Goal: Transaction & Acquisition: Subscribe to service/newsletter

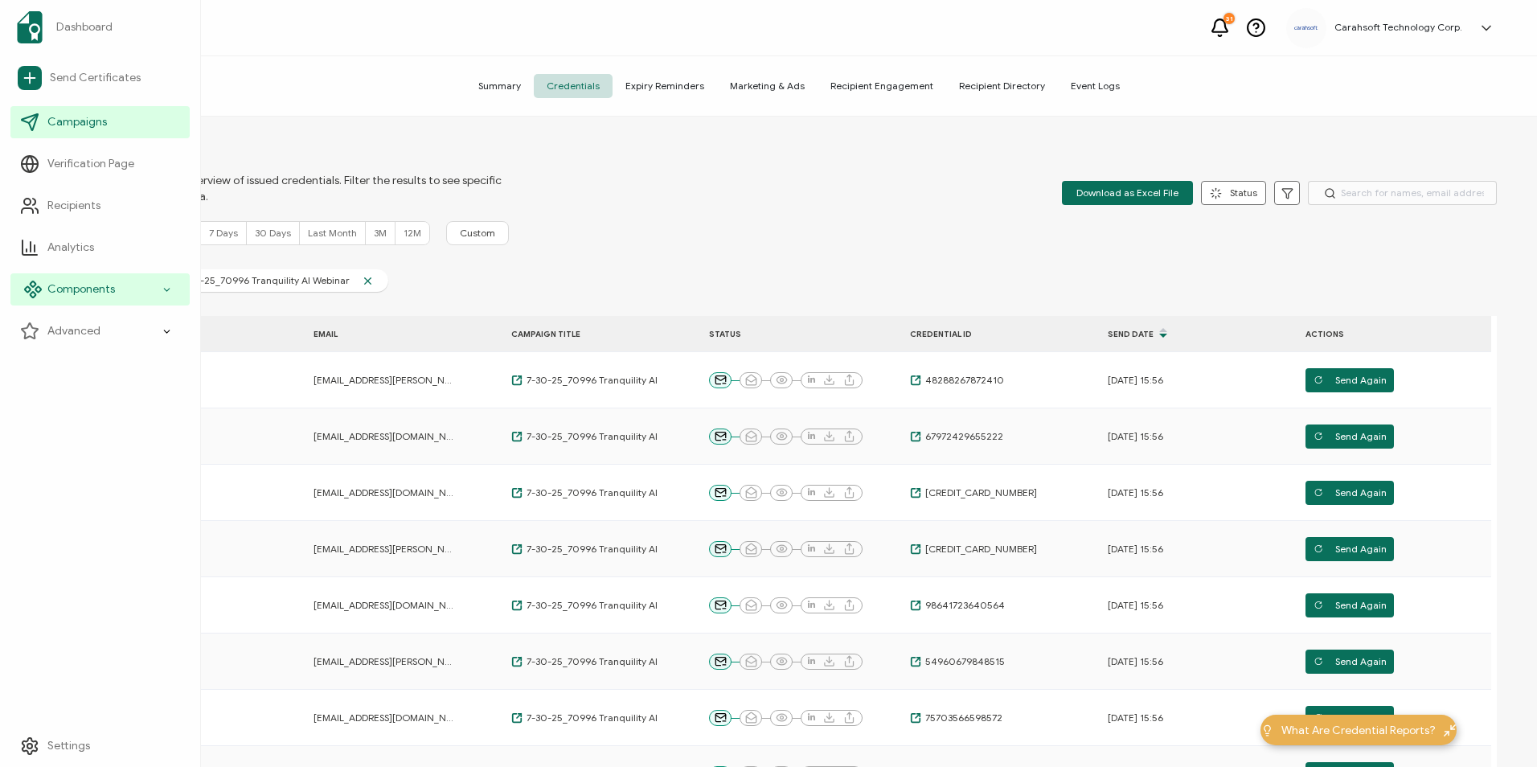
click at [55, 292] on span "Components" at bounding box center [81, 289] width 68 height 16
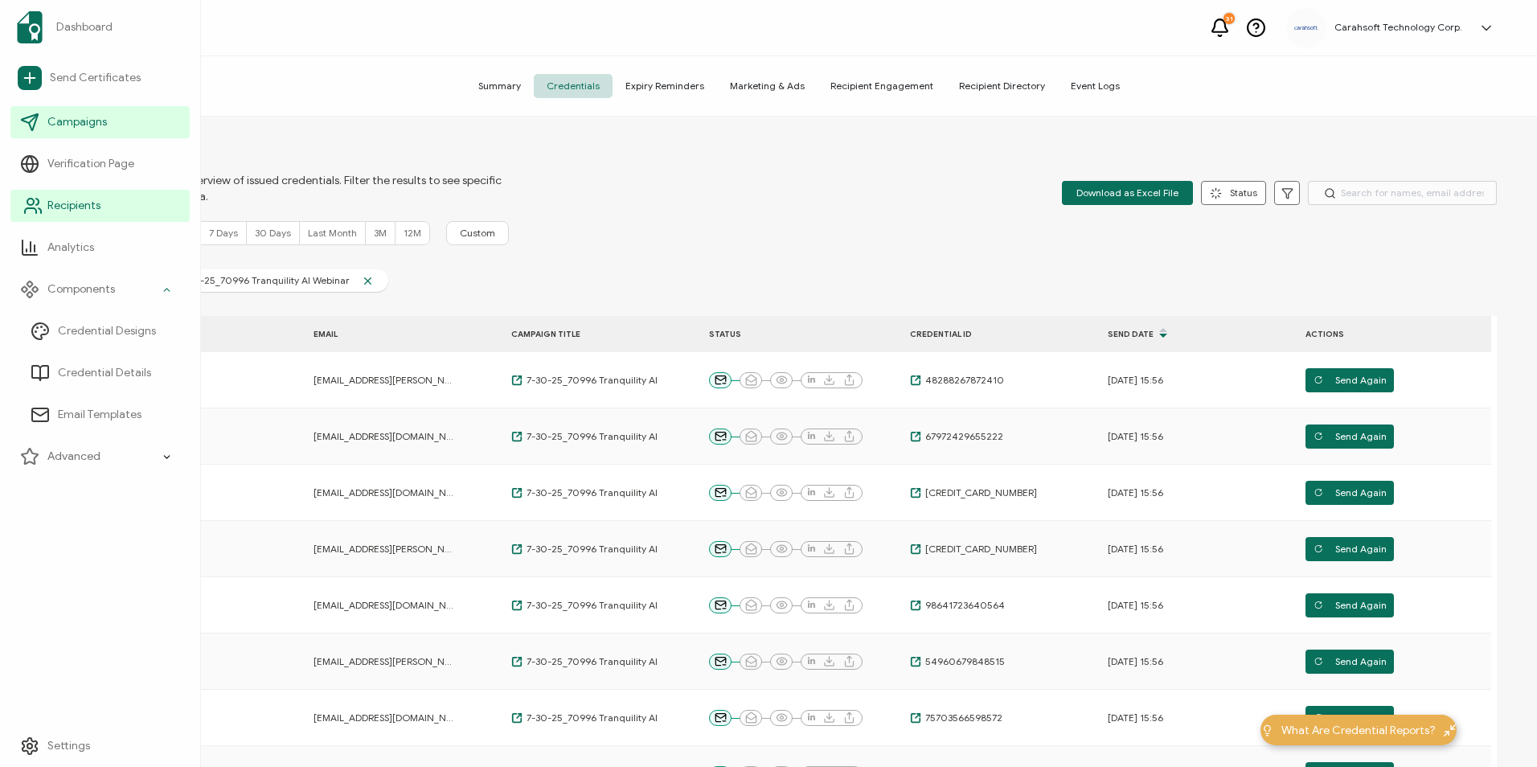
click at [105, 203] on link "Recipients" at bounding box center [99, 206] width 179 height 32
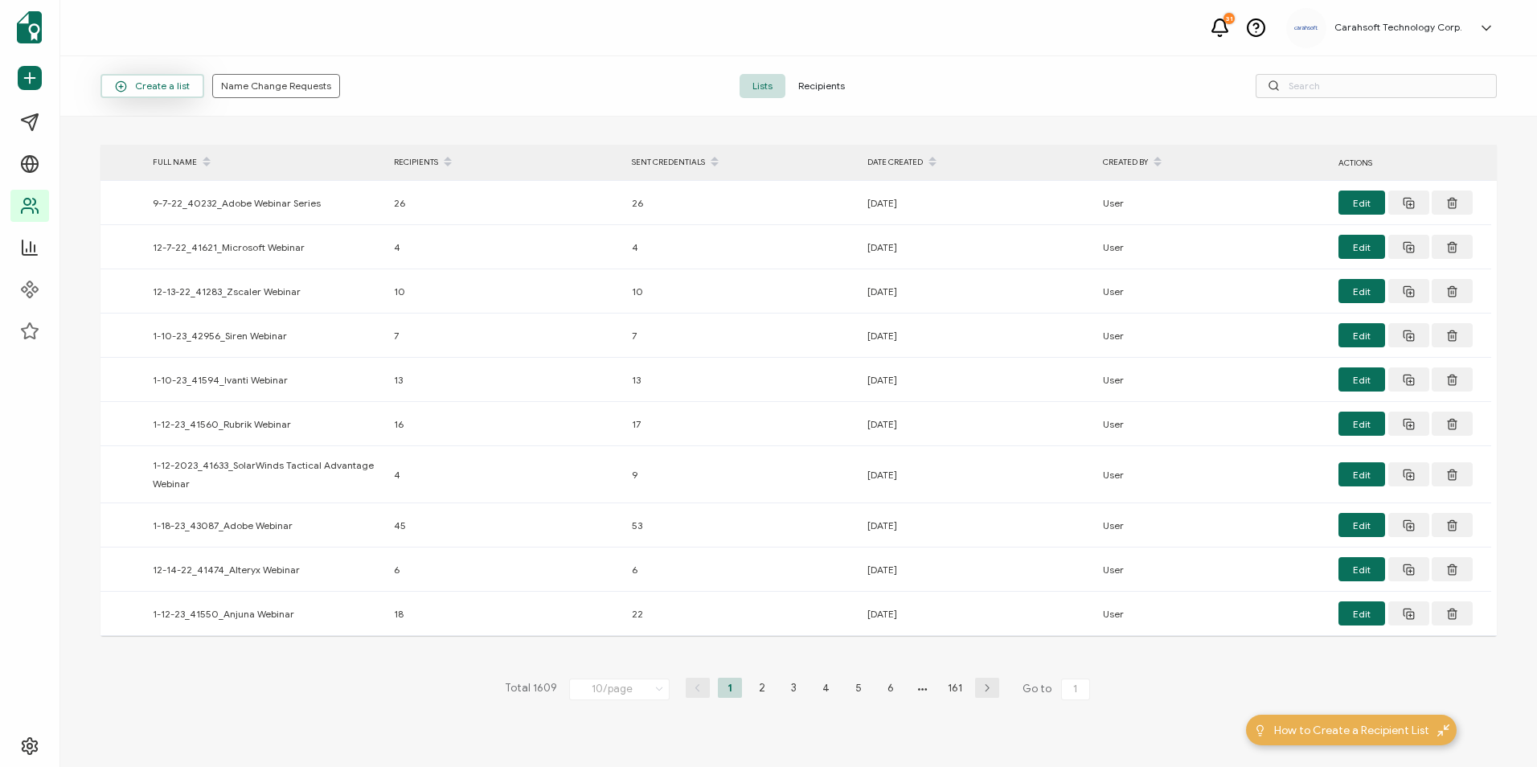
click at [170, 89] on span "Create a list" at bounding box center [152, 86] width 75 height 12
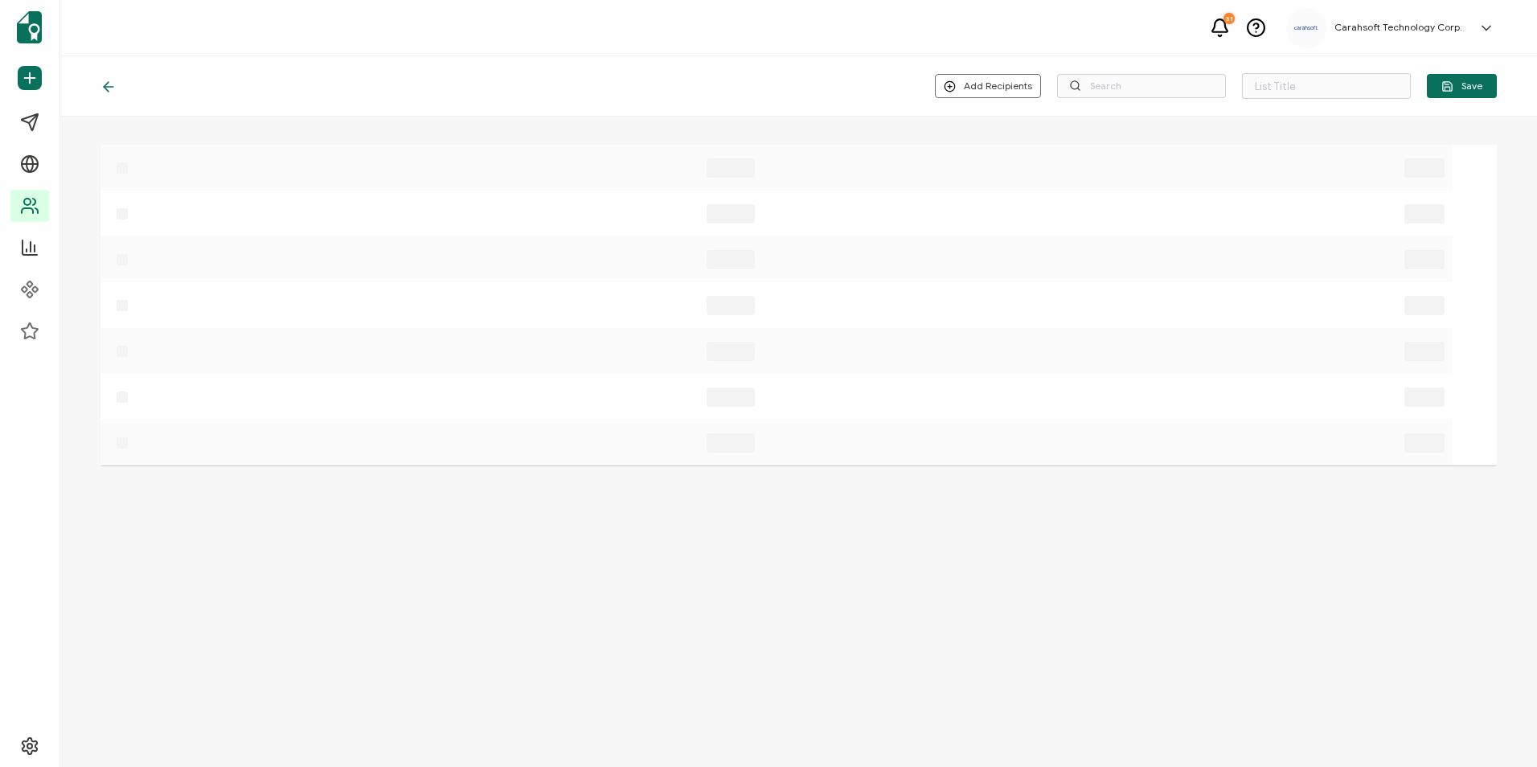
type input "List 1610"
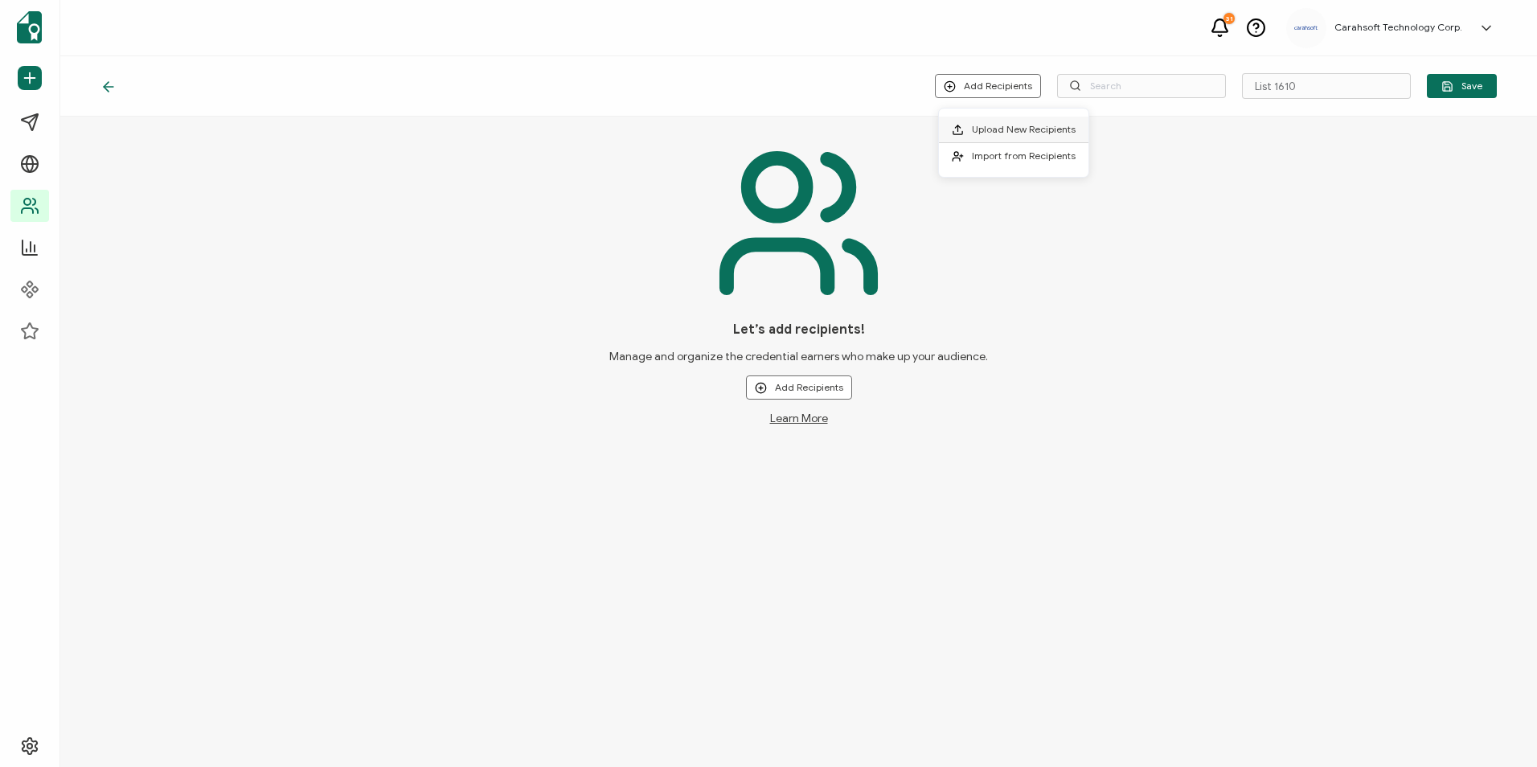
click at [1015, 133] on span "Upload New Recipients" at bounding box center [1024, 129] width 104 height 12
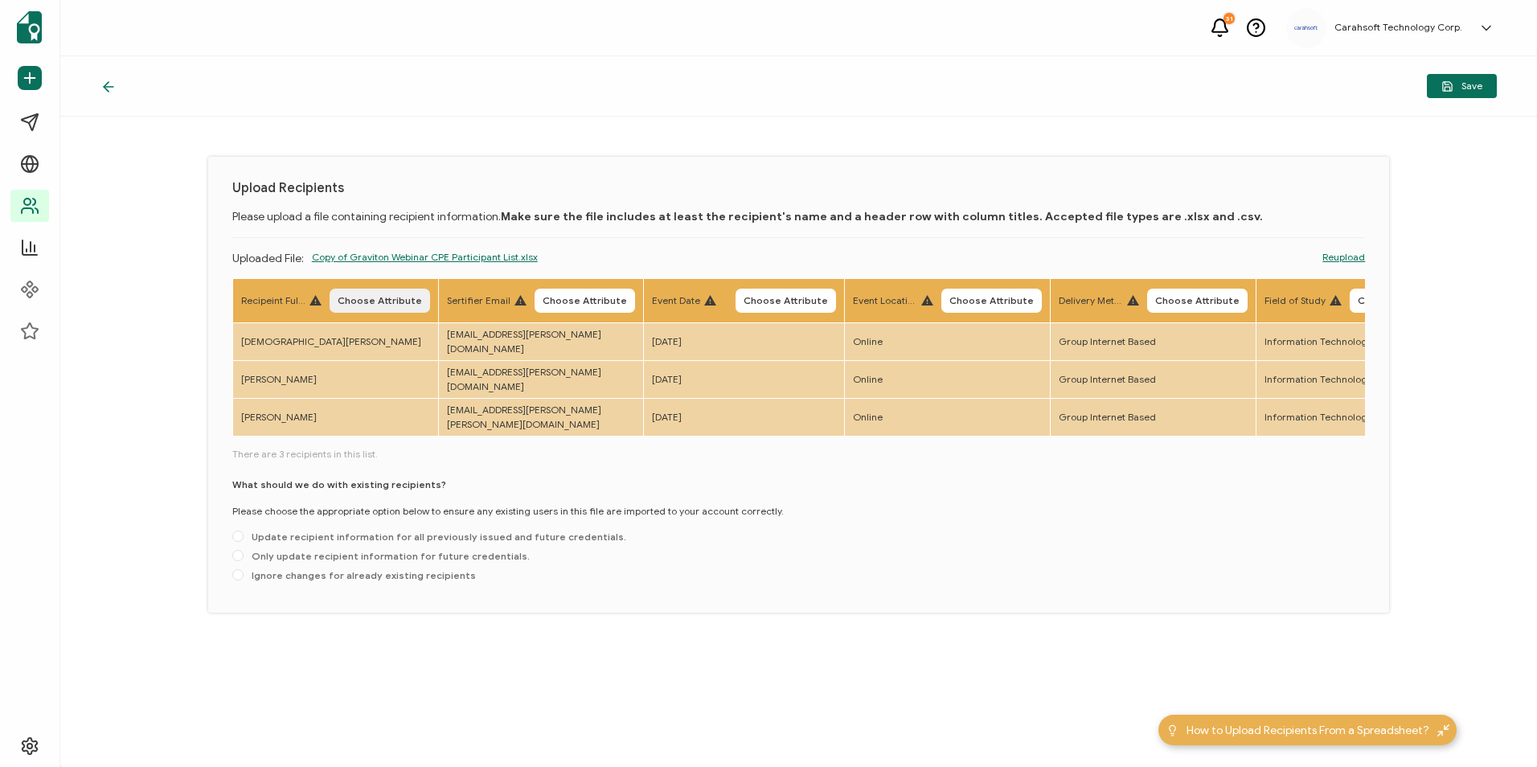
click at [358, 296] on span "Choose Attribute" at bounding box center [380, 301] width 84 height 10
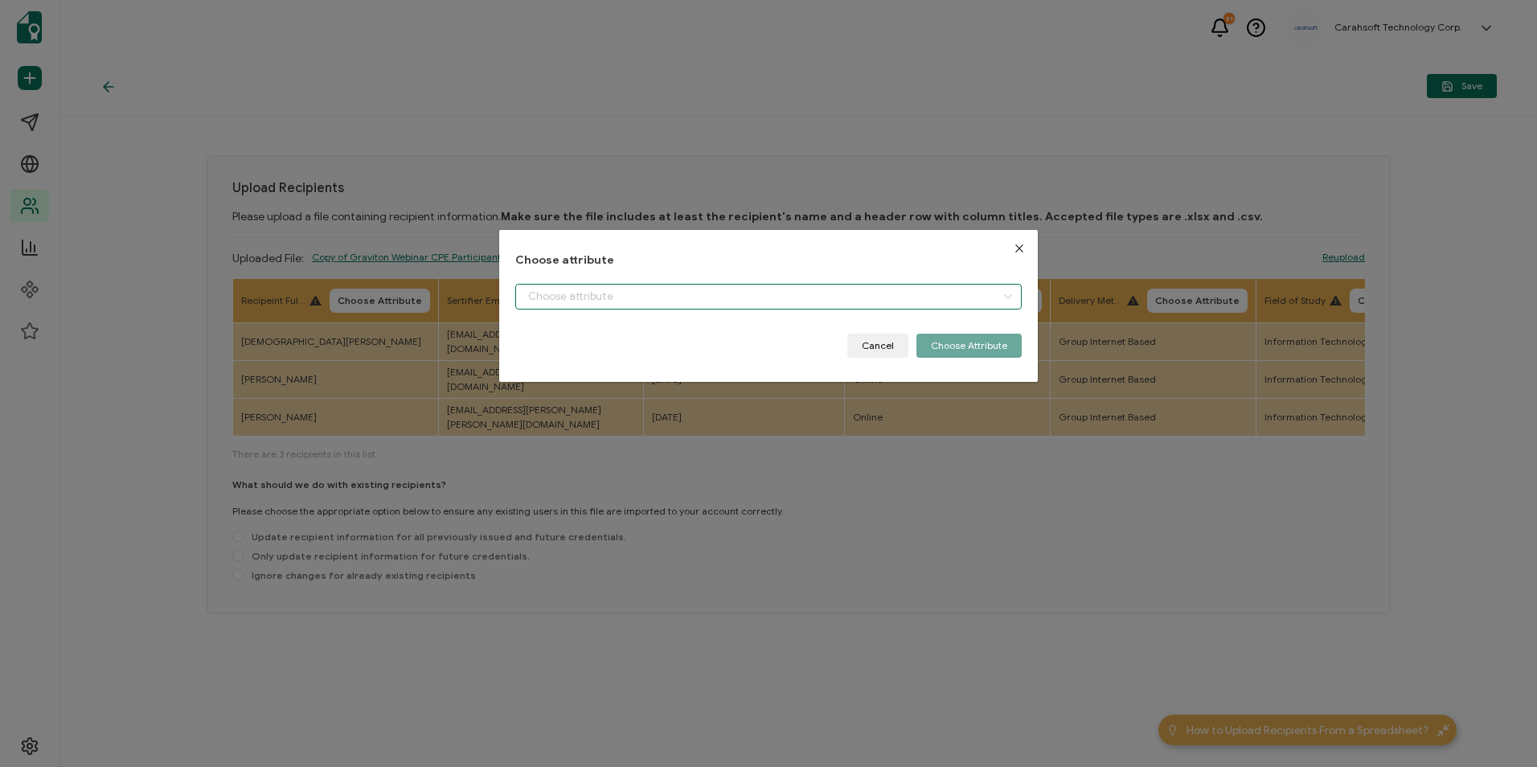
click at [550, 302] on input "dialog" at bounding box center [768, 297] width 506 height 26
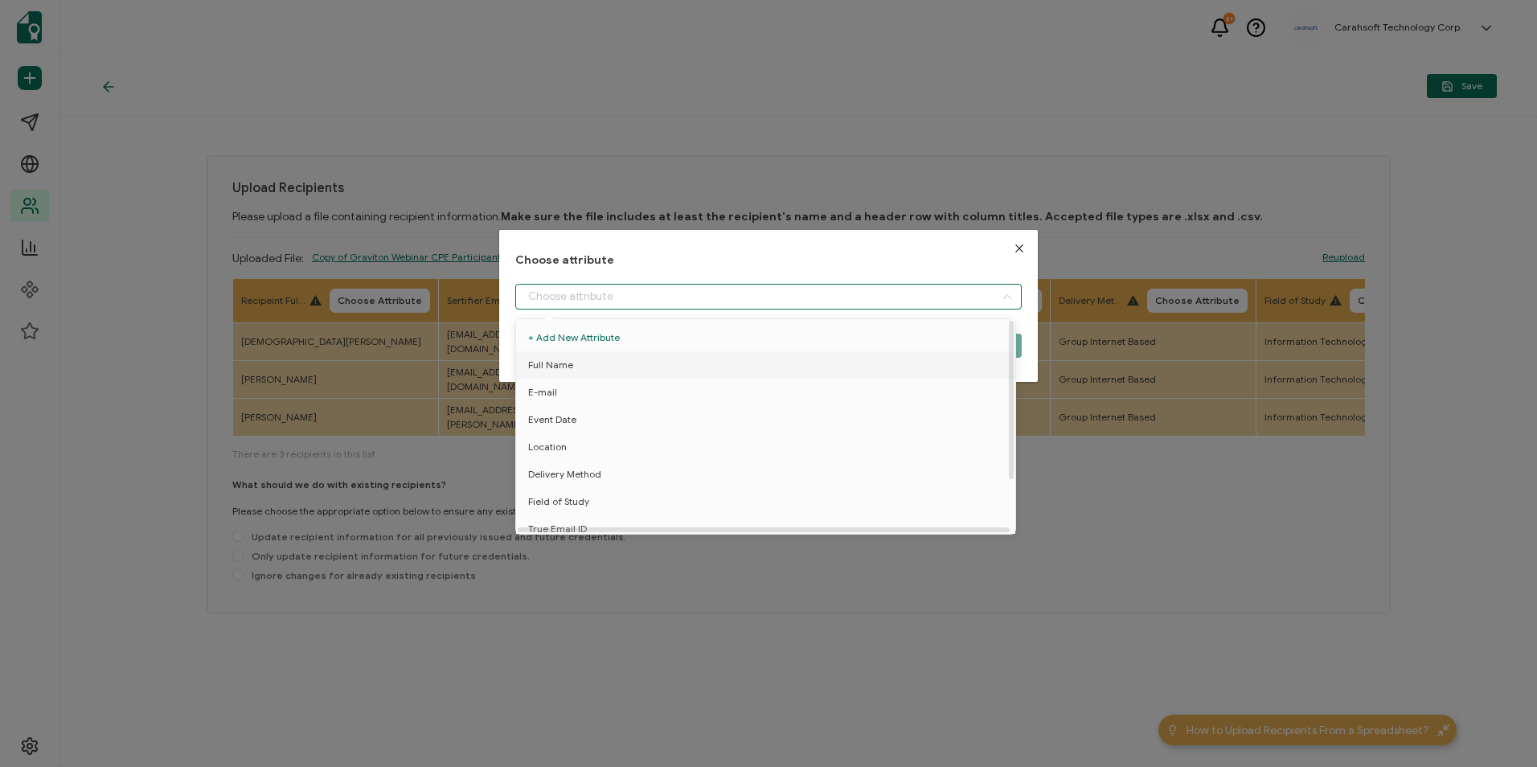
click at [568, 359] on span "Full Name" at bounding box center [550, 364] width 45 height 27
type input "Full Name"
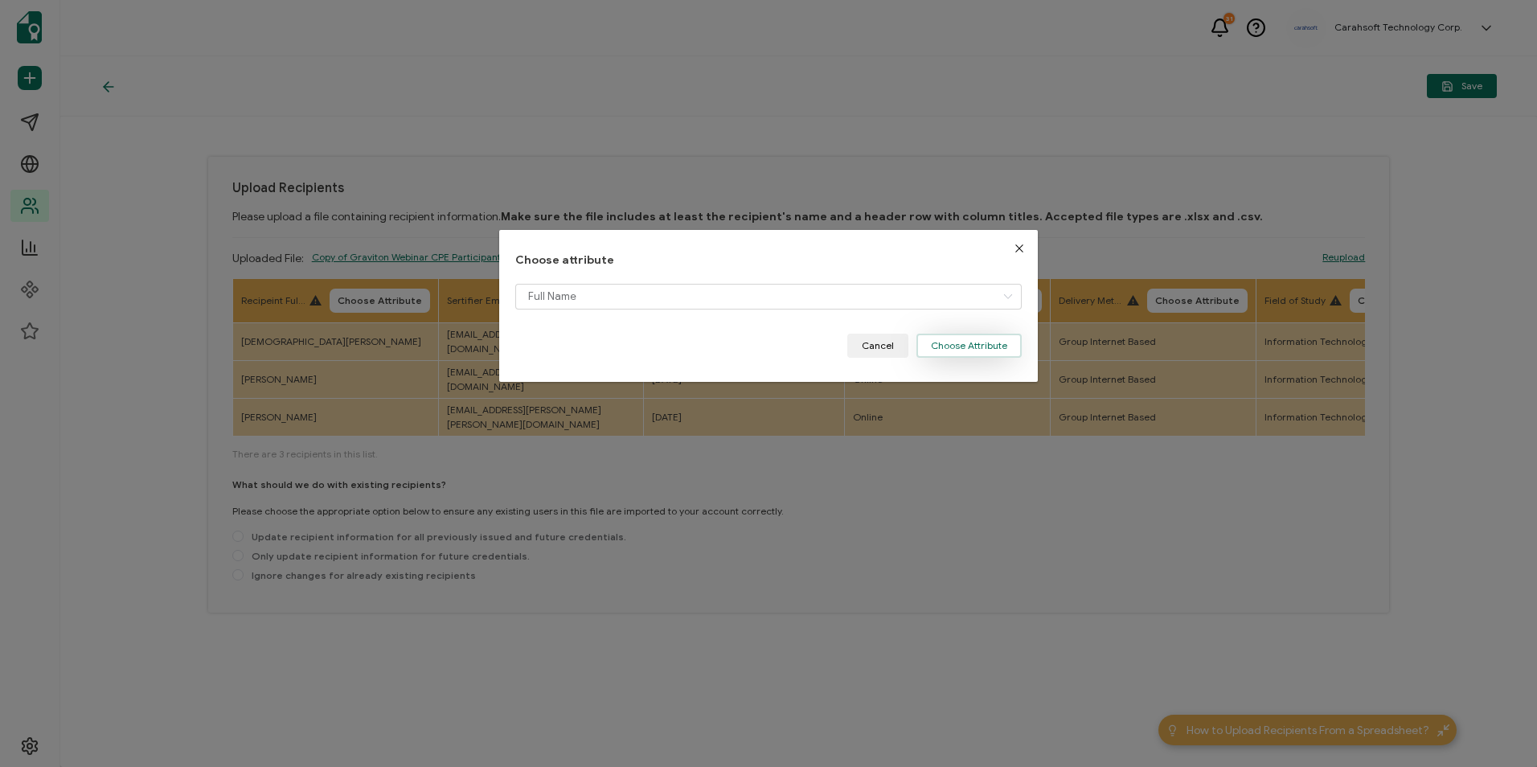
click at [961, 338] on button "Choose Attribute" at bounding box center [969, 346] width 105 height 24
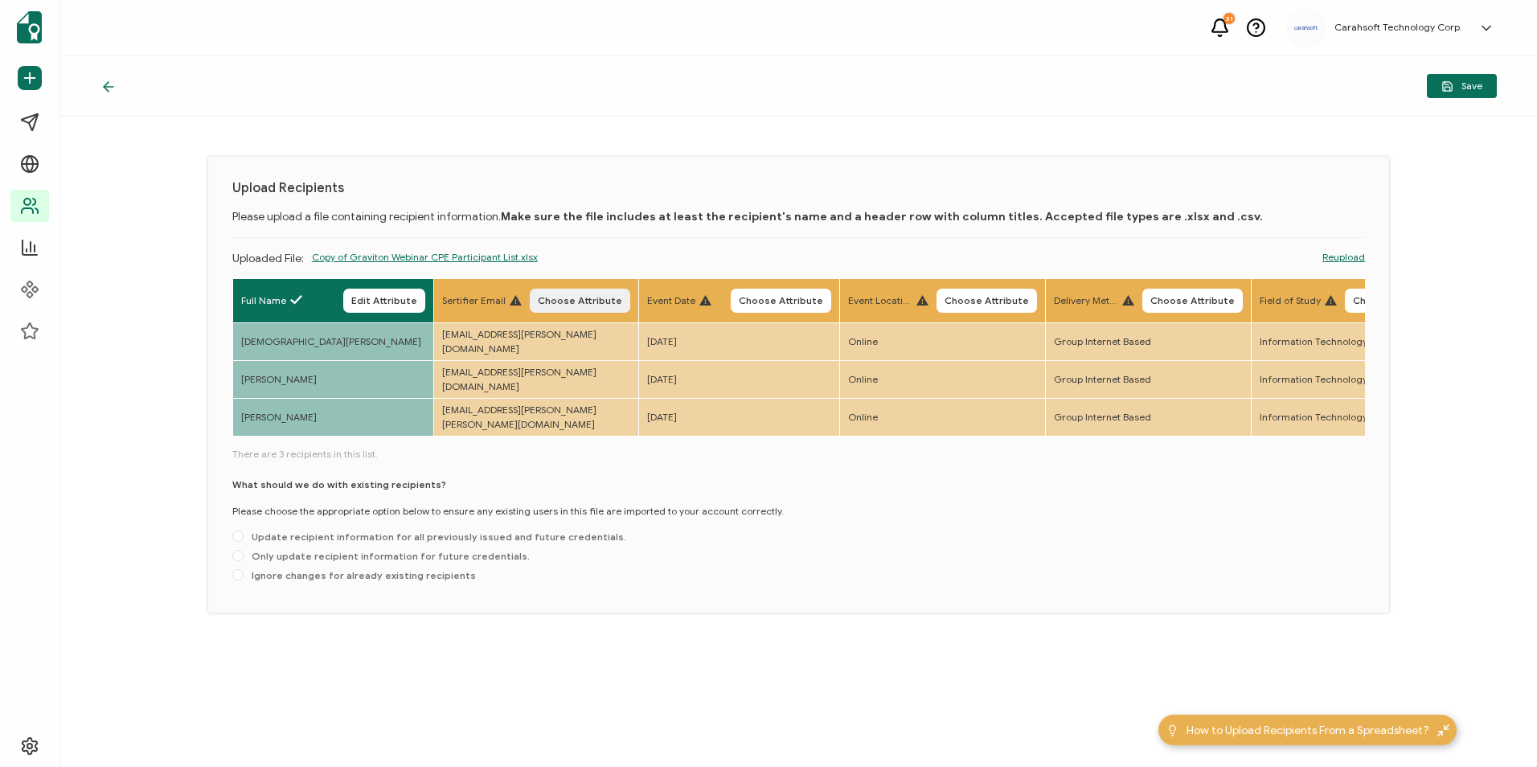
click at [621, 296] on span "Choose Attribute" at bounding box center [580, 301] width 84 height 10
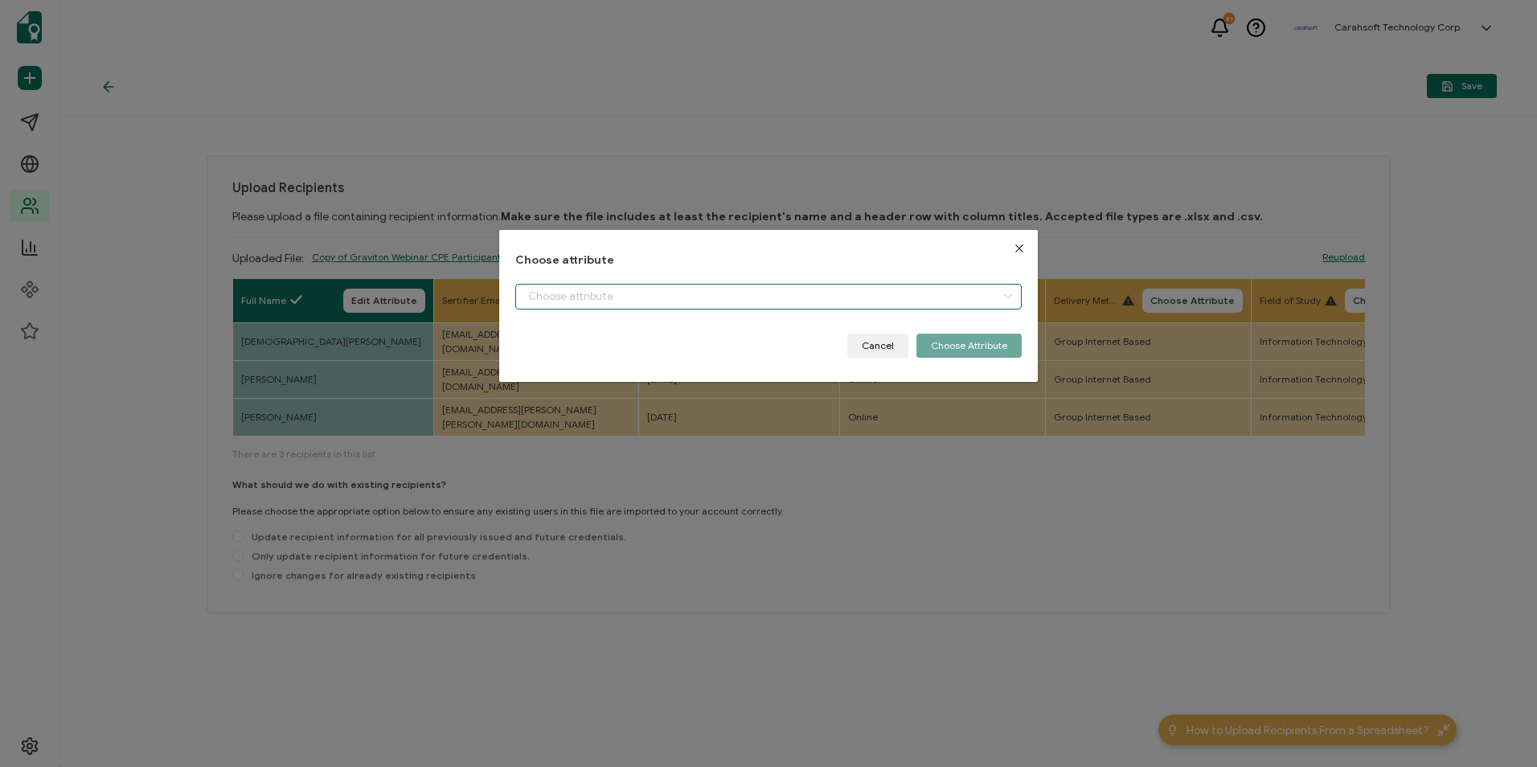
click at [579, 299] on input "dialog" at bounding box center [768, 297] width 506 height 26
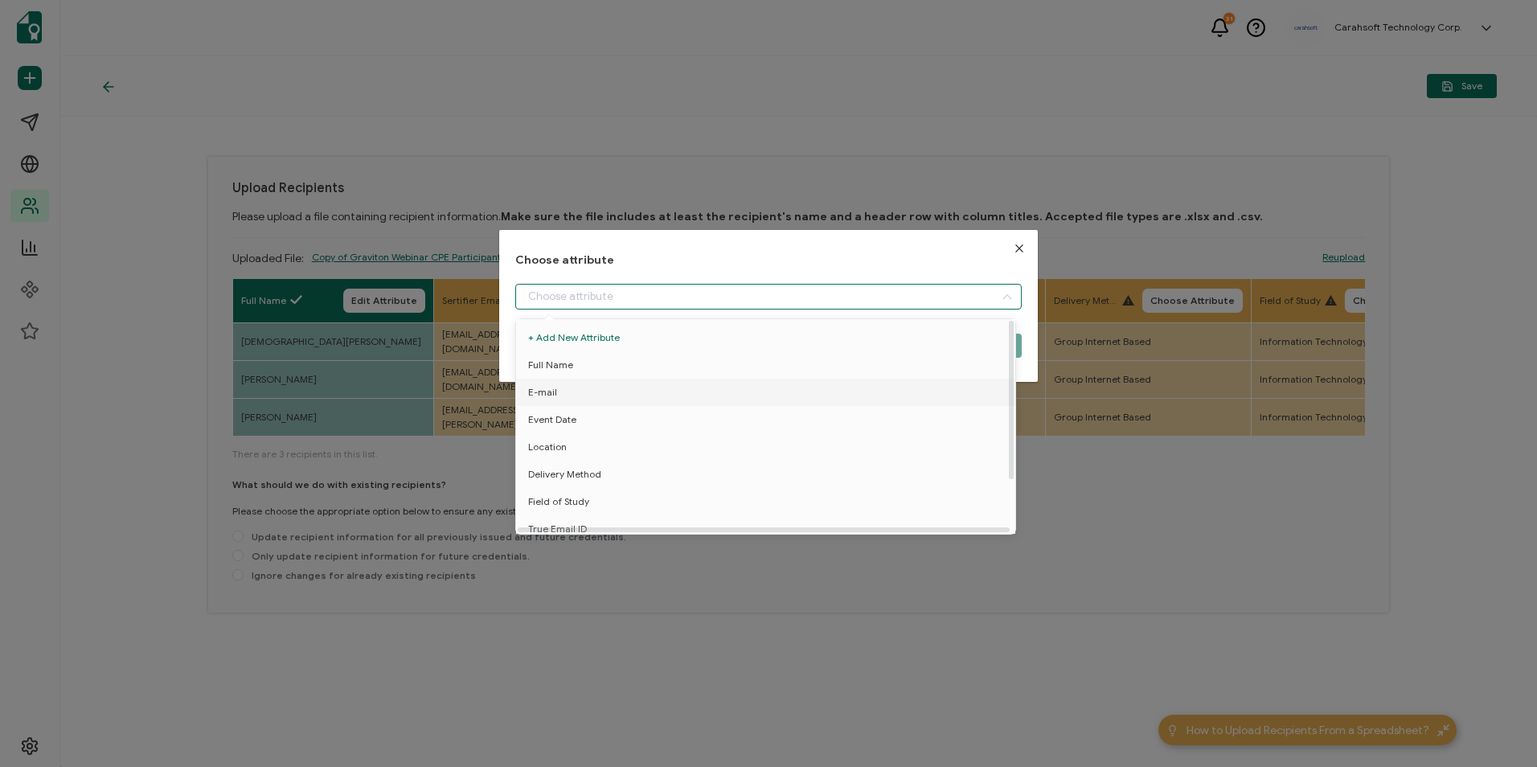
click at [572, 394] on li "E-mail" at bounding box center [768, 392] width 513 height 27
type input "E-mail"
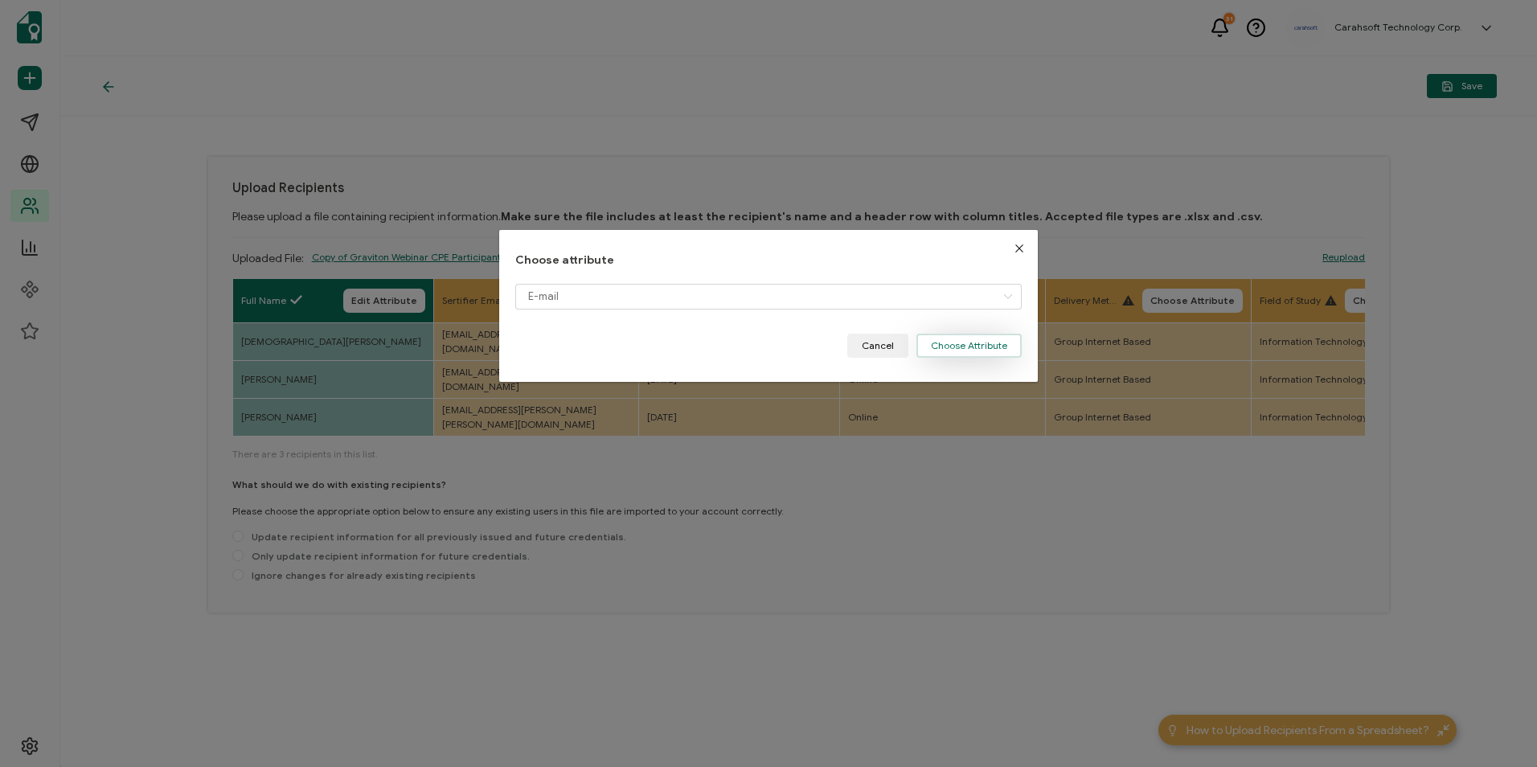
click at [985, 340] on button "Choose Attribute" at bounding box center [969, 346] width 105 height 24
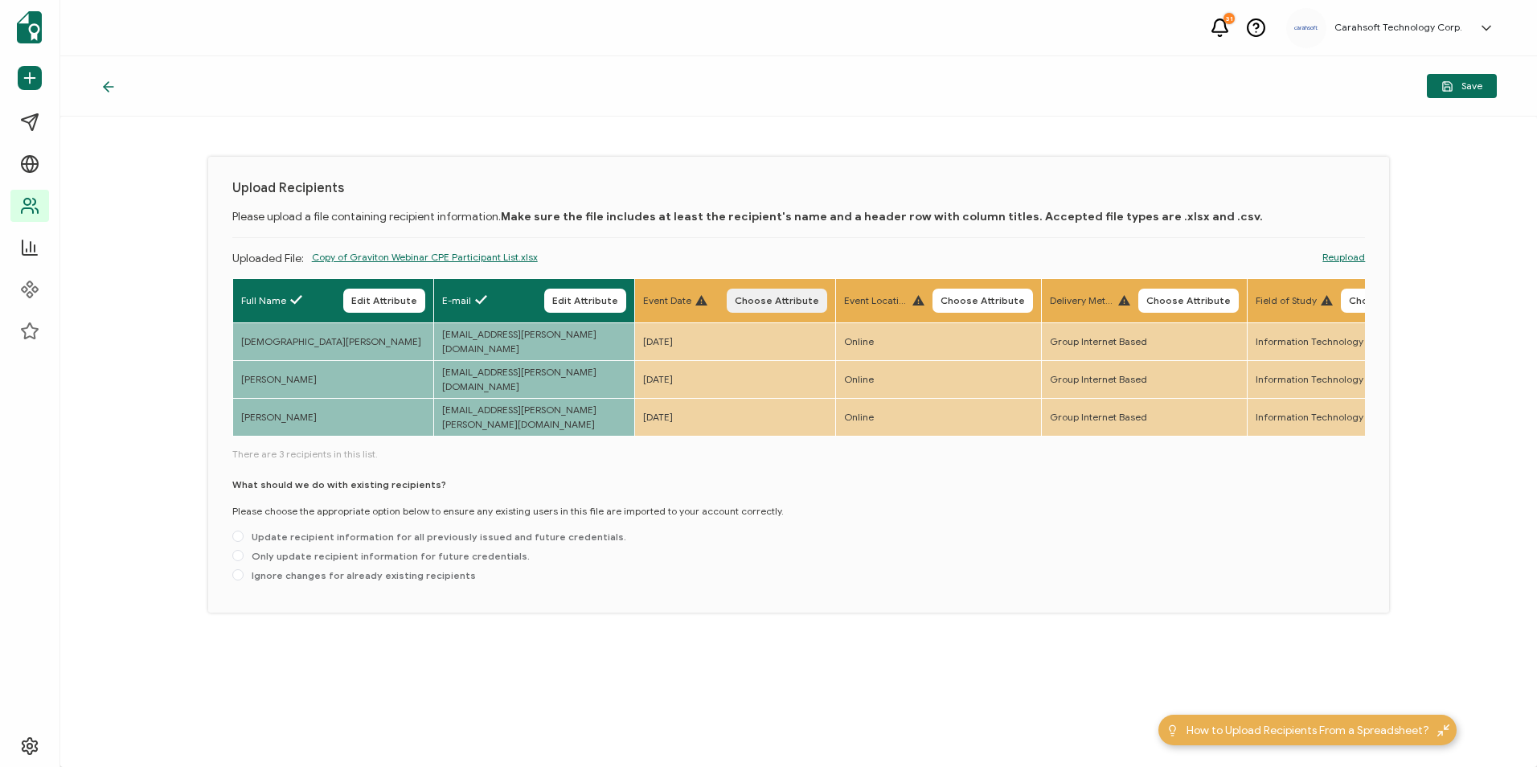
click at [803, 296] on span "Choose Attribute" at bounding box center [777, 301] width 84 height 10
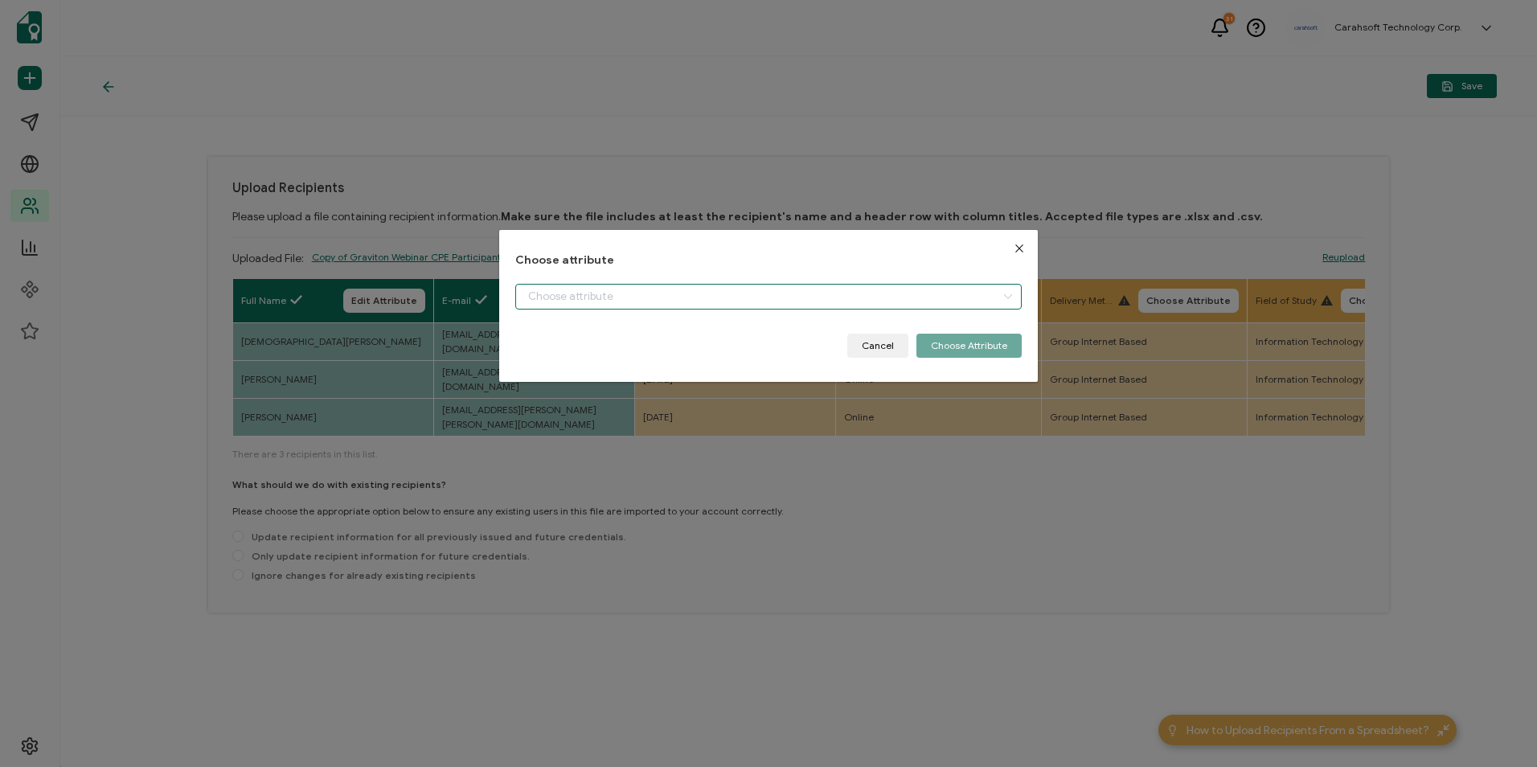
click at [630, 302] on input "dialog" at bounding box center [768, 297] width 506 height 26
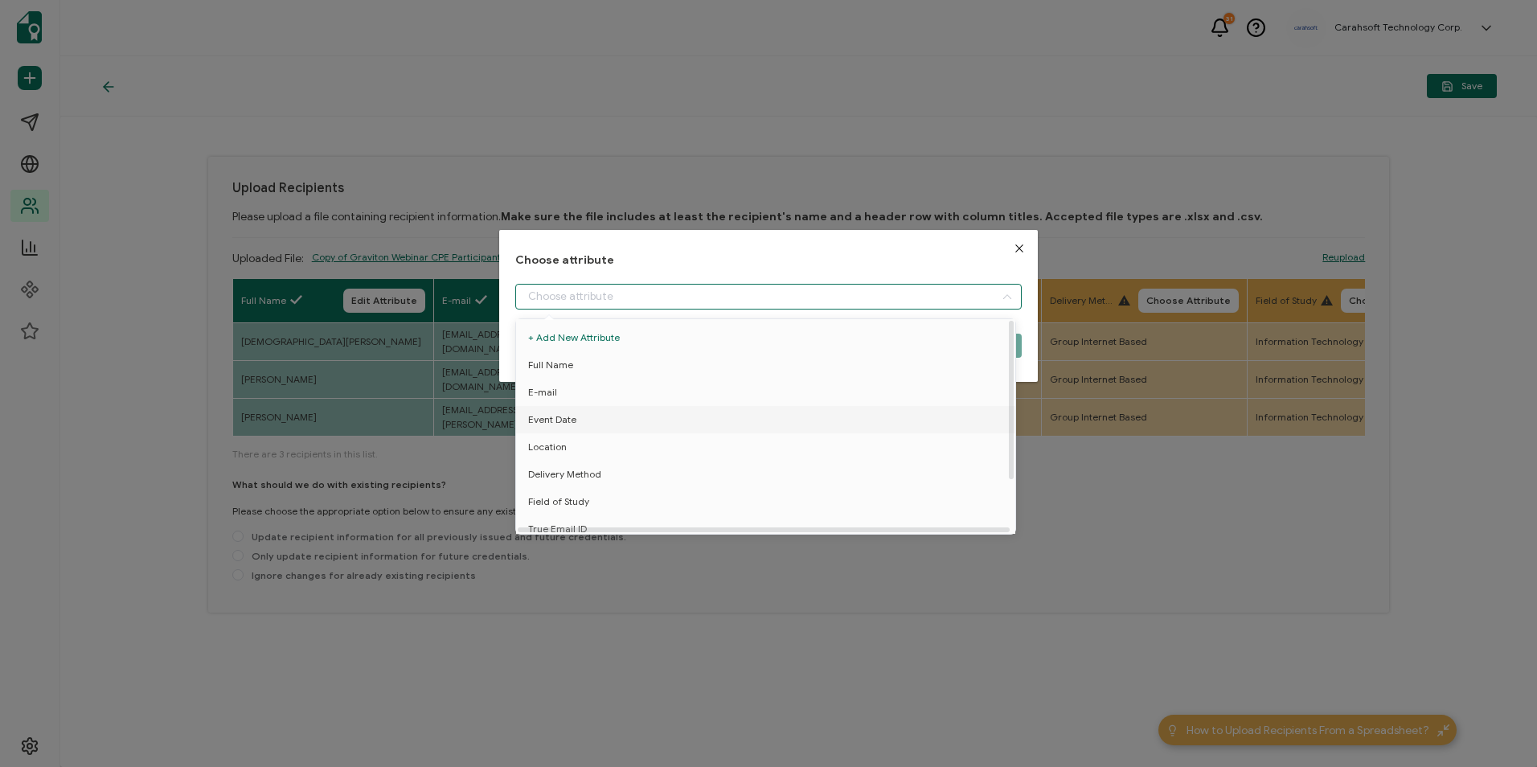
click at [562, 422] on span "Event Date" at bounding box center [552, 419] width 48 height 27
type input "Event Date"
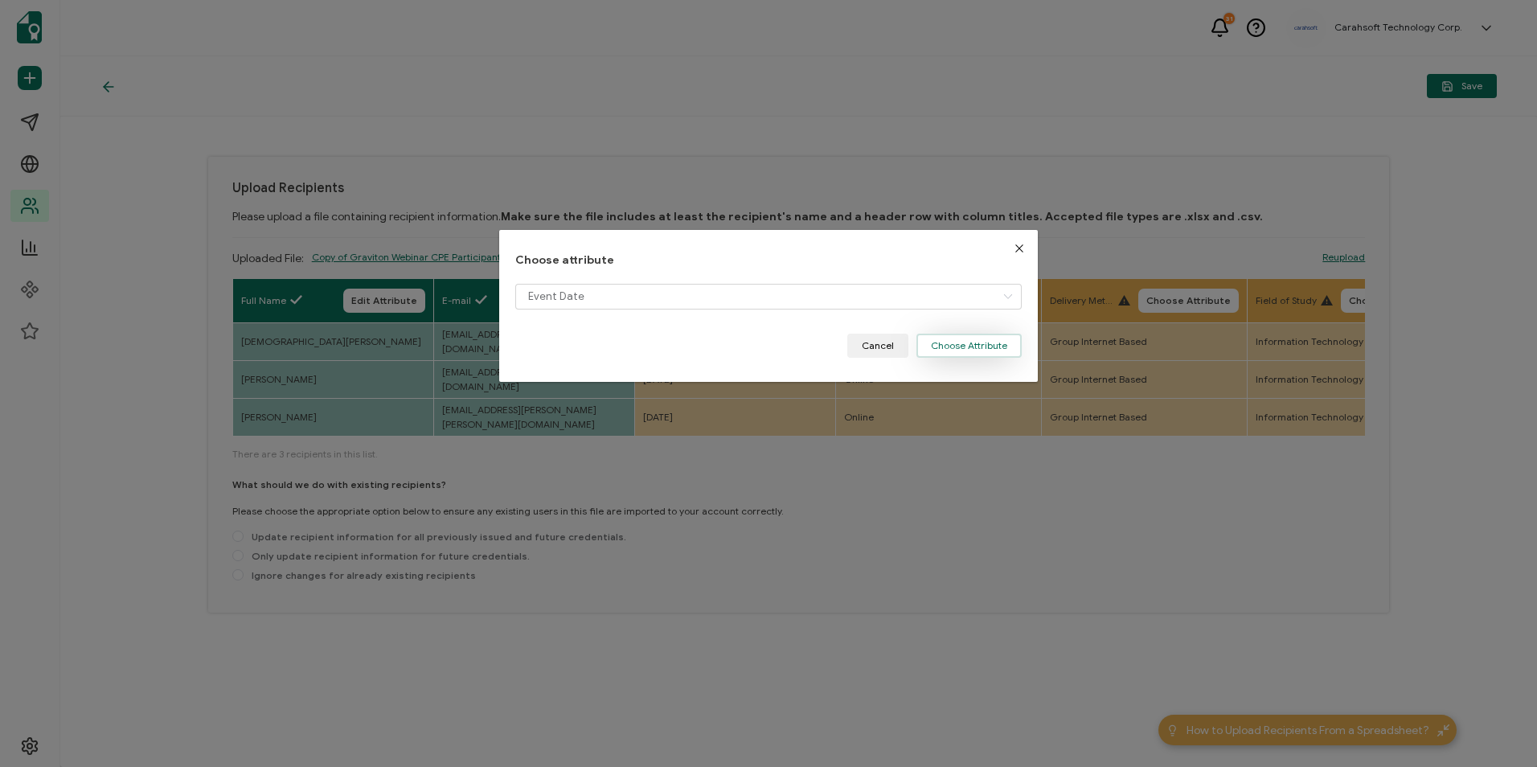
click at [954, 344] on button "Choose Attribute" at bounding box center [969, 346] width 105 height 24
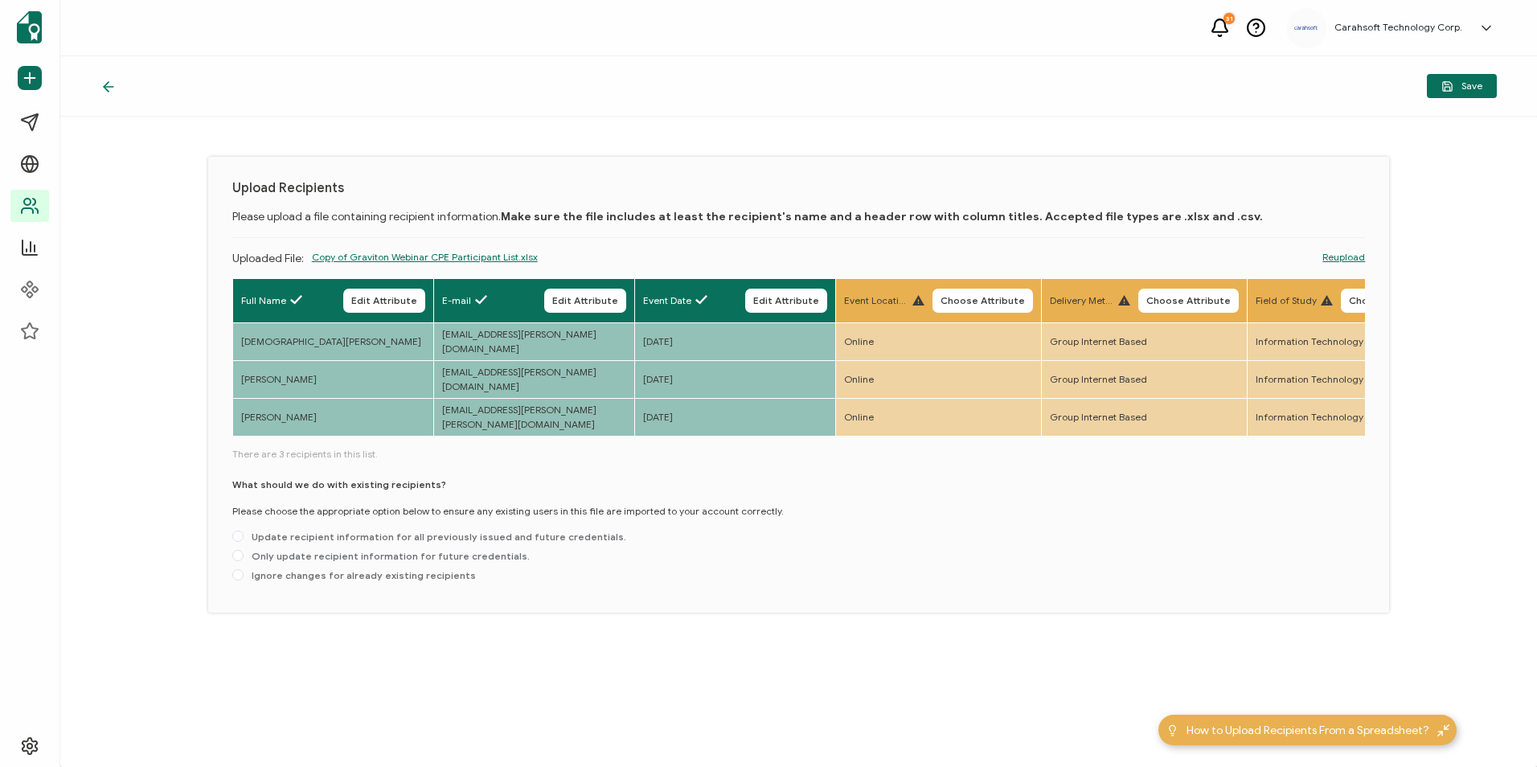
click at [974, 313] on th "Event Location Choose Attribute" at bounding box center [938, 301] width 206 height 44
click at [974, 308] on button "Choose Attribute" at bounding box center [983, 301] width 101 height 24
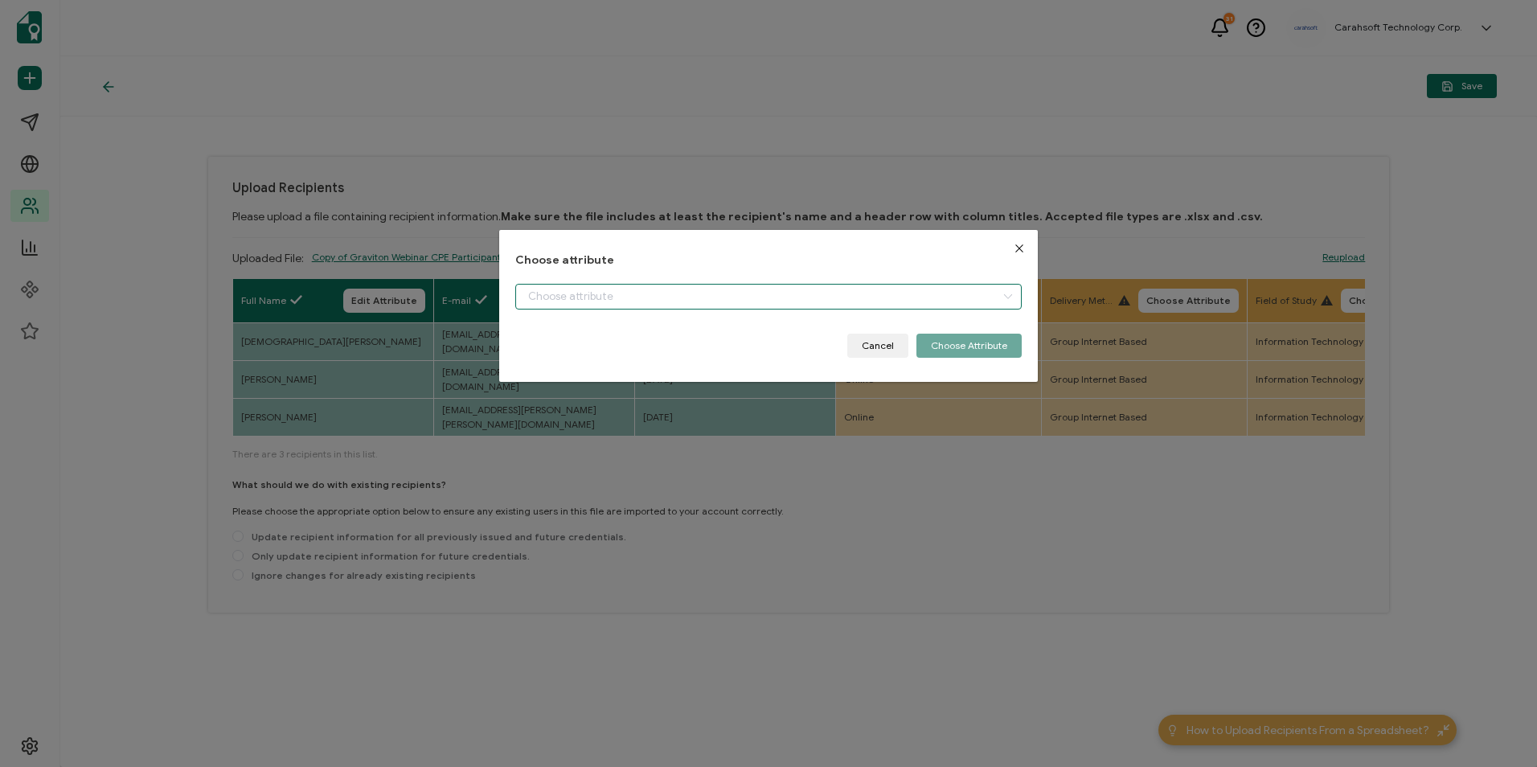
click at [674, 297] on input "dialog" at bounding box center [768, 297] width 506 height 26
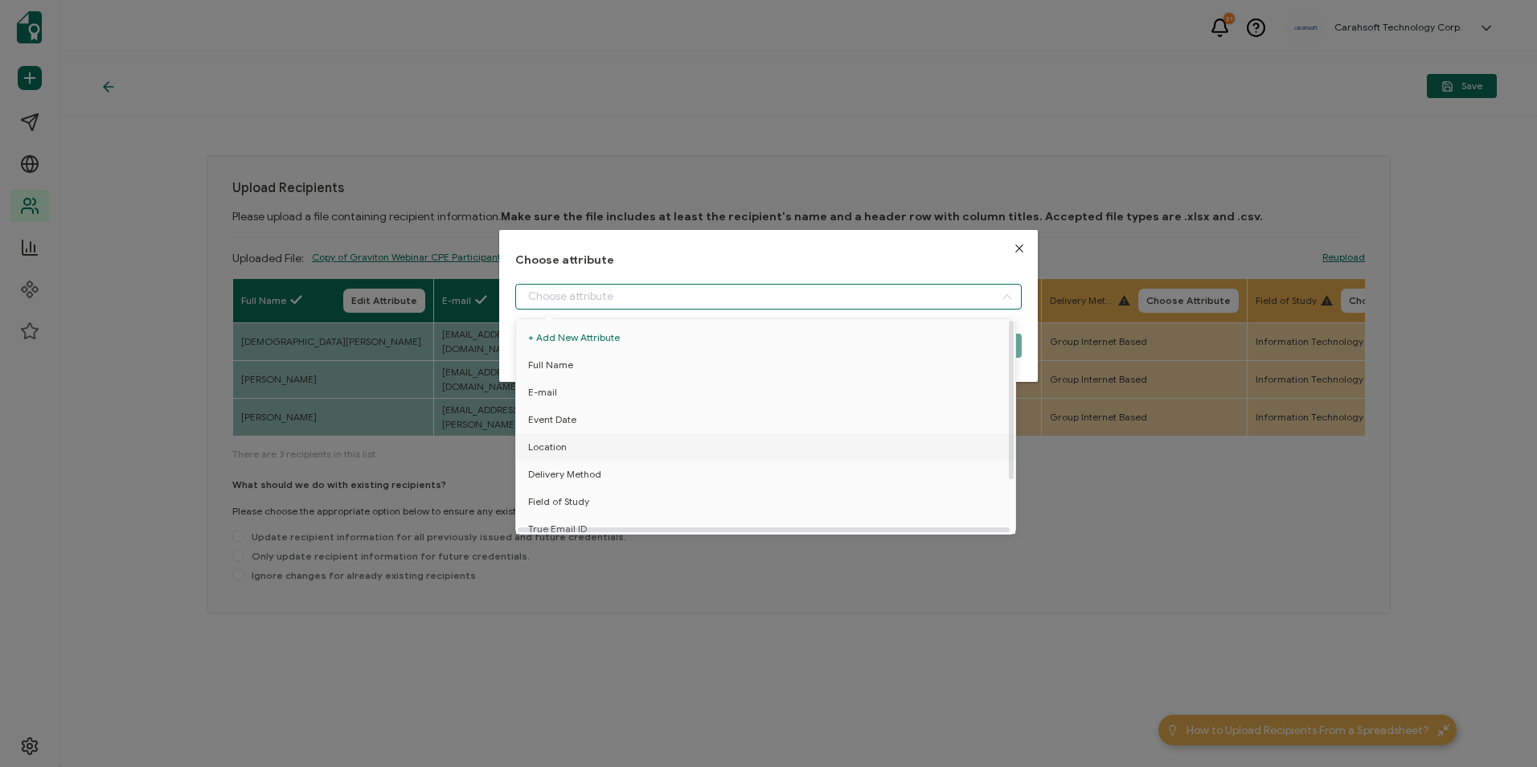
click at [578, 449] on li "Location" at bounding box center [768, 446] width 513 height 27
type input "Location"
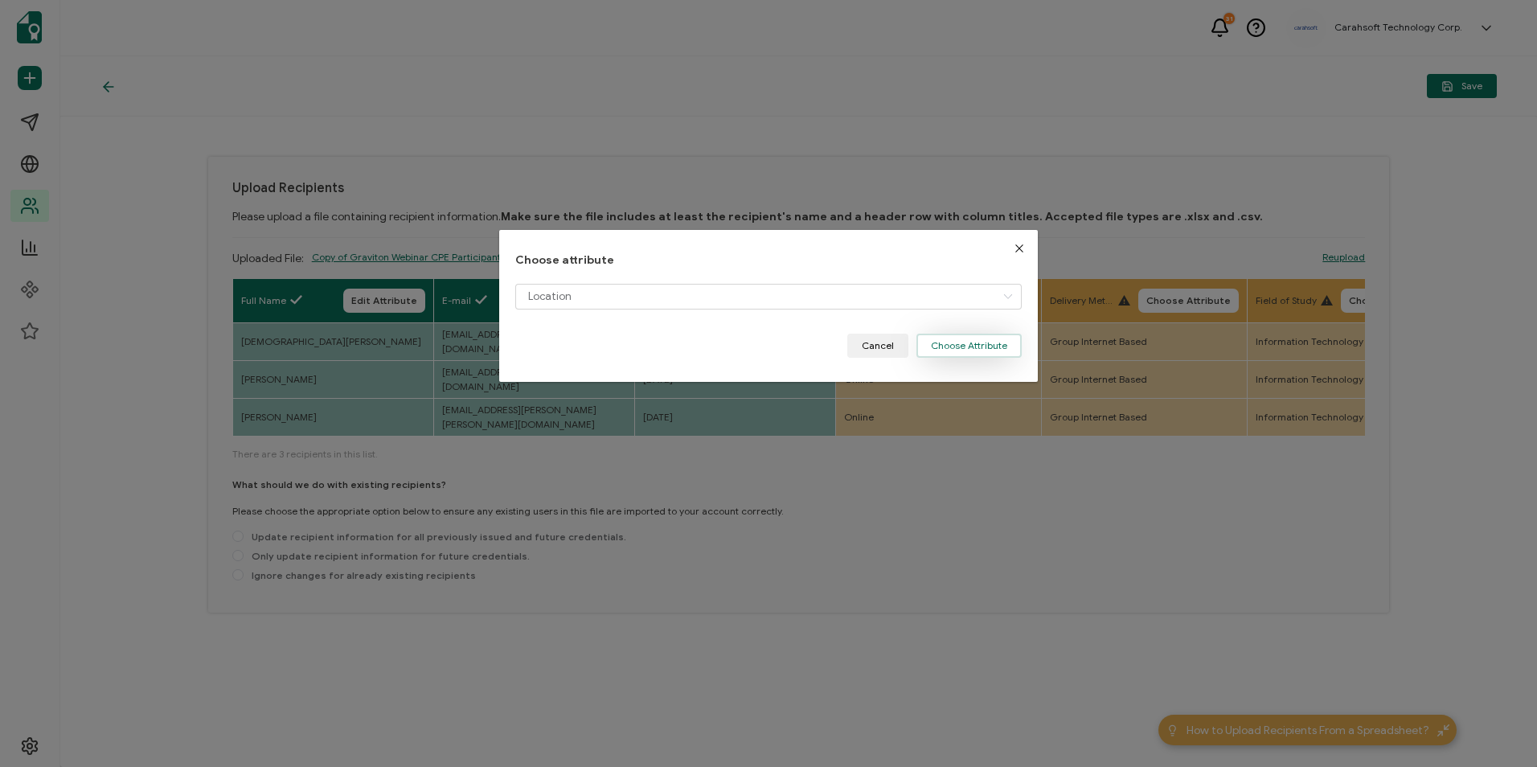
click at [962, 352] on button "Choose Attribute" at bounding box center [969, 346] width 105 height 24
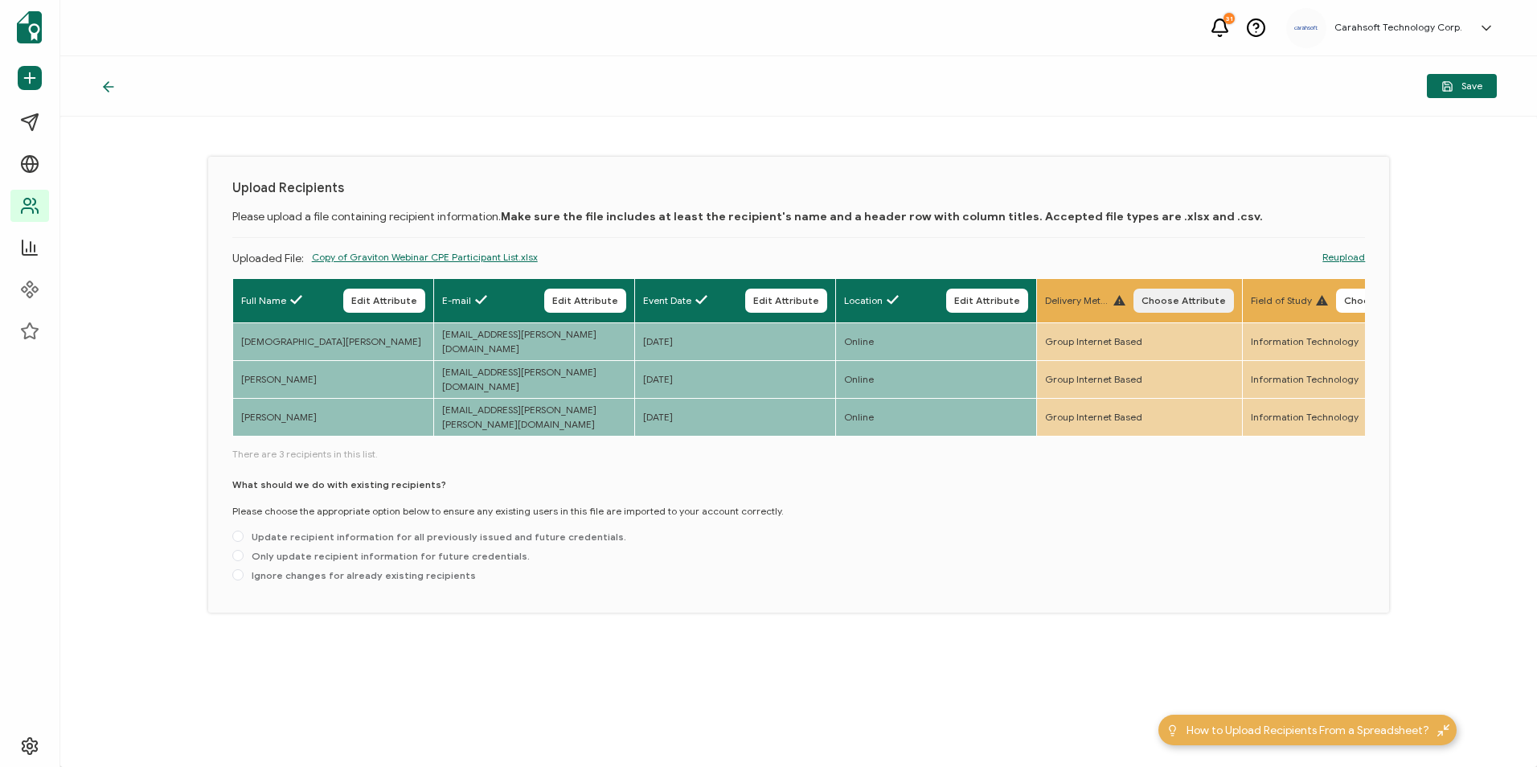
click at [1196, 312] on button "Choose Attribute" at bounding box center [1184, 301] width 101 height 24
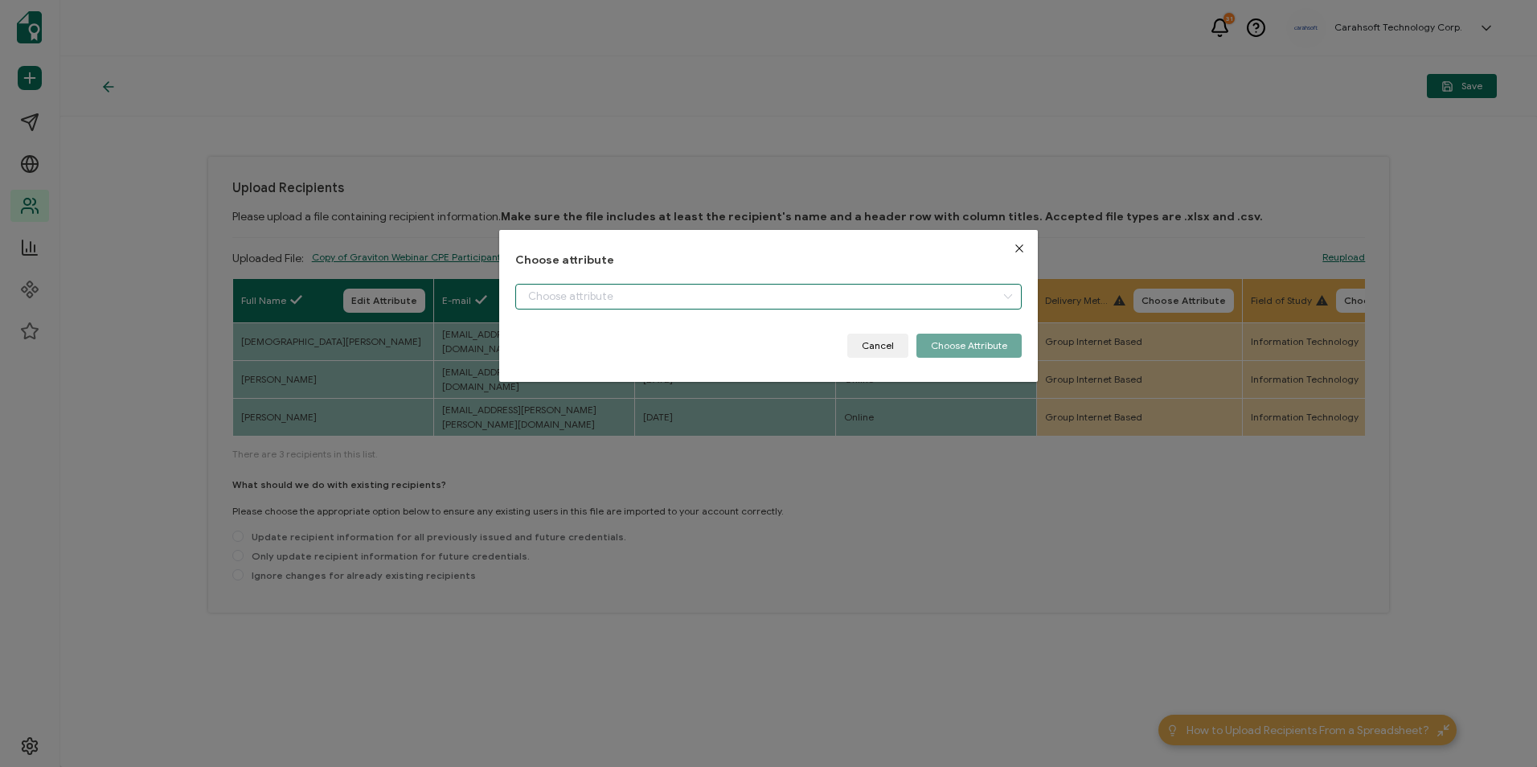
click at [777, 298] on input "dialog" at bounding box center [768, 297] width 506 height 26
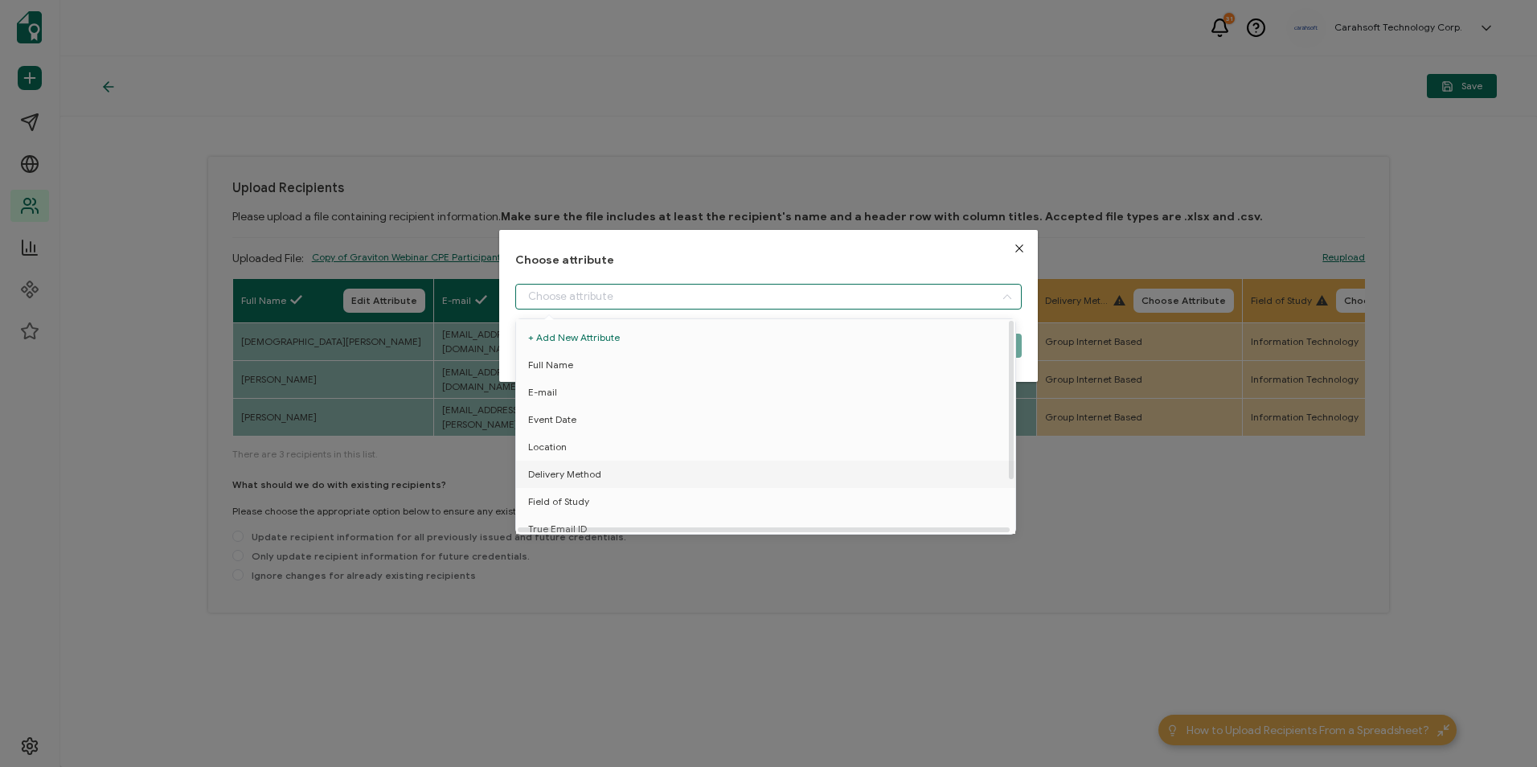
click at [608, 481] on li "Delivery Method" at bounding box center [768, 474] width 513 height 27
type input "Delivery Method"
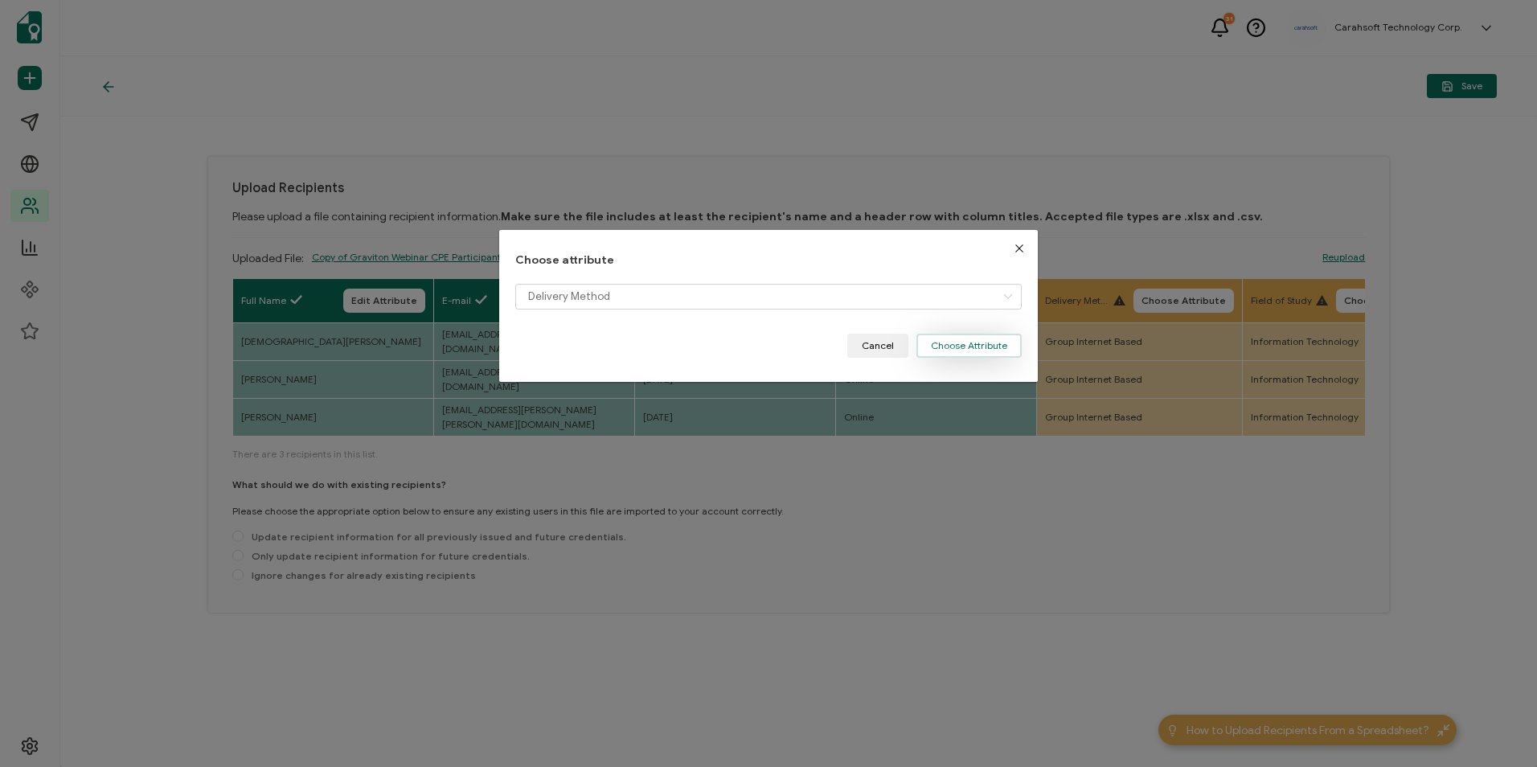
click at [976, 339] on button "Choose Attribute" at bounding box center [969, 346] width 105 height 24
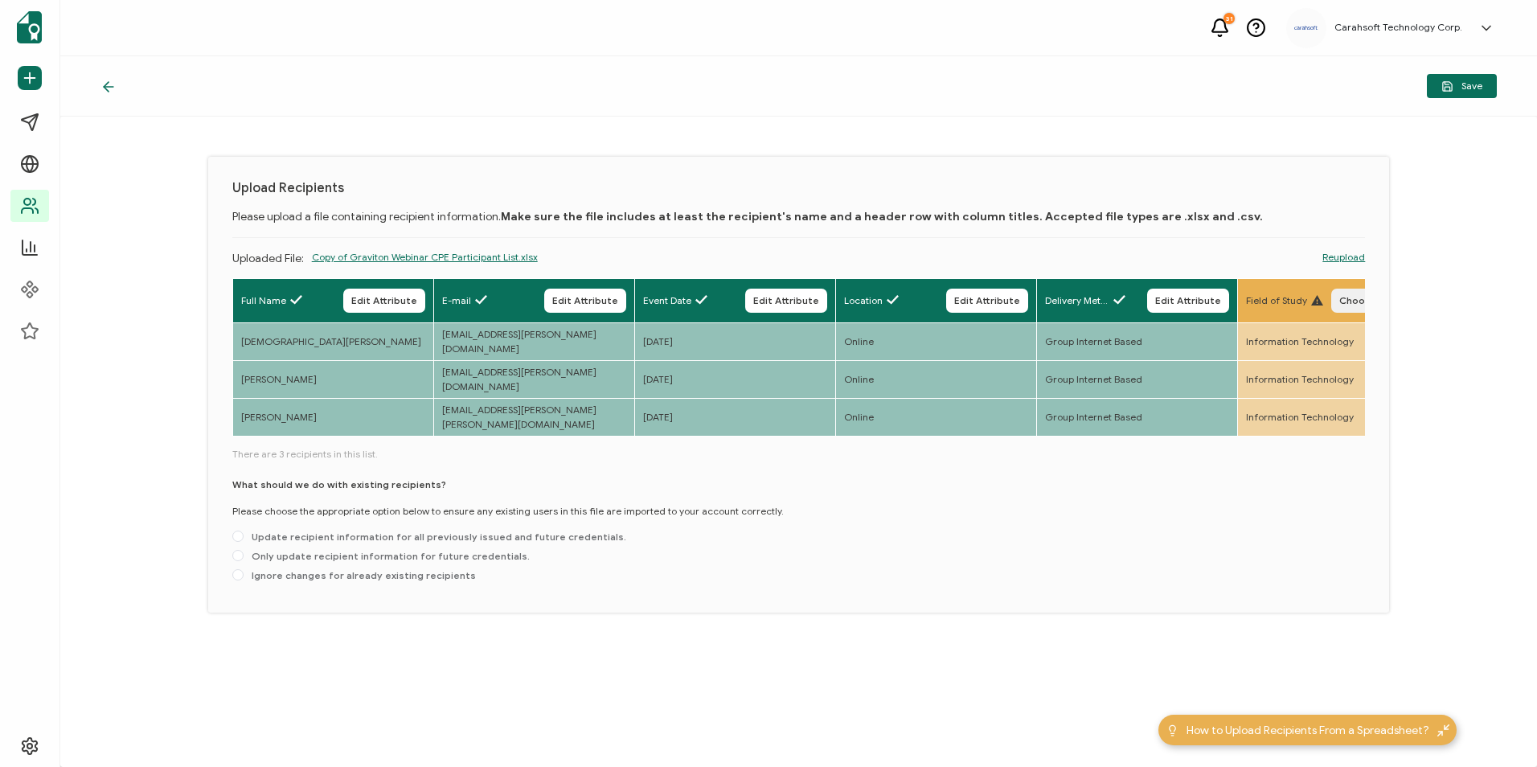
click at [1364, 304] on span "Choose Attribute" at bounding box center [1381, 301] width 84 height 10
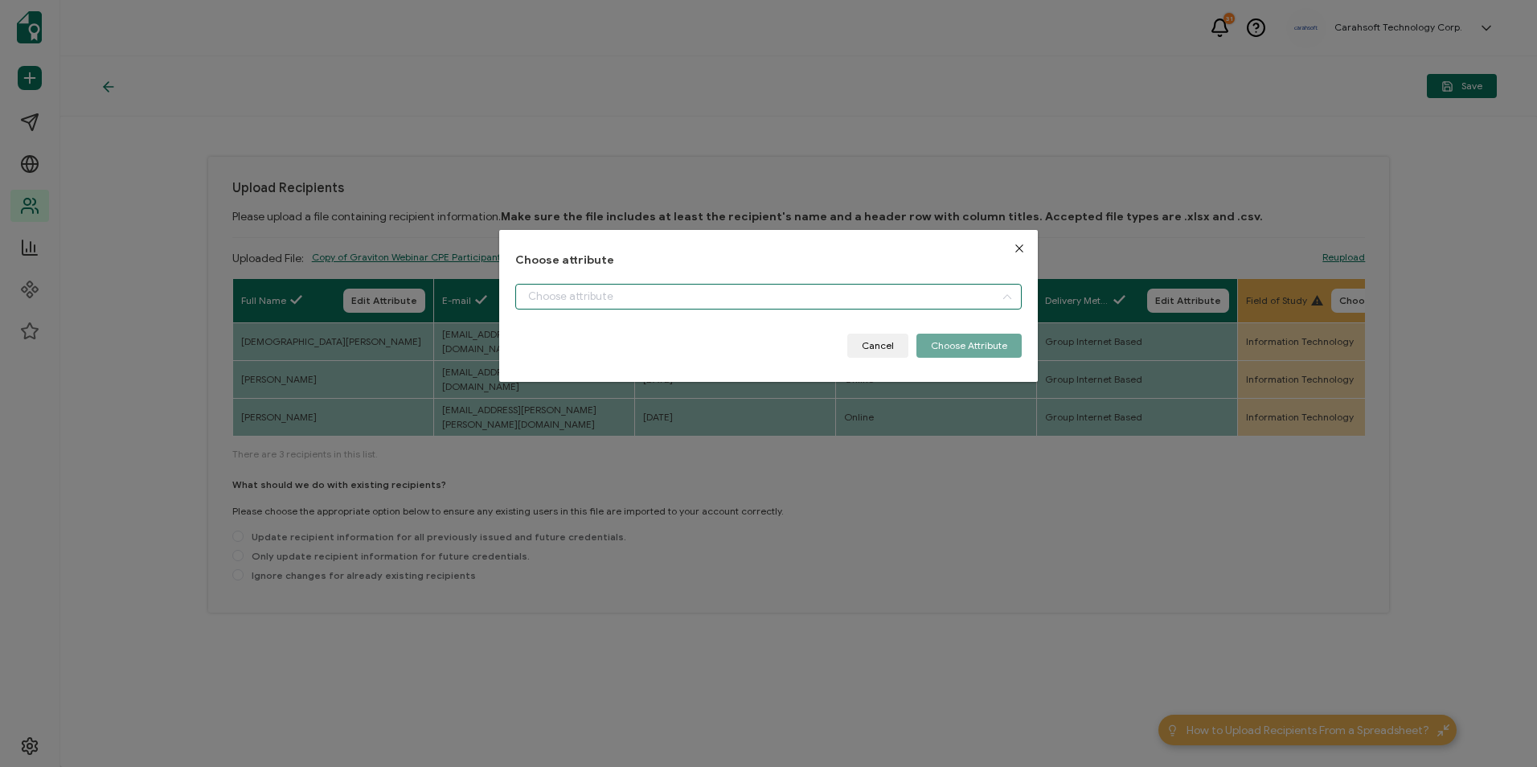
click at [911, 295] on input "dialog" at bounding box center [768, 297] width 506 height 26
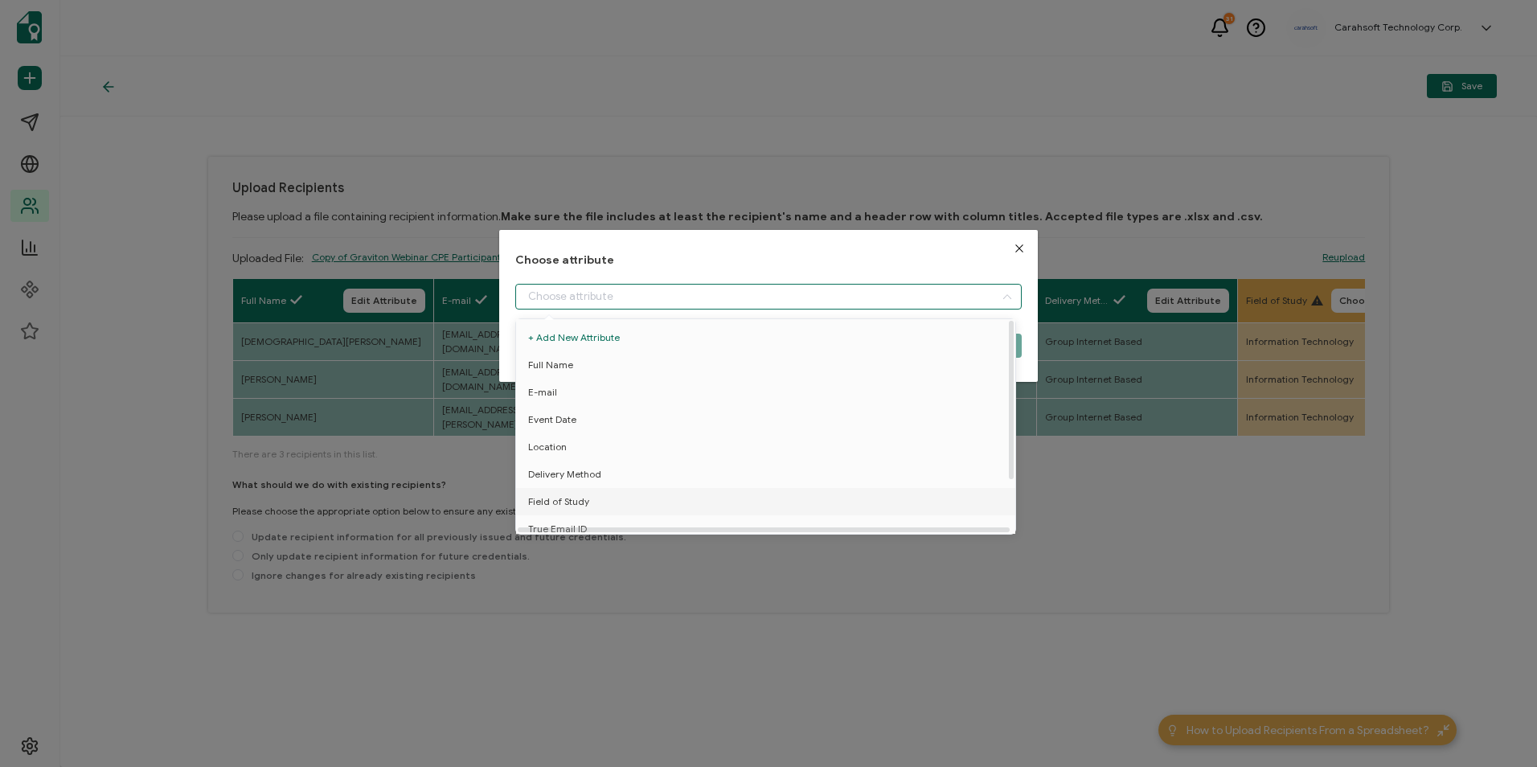
click at [564, 503] on span "Field of Study" at bounding box center [558, 501] width 61 height 27
type input "Field of Study"
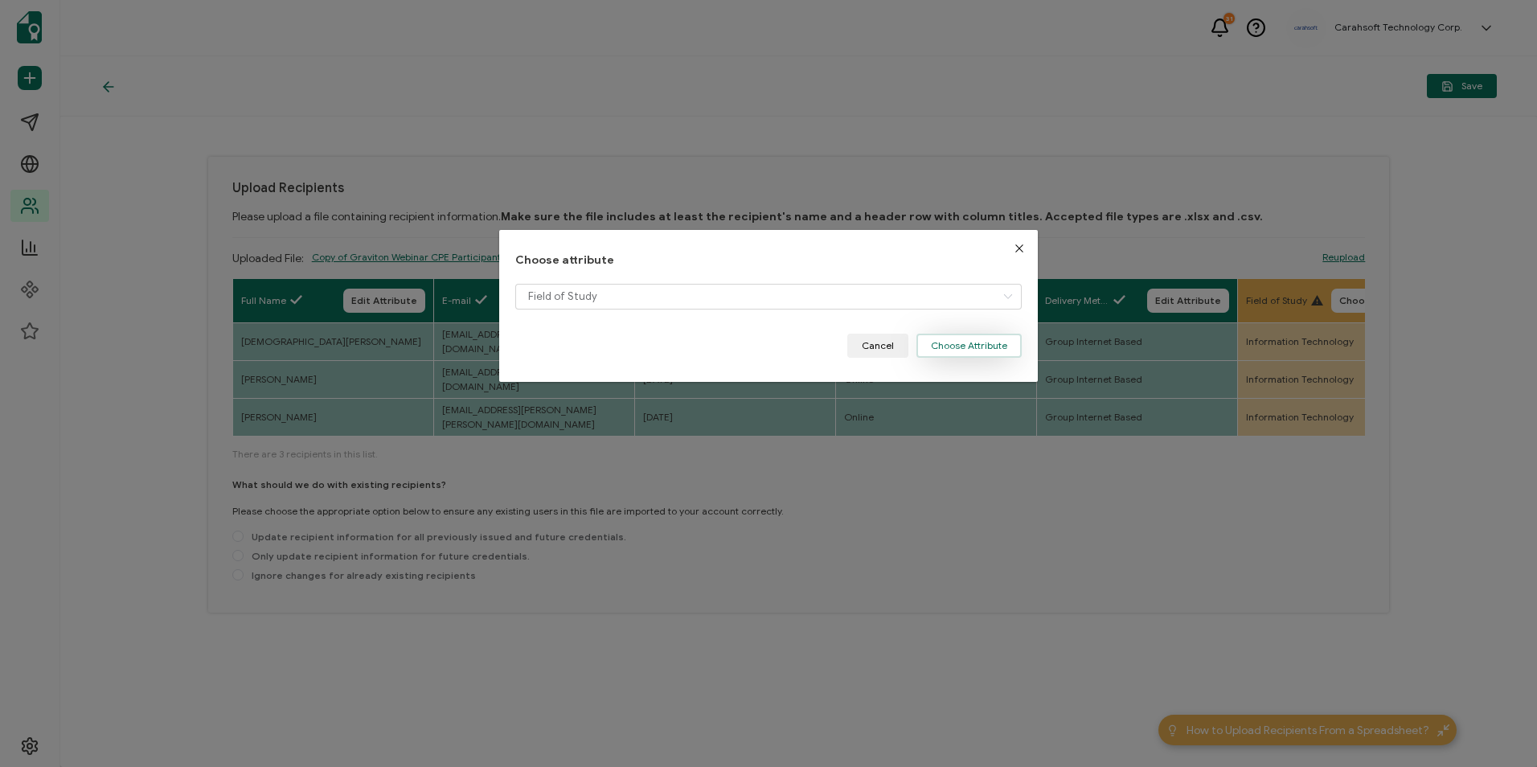
click at [960, 340] on button "Choose Attribute" at bounding box center [969, 346] width 105 height 24
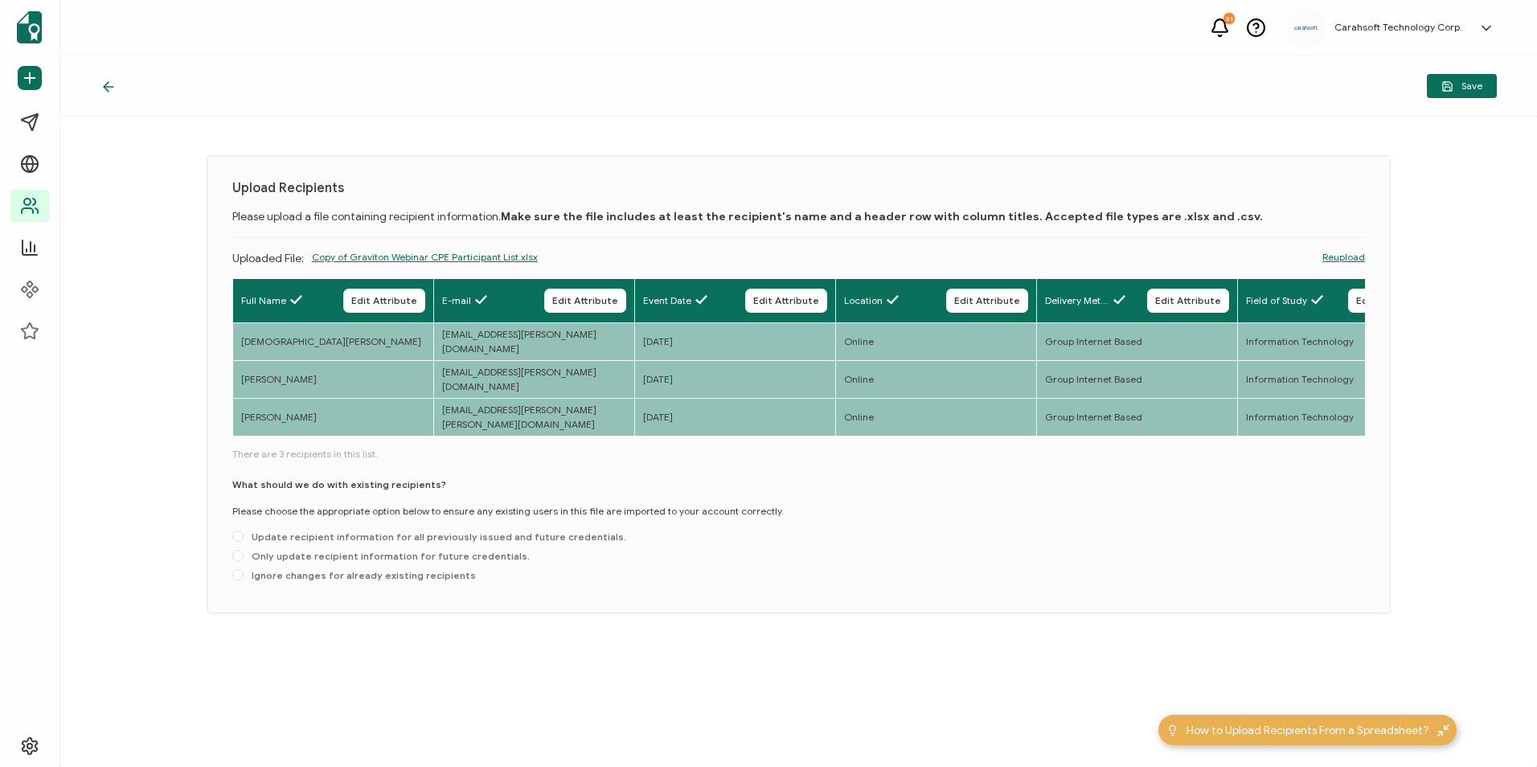
drag, startPoint x: 459, startPoint y: 438, endPoint x: 486, endPoint y: 438, distance: 26.5
click at [486, 438] on div "Full Name Edit Attribute E-mail Edit Attribute Event Date Edit Attribute Locati…" at bounding box center [799, 358] width 1134 height 161
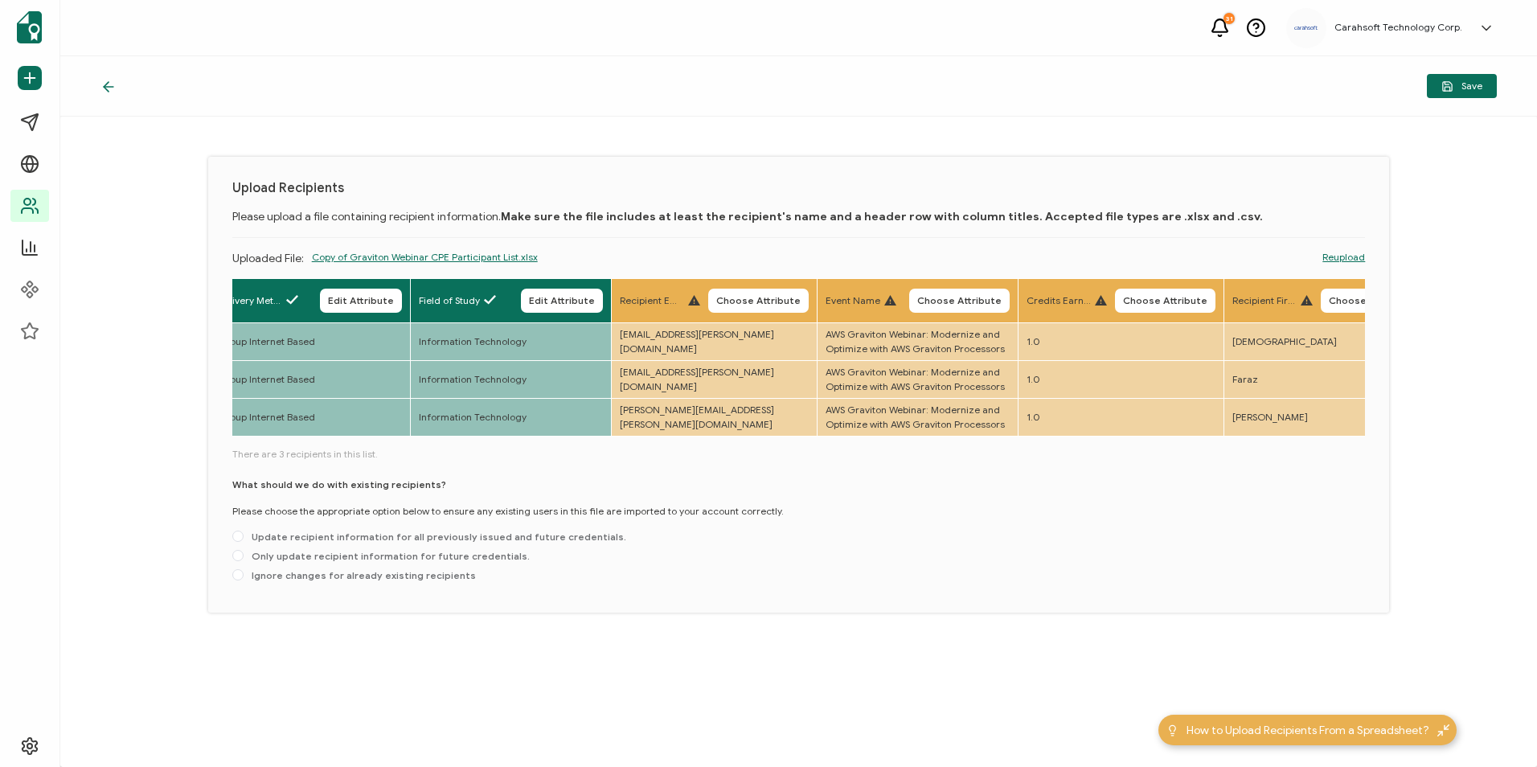
scroll to position [0, 978]
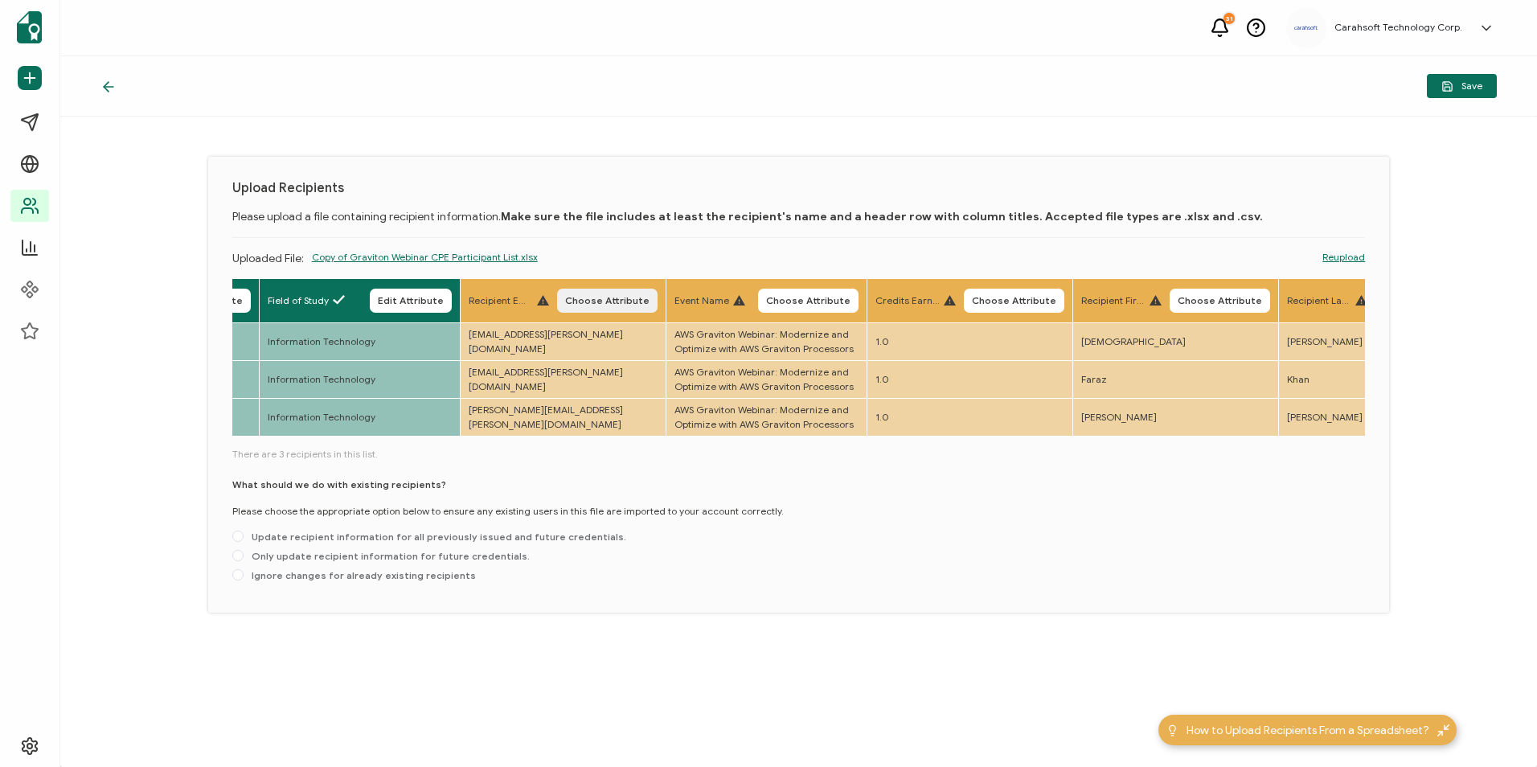
click at [605, 293] on button "Choose Attribute" at bounding box center [607, 301] width 101 height 24
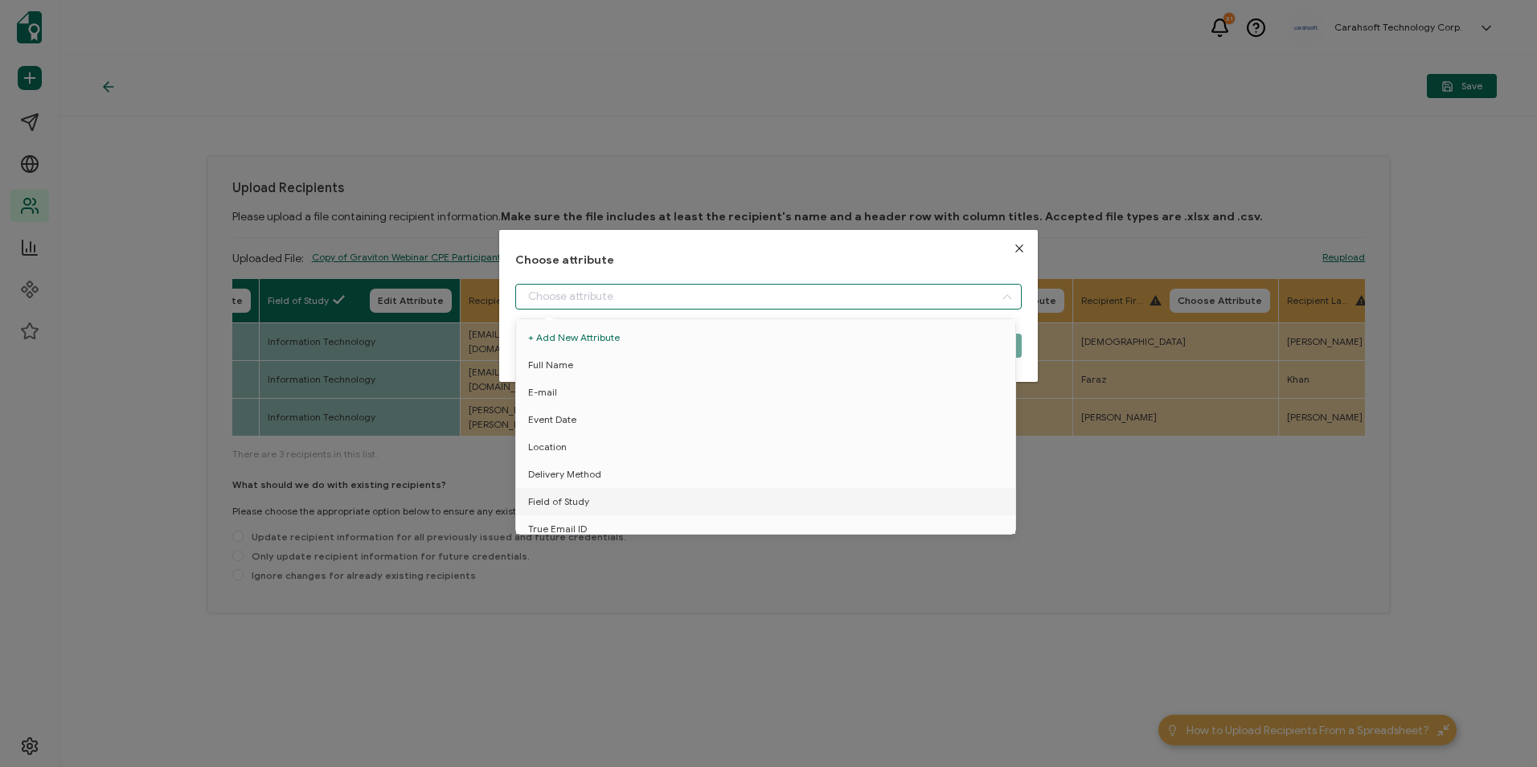
click at [605, 293] on input "dialog" at bounding box center [768, 297] width 506 height 26
click at [580, 453] on span "True Email ID" at bounding box center [557, 466] width 59 height 27
type input "True Email ID"
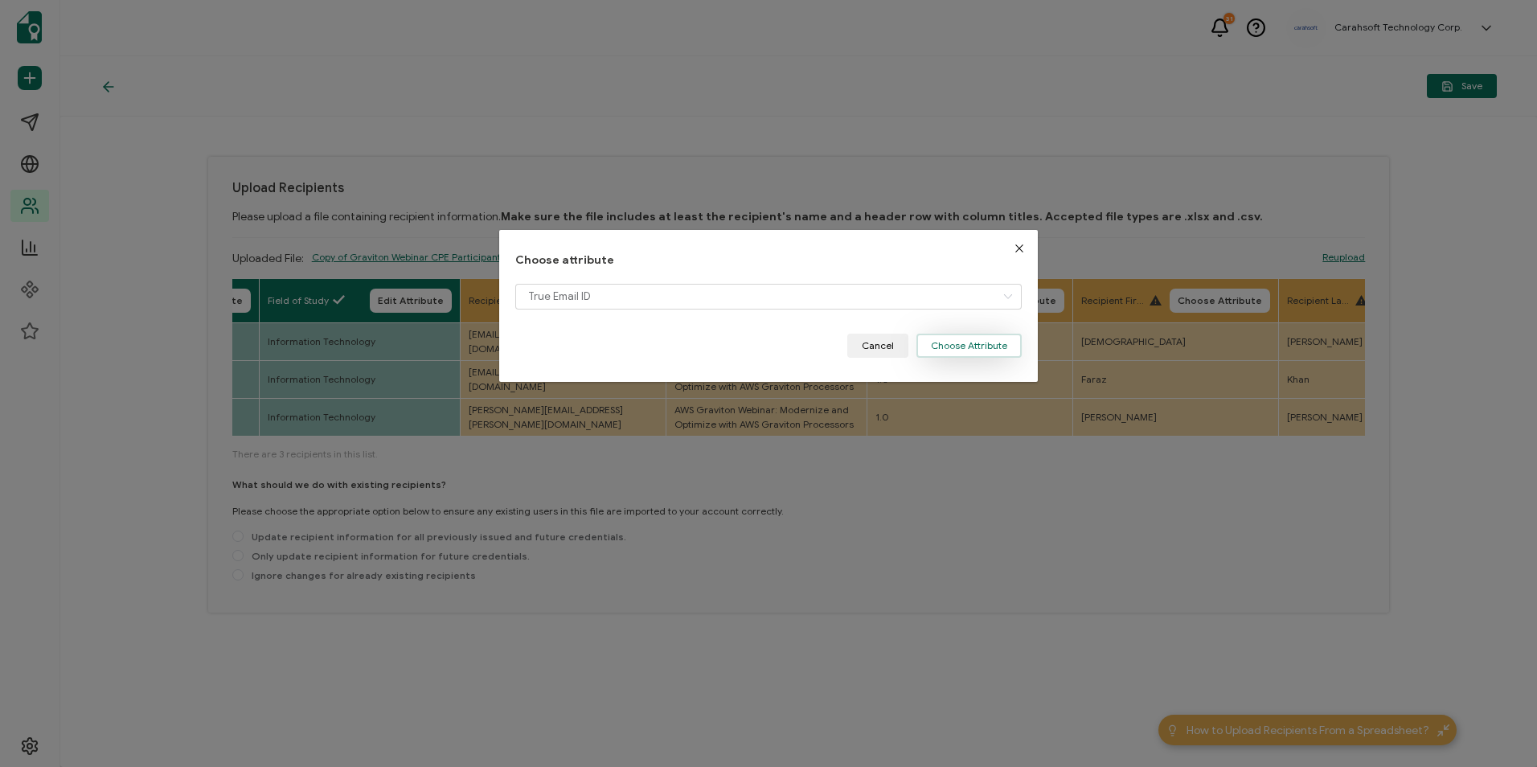
click at [942, 347] on button "Choose Attribute" at bounding box center [969, 346] width 105 height 24
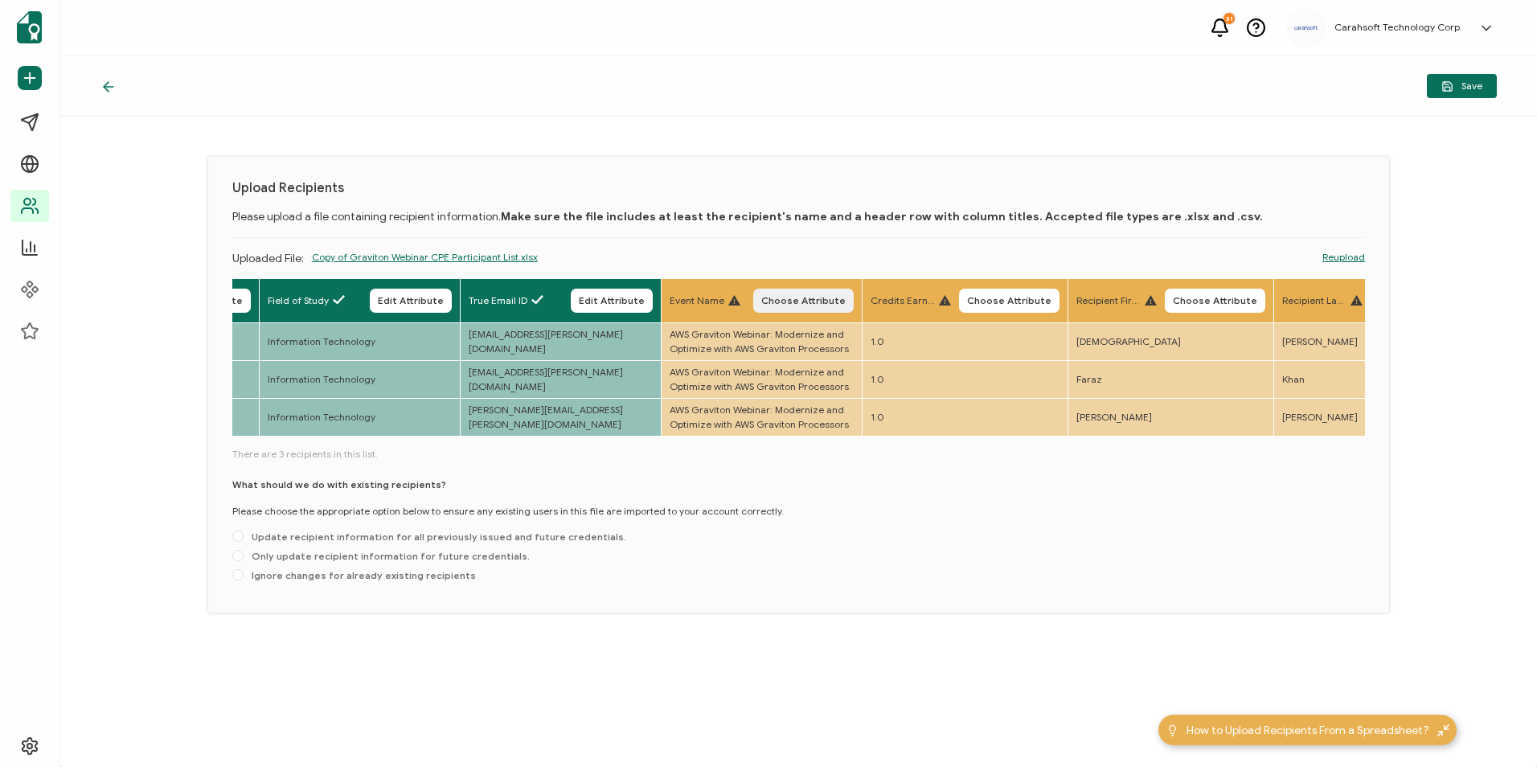
click at [822, 306] on button "Choose Attribute" at bounding box center [803, 301] width 101 height 24
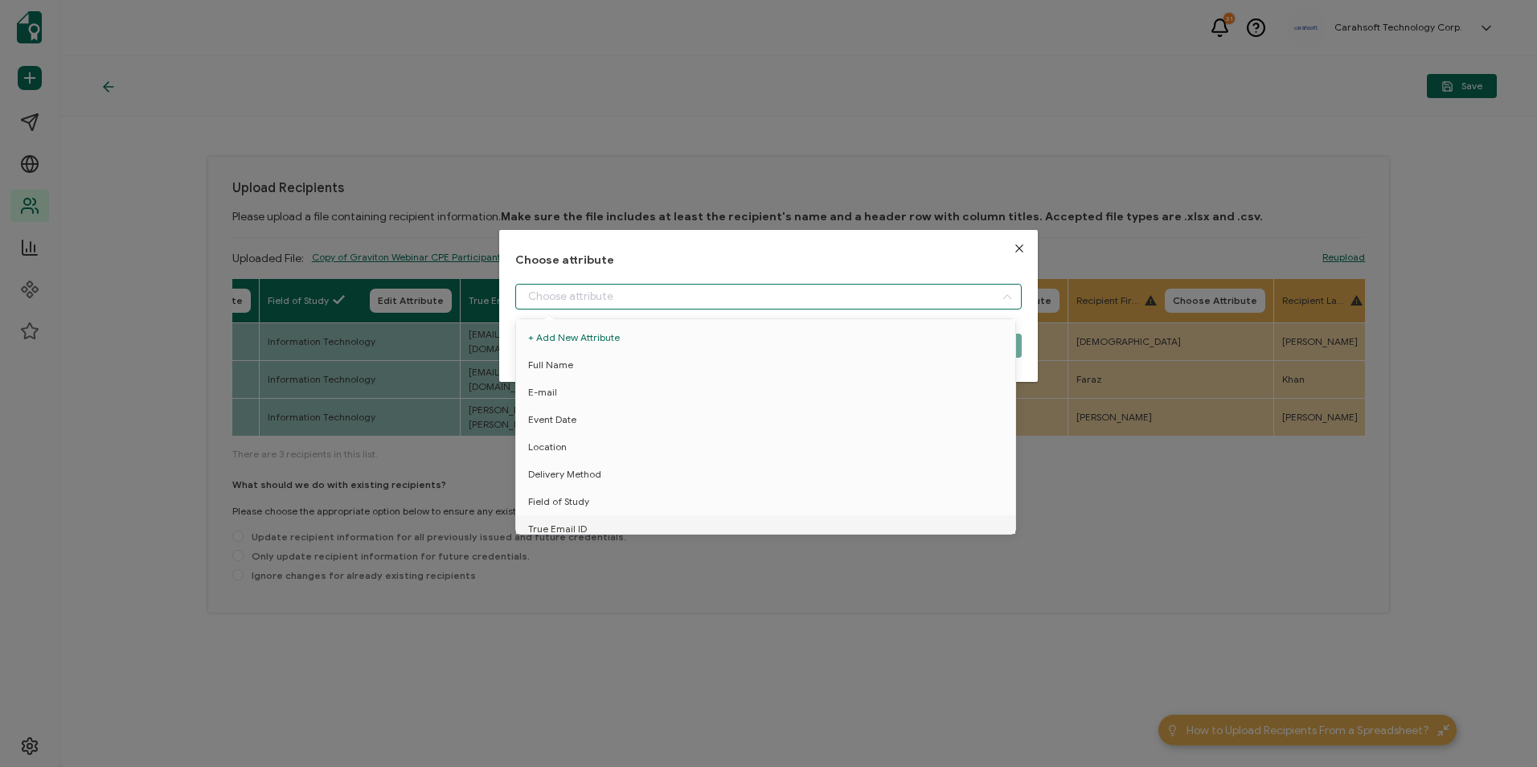
click at [790, 306] on input "dialog" at bounding box center [768, 297] width 506 height 26
click at [609, 486] on li "Event Name" at bounding box center [768, 493] width 513 height 27
type input "Event Name"
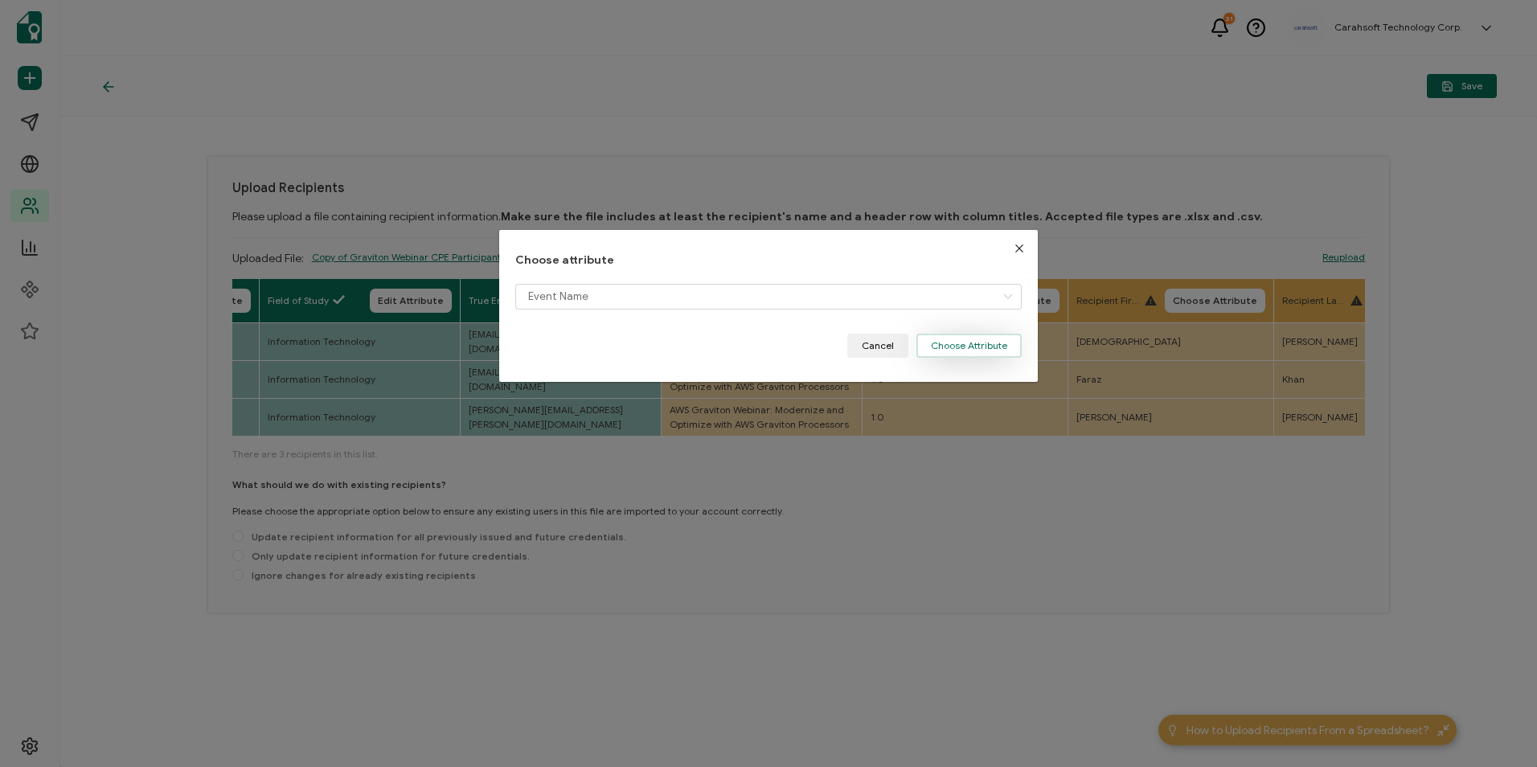
click at [974, 353] on button "Choose Attribute" at bounding box center [969, 346] width 105 height 24
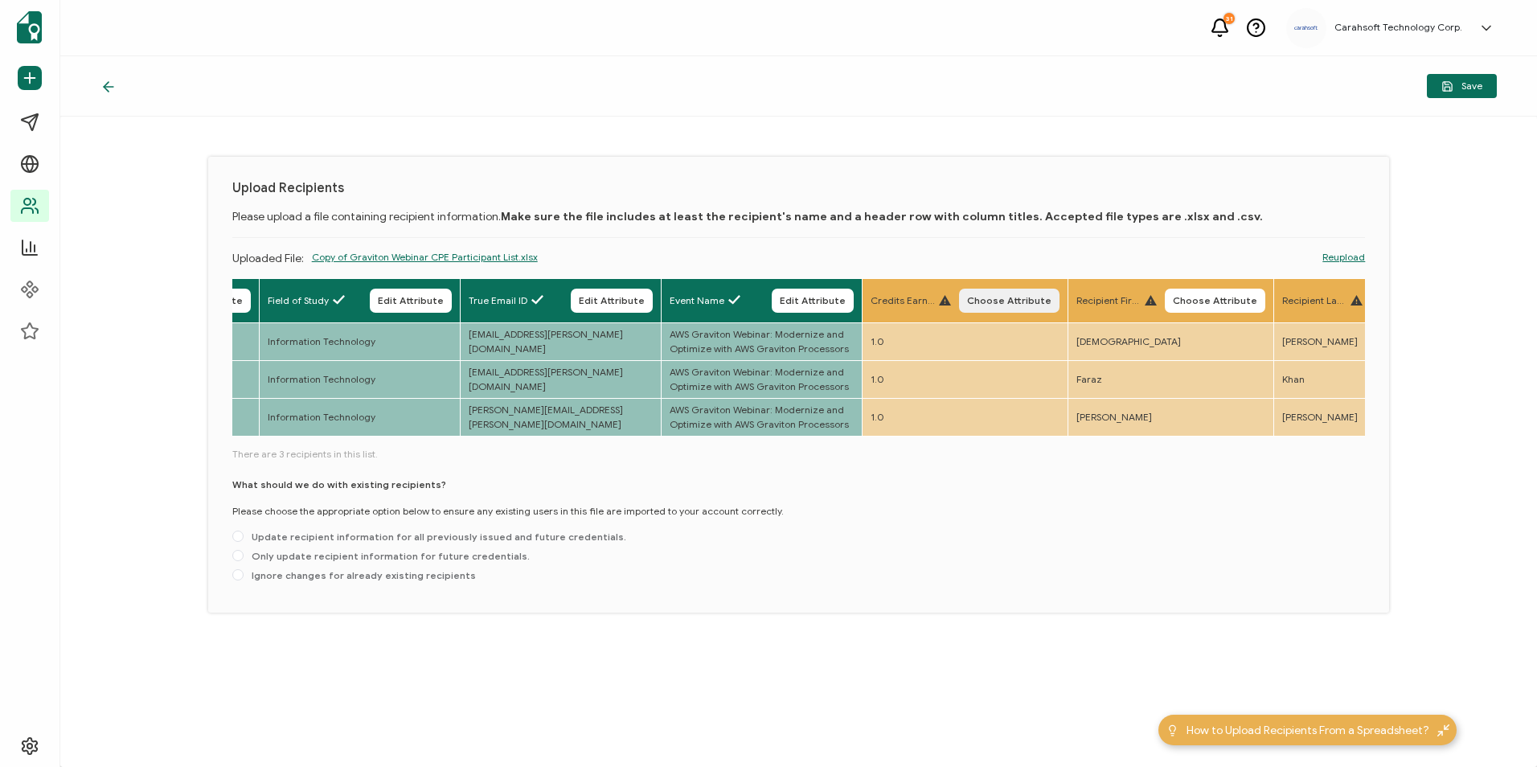
click at [1040, 301] on span "Choose Attribute" at bounding box center [1009, 301] width 84 height 10
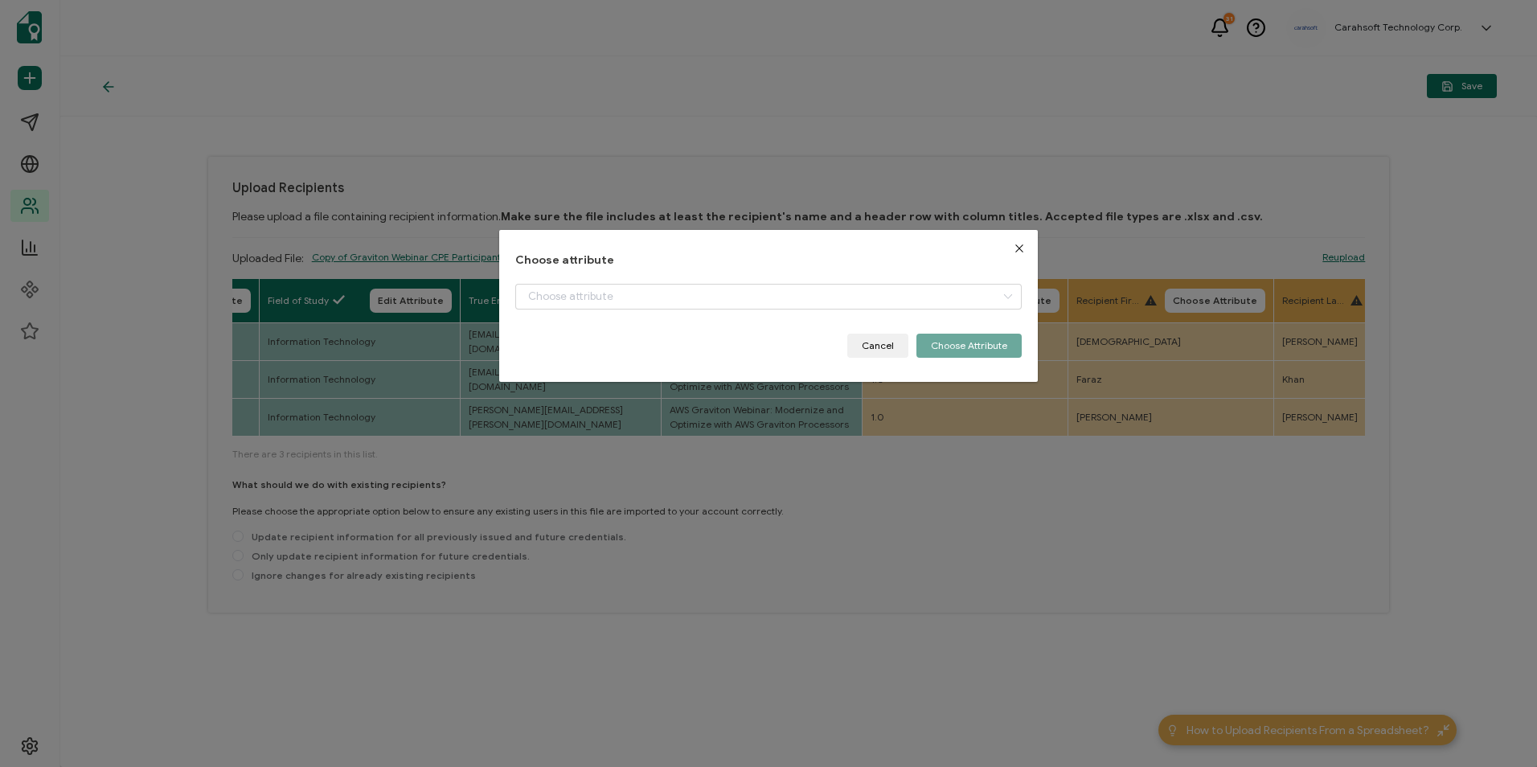
click at [793, 310] on div "dialog" at bounding box center [768, 309] width 506 height 50
click at [788, 302] on input "dialog" at bounding box center [768, 297] width 506 height 26
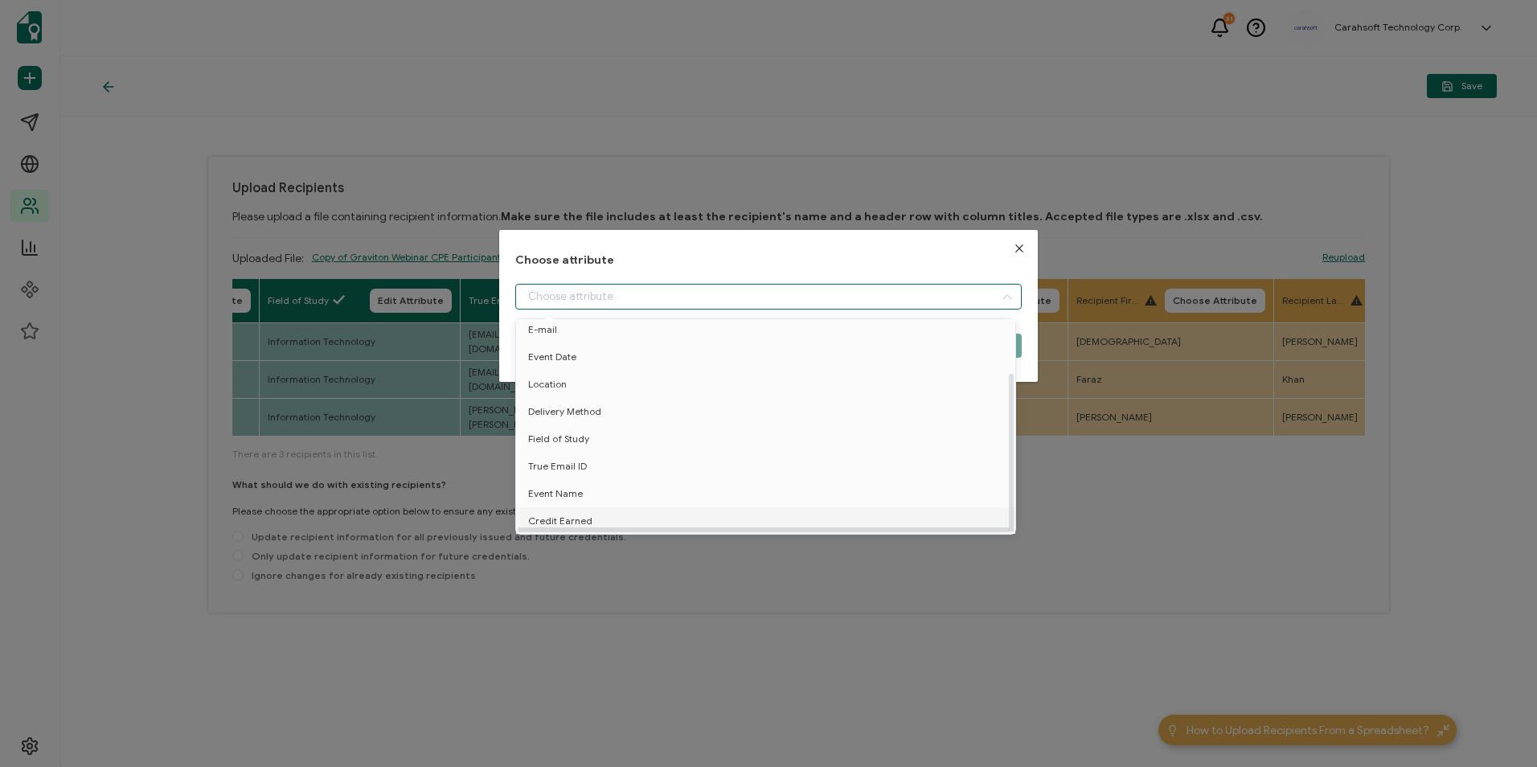
click at [621, 511] on li "Credit Earned" at bounding box center [768, 520] width 513 height 27
type input "Credit Earned"
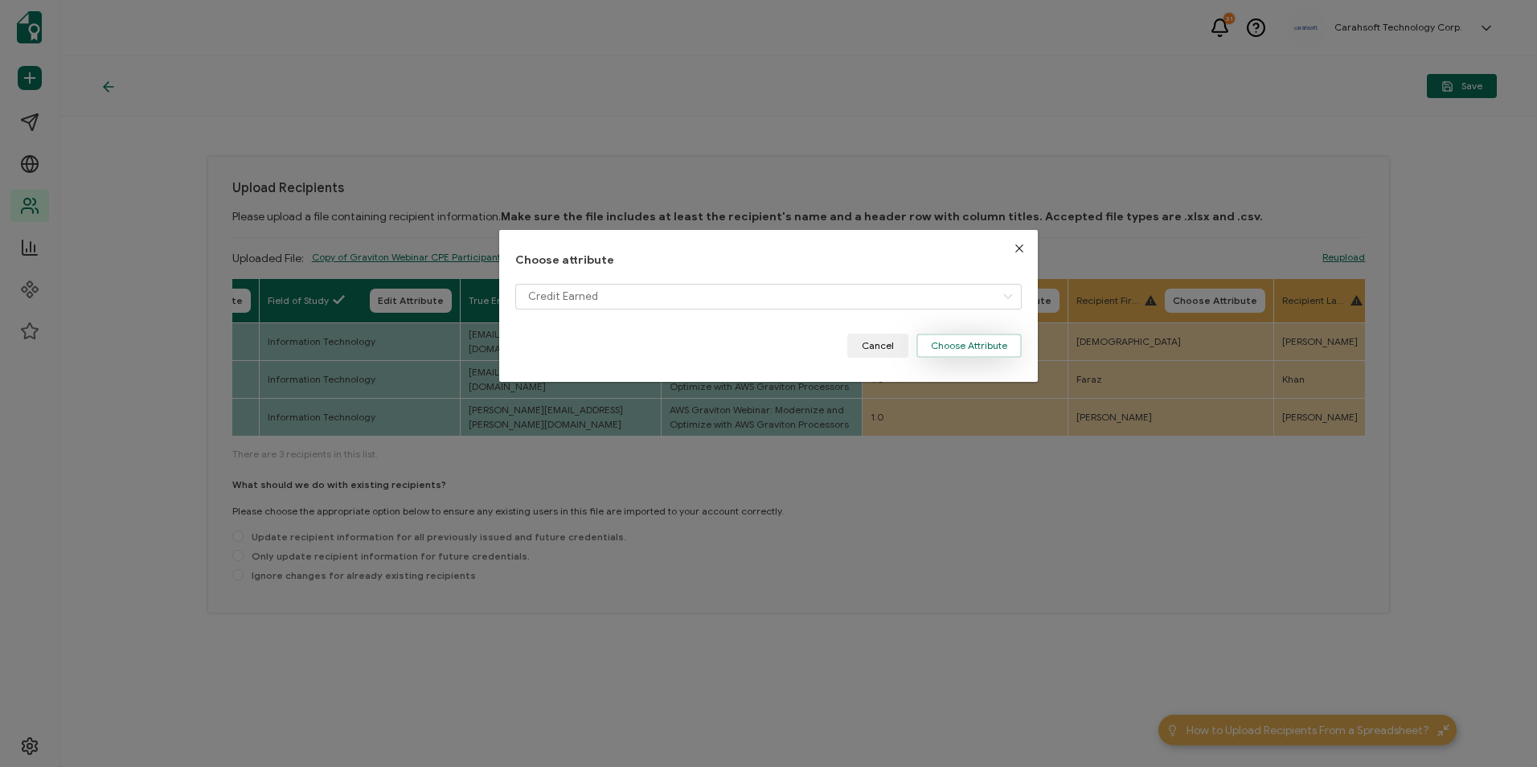
click at [933, 348] on button "Choose Attribute" at bounding box center [969, 346] width 105 height 24
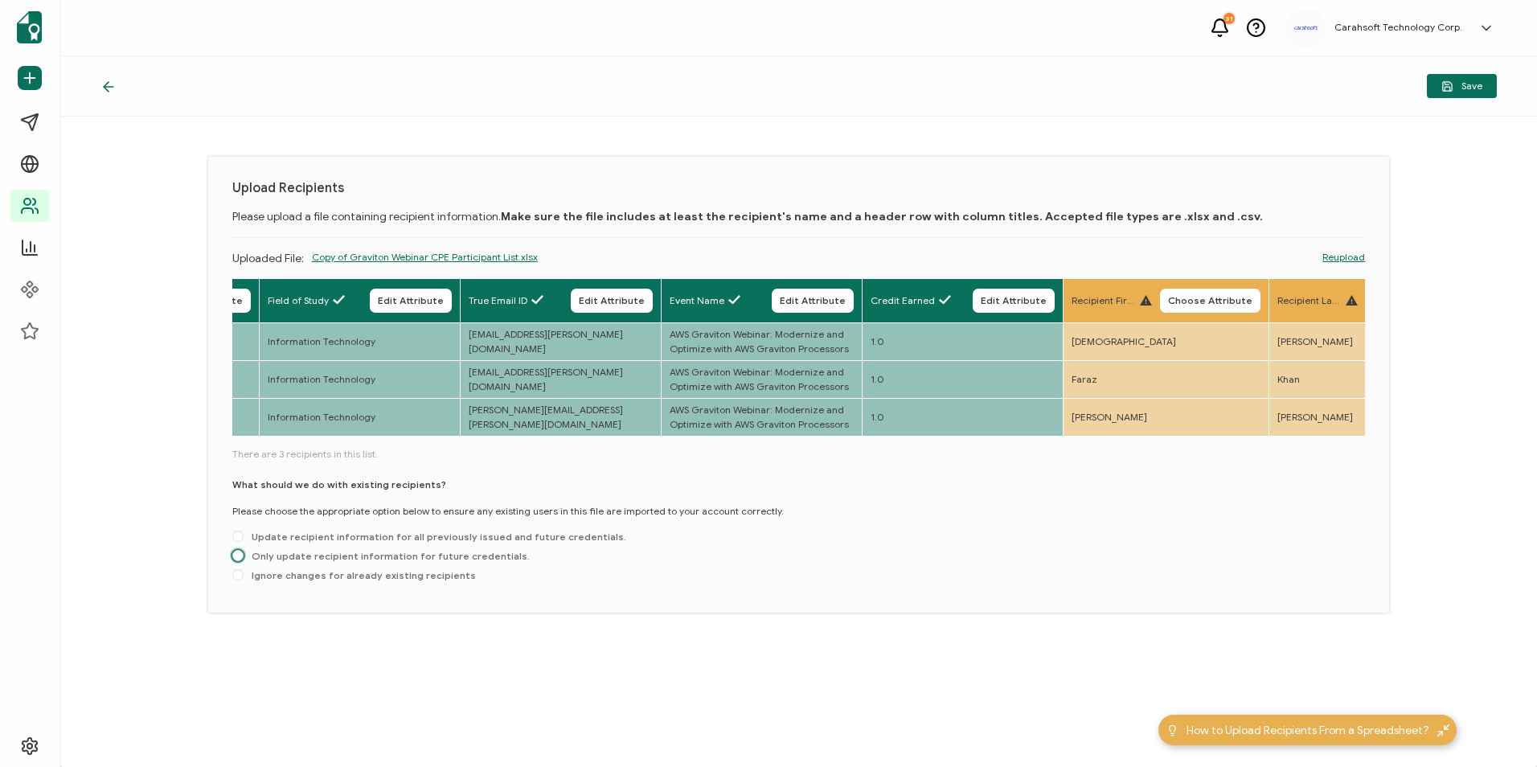
click at [290, 557] on span "Only update recipient information for future credentials." at bounding box center [387, 556] width 286 height 12
click at [244, 557] on input "Only update recipient information for future credentials." at bounding box center [237, 556] width 11 height 13
radio input "true"
click at [0, 0] on icon "button" at bounding box center [0, 0] width 0 height 0
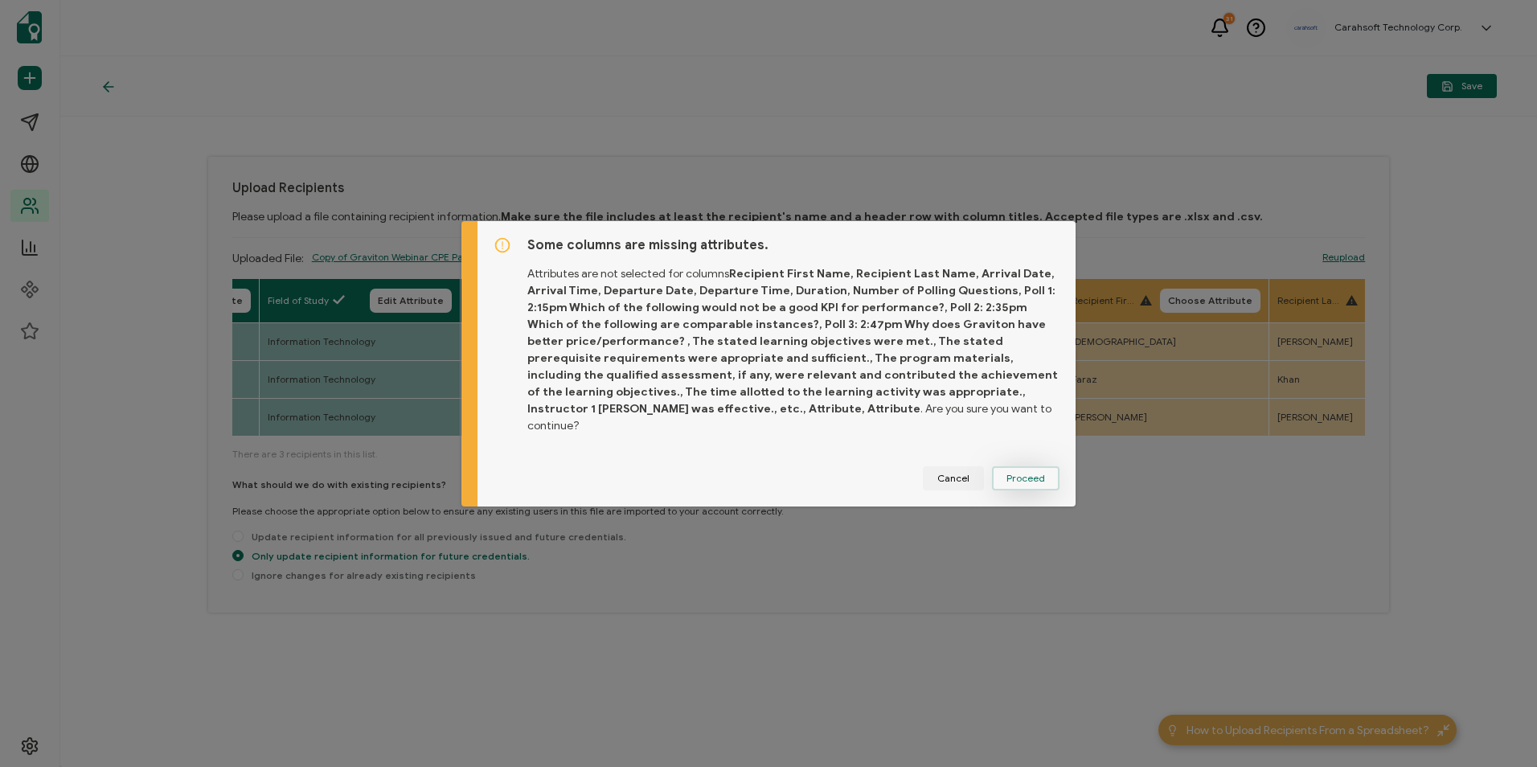
click at [1023, 474] on span "Proceed" at bounding box center [1026, 479] width 39 height 10
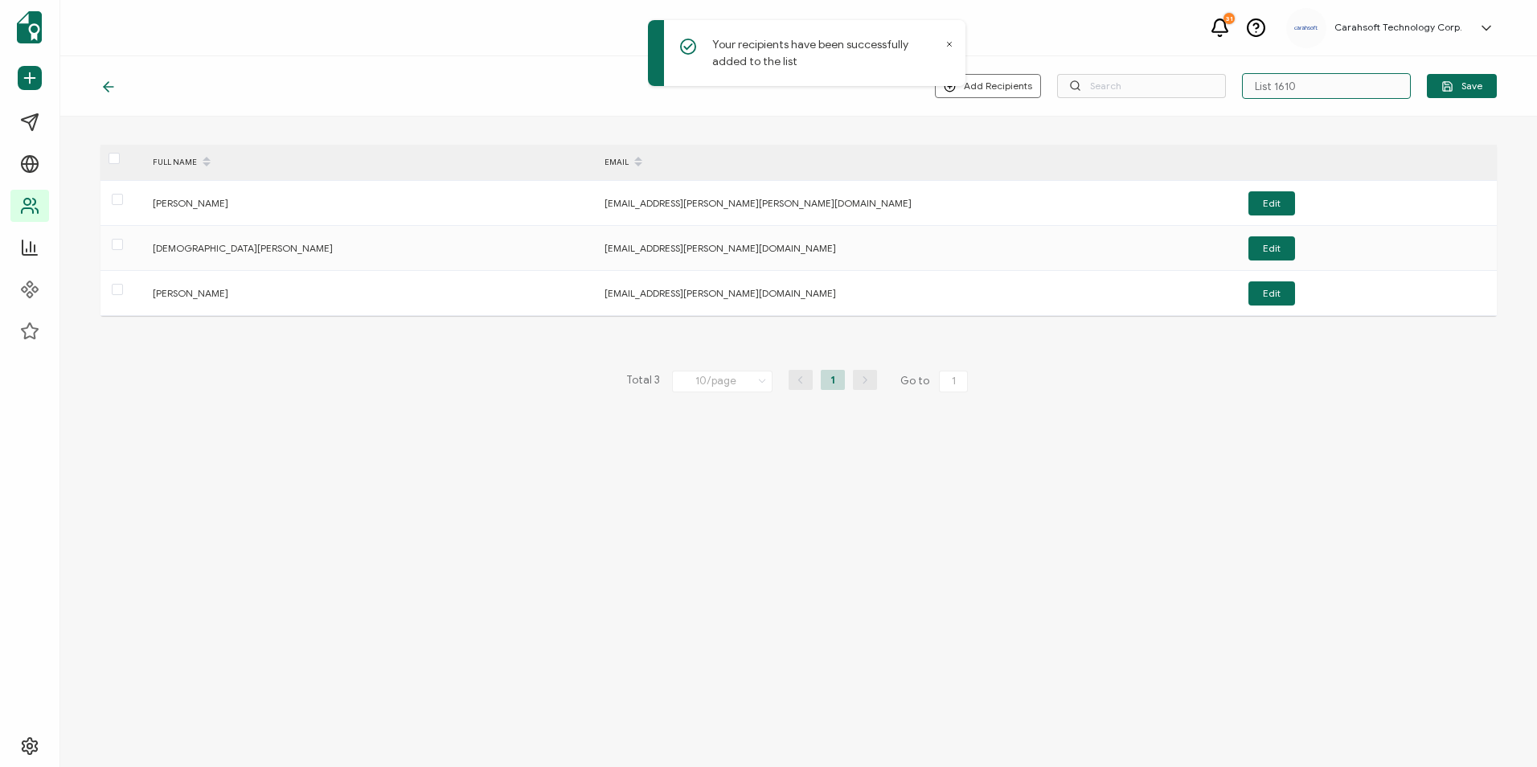
drag, startPoint x: 1311, startPoint y: 97, endPoint x: 1083, endPoint y: 104, distance: 227.6
click at [1083, 104] on div "Add Recipients Upload New Recipients Import from Recipients List 1610 Save" at bounding box center [798, 86] width 1477 height 60
type input "6-26-25_69975 AWS Webinar"
click at [1475, 84] on span "Save" at bounding box center [1462, 86] width 41 height 12
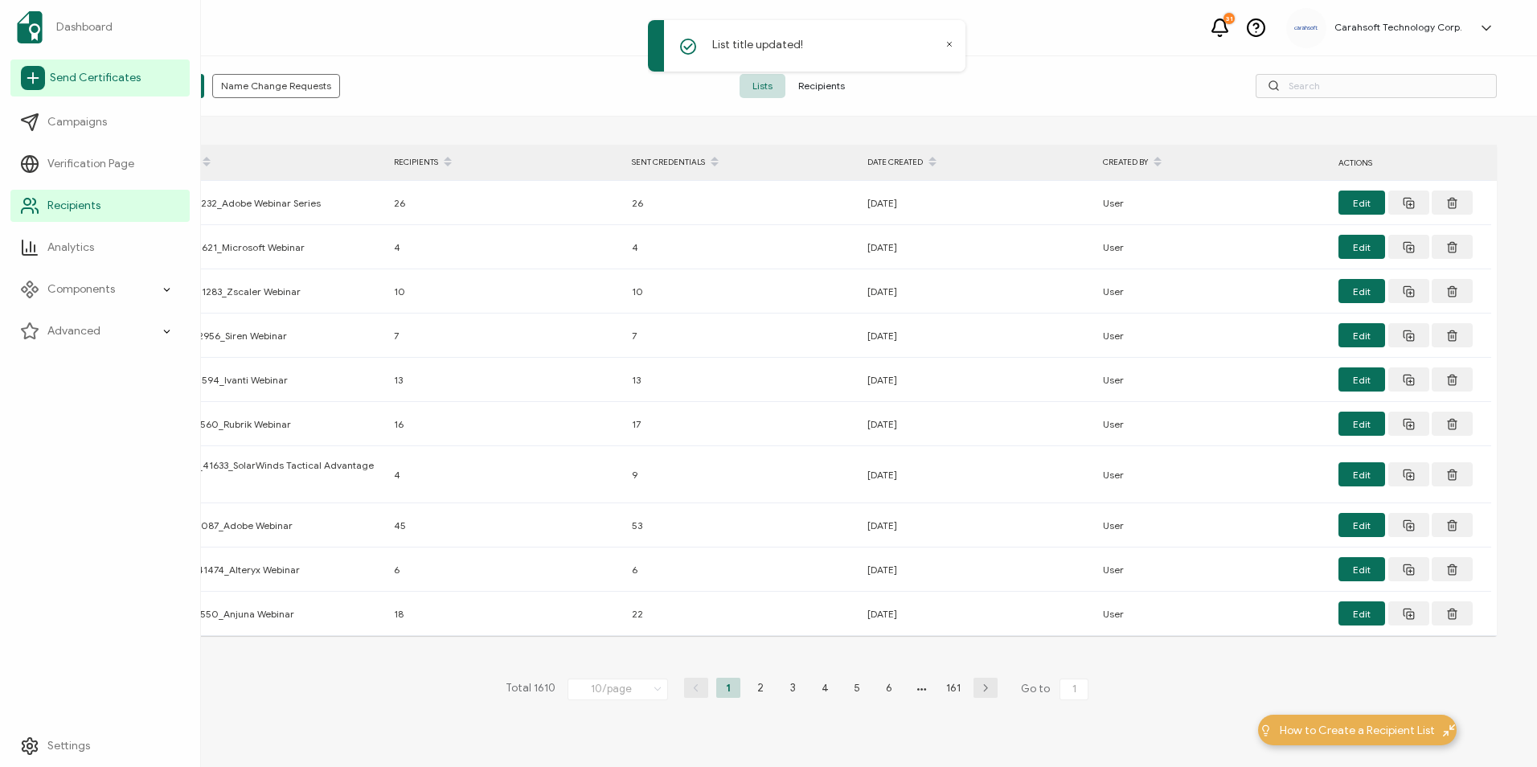
click at [110, 82] on span "Send Certificates" at bounding box center [95, 78] width 91 height 16
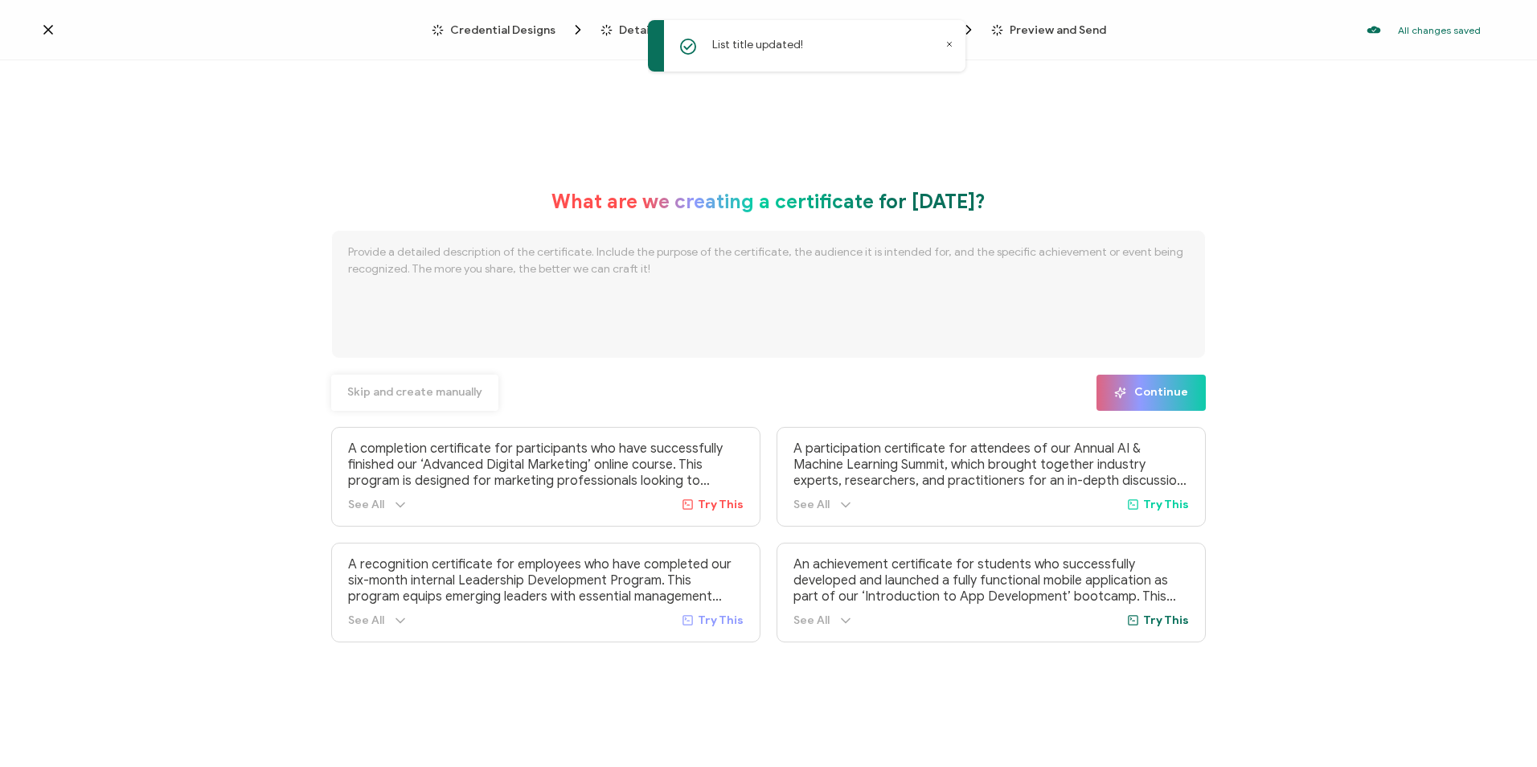
click at [451, 388] on span "Skip and create manually" at bounding box center [414, 392] width 135 height 11
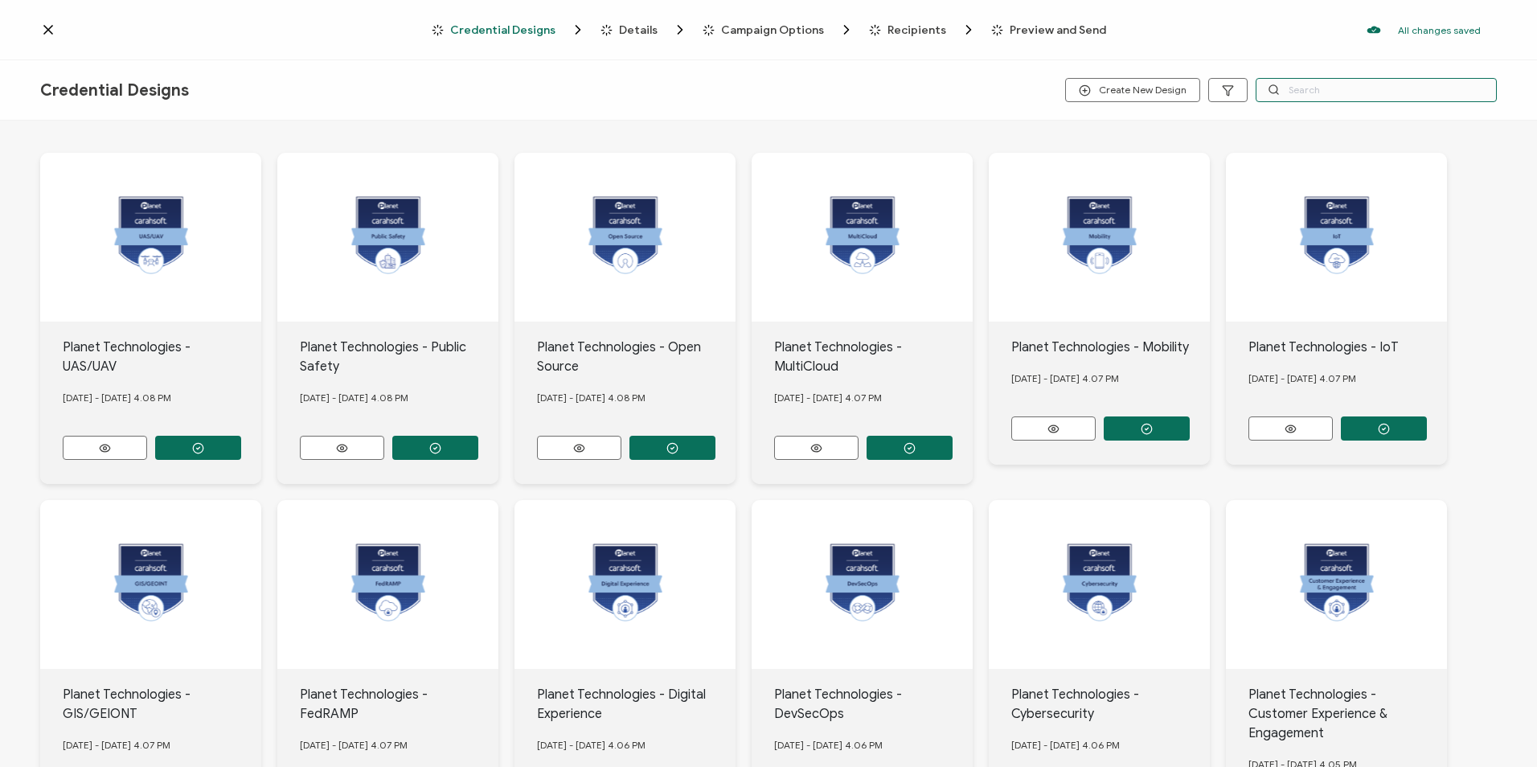
click at [1326, 87] on input "text" at bounding box center [1376, 90] width 241 height 24
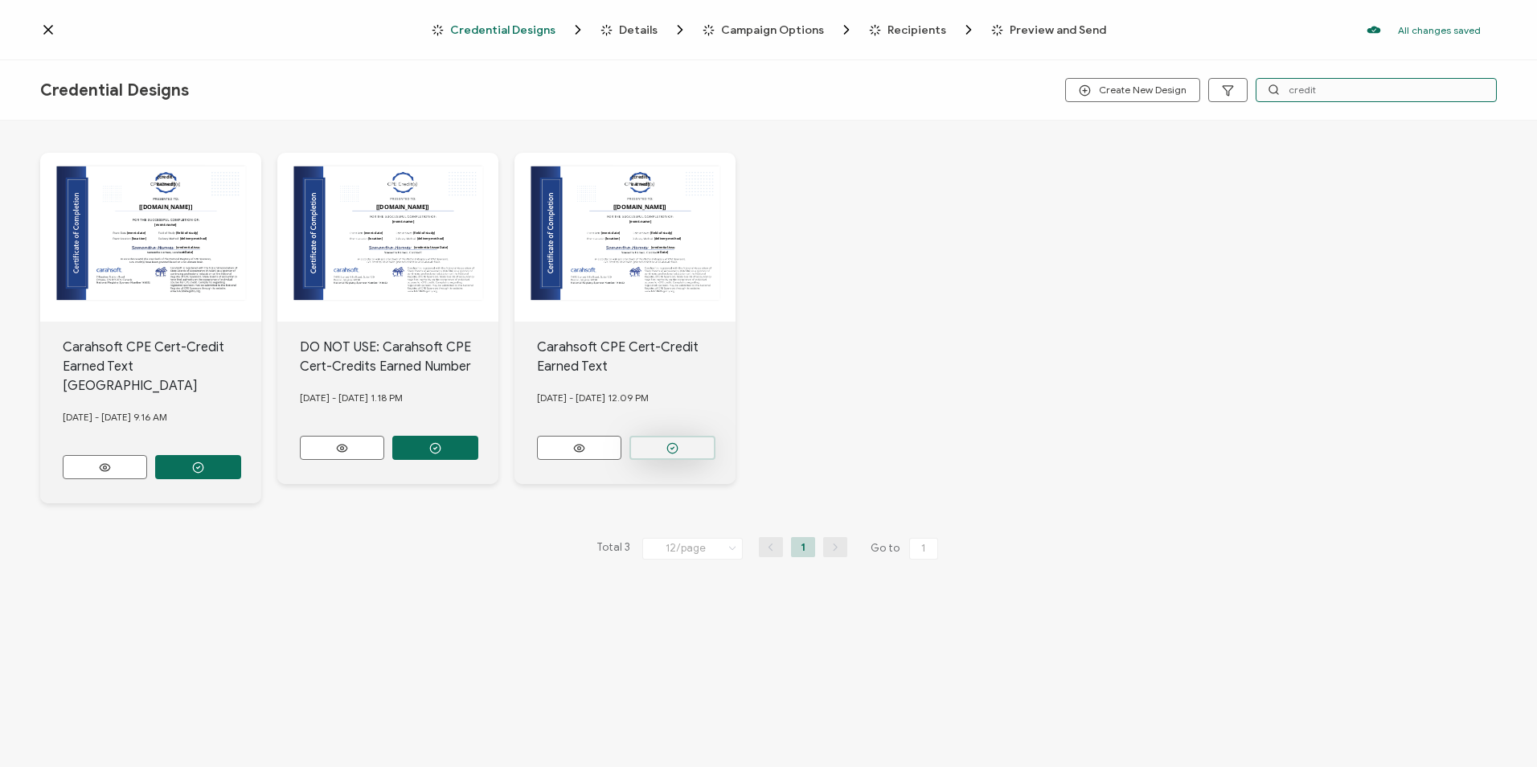
type input "credit"
click at [671, 436] on button "button" at bounding box center [673, 448] width 86 height 24
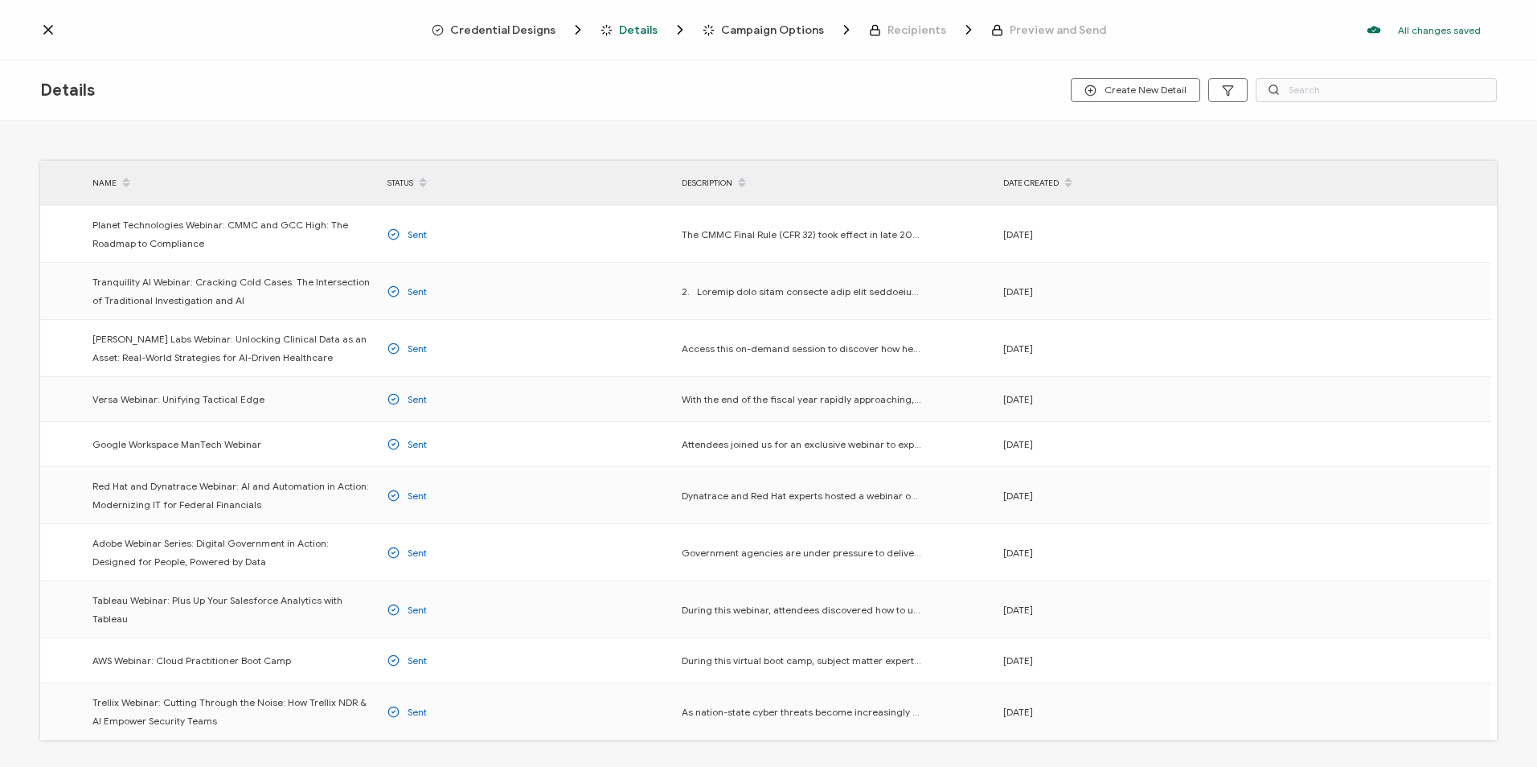
click at [517, 27] on span "Credential Designs" at bounding box center [502, 30] width 105 height 12
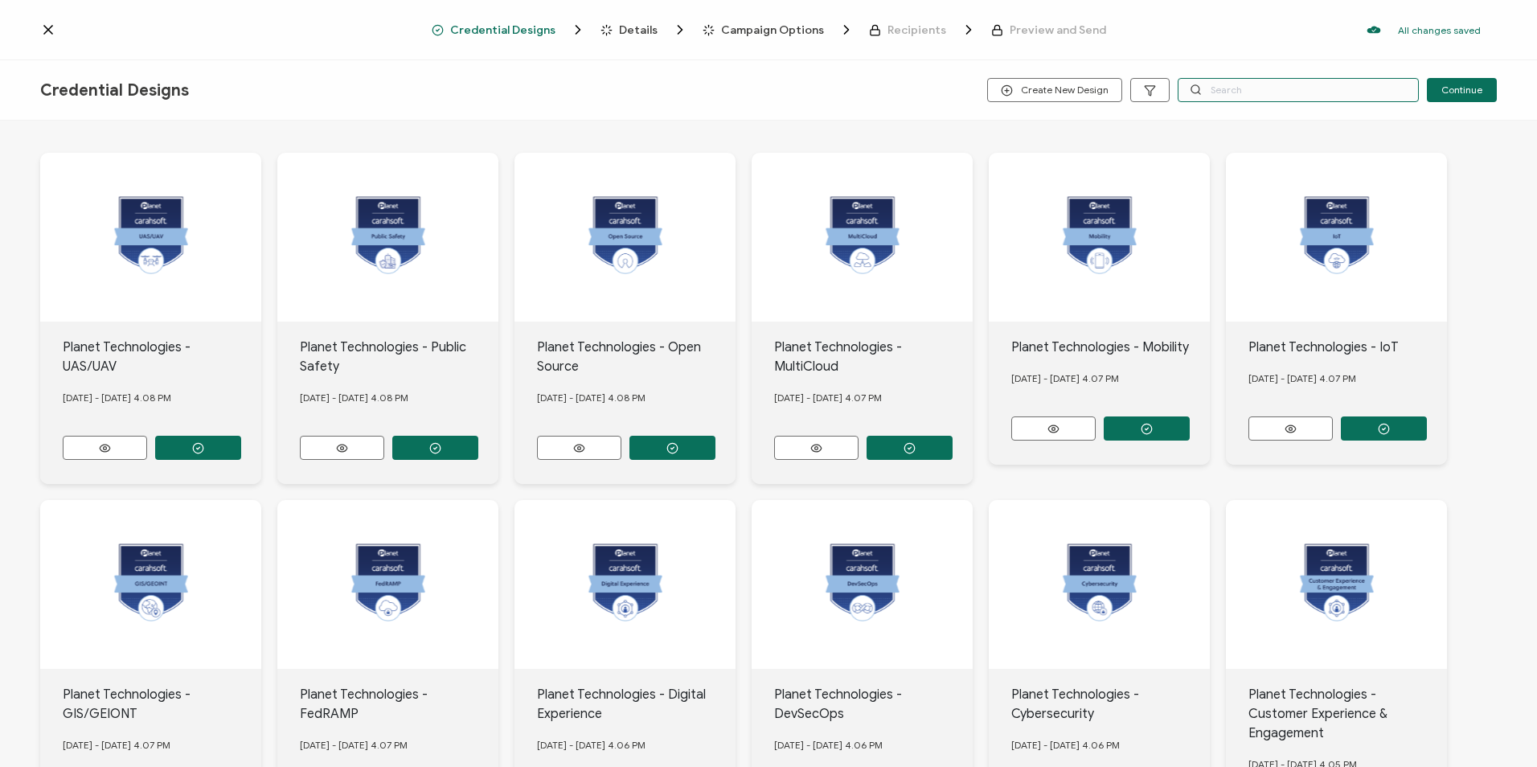
click at [1282, 94] on input "text" at bounding box center [1298, 90] width 241 height 24
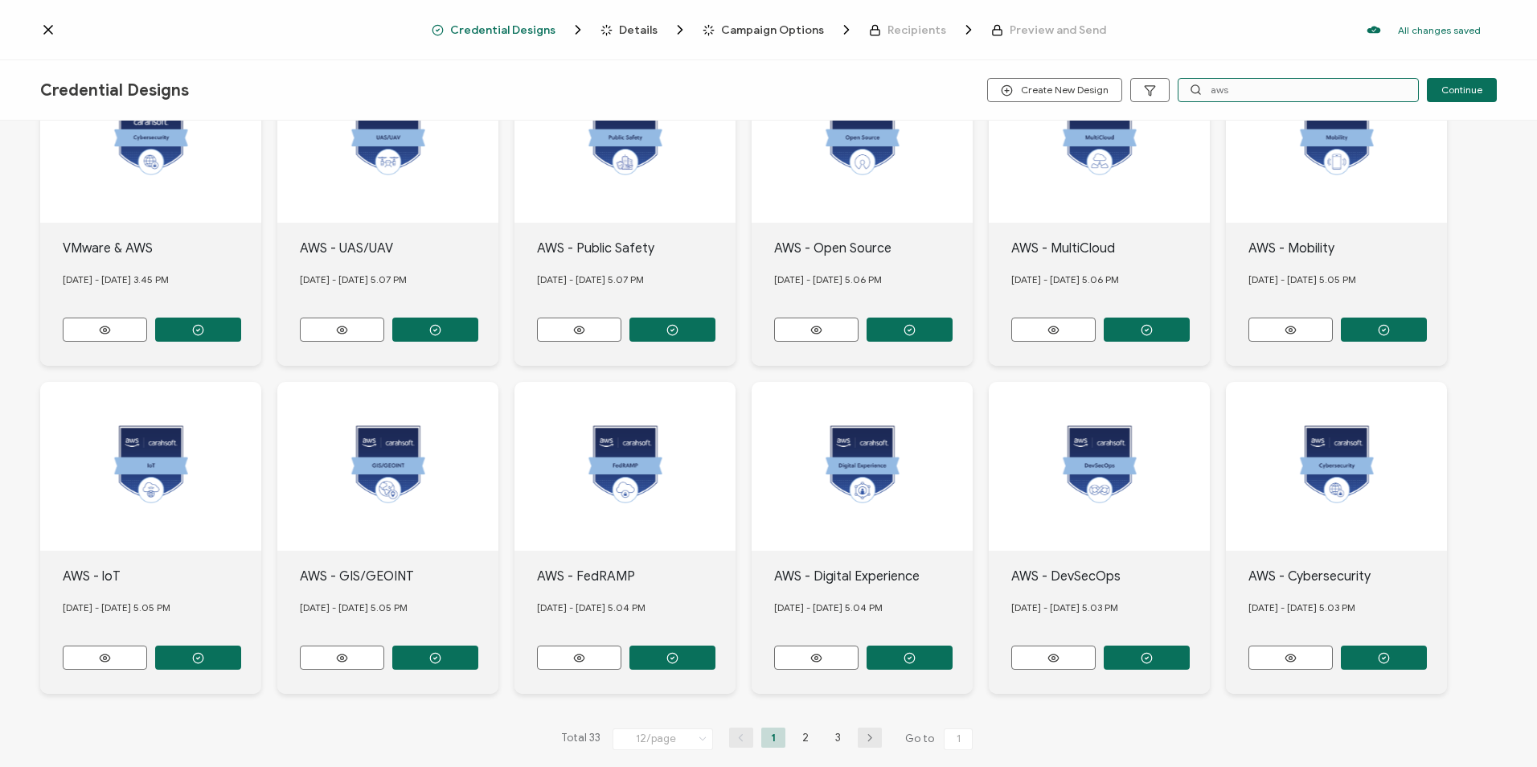
scroll to position [208, 0]
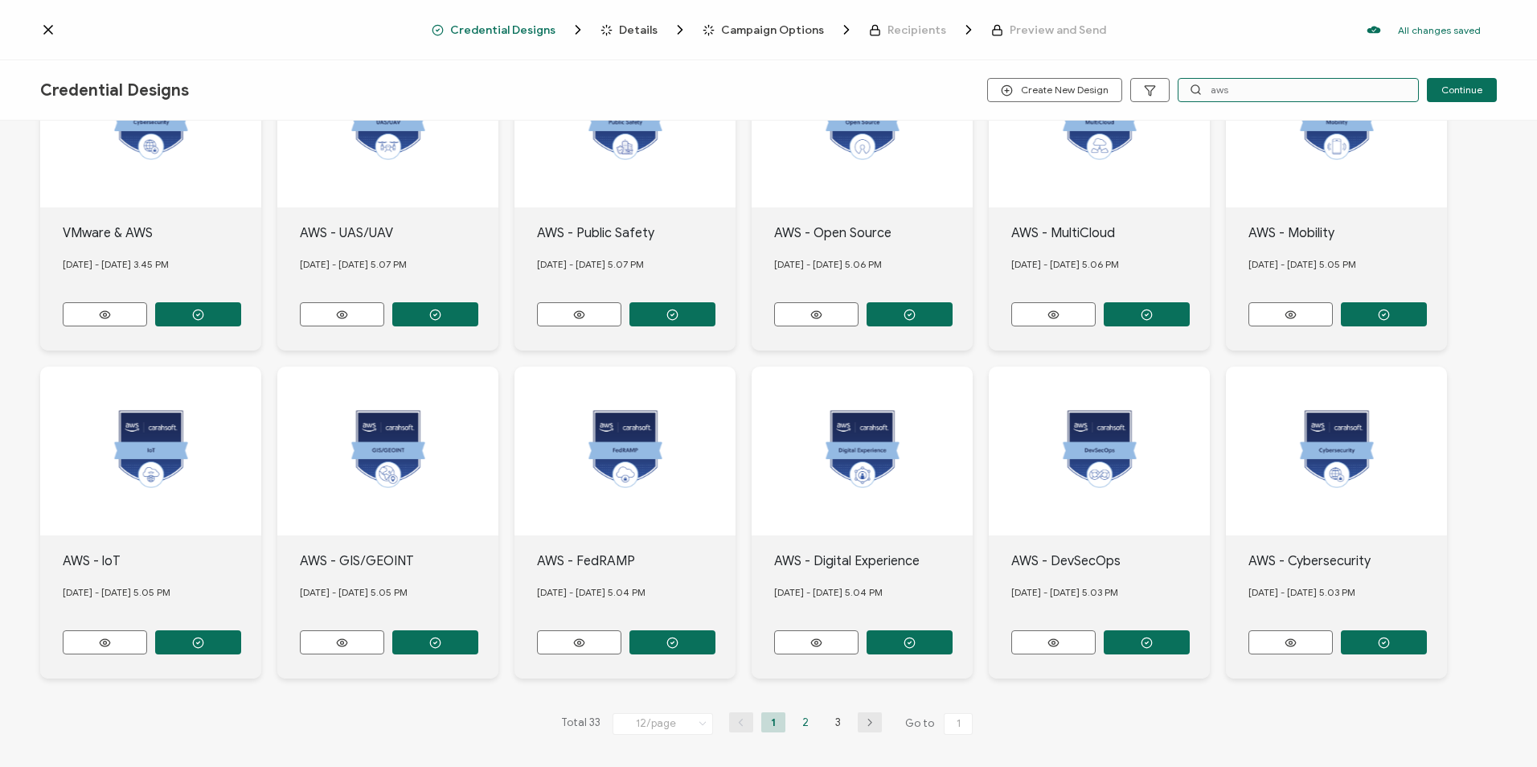
type input "aws"
click at [795, 712] on li "2" at bounding box center [806, 722] width 24 height 20
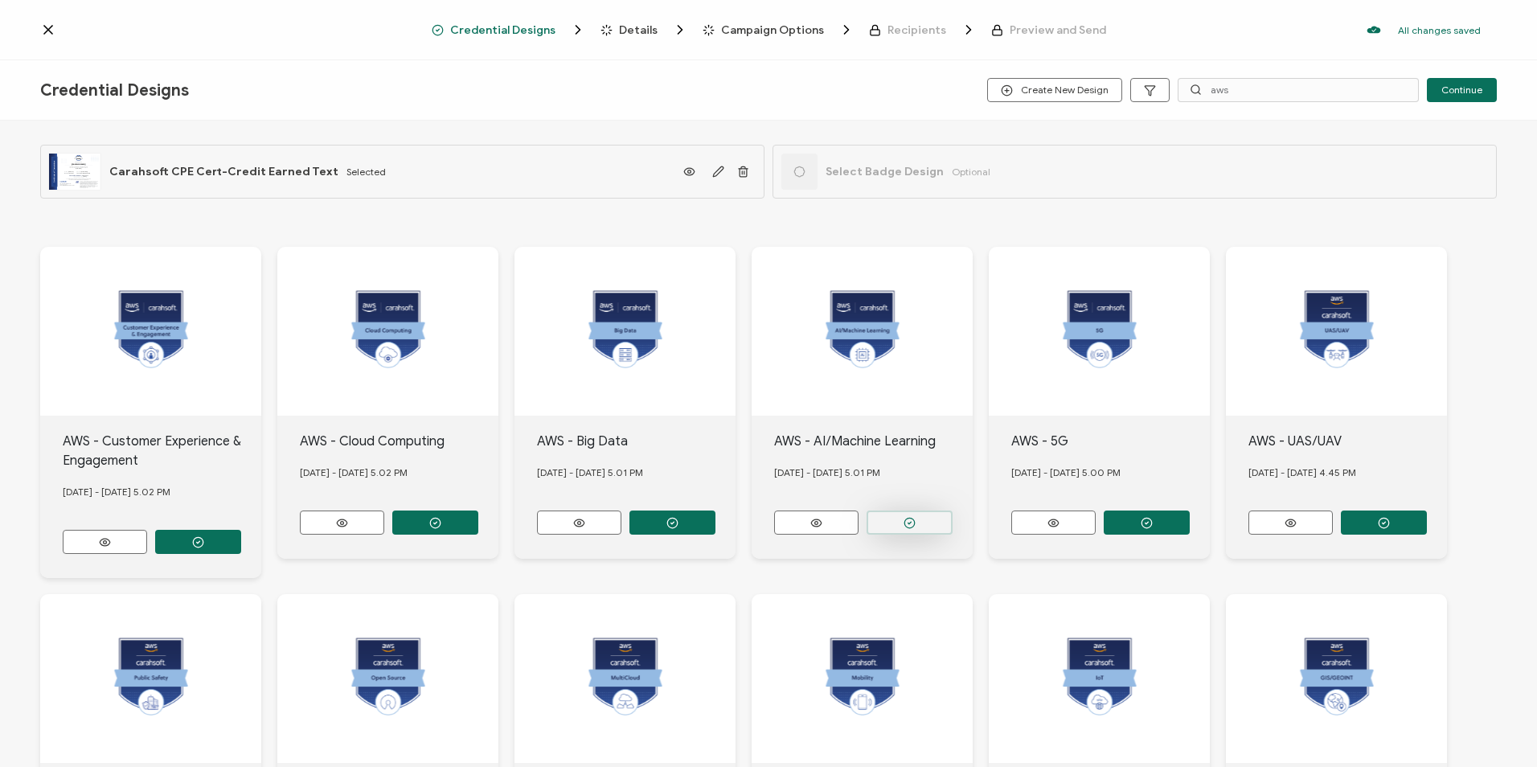
click at [915, 518] on circle "button" at bounding box center [910, 523] width 10 height 10
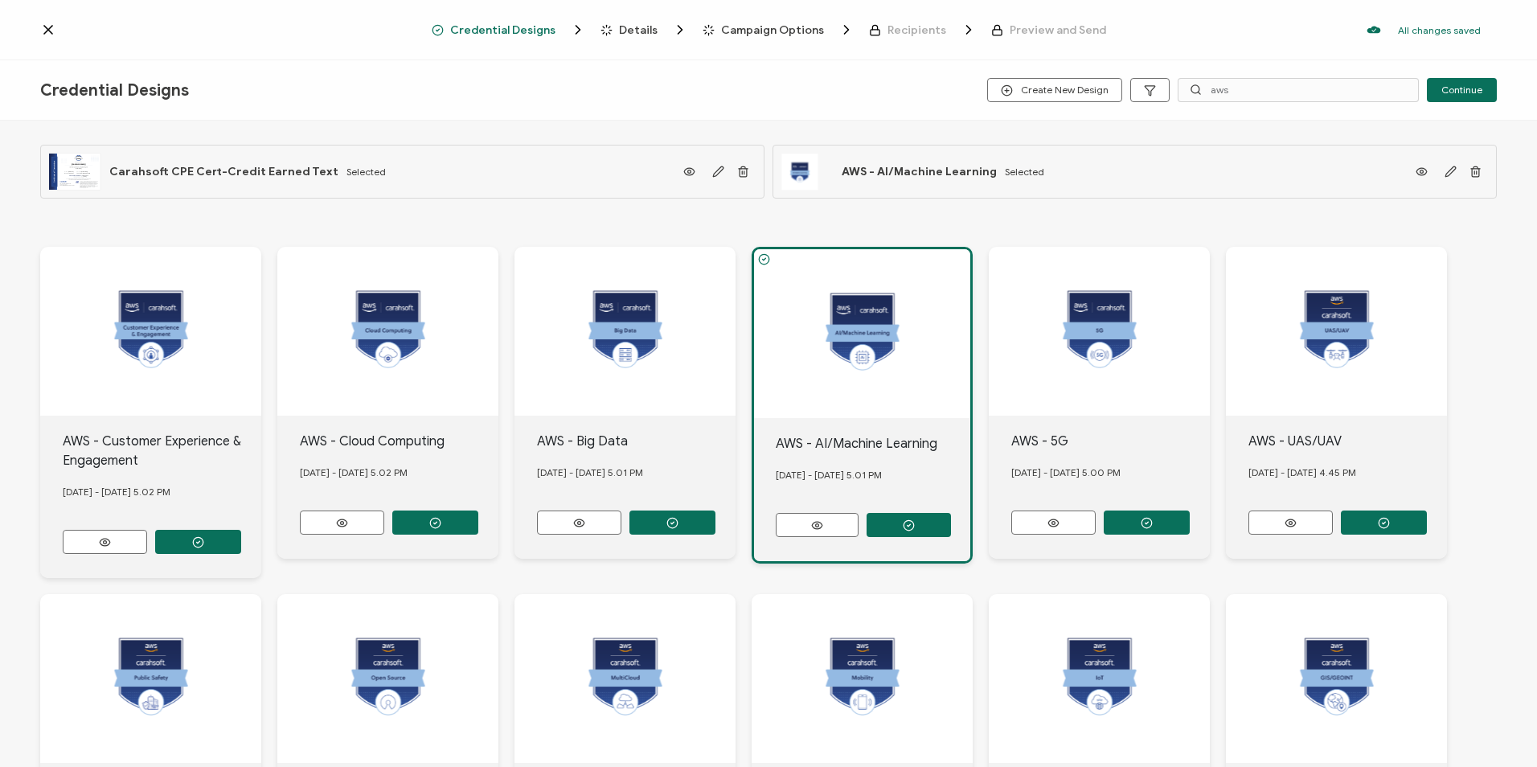
click at [644, 30] on span "Details" at bounding box center [638, 30] width 39 height 12
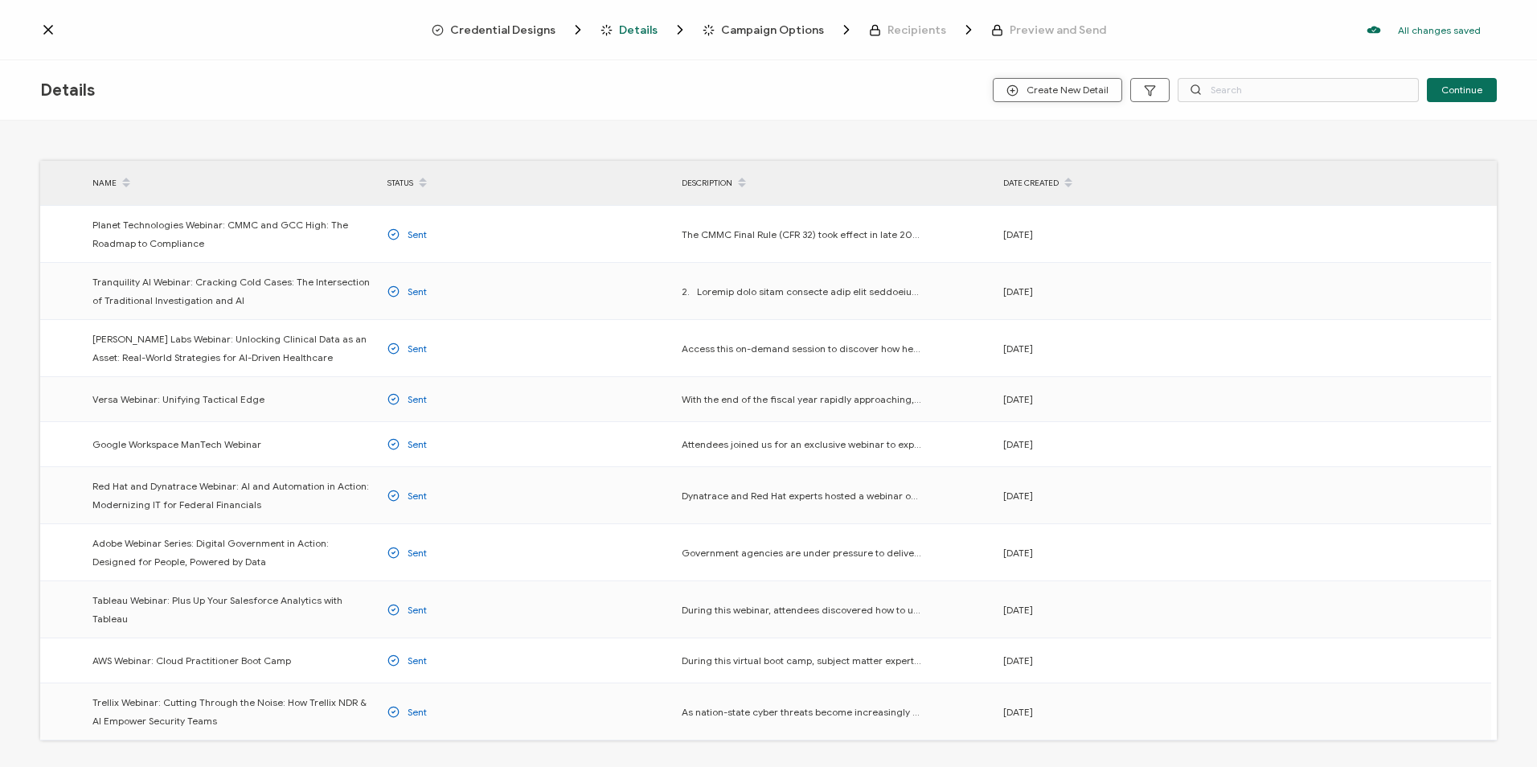
click at [1089, 87] on span "Create New Detail" at bounding box center [1058, 90] width 102 height 12
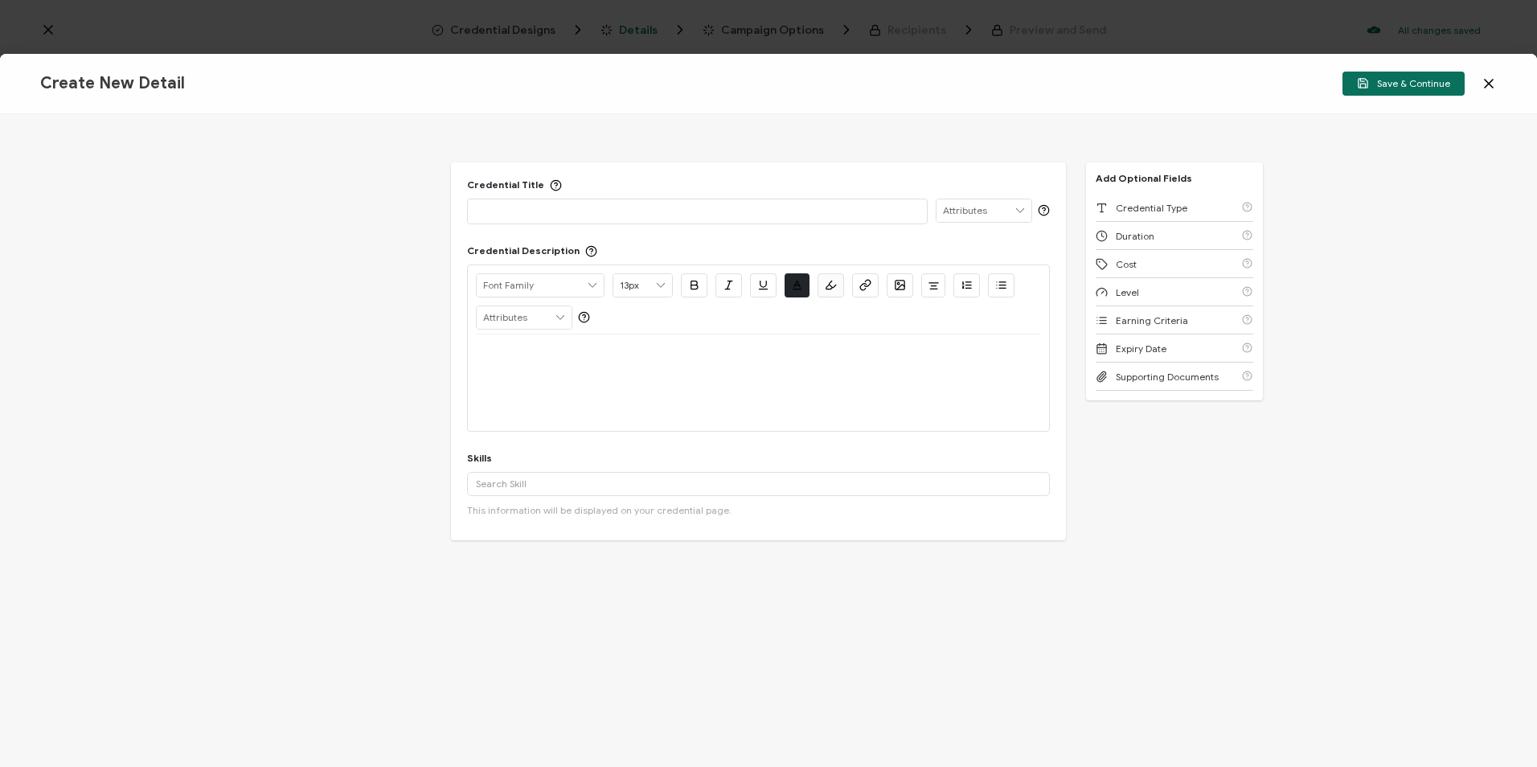
click at [604, 214] on p at bounding box center [697, 211] width 443 height 16
click at [561, 363] on div at bounding box center [758, 353] width 565 height 39
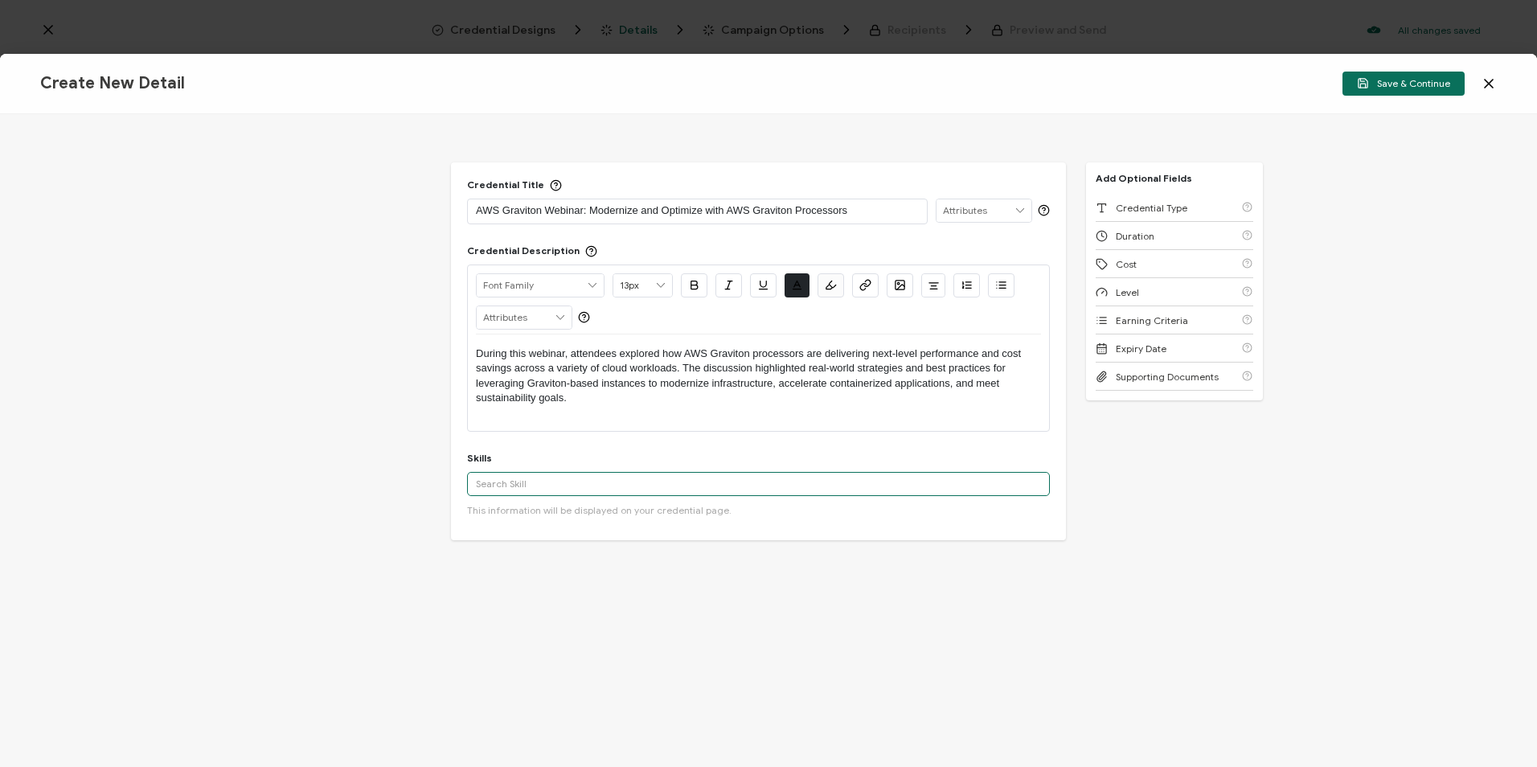
click at [506, 481] on input "text" at bounding box center [758, 484] width 583 height 24
type input "AWS Graviton Processors"
click at [535, 520] on button "Add 'AWS Graviton Processors'" at bounding box center [560, 519] width 170 height 24
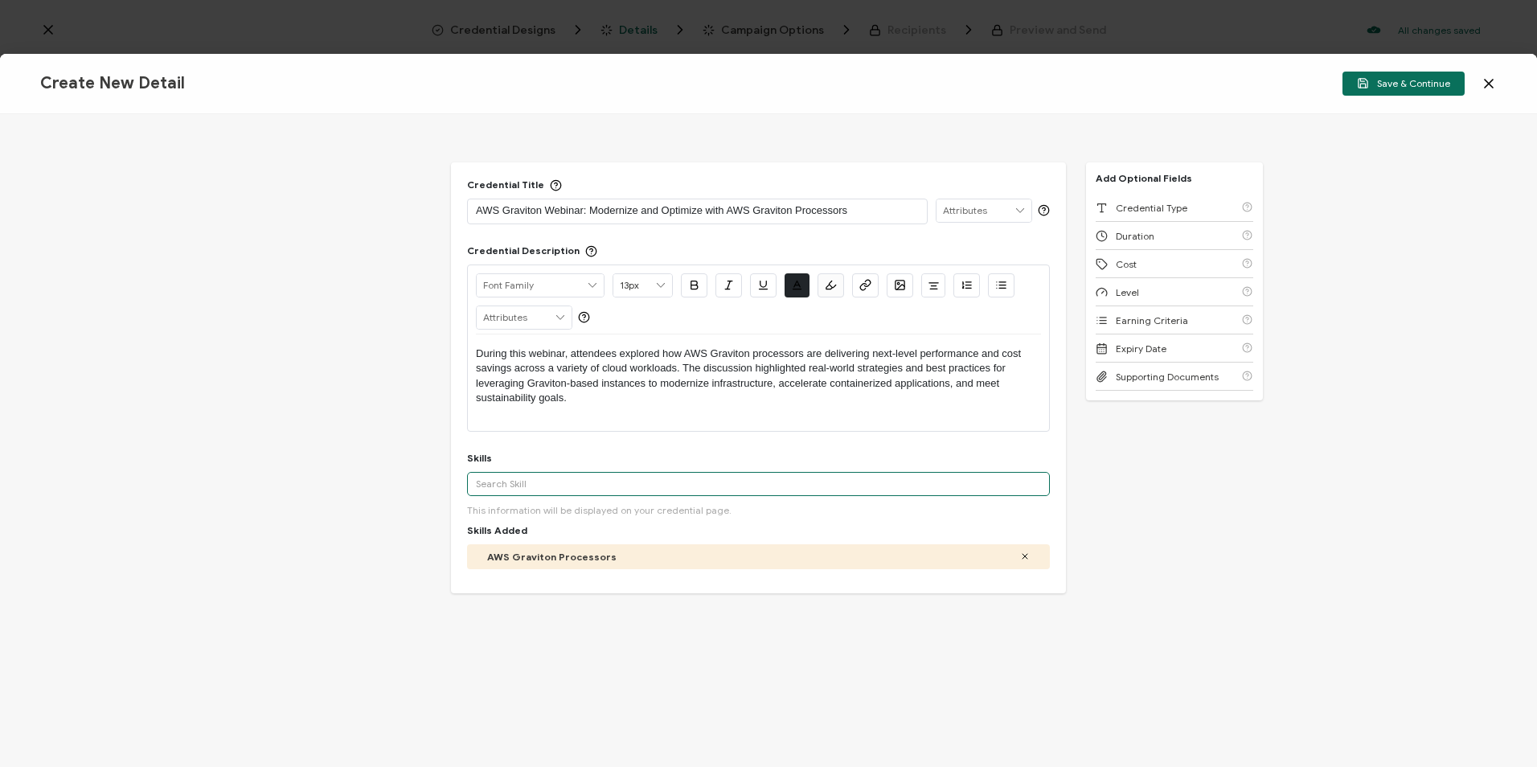
click at [606, 484] on input "text" at bounding box center [758, 484] width 583 height 24
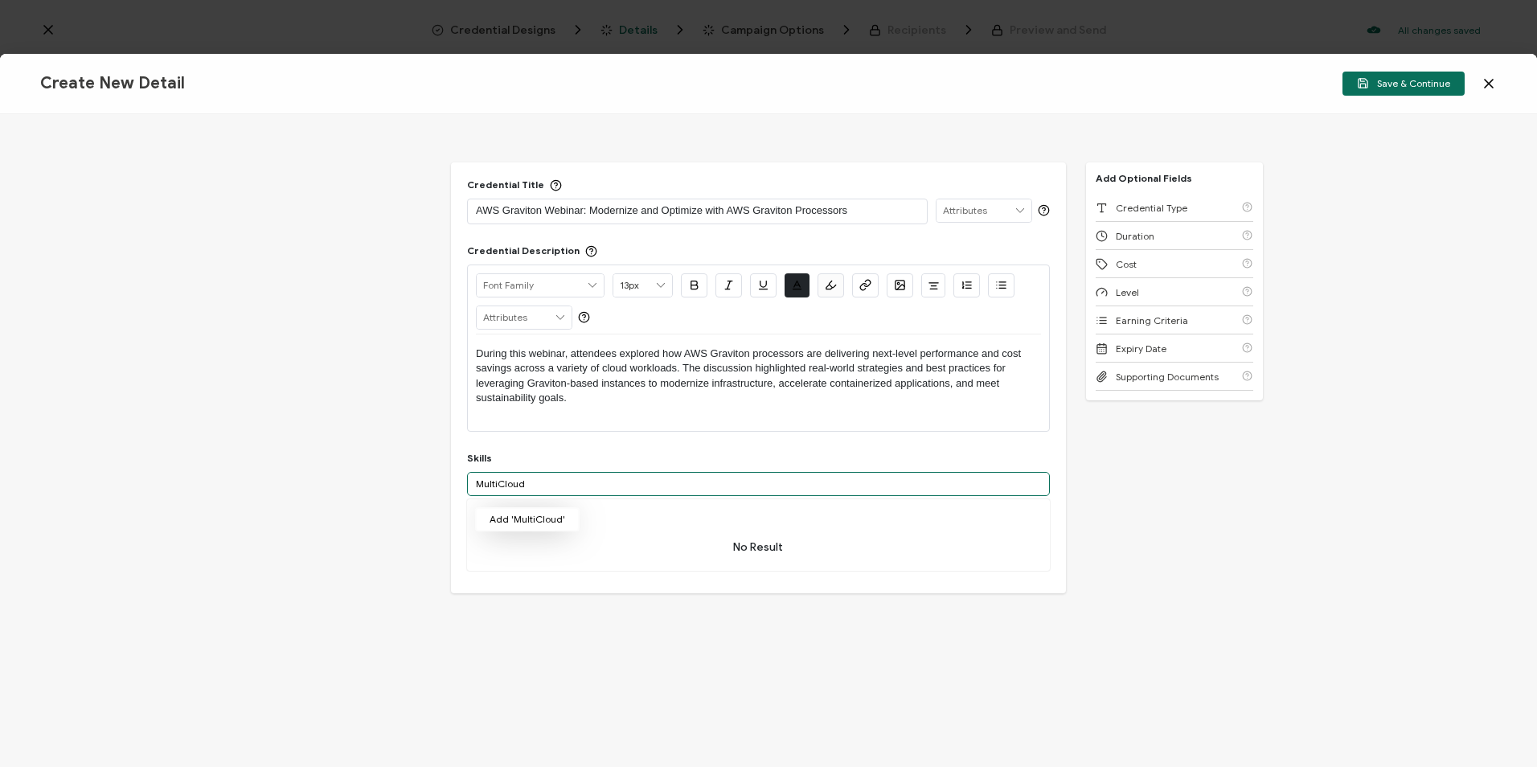
type input "MultiCloud"
click at [551, 520] on button "Add 'MultiCloud'" at bounding box center [527, 519] width 105 height 24
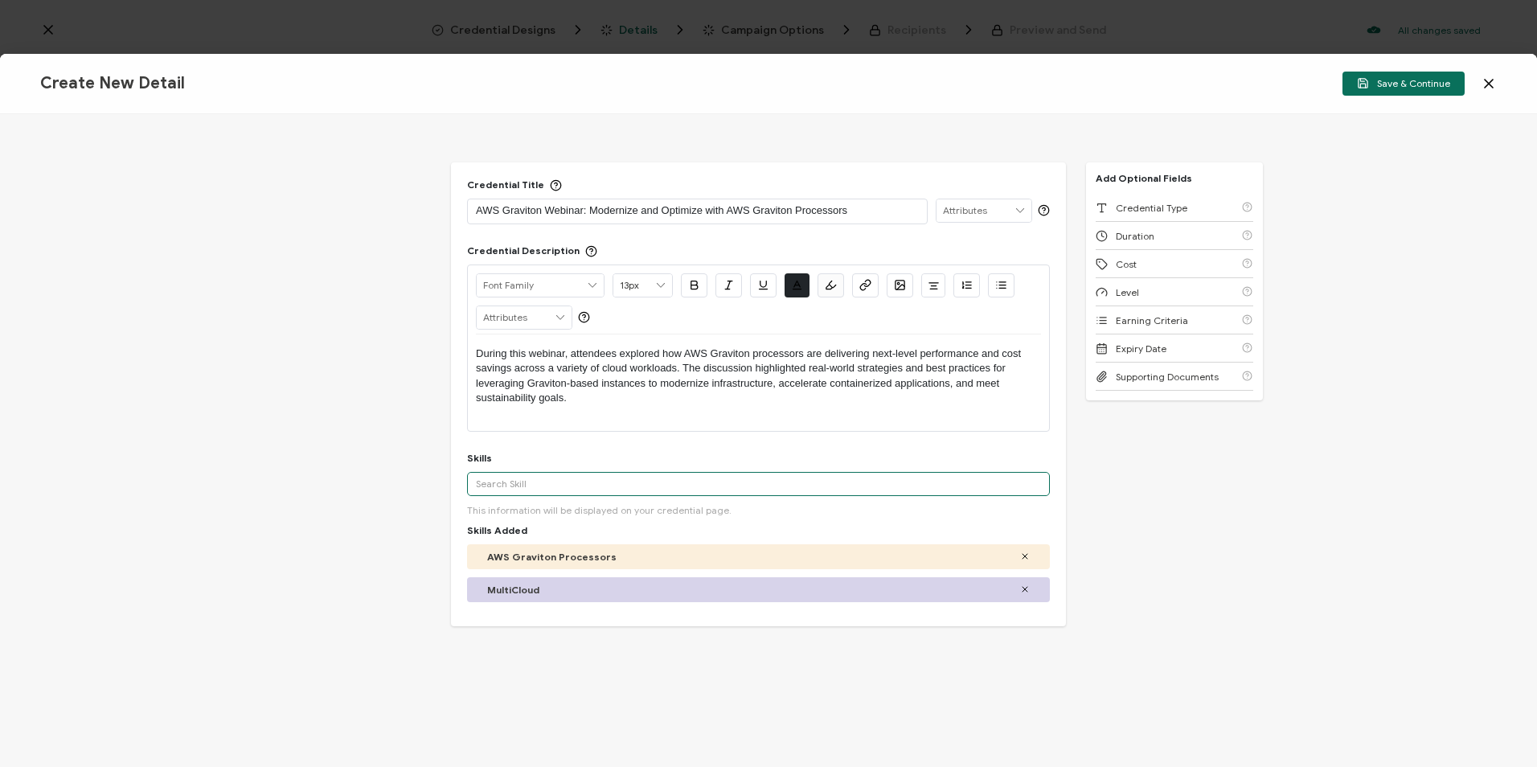
click at [545, 489] on input "text" at bounding box center [758, 484] width 583 height 24
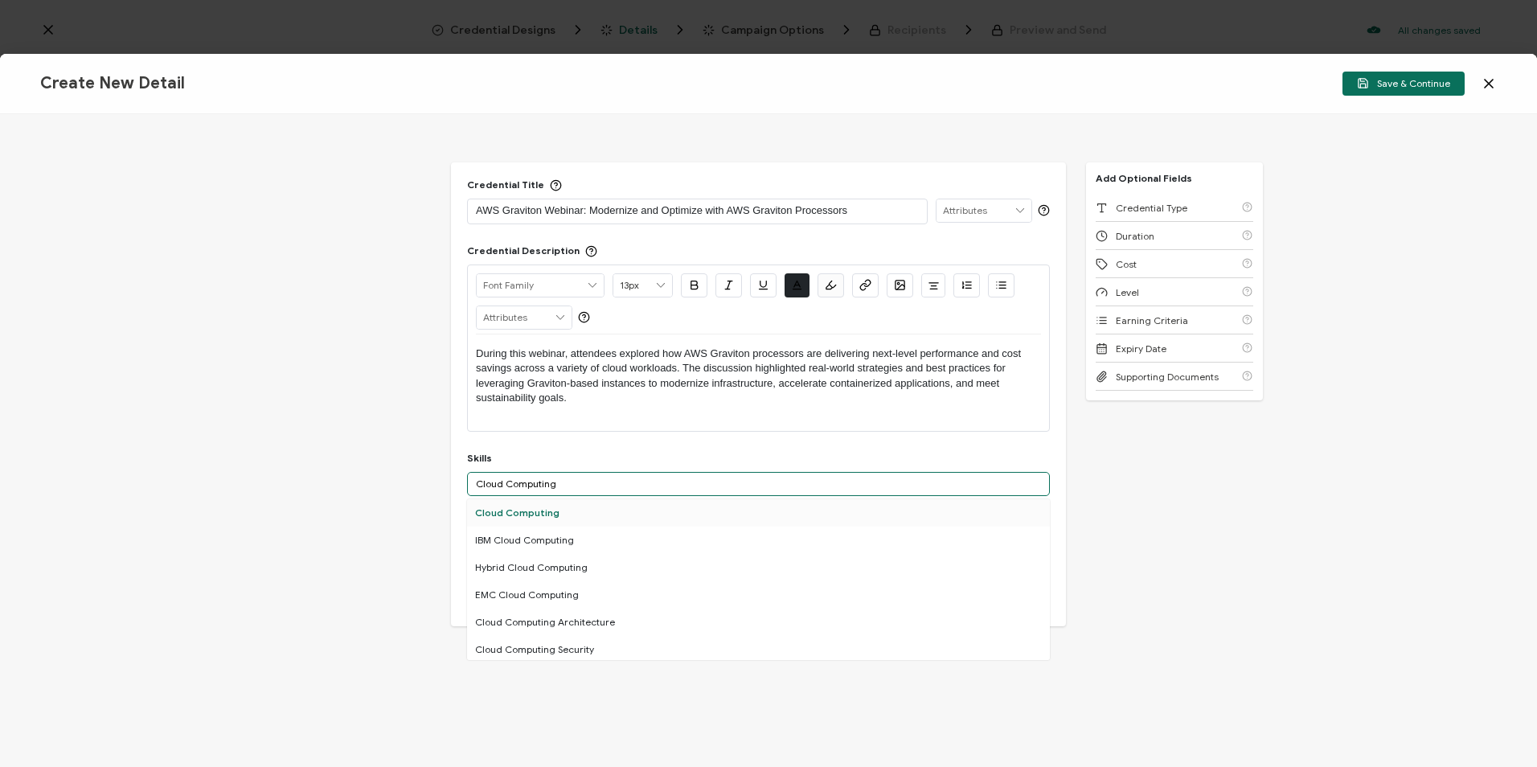
type input "Cloud Computing"
click at [559, 520] on div "Cloud Computing" at bounding box center [758, 512] width 583 height 27
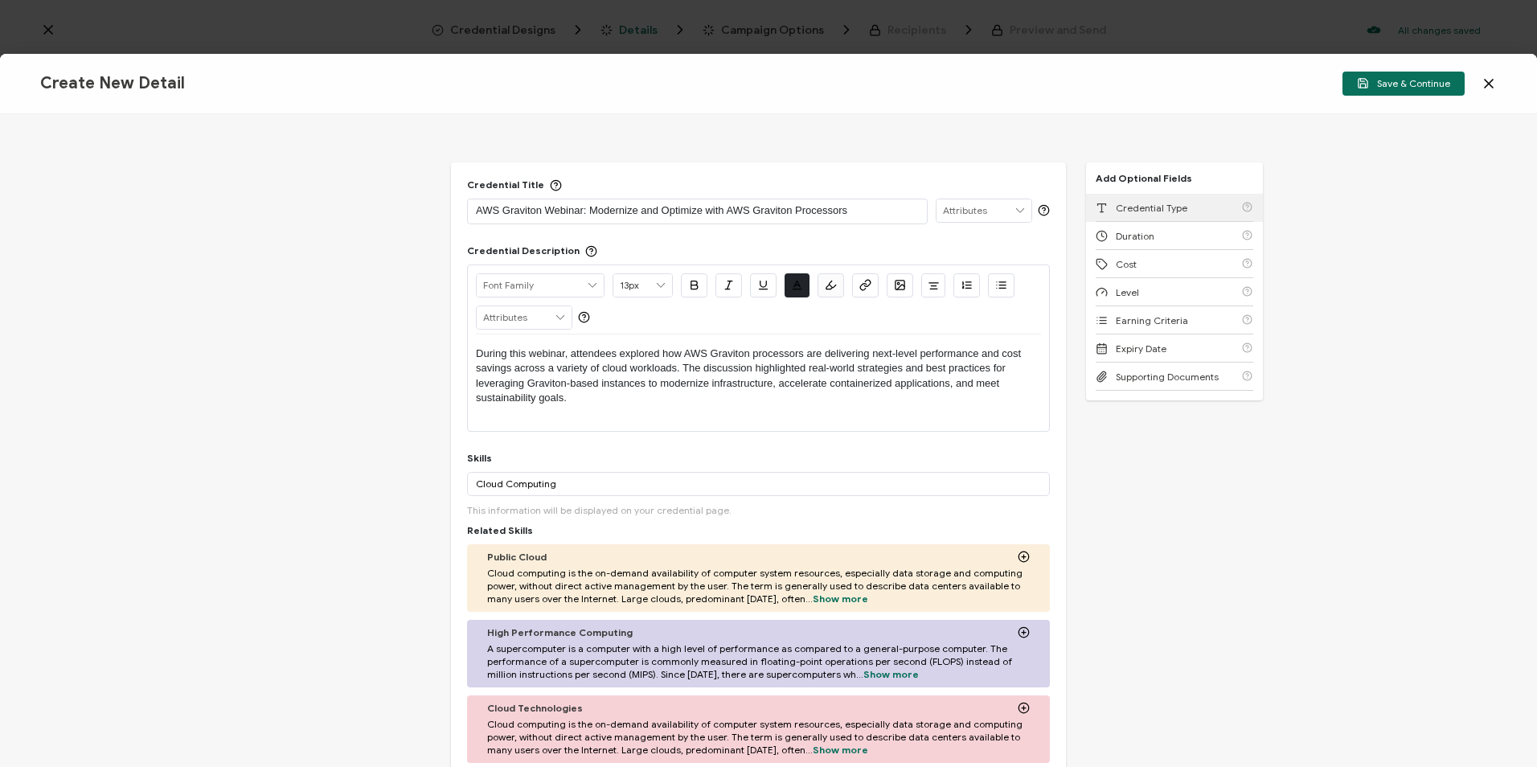
click at [1159, 207] on span "Credential Type" at bounding box center [1152, 208] width 72 height 12
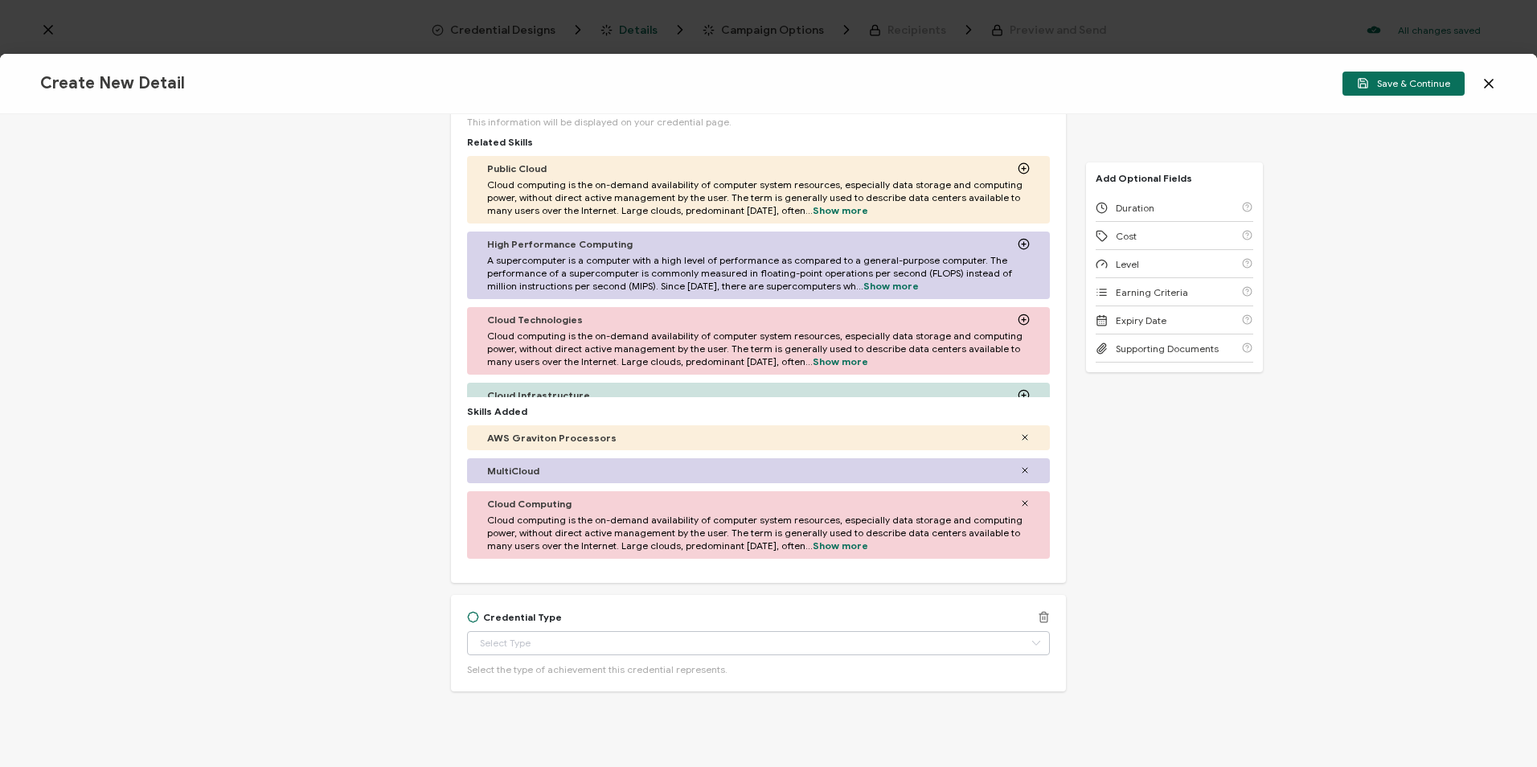
scroll to position [409, 0]
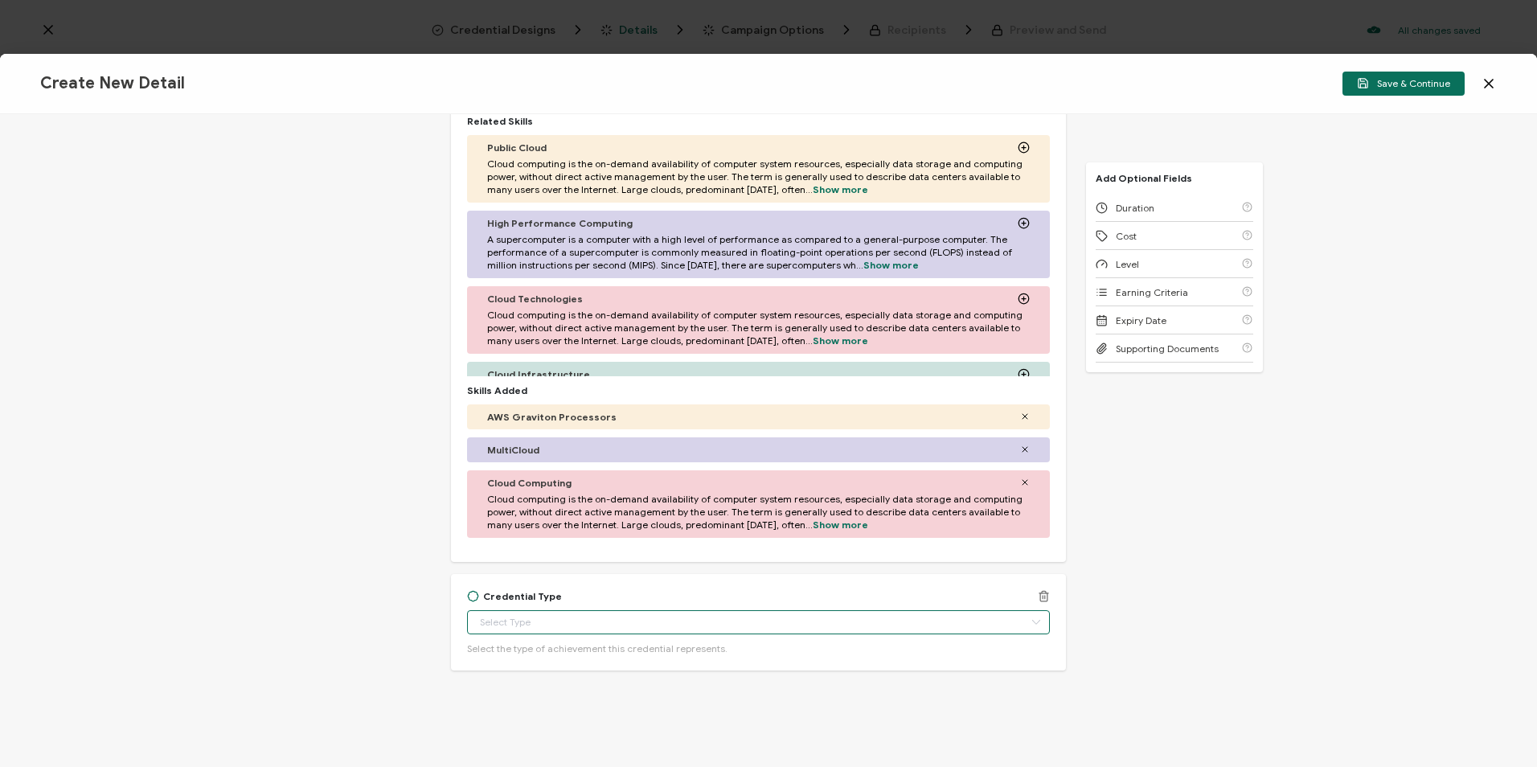
click at [622, 626] on input "text" at bounding box center [758, 622] width 583 height 24
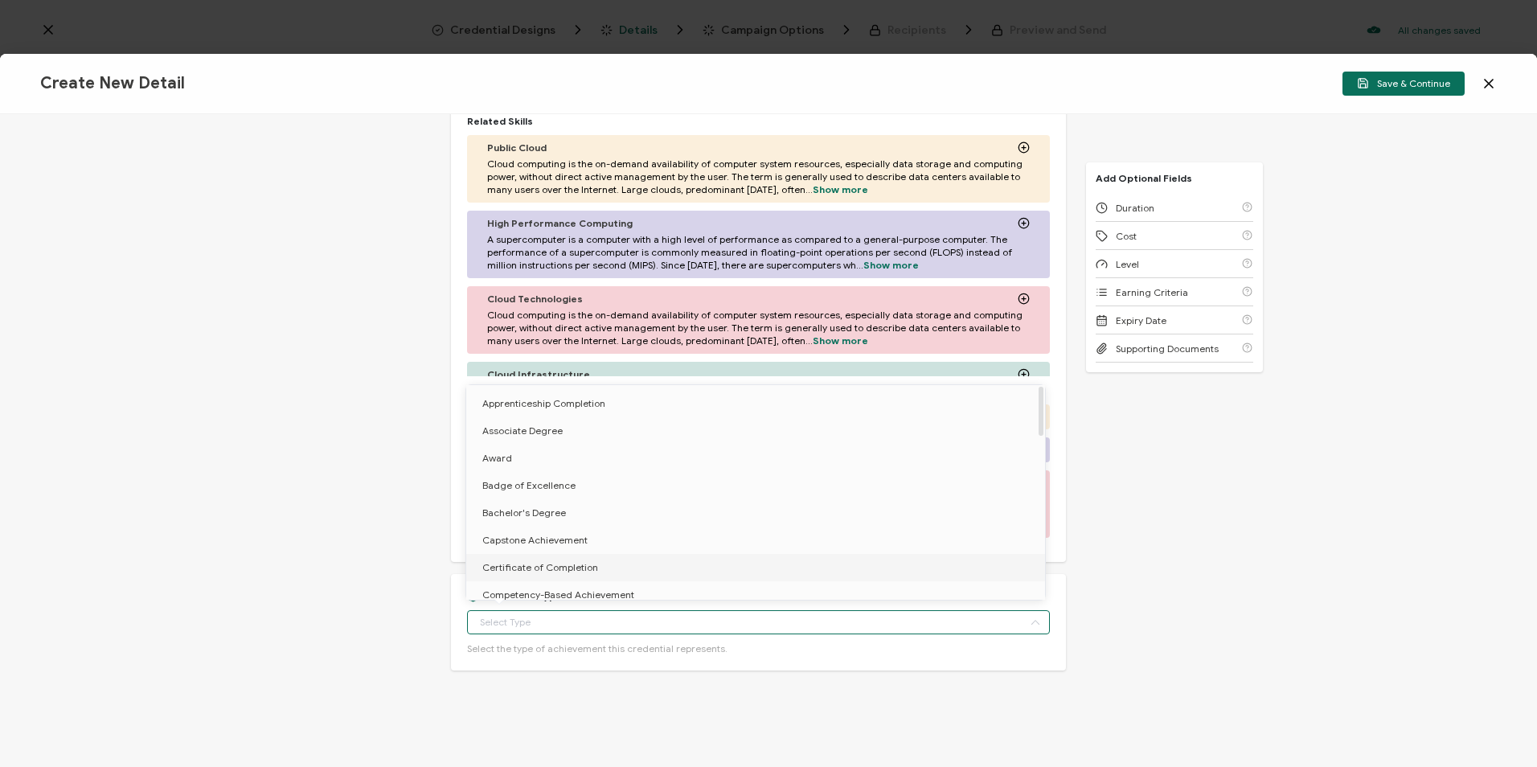
click at [553, 574] on li "Certificate of Completion" at bounding box center [758, 567] width 585 height 27
type input "Certificate of Completion"
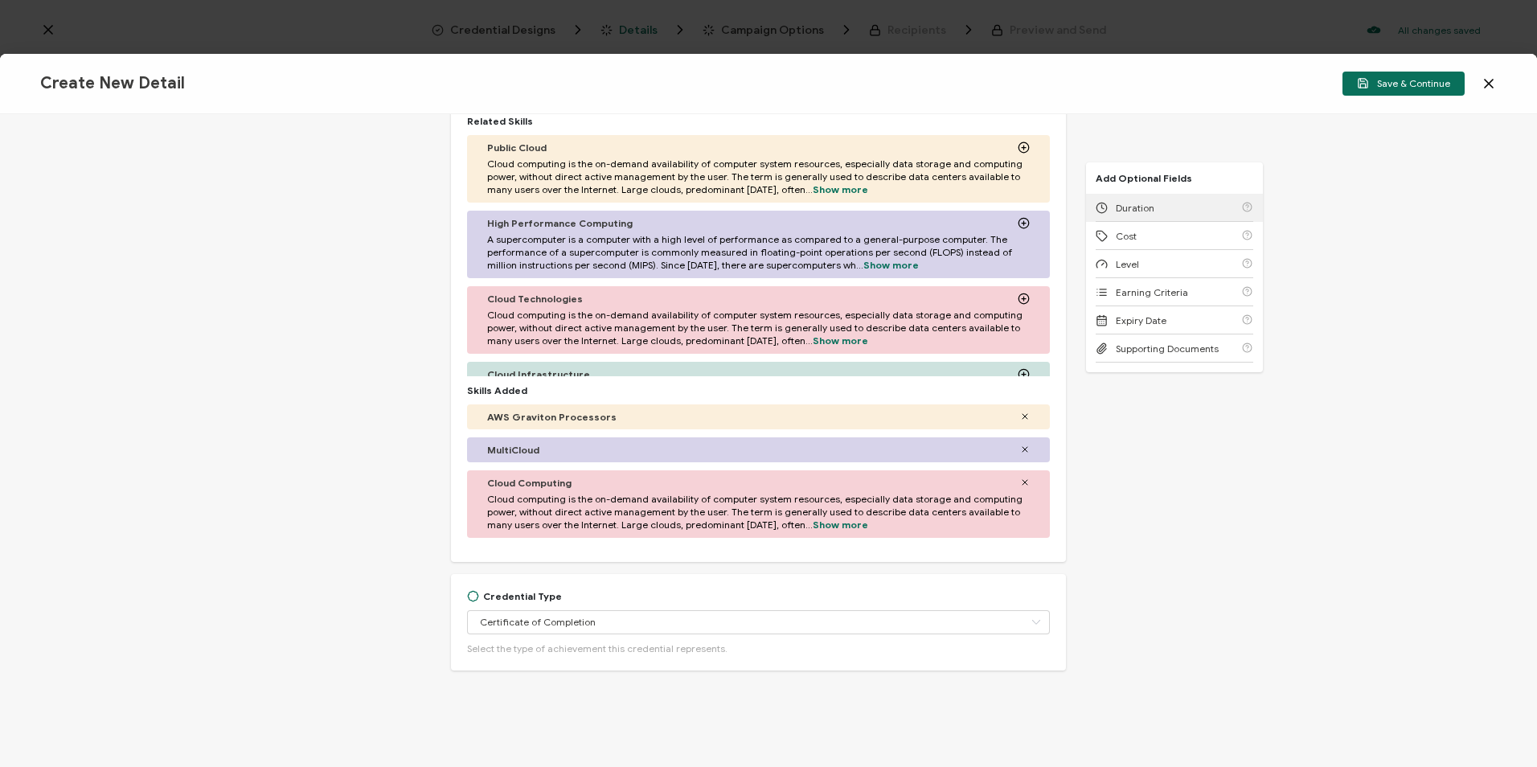
click at [1152, 215] on div "Duration" at bounding box center [1175, 208] width 158 height 28
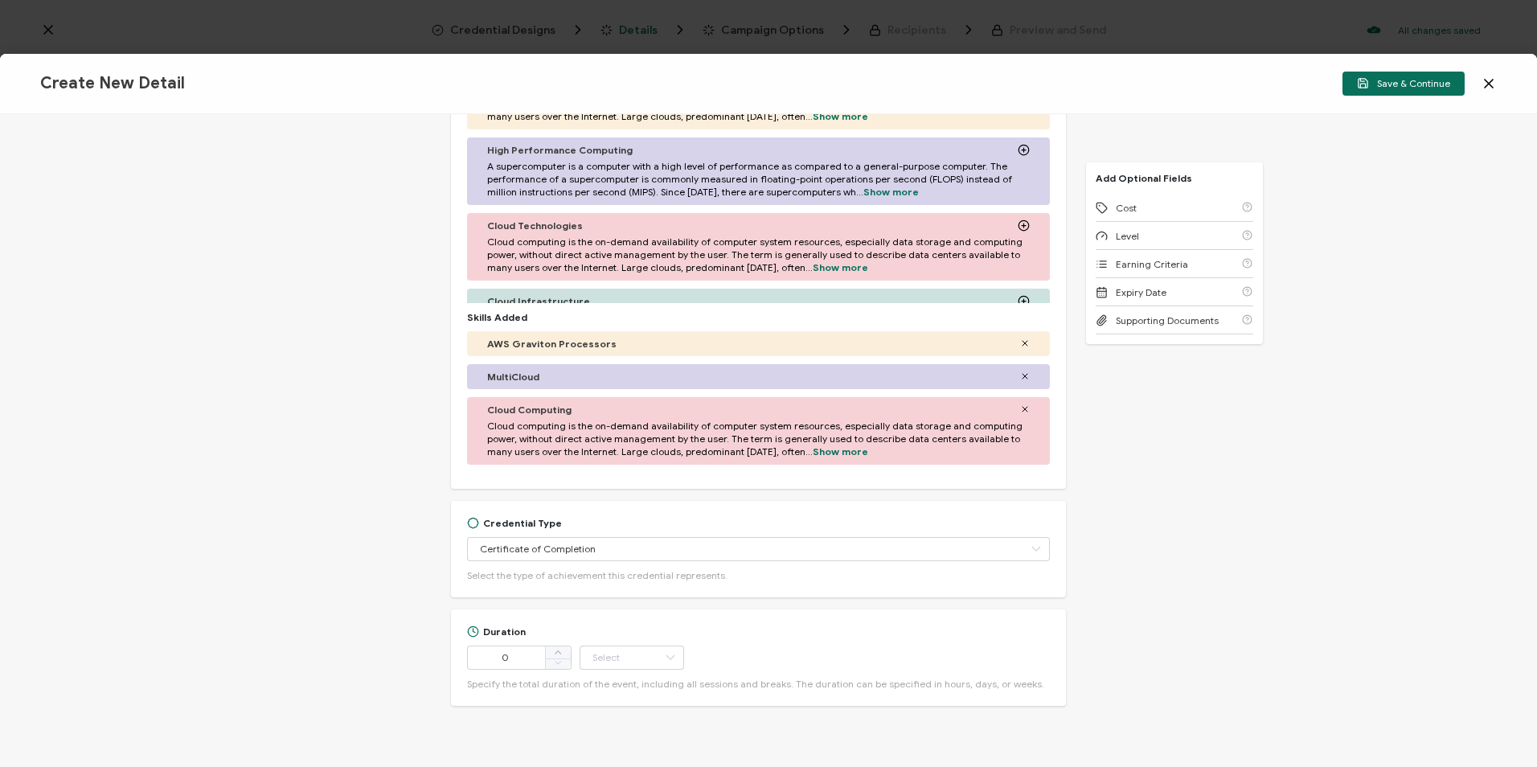
scroll to position [518, 0]
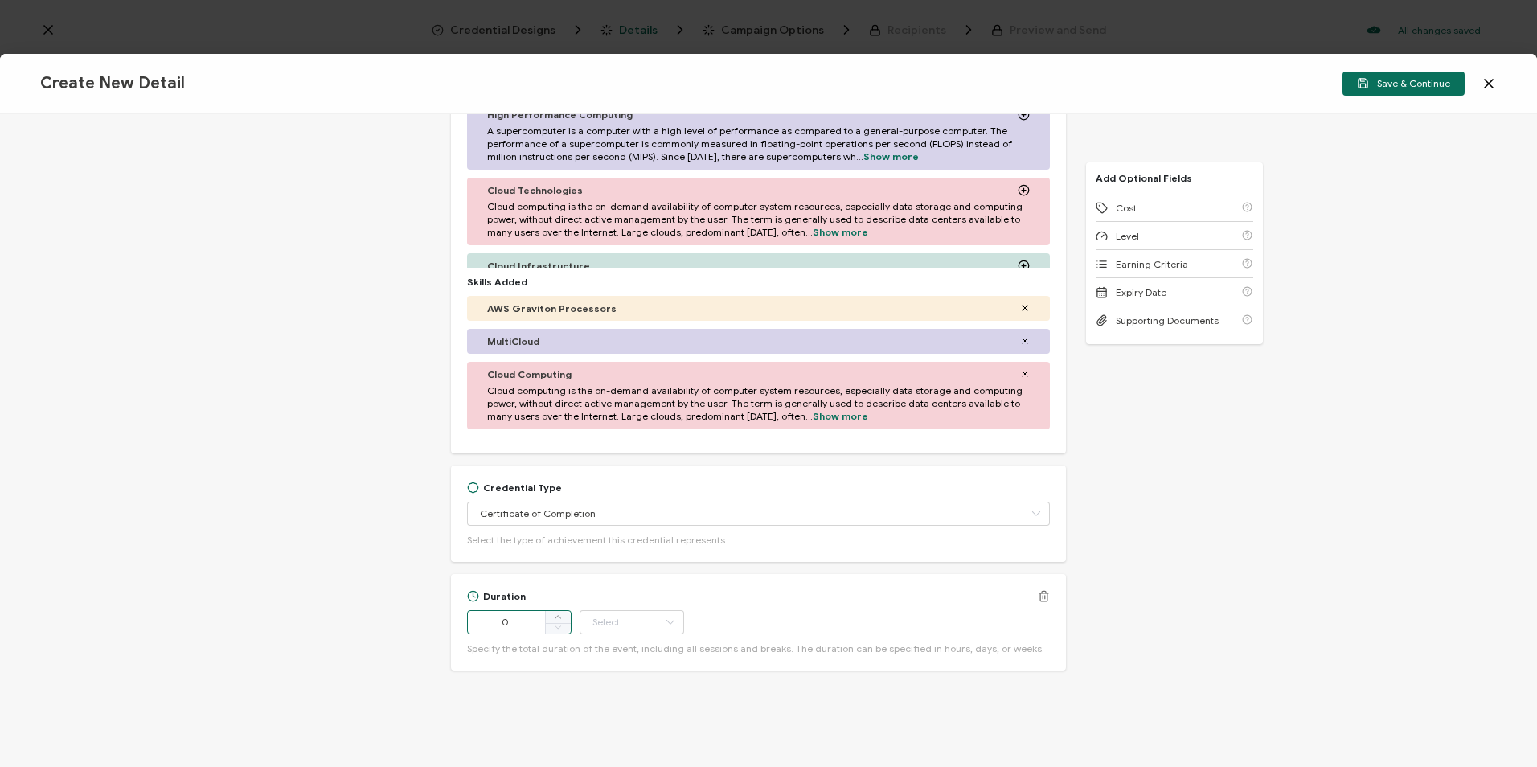
drag, startPoint x: 517, startPoint y: 622, endPoint x: 478, endPoint y: 628, distance: 39.8
click at [478, 628] on input "0" at bounding box center [519, 622] width 105 height 24
type input "50"
click at [654, 622] on input "text" at bounding box center [632, 622] width 105 height 24
click at [633, 590] on li "Minute" at bounding box center [633, 578] width 109 height 27
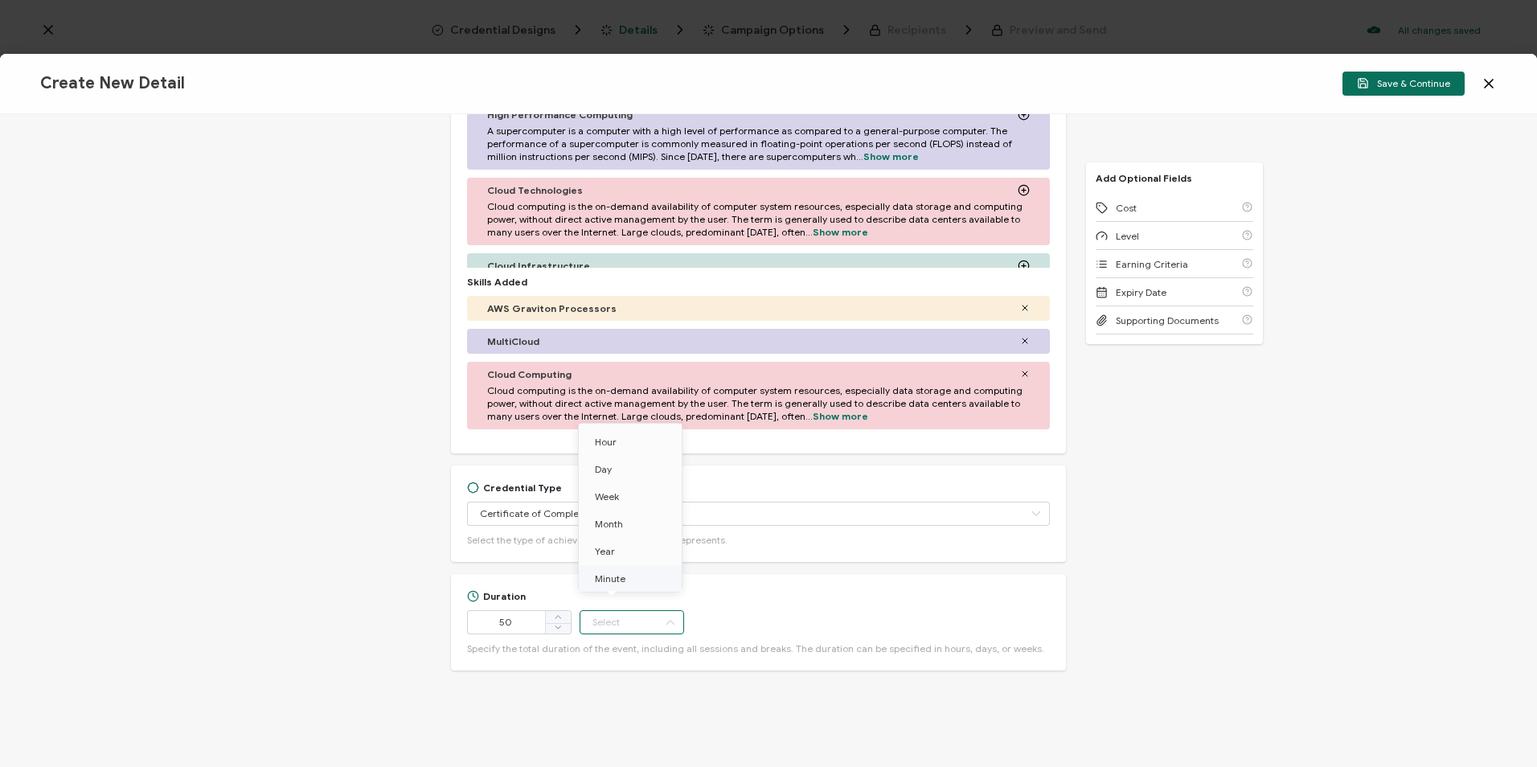
type input "Minute"
click at [1148, 214] on div "Cost" at bounding box center [1175, 208] width 158 height 28
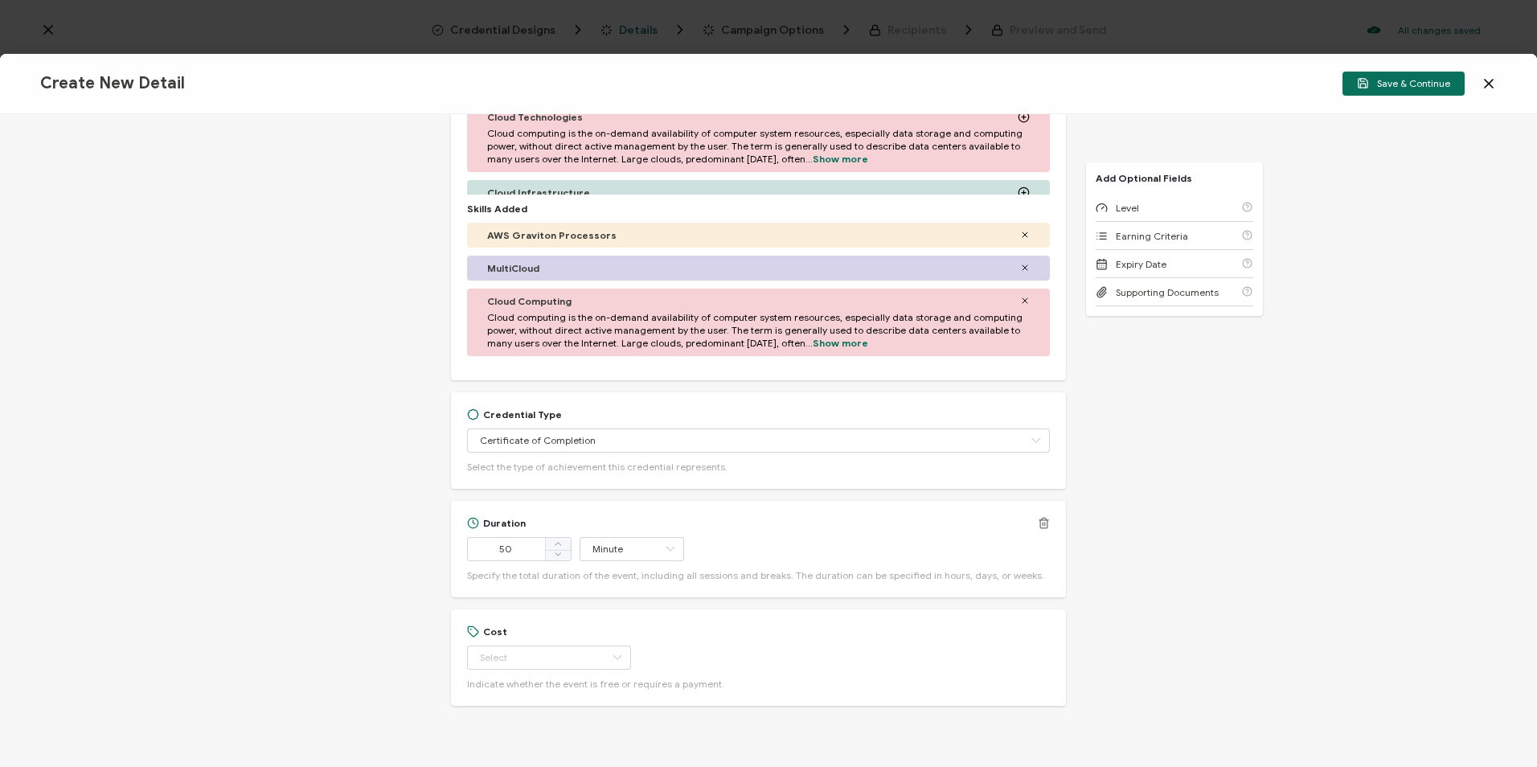
scroll to position [626, 0]
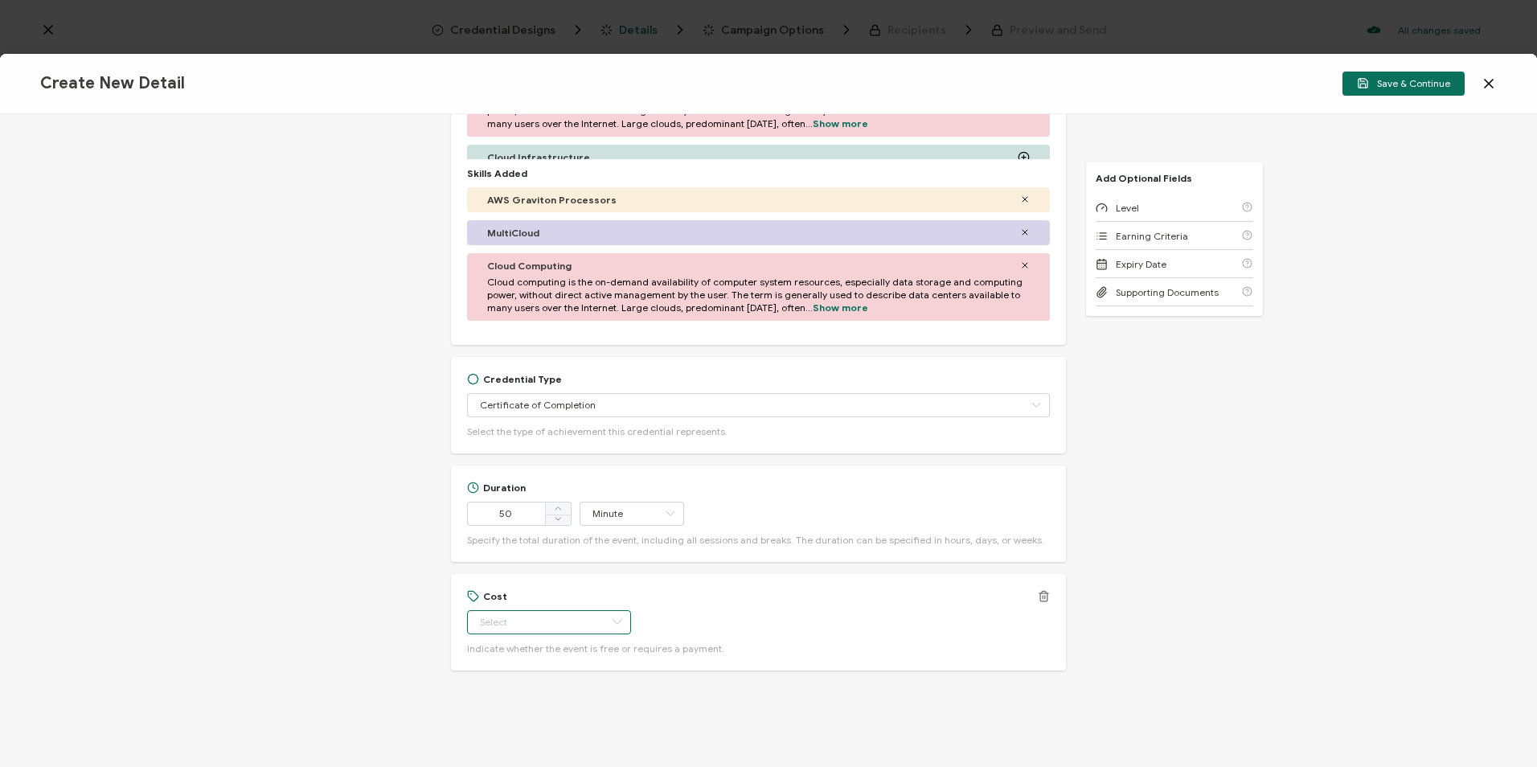
click at [507, 626] on input "text" at bounding box center [549, 622] width 164 height 24
click at [505, 664] on li "Free" at bounding box center [541, 662] width 151 height 27
type input "Free"
click at [1120, 198] on div "Level" at bounding box center [1175, 208] width 158 height 28
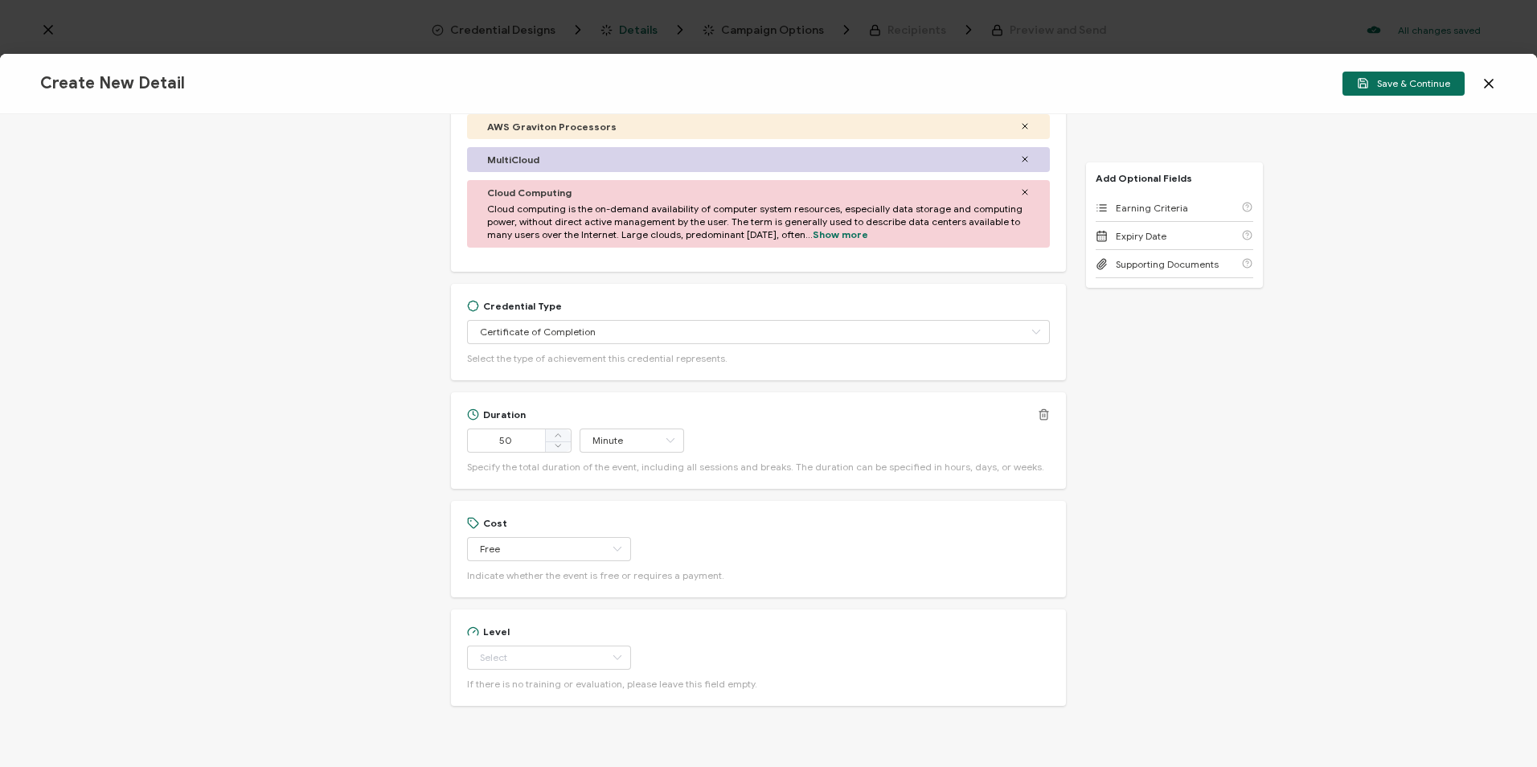
scroll to position [735, 0]
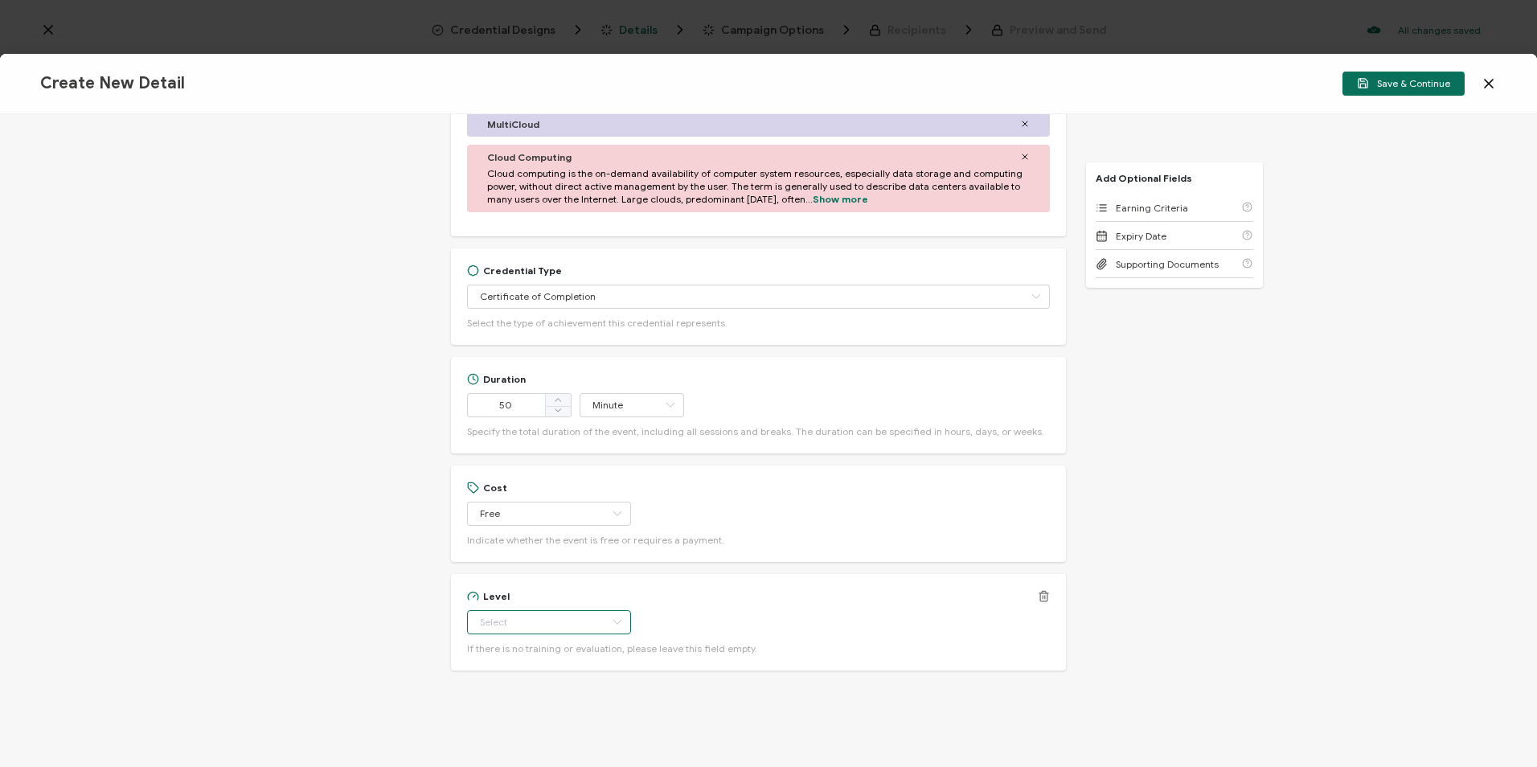
click at [574, 623] on input "text" at bounding box center [549, 622] width 164 height 24
click at [531, 468] on li "Beginner" at bounding box center [541, 469] width 151 height 27
type input "Beginner"
click at [1179, 211] on div "Earning Criteria" at bounding box center [1175, 208] width 158 height 28
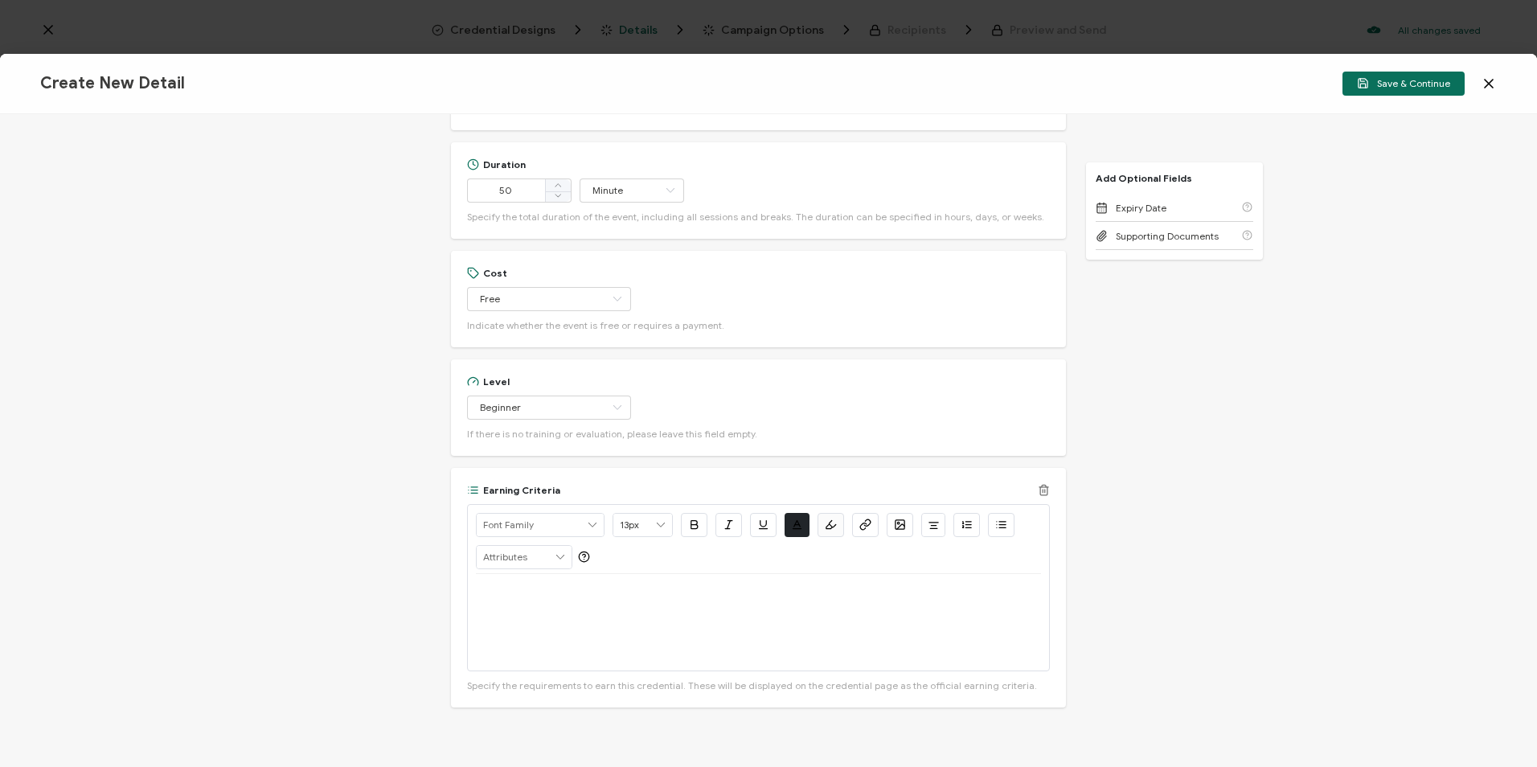
scroll to position [987, 0]
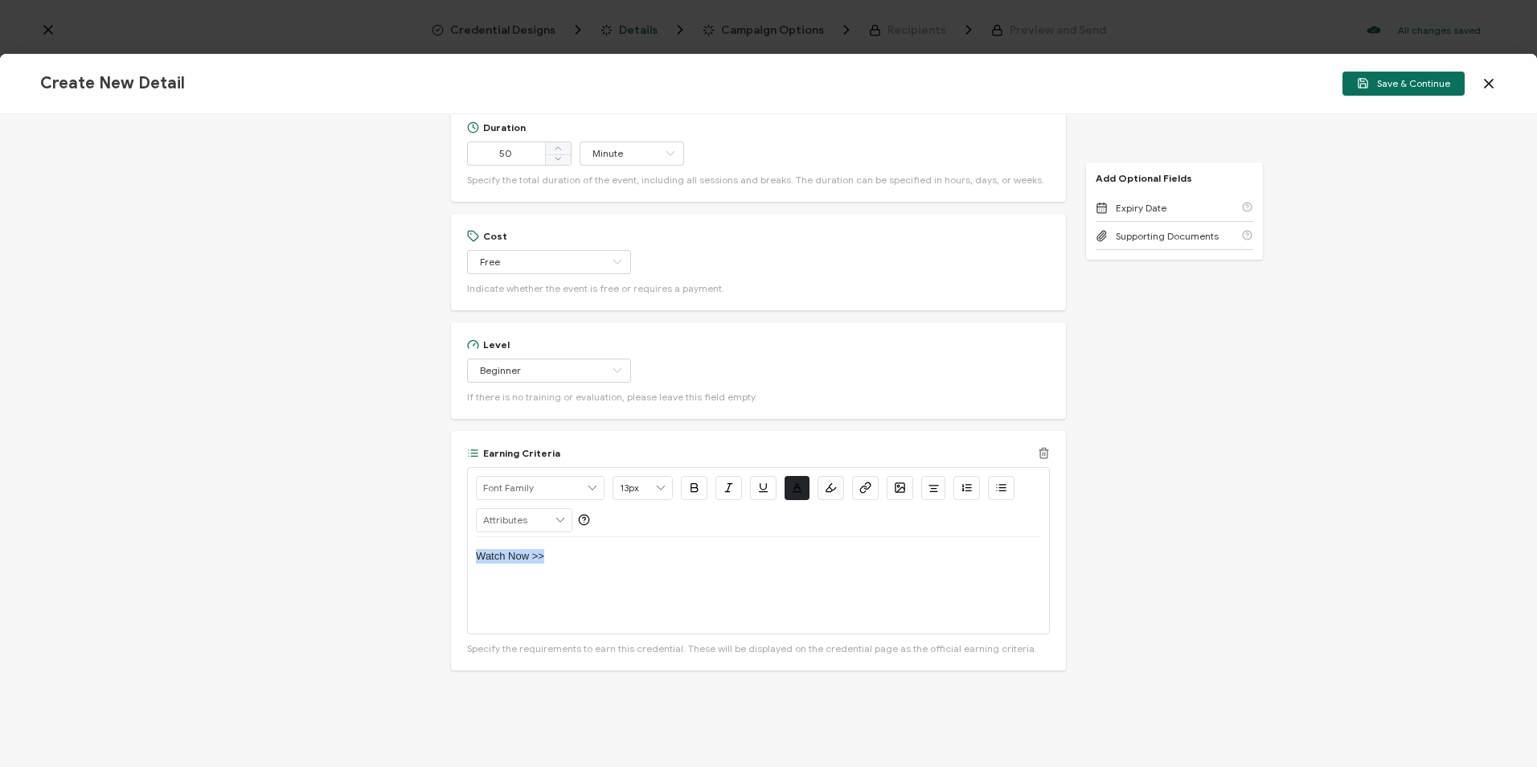
drag, startPoint x: 542, startPoint y: 556, endPoint x: 476, endPoint y: 554, distance: 65.9
click at [476, 554] on p "Watch Now >>" at bounding box center [758, 556] width 565 height 14
click at [859, 483] on icon "button" at bounding box center [865, 488] width 12 height 12
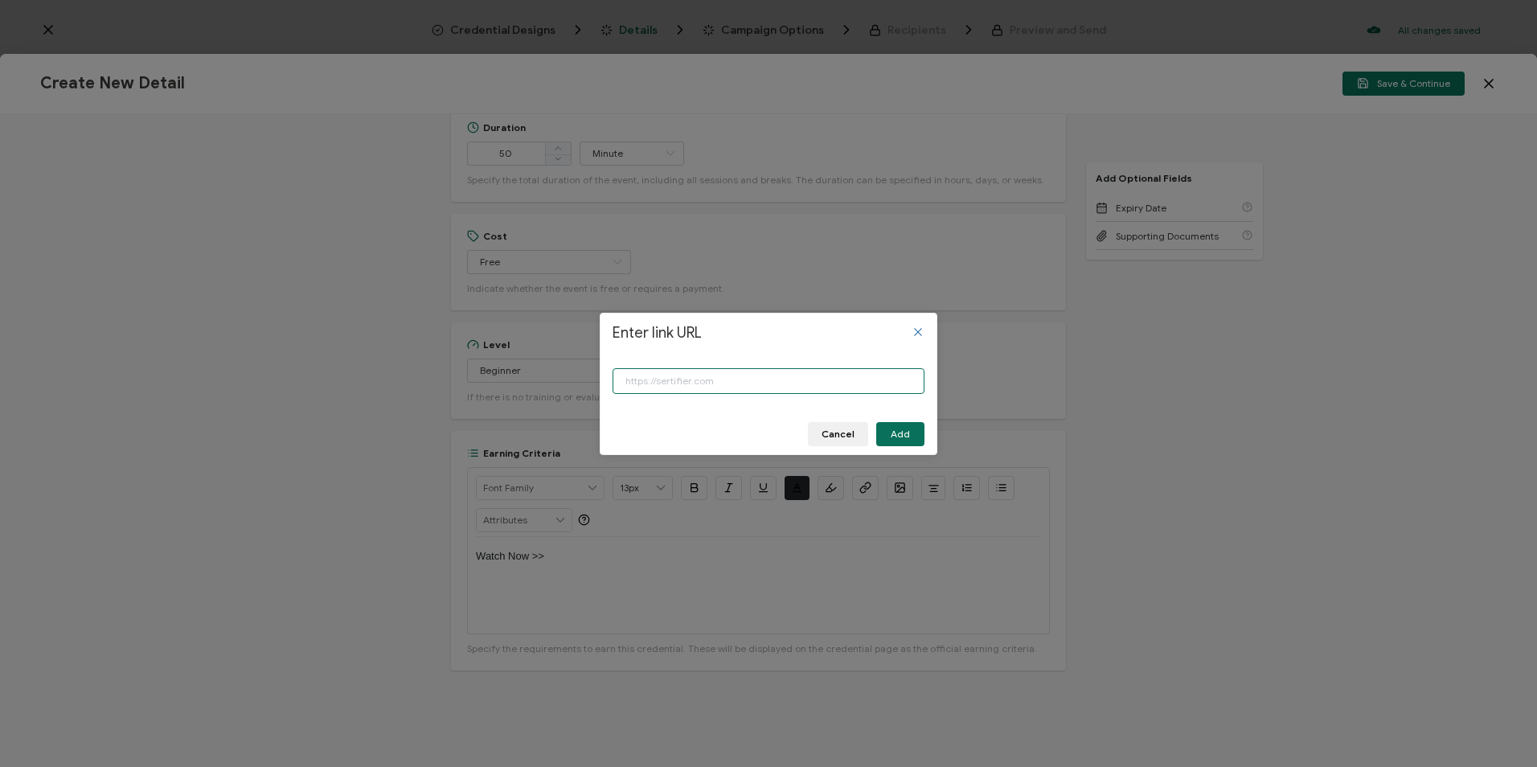
paste input "[URL][DOMAIN_NAME]"
type input "[URL][DOMAIN_NAME]"
click at [897, 425] on button "Add" at bounding box center [900, 434] width 48 height 24
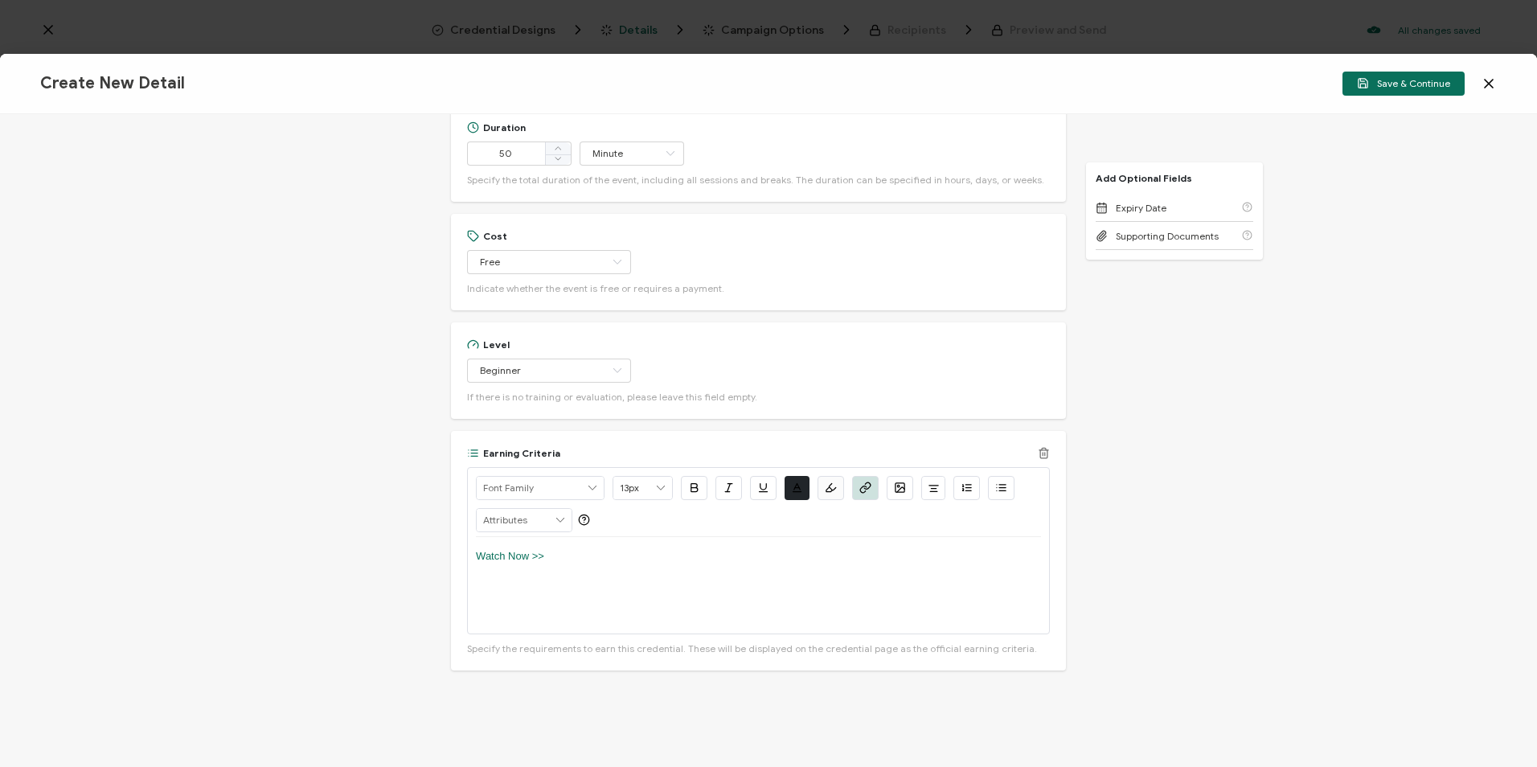
click at [683, 487] on button "button" at bounding box center [694, 488] width 27 height 24
click at [750, 484] on button "button" at bounding box center [763, 488] width 27 height 24
click at [642, 589] on div "Watch Now >>" at bounding box center [758, 585] width 565 height 96
click at [1382, 87] on span "Save & Continue" at bounding box center [1403, 83] width 93 height 12
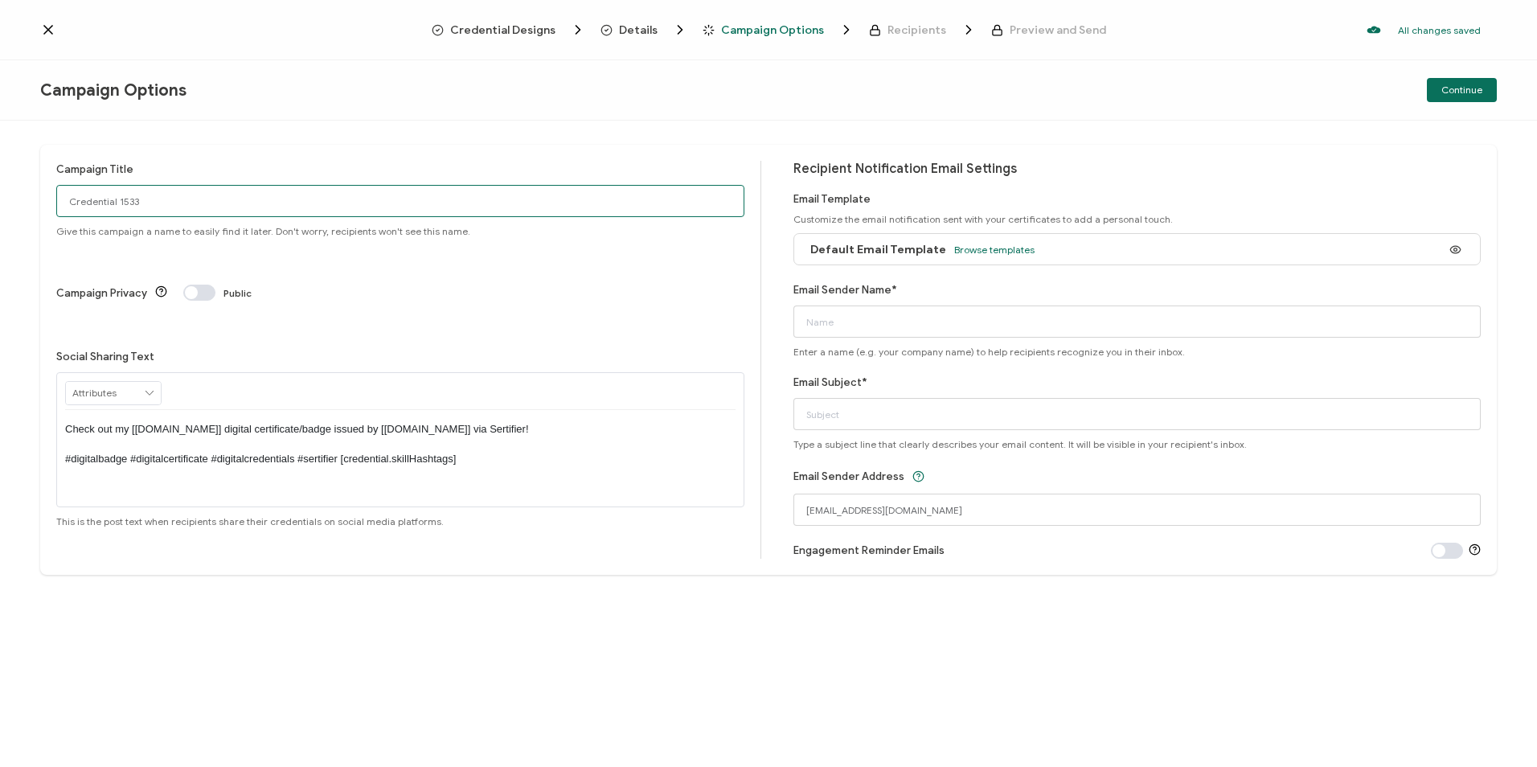
drag, startPoint x: 174, startPoint y: 205, endPoint x: 7, endPoint y: 205, distance: 167.2
click at [9, 205] on div "Campaign Title Credential 1533 Give this campaign a name to easily find it late…" at bounding box center [768, 444] width 1537 height 646
click at [261, 207] on input "Credential 1533" at bounding box center [400, 201] width 688 height 32
drag, startPoint x: 257, startPoint y: 201, endPoint x: -9, endPoint y: 207, distance: 266.2
click at [0, 207] on html "Credential Designs Details Campaign Options Recipients Preview and Send All cha…" at bounding box center [768, 383] width 1537 height 767
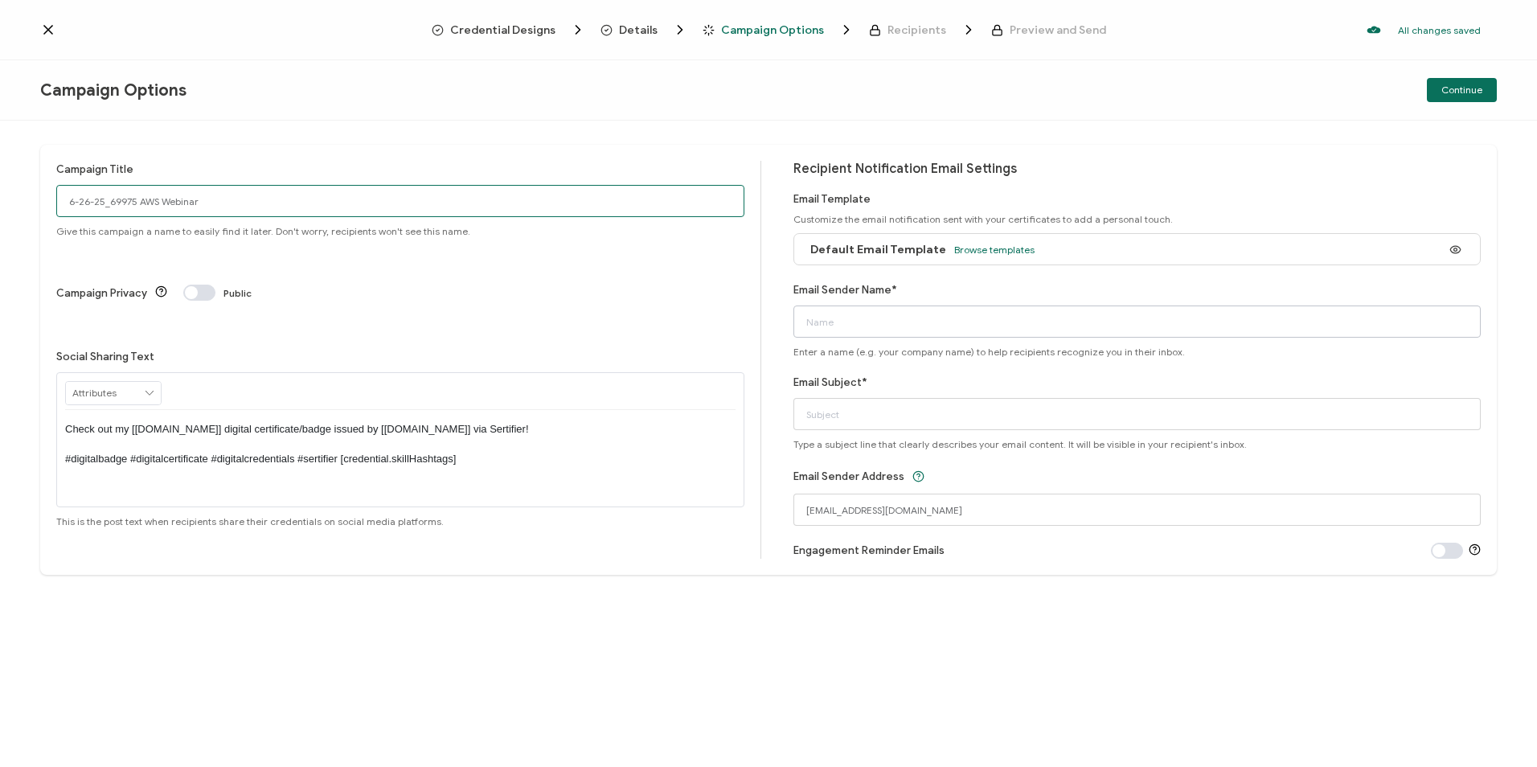
type input "6-26-25_69975 AWS Webinar"
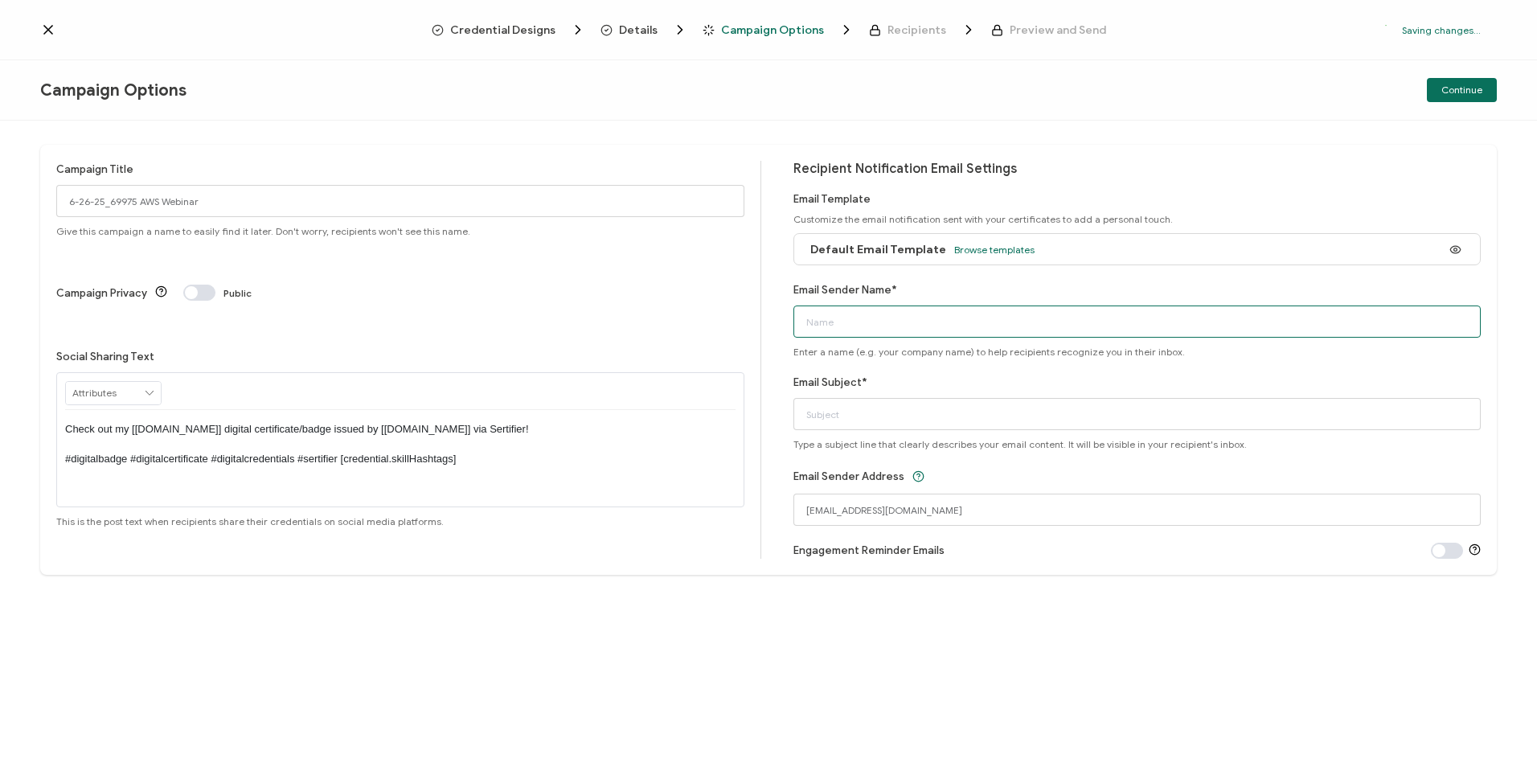
click at [837, 312] on input "Email Sender Name*" at bounding box center [1138, 322] width 688 height 32
type input "CPE"
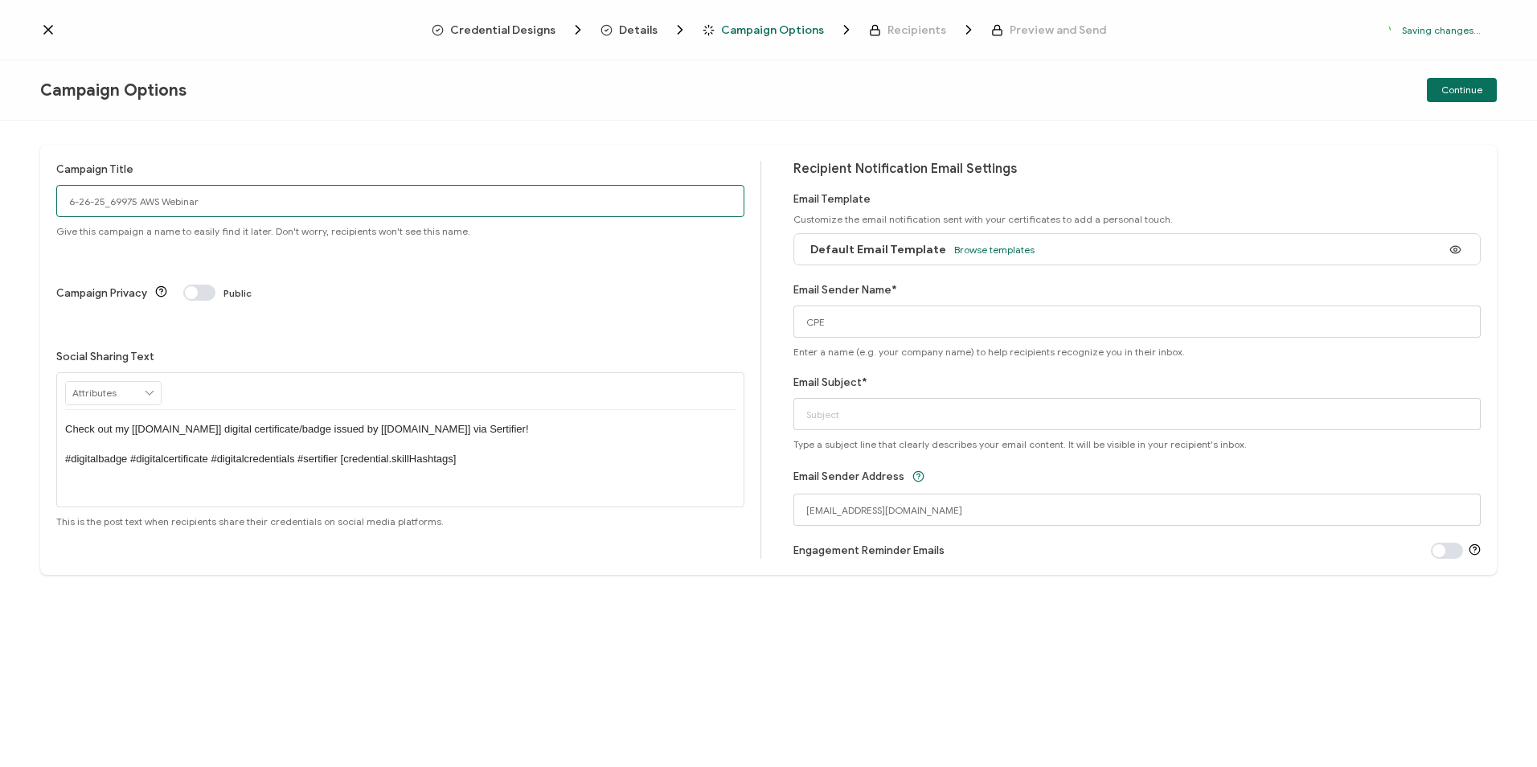
drag, startPoint x: 218, startPoint y: 202, endPoint x: -88, endPoint y: 208, distance: 305.6
click at [0, 208] on html "Credential Designs Details Campaign Options Recipients Preview and Send Saving …" at bounding box center [768, 383] width 1537 height 767
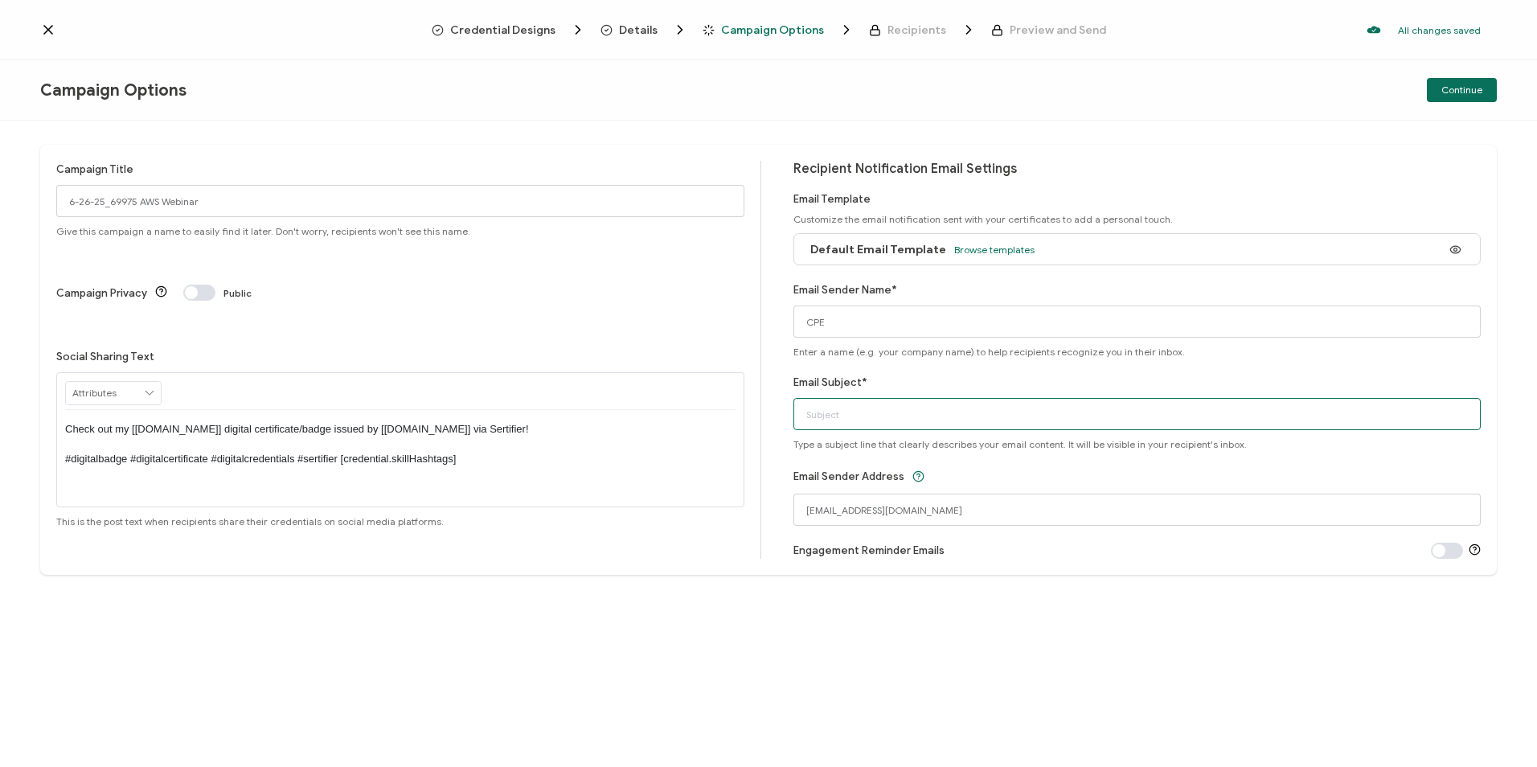
click at [982, 416] on input "Email Subject*" at bounding box center [1138, 414] width 688 height 32
paste input "6-26-25_69975 AWS Webinar"
type input "6-26-25_69975 AWS Webinar"
click at [1462, 97] on button "Continue" at bounding box center [1462, 90] width 70 height 24
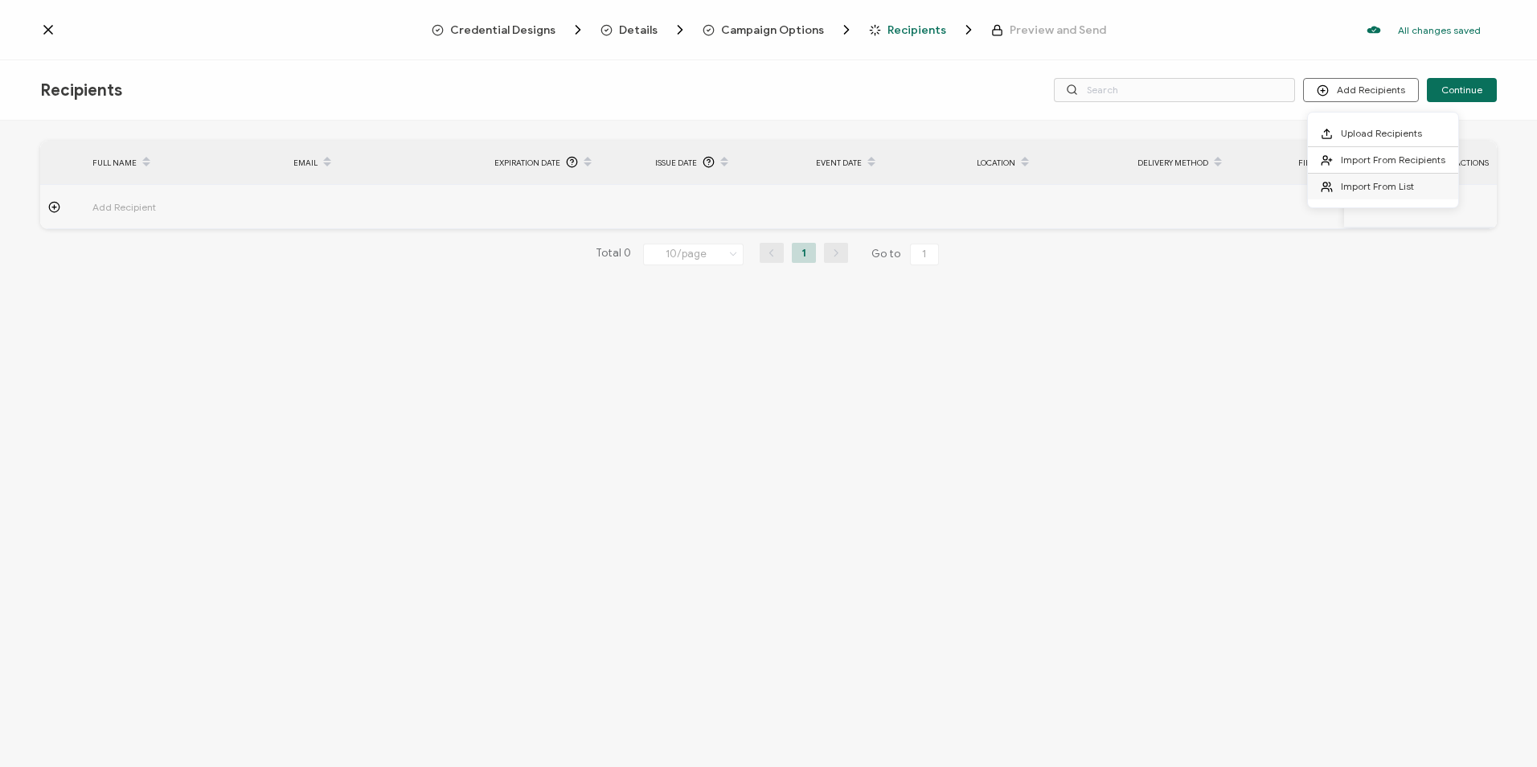
click at [1368, 186] on span "Import From List" at bounding box center [1377, 186] width 73 height 12
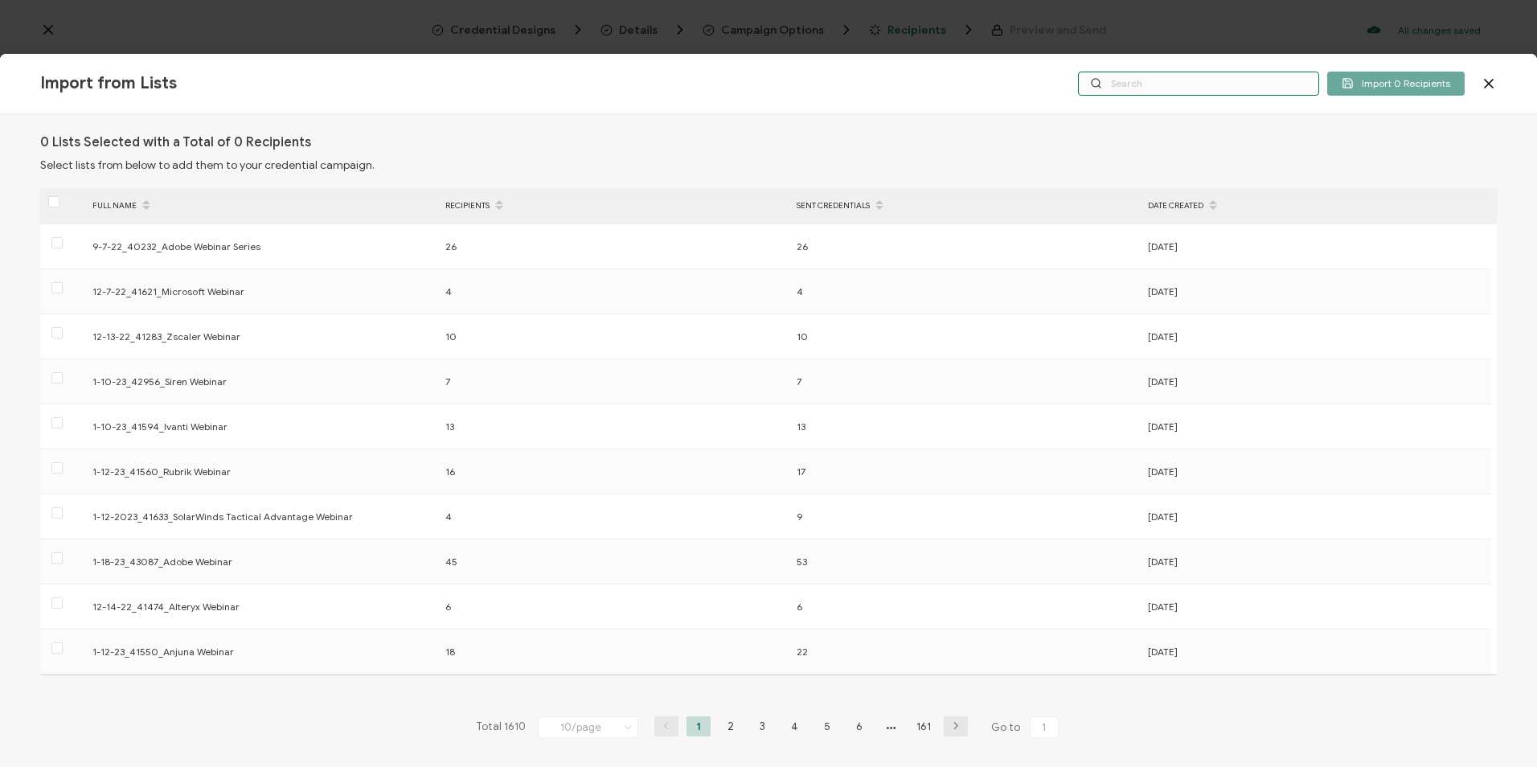
click at [1200, 82] on input "text" at bounding box center [1198, 84] width 241 height 24
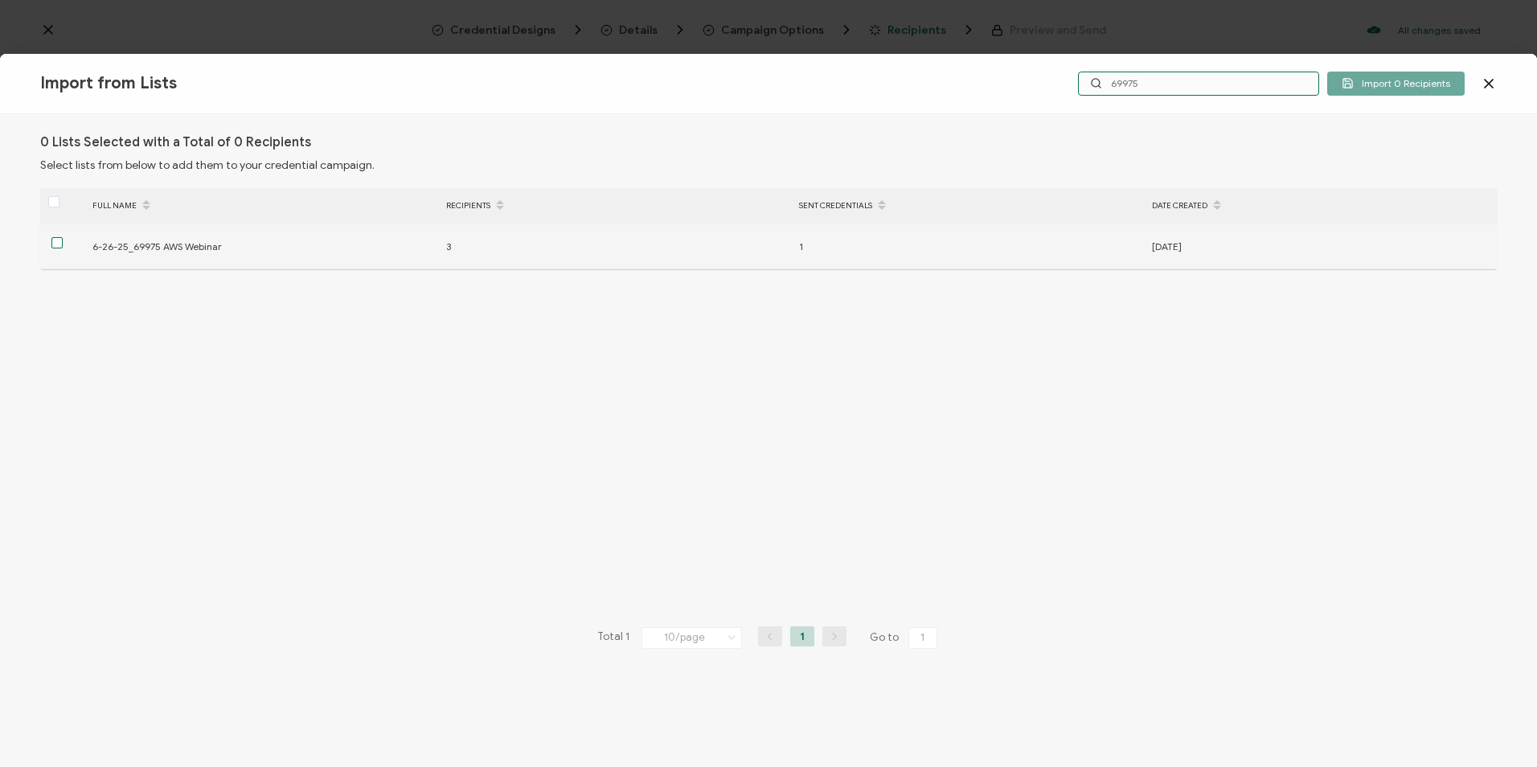
type input "69975"
click at [56, 245] on span at bounding box center [56, 242] width 11 height 11
click at [63, 237] on input "checkbox" at bounding box center [63, 237] width 0 height 0
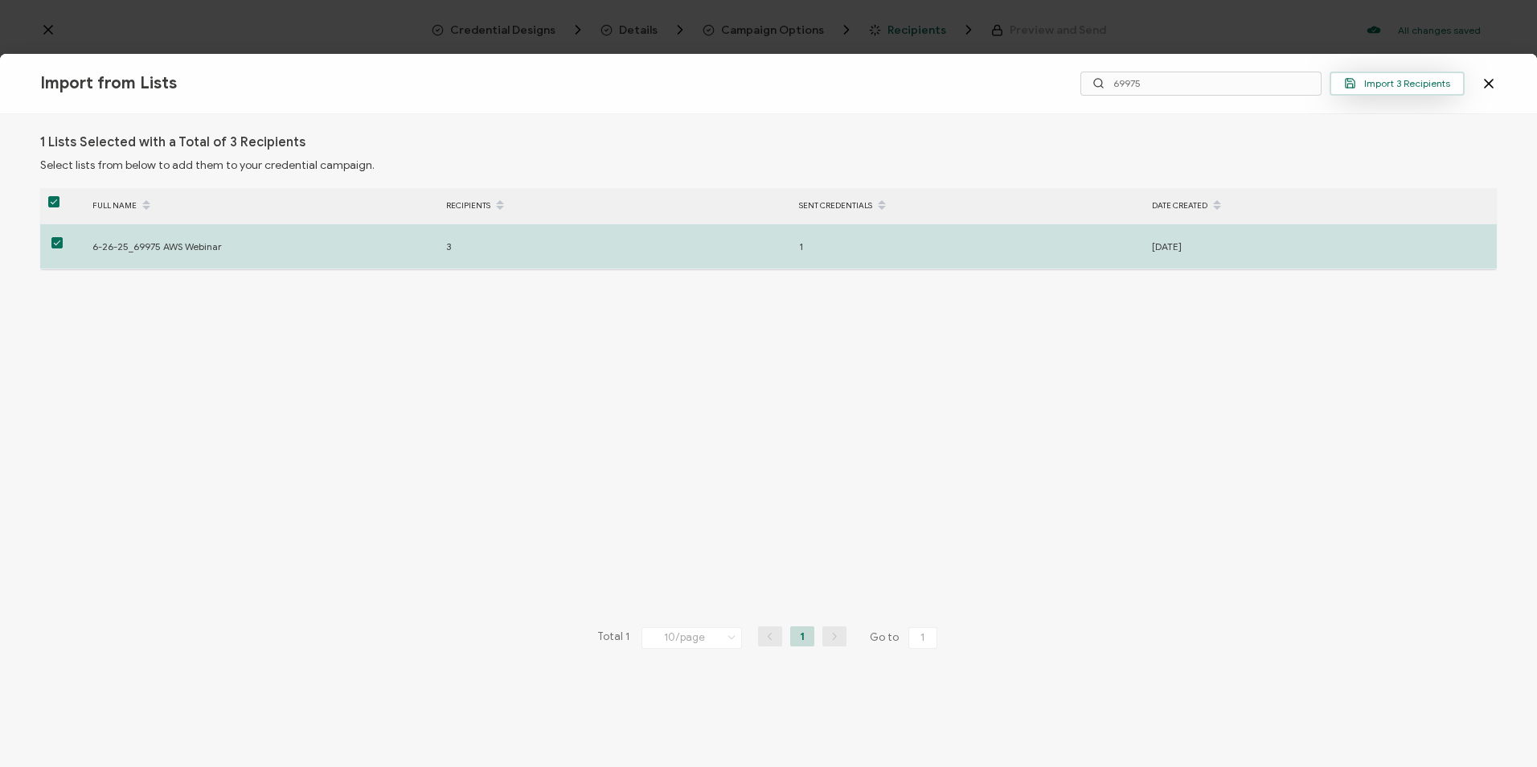
click at [1395, 85] on span "Import 3 Recipients" at bounding box center [1397, 83] width 106 height 12
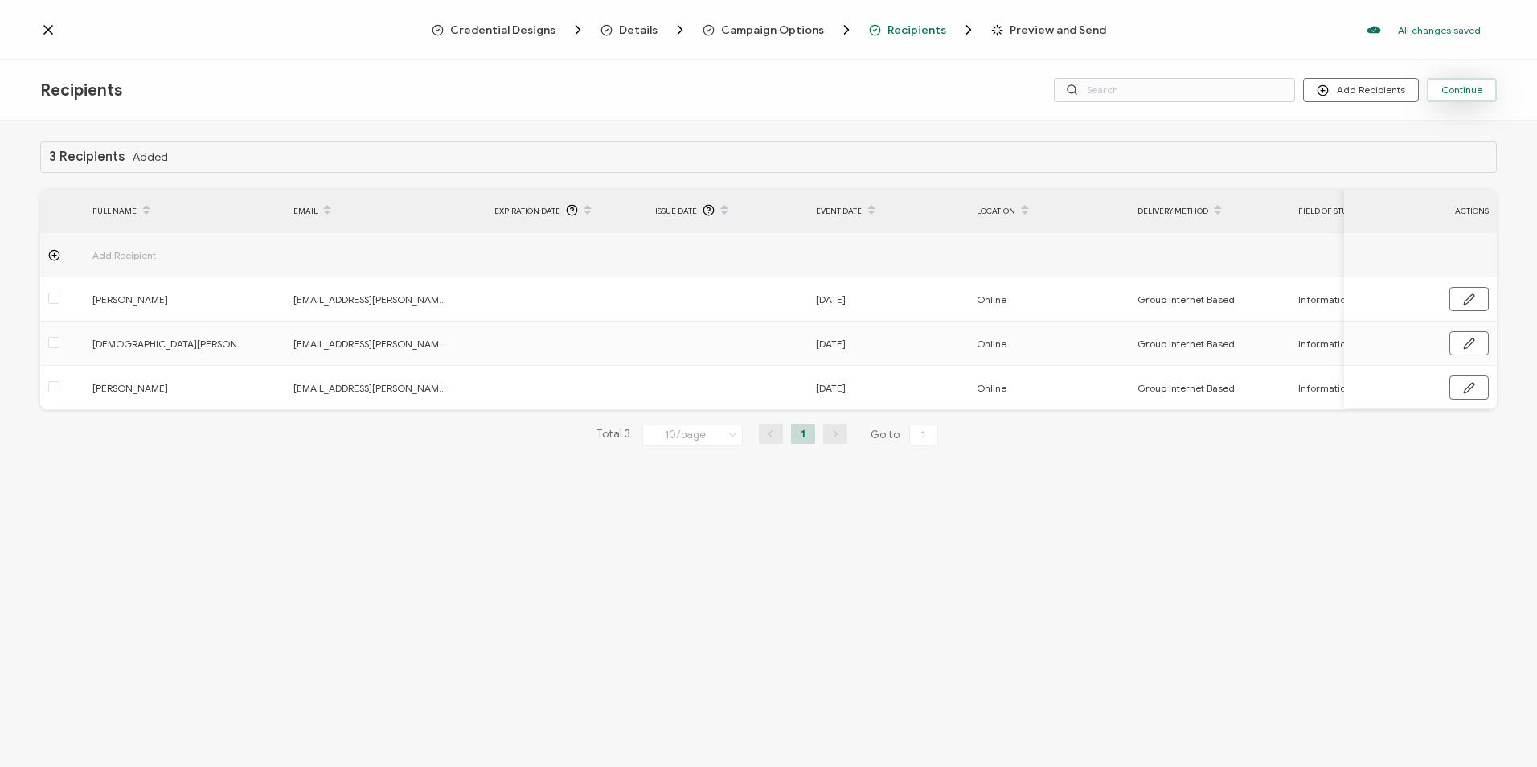
click at [1469, 91] on span "Continue" at bounding box center [1462, 90] width 41 height 10
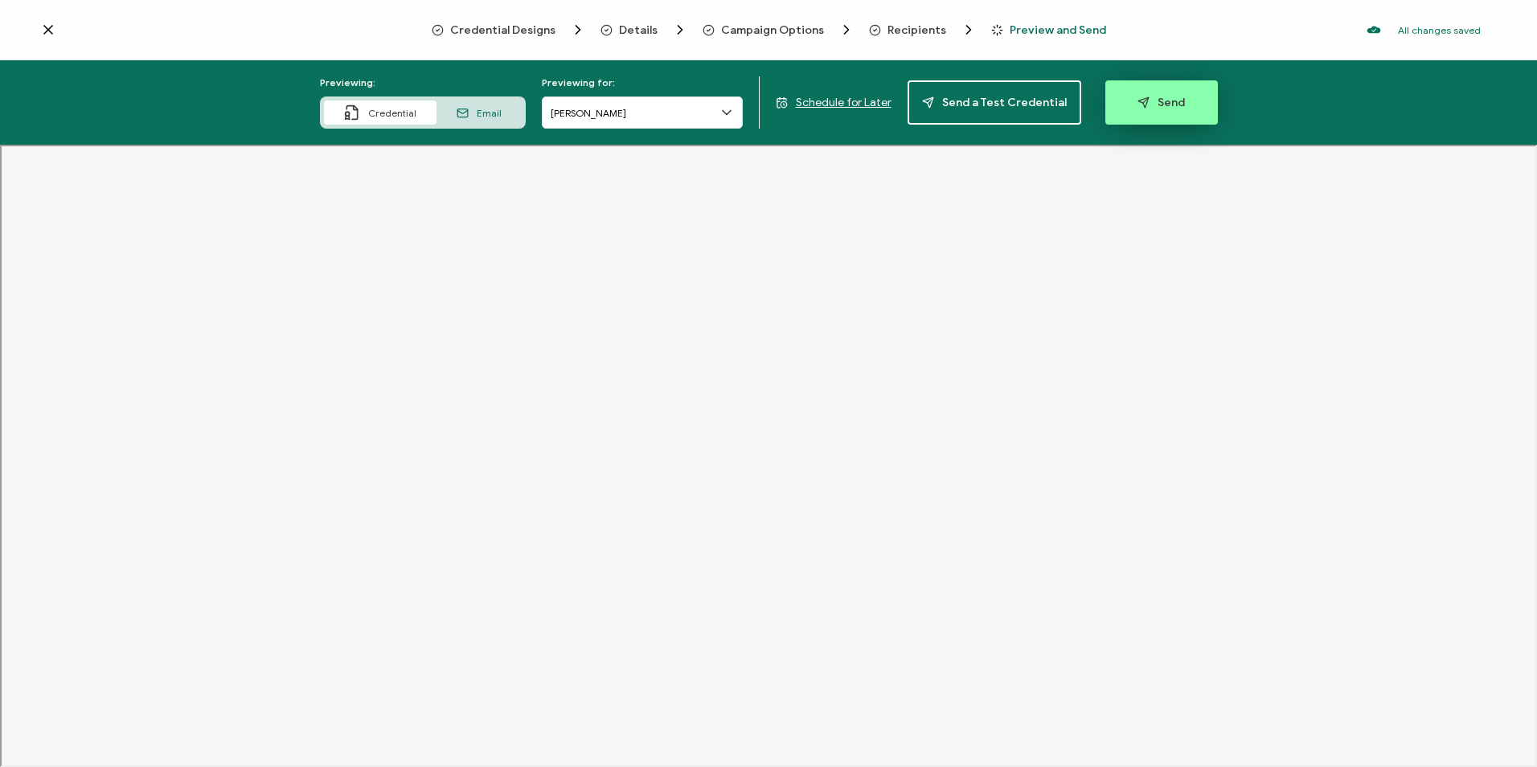
click at [1165, 90] on button "Send" at bounding box center [1162, 102] width 113 height 44
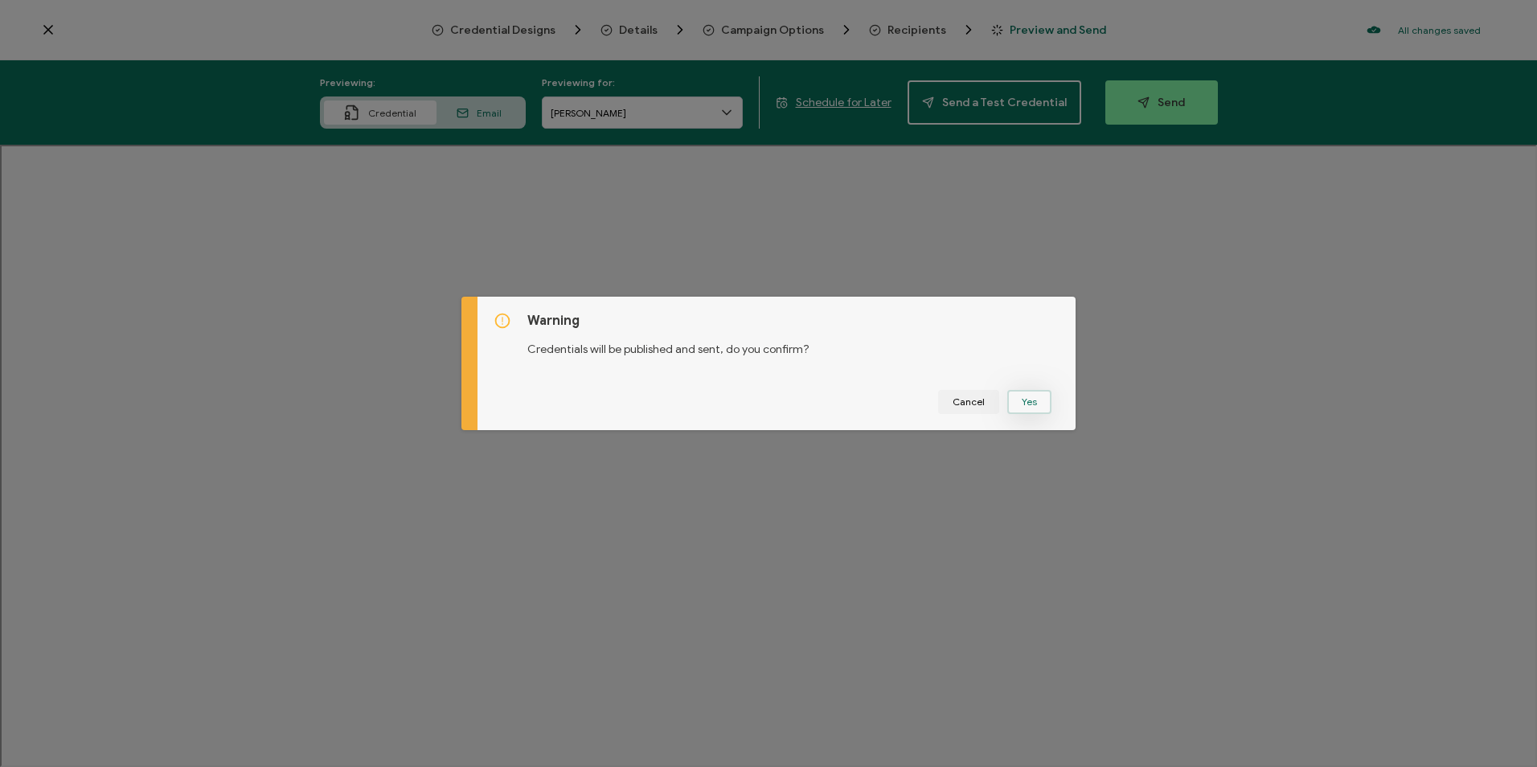
click at [1028, 392] on button "Yes" at bounding box center [1029, 402] width 44 height 24
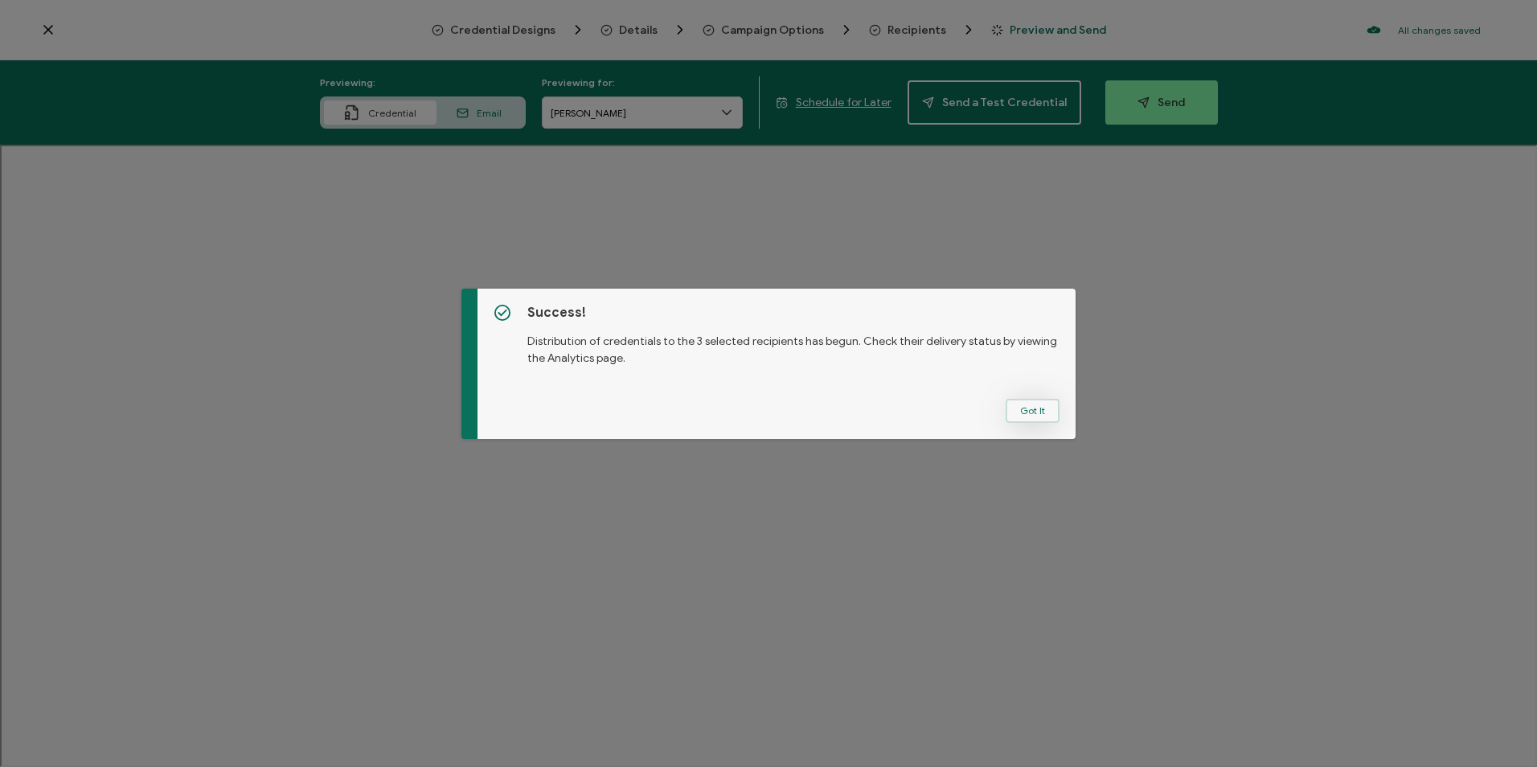
click at [1023, 409] on button "Got It" at bounding box center [1033, 411] width 54 height 24
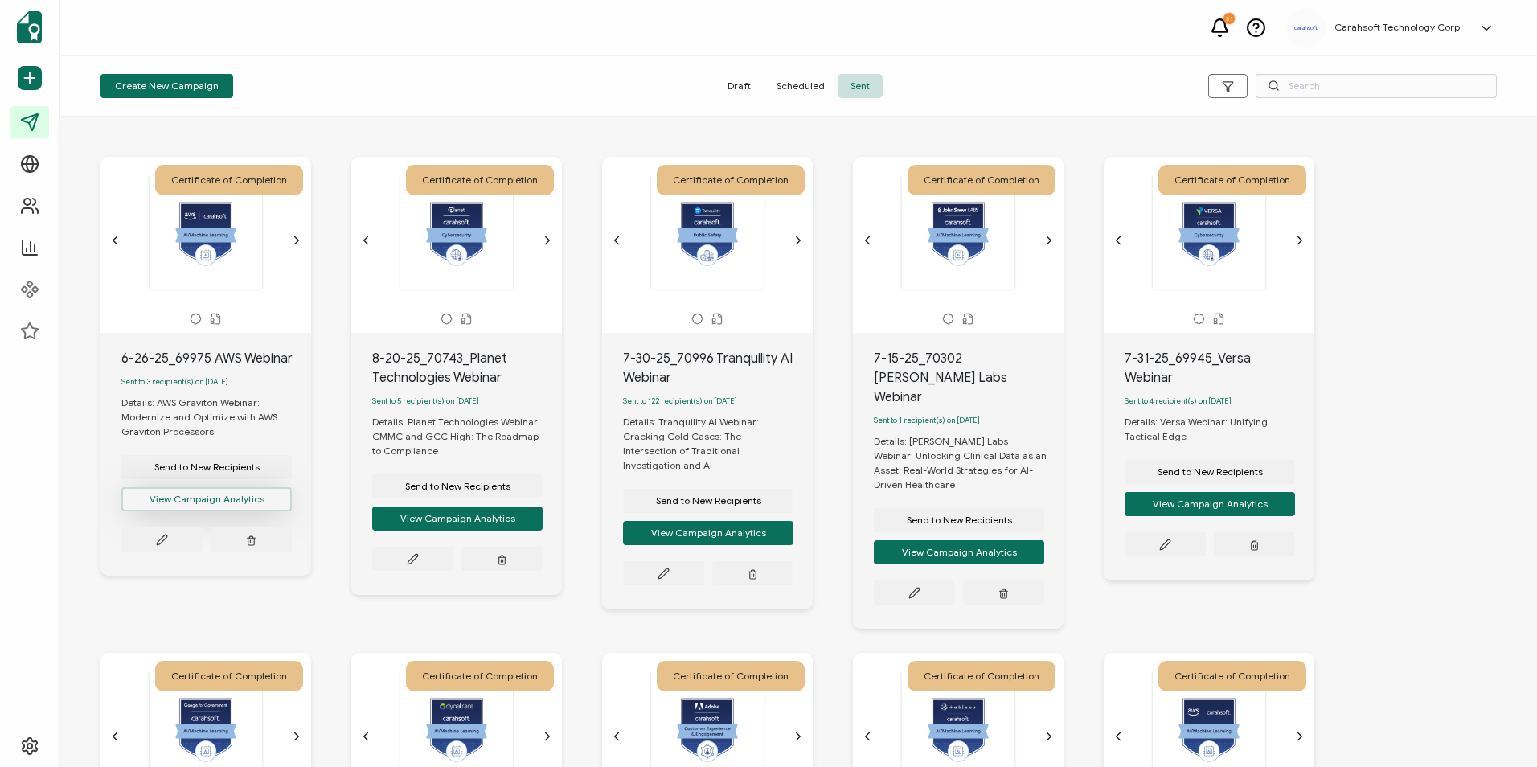
click at [195, 504] on button "View Campaign Analytics" at bounding box center [206, 499] width 170 height 24
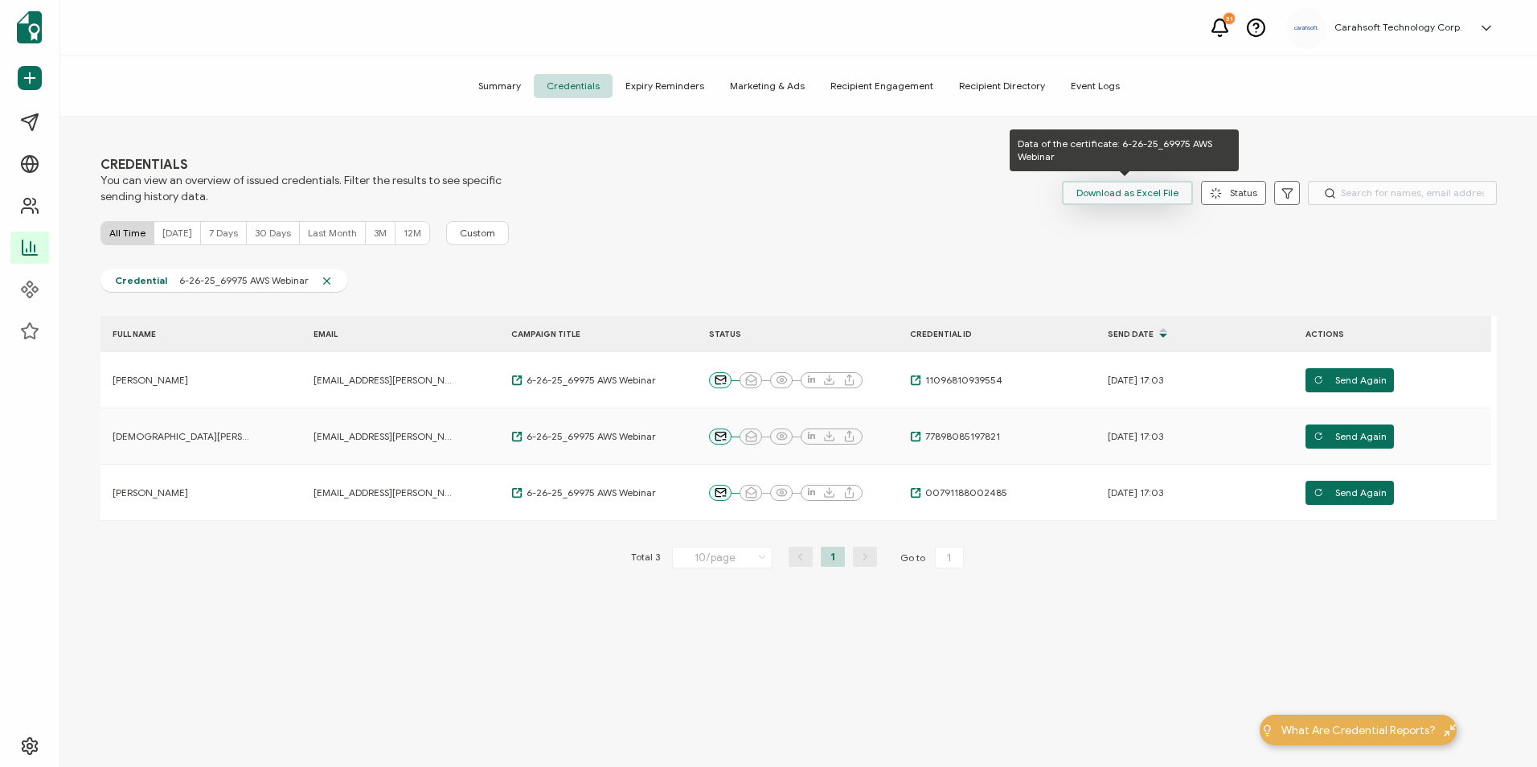
click at [1080, 198] on span "Download as Excel File" at bounding box center [1128, 193] width 102 height 24
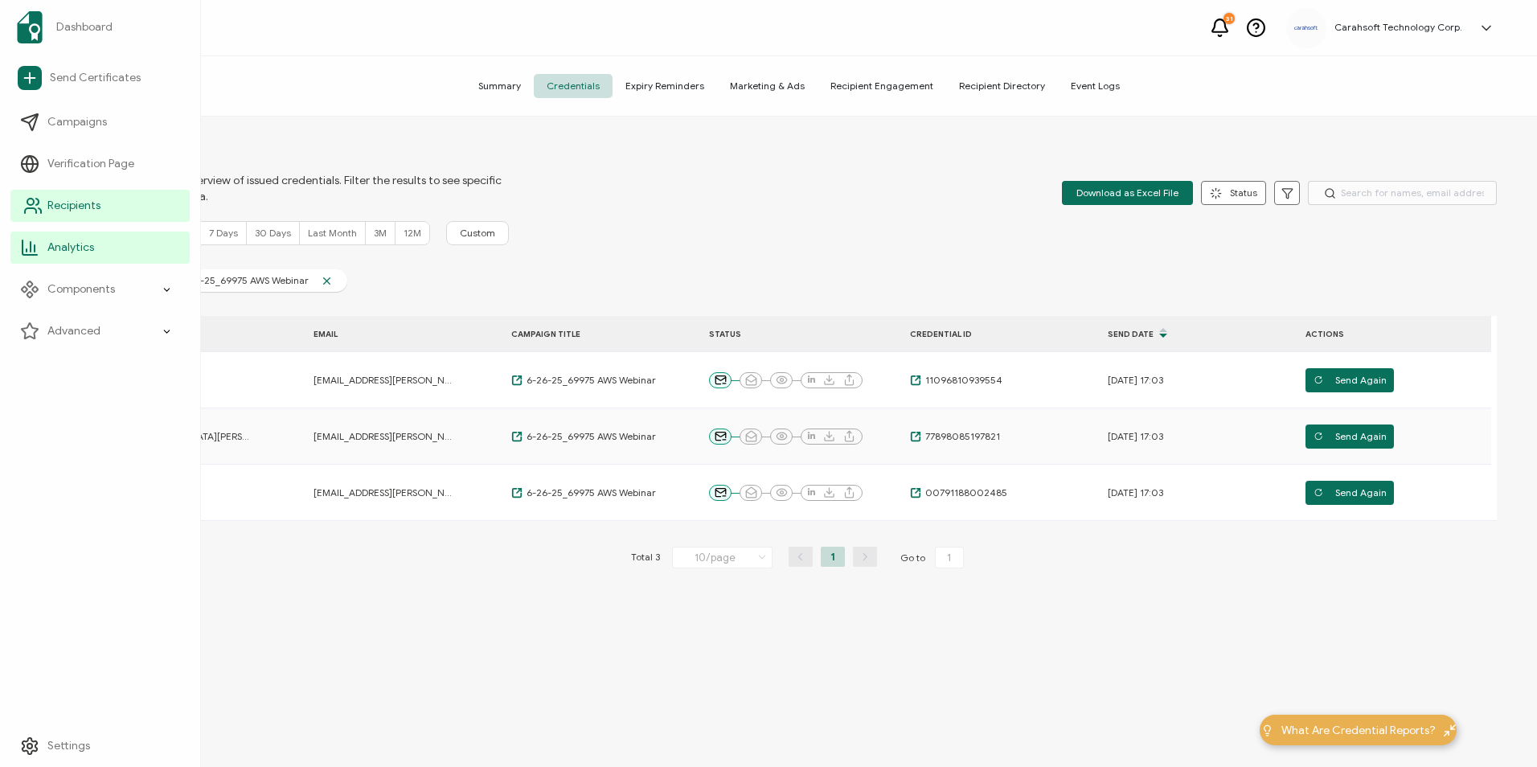
click at [83, 213] on span "Recipients" at bounding box center [73, 206] width 53 height 16
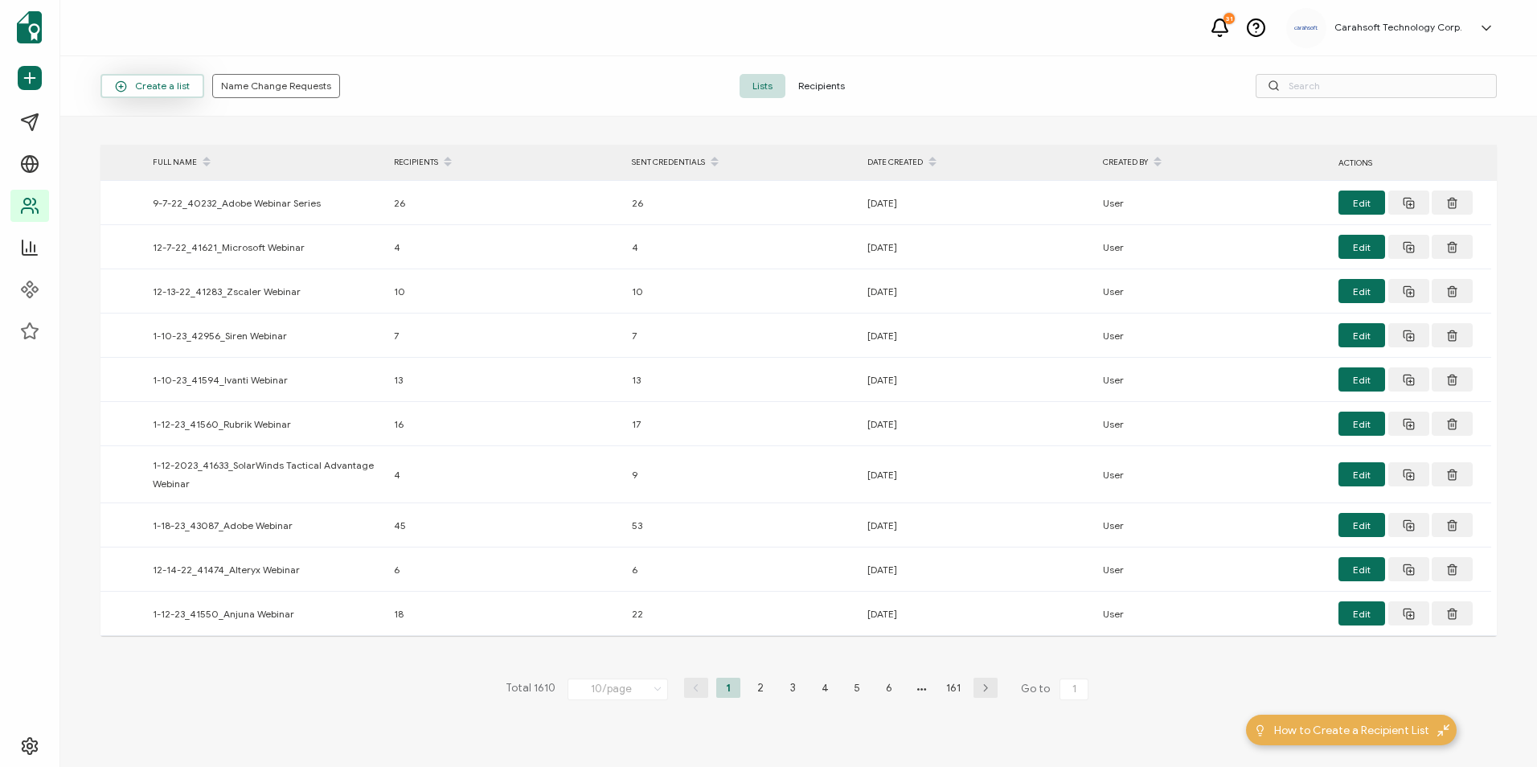
click at [174, 86] on span "Create a list" at bounding box center [152, 86] width 75 height 12
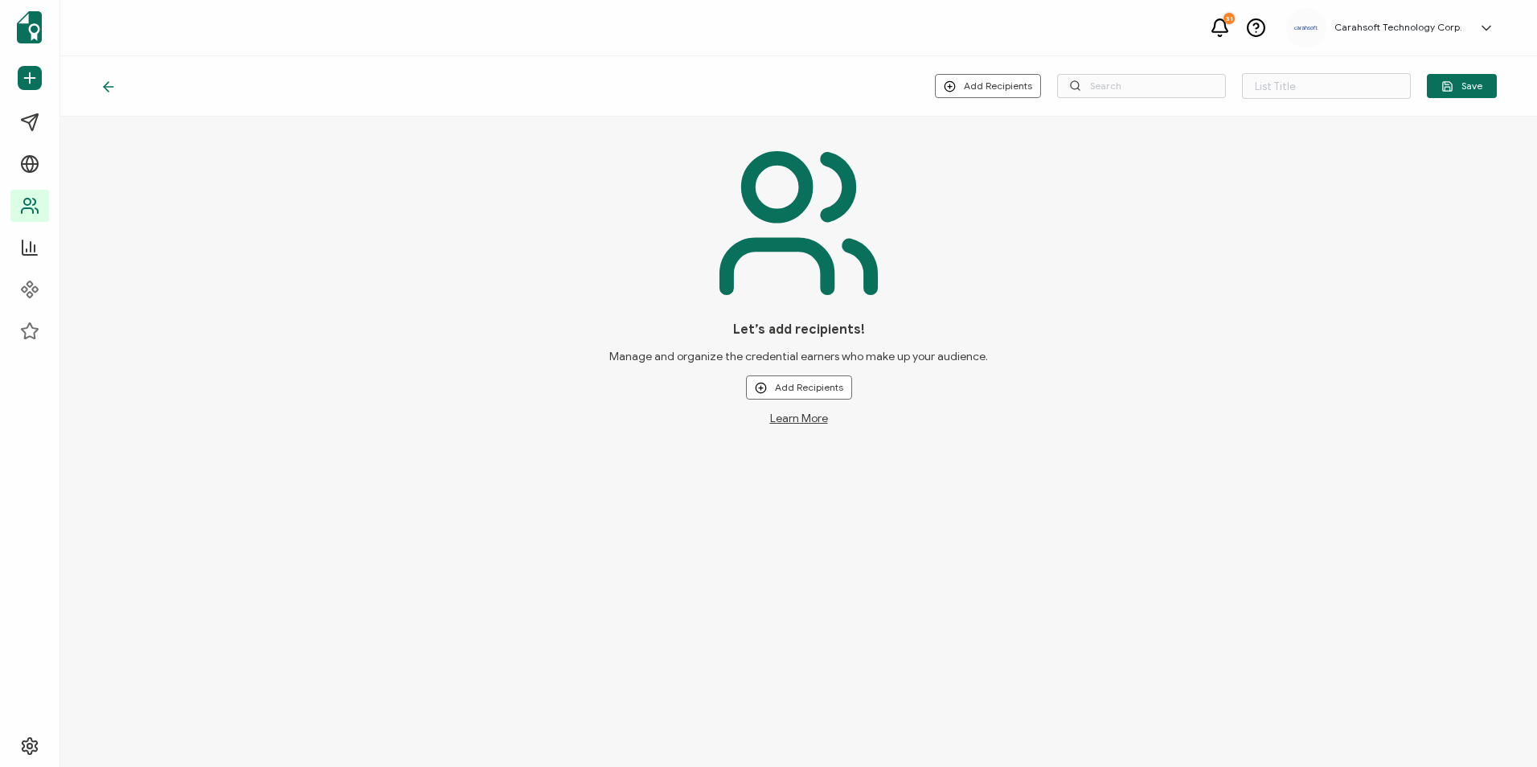
type input "List 1611"
click at [976, 82] on button "Add Recipients" at bounding box center [988, 86] width 106 height 24
click at [1005, 133] on span "Upload New Recipients" at bounding box center [1024, 129] width 104 height 12
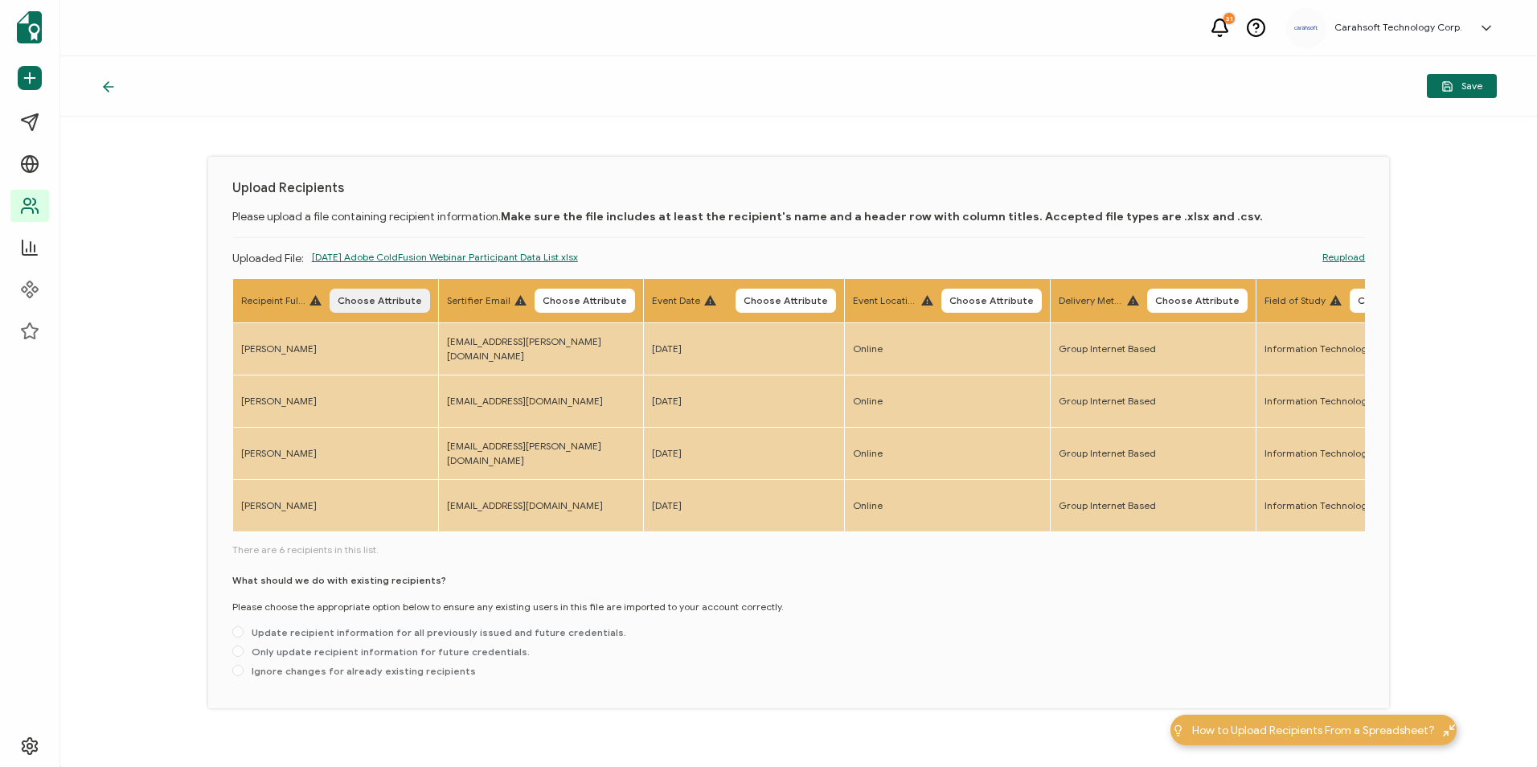
click at [384, 308] on button "Choose Attribute" at bounding box center [380, 301] width 101 height 24
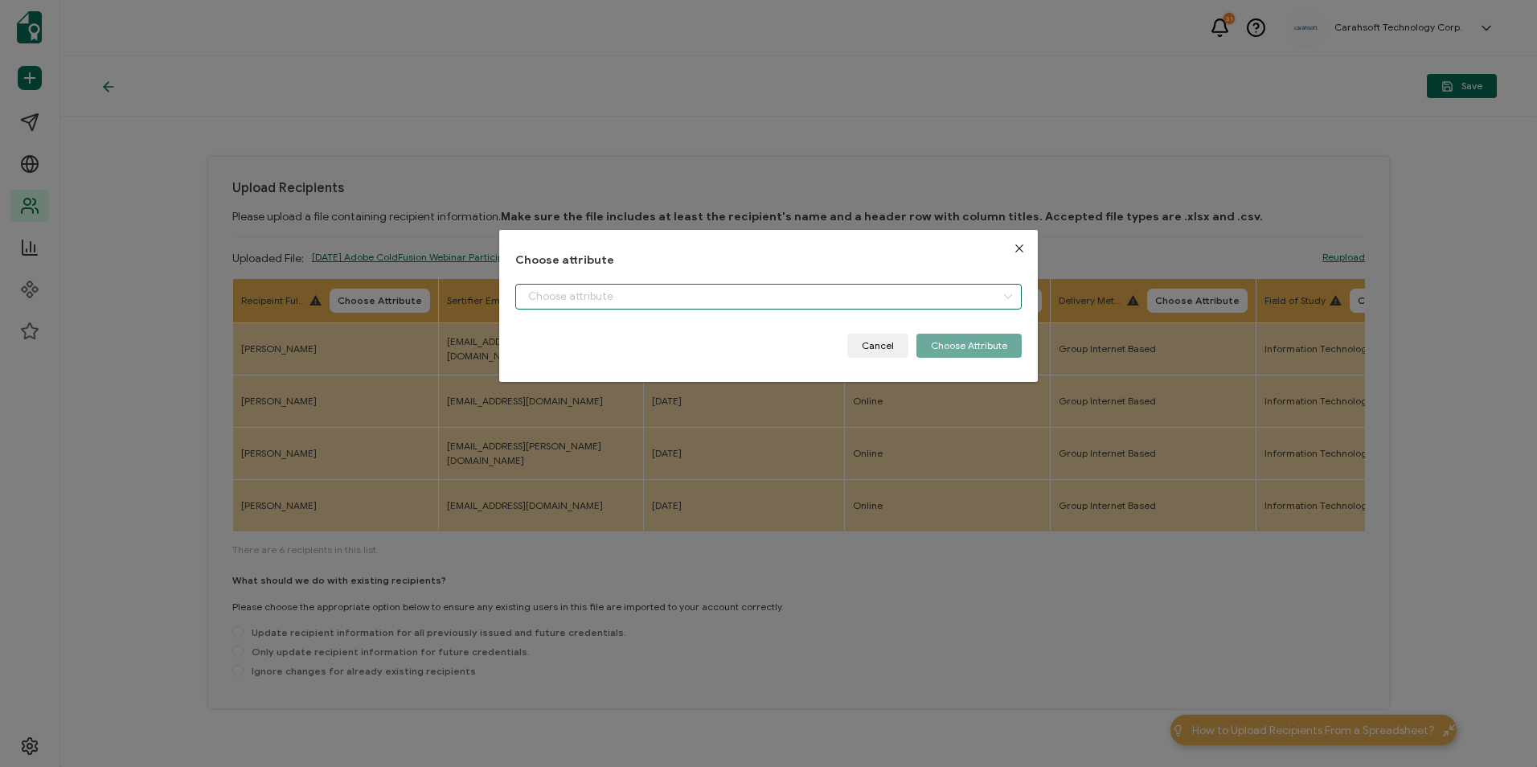
click at [556, 292] on input "dialog" at bounding box center [768, 297] width 506 height 26
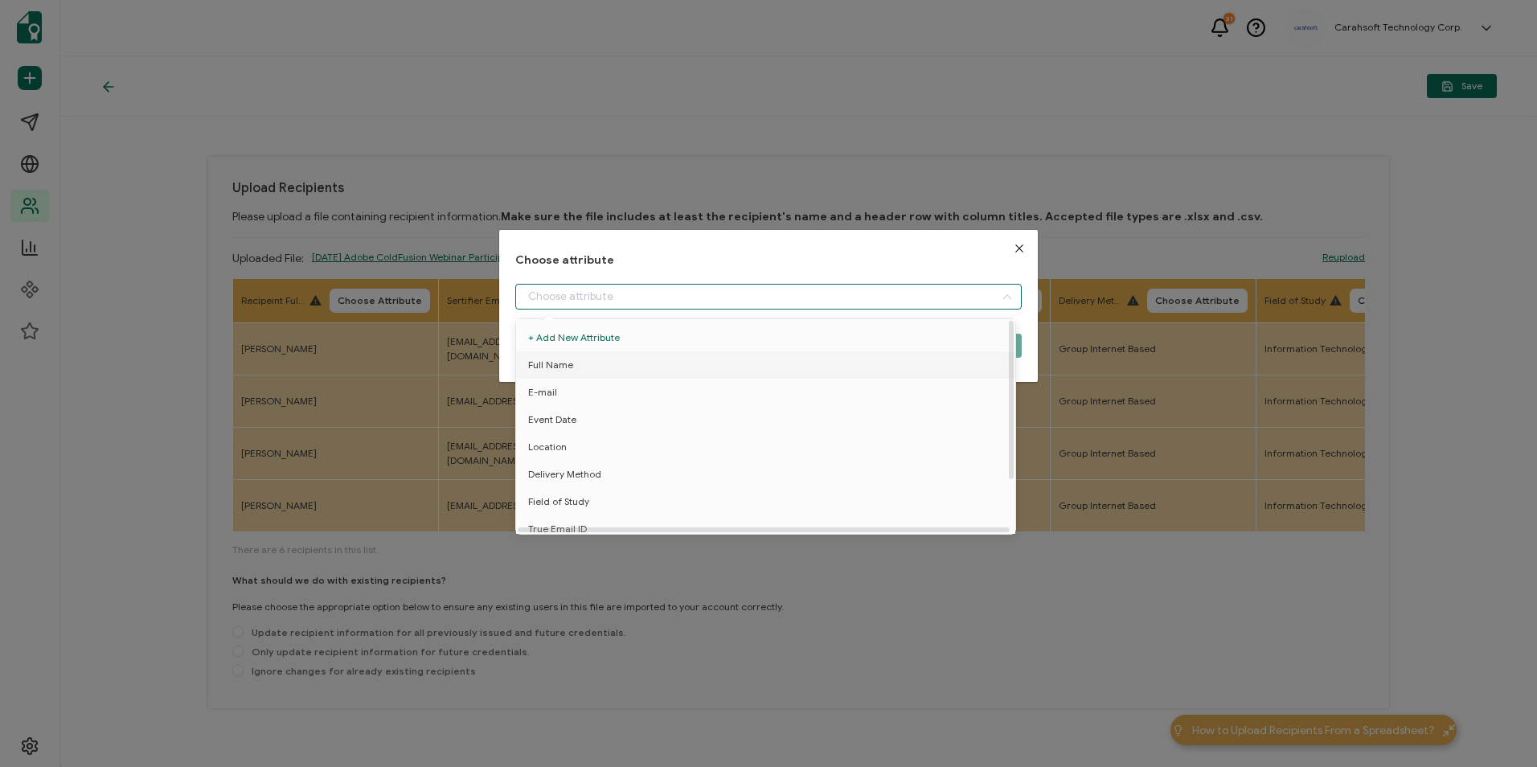
click at [570, 359] on span "Full Name" at bounding box center [550, 364] width 45 height 27
type input "Full Name"
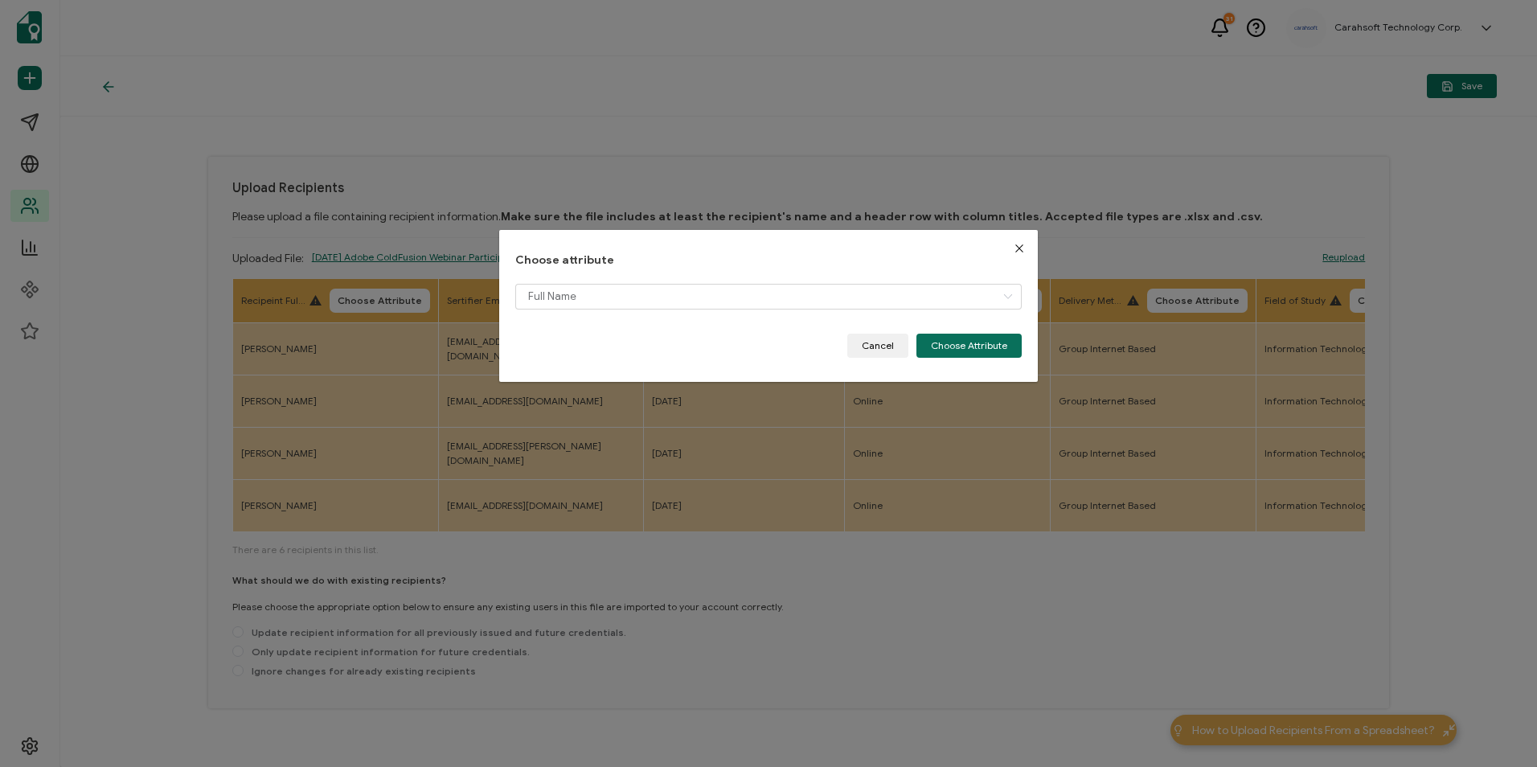
click at [978, 340] on body "31 Carahsoft Technology Corp. [PERSON_NAME] [PERSON_NAME][EMAIL_ADDRESS][PERSON…" at bounding box center [768, 383] width 1537 height 767
click at [929, 350] on button "Choose Attribute" at bounding box center [969, 346] width 105 height 24
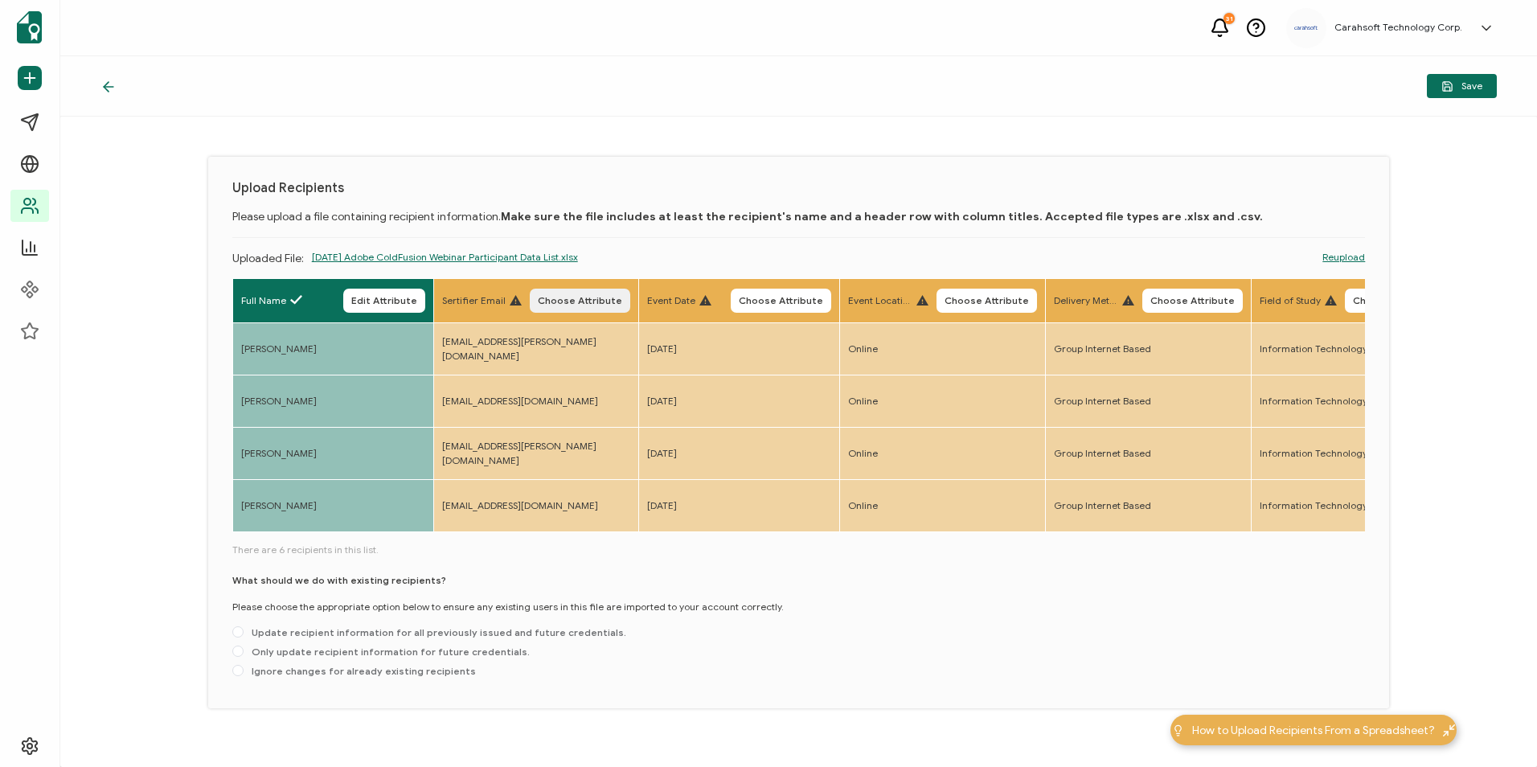
click at [605, 307] on button "Choose Attribute" at bounding box center [580, 301] width 101 height 24
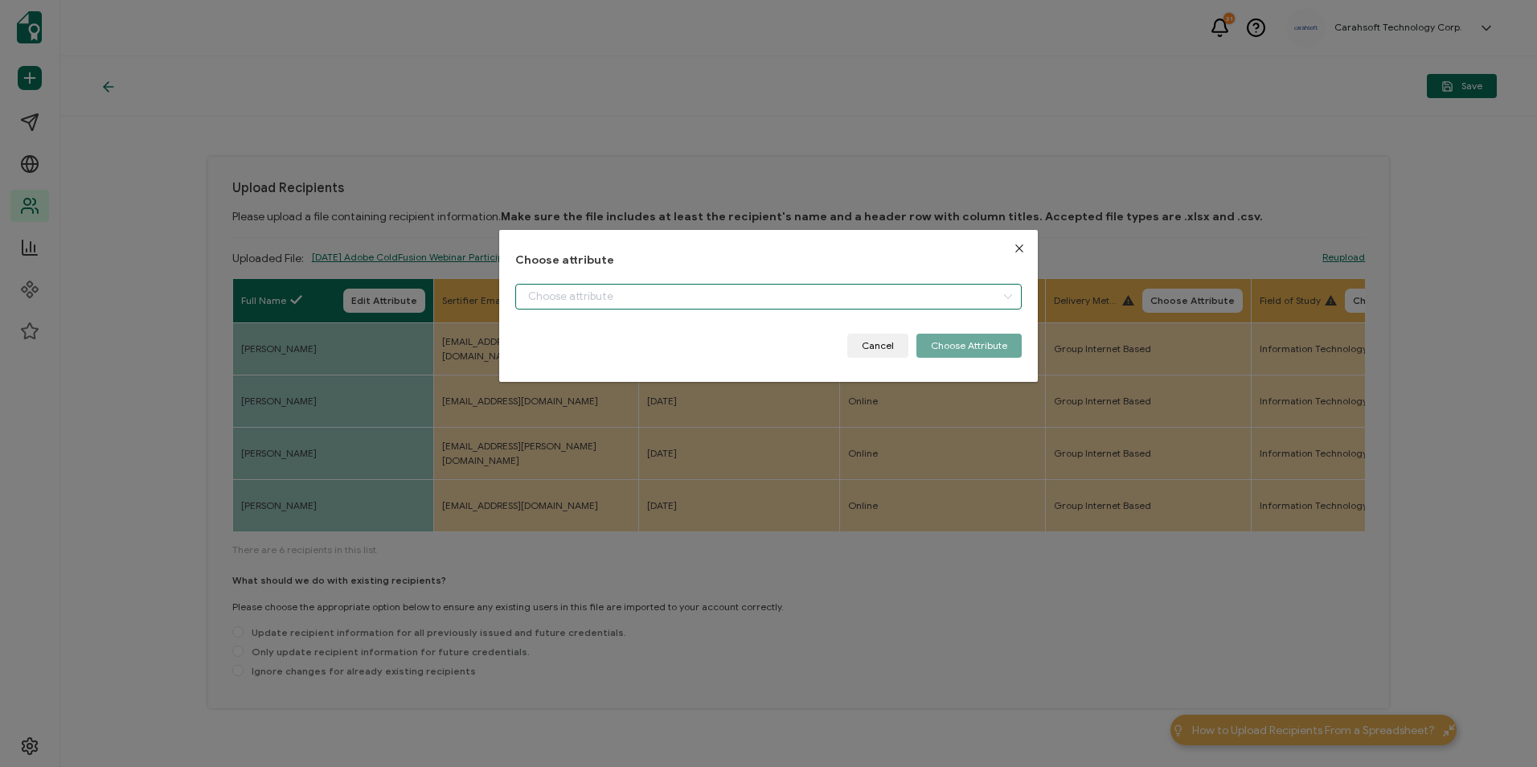
click at [594, 299] on input "dialog" at bounding box center [768, 297] width 506 height 26
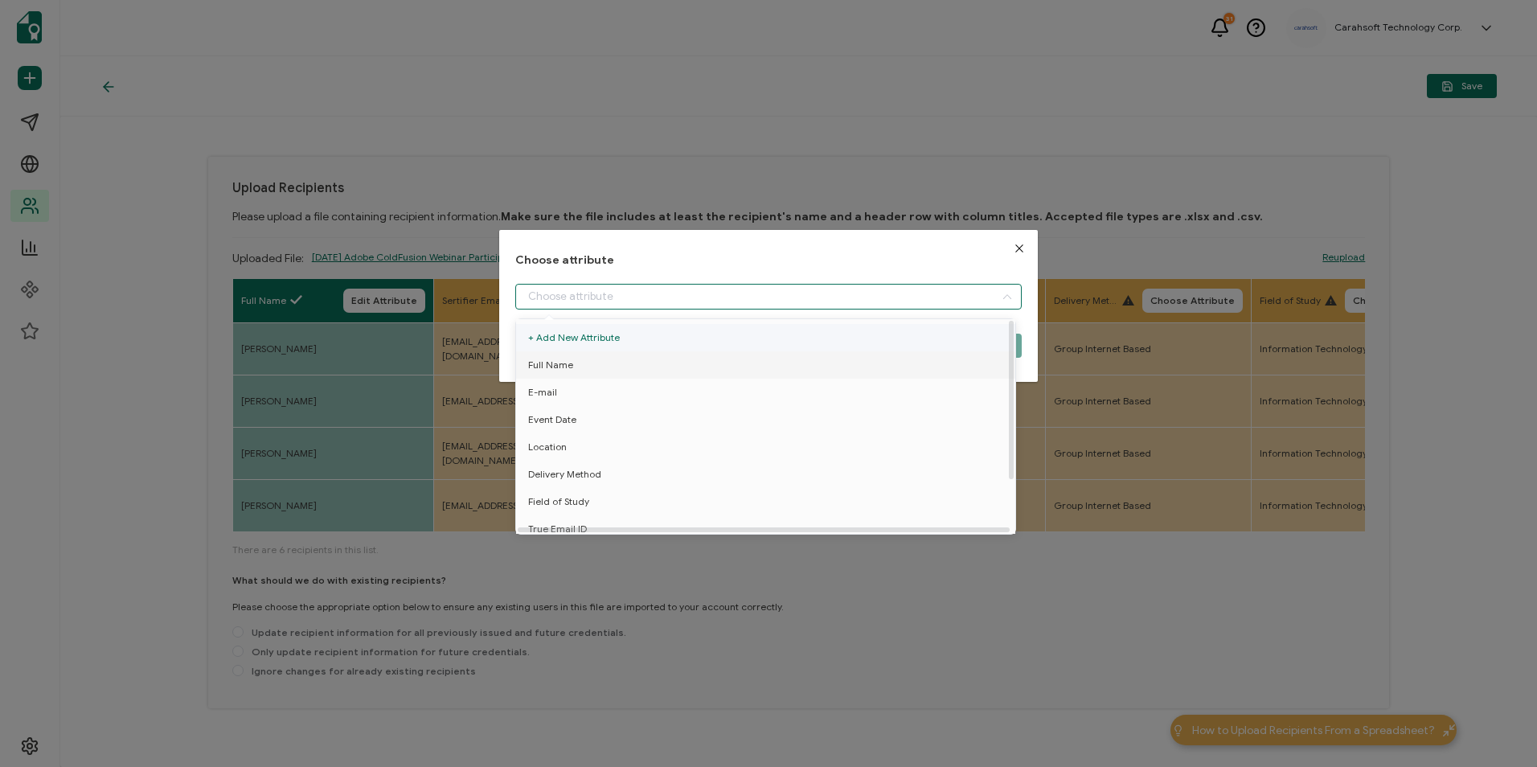
click at [568, 392] on li "E-mail" at bounding box center [768, 392] width 513 height 27
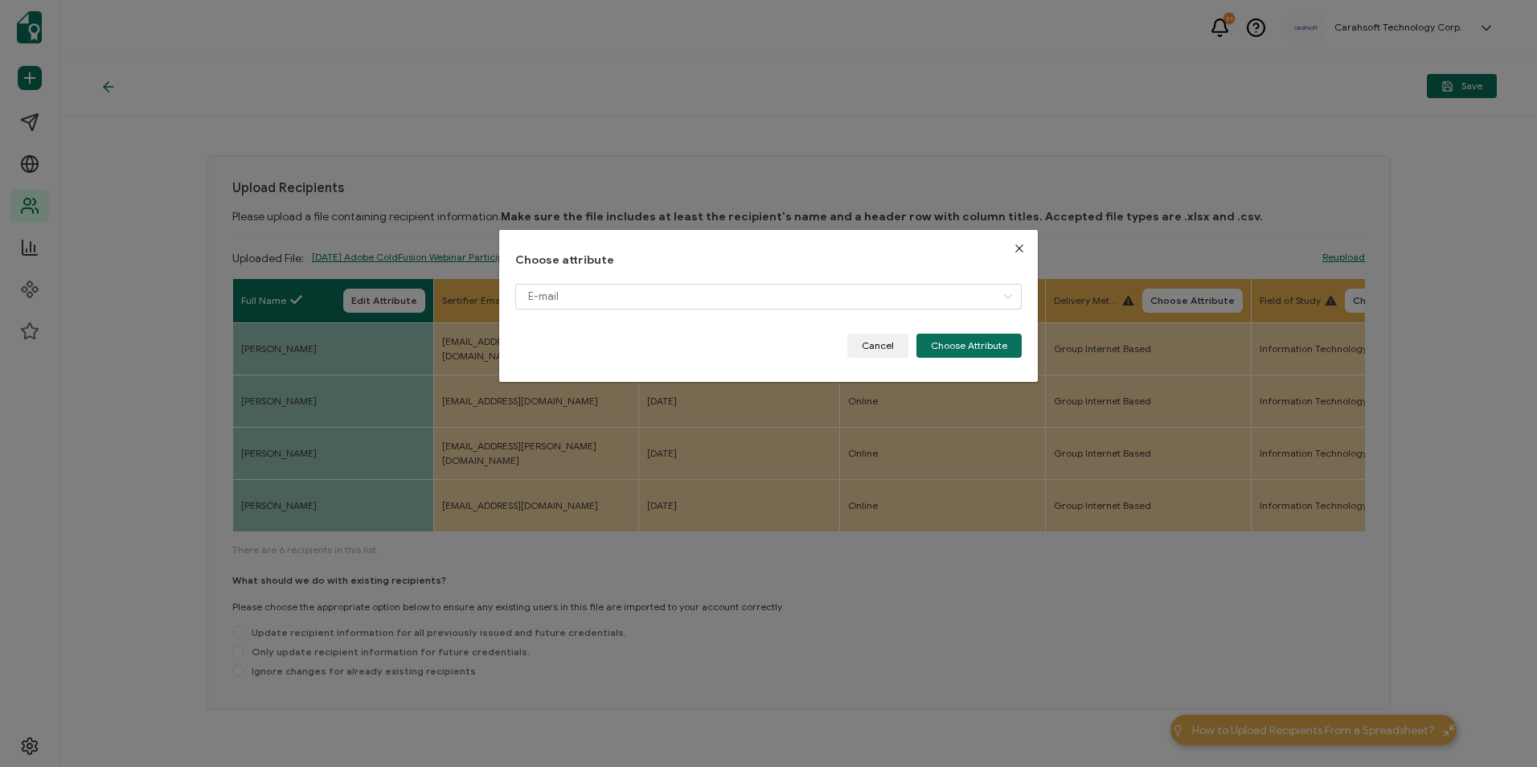
drag, startPoint x: 950, startPoint y: 350, endPoint x: 704, endPoint y: 462, distance: 271.3
click at [950, 318] on li "Location" at bounding box center [768, 318] width 513 height 0
type input "Location"
click at [1015, 241] on button "Close" at bounding box center [1019, 248] width 37 height 37
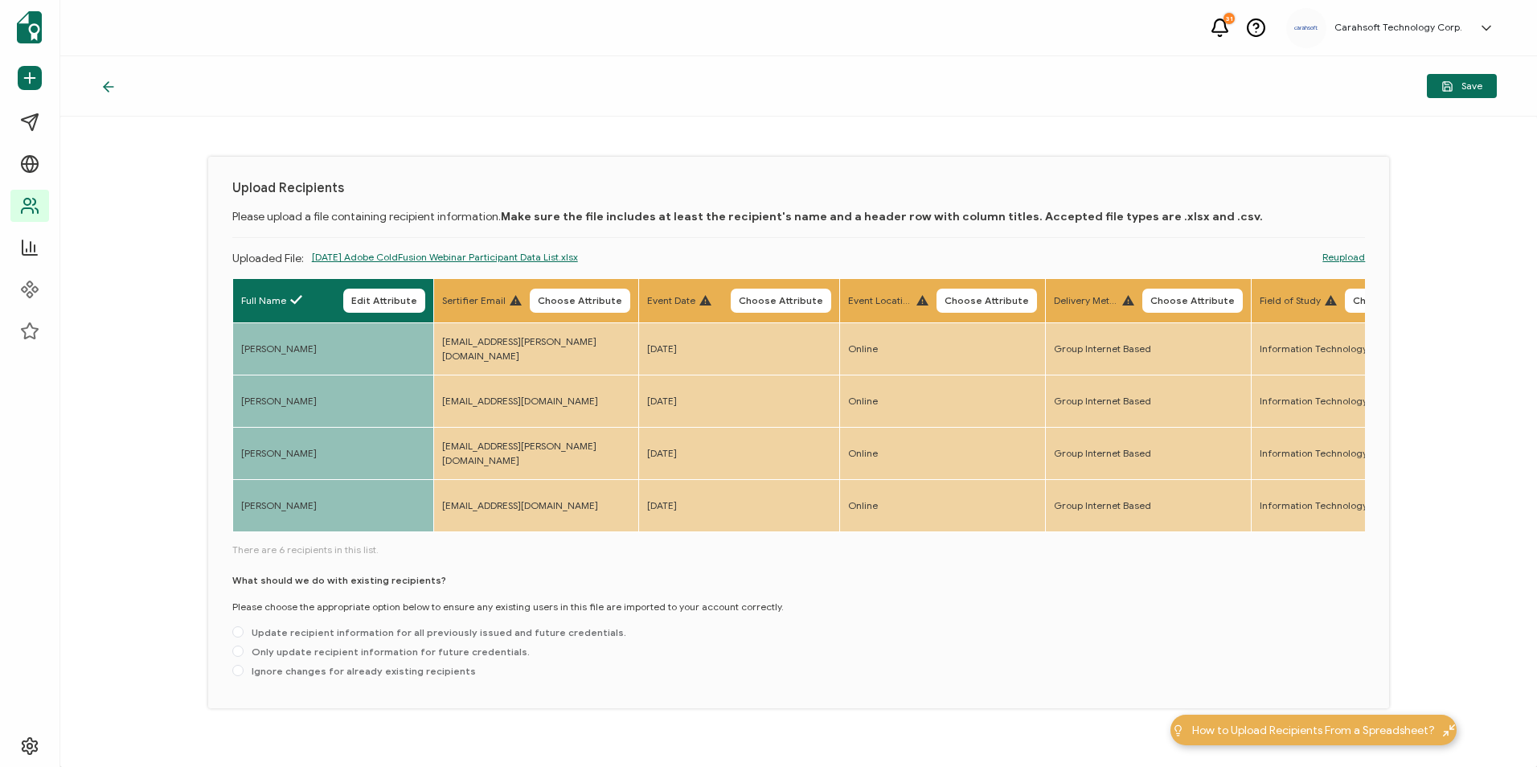
click at [591, 297] on span "Choose Attribute" at bounding box center [580, 301] width 84 height 10
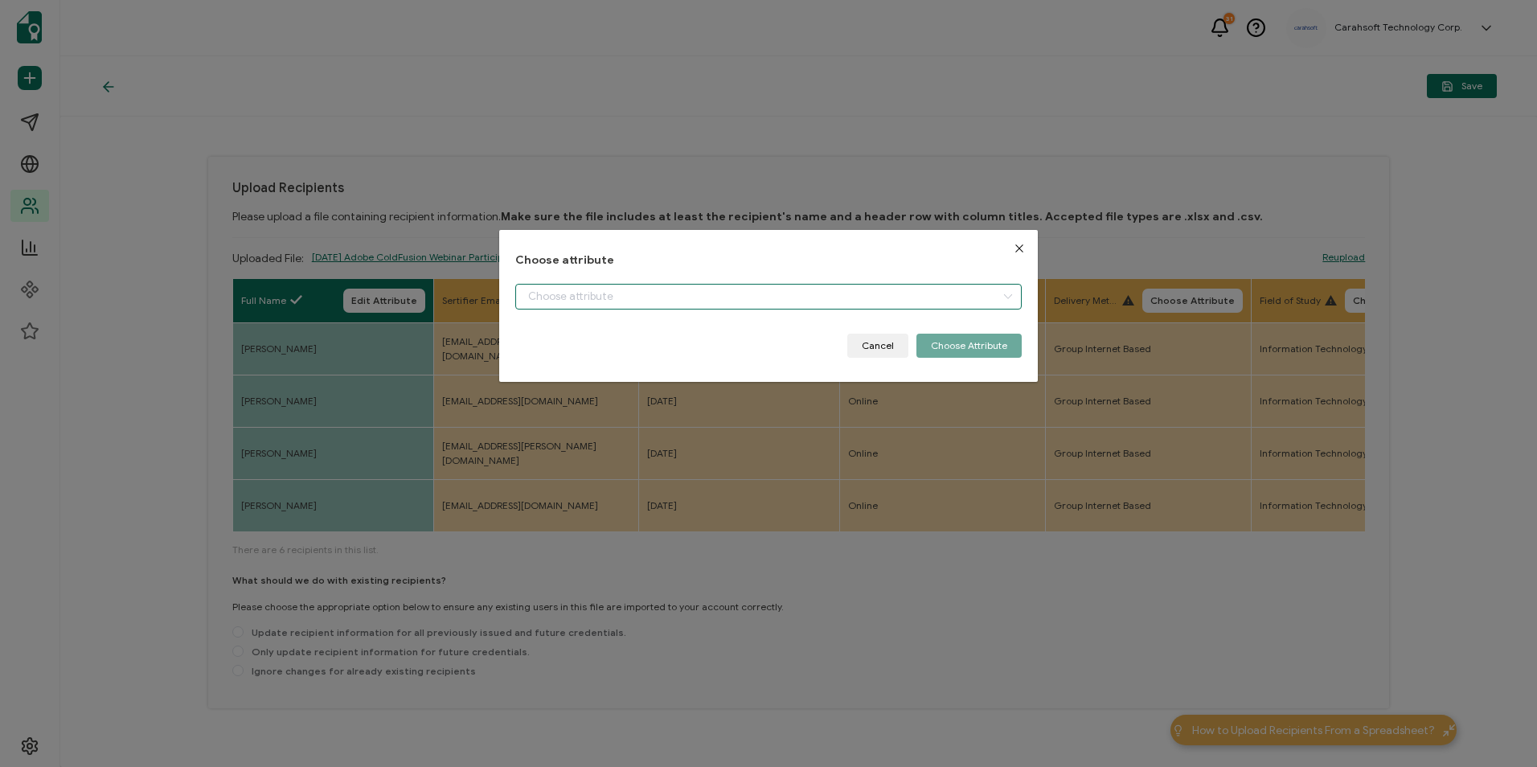
click at [609, 290] on input "dialog" at bounding box center [768, 297] width 506 height 26
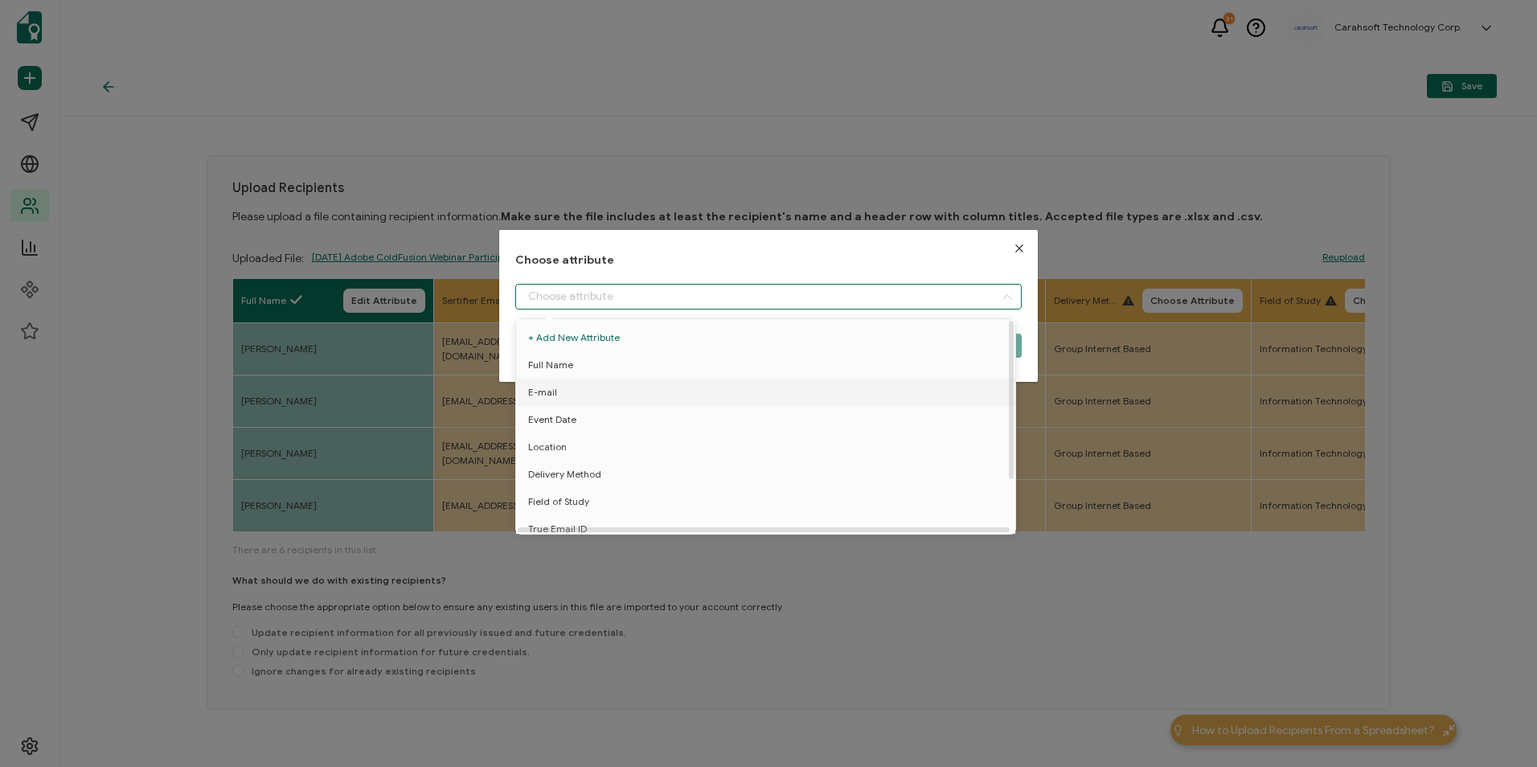
click at [553, 392] on span "E-mail" at bounding box center [542, 392] width 29 height 27
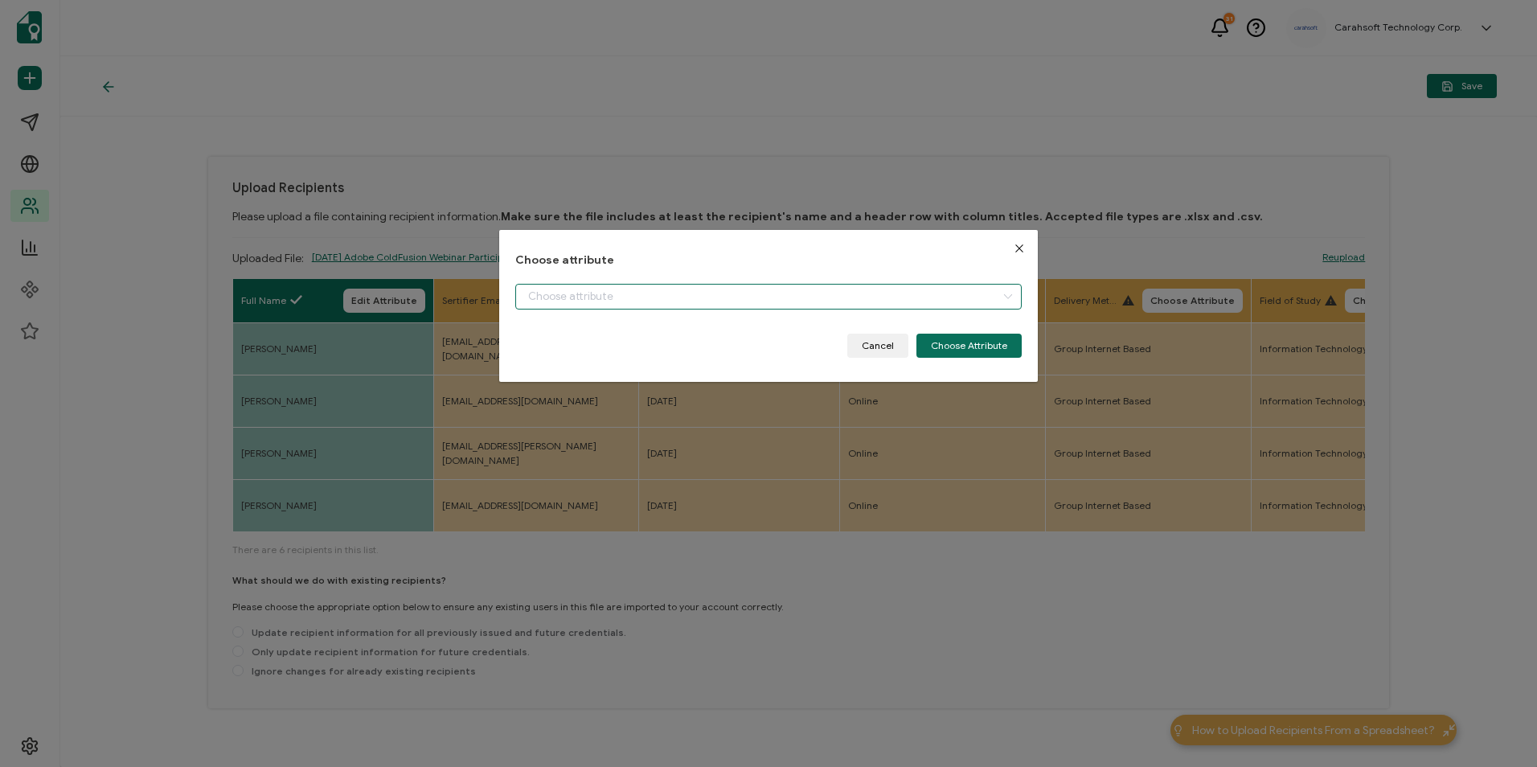
type input "E-mail"
click at [943, 340] on button "Choose Attribute" at bounding box center [969, 346] width 105 height 24
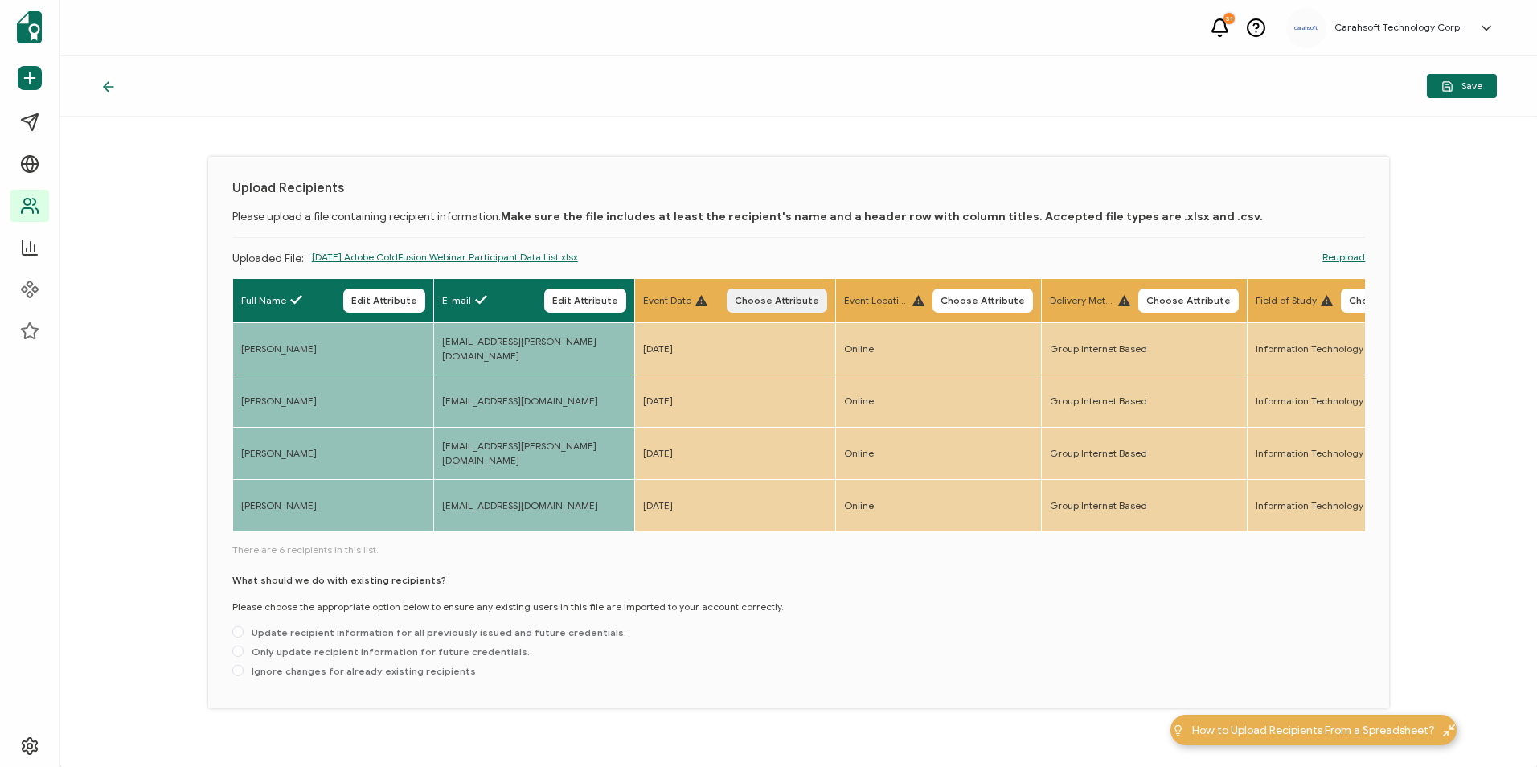
click at [784, 309] on button "Choose Attribute" at bounding box center [777, 301] width 101 height 24
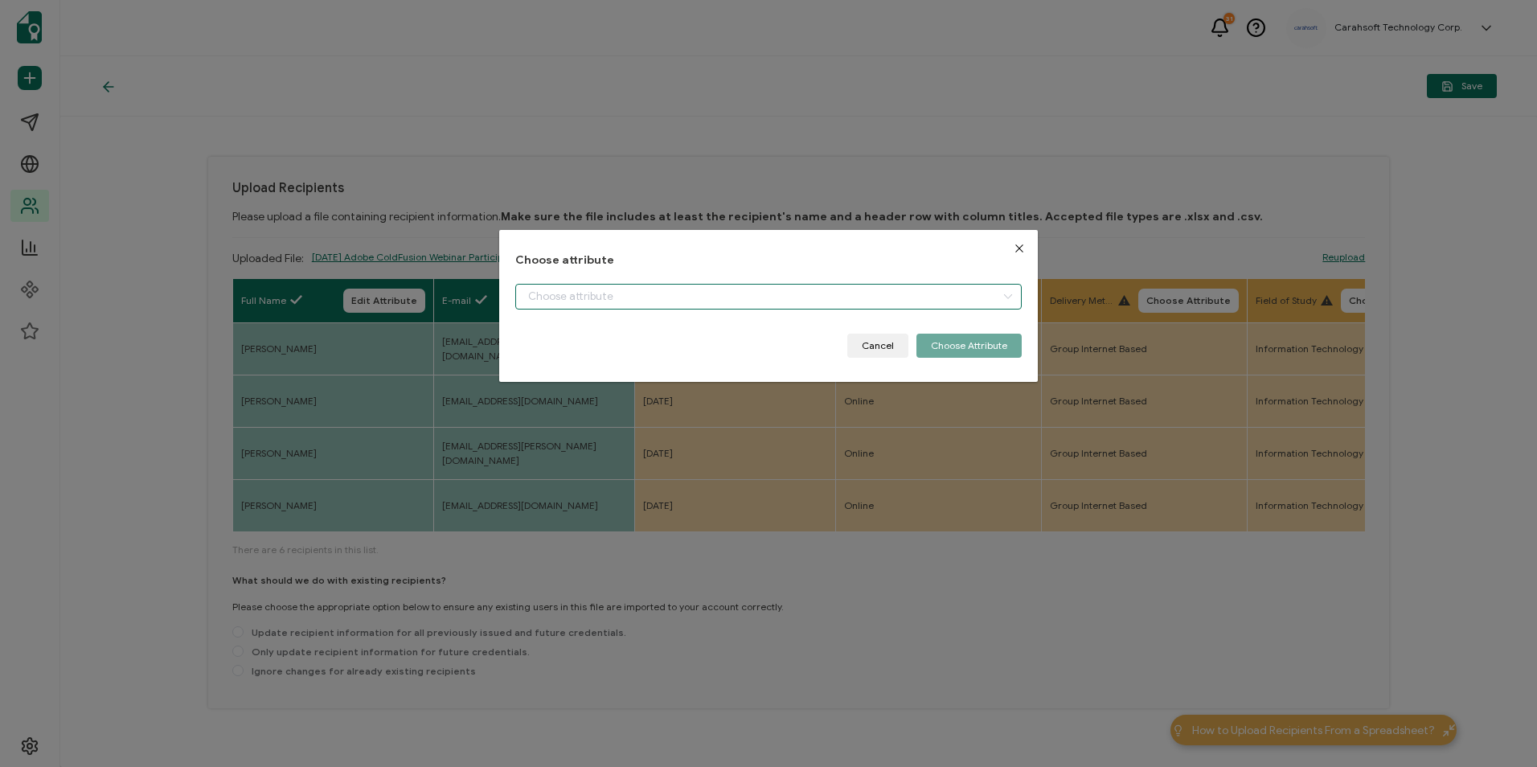
click at [763, 293] on input "dialog" at bounding box center [768, 297] width 506 height 26
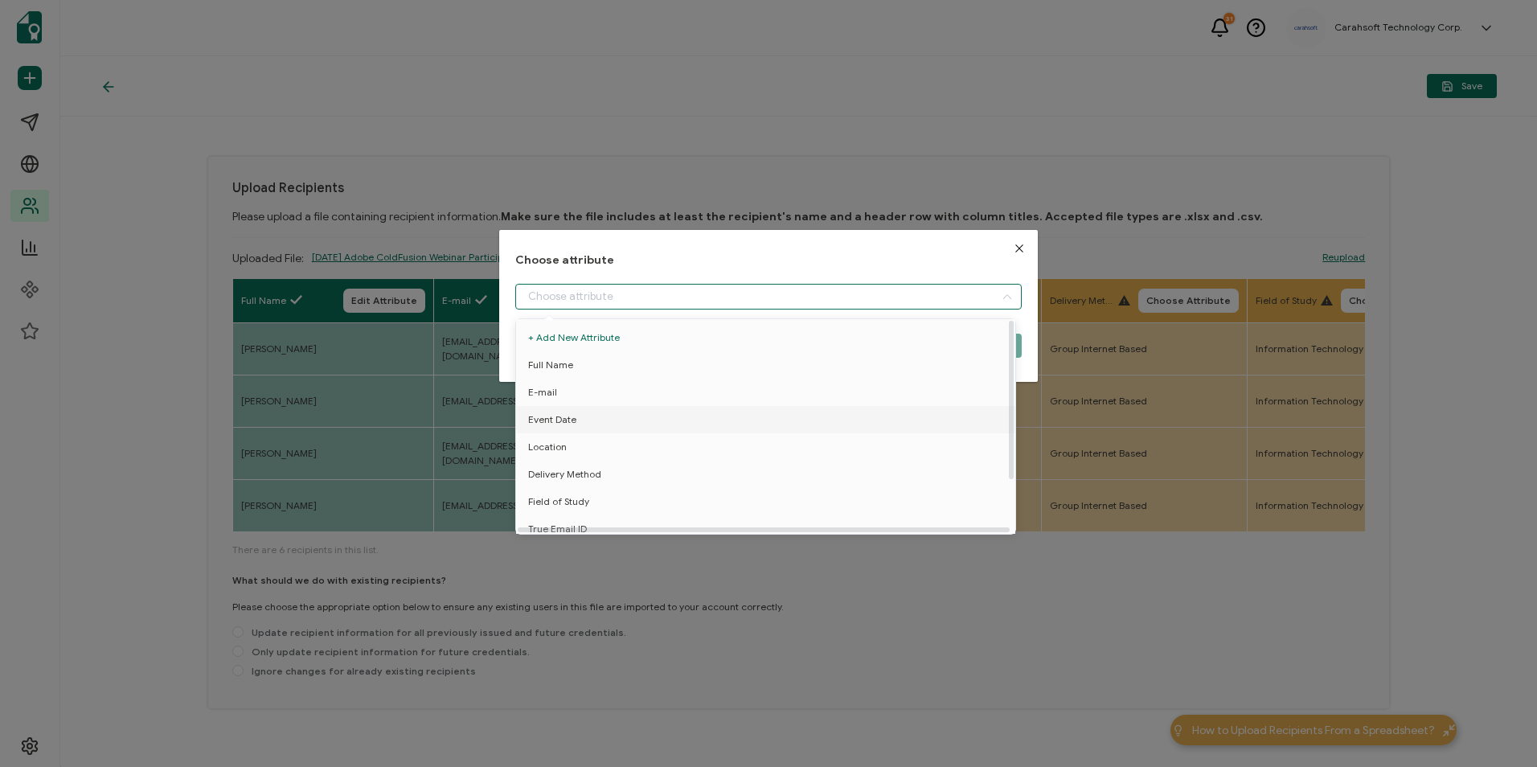
click at [555, 415] on span "Event Date" at bounding box center [552, 419] width 48 height 27
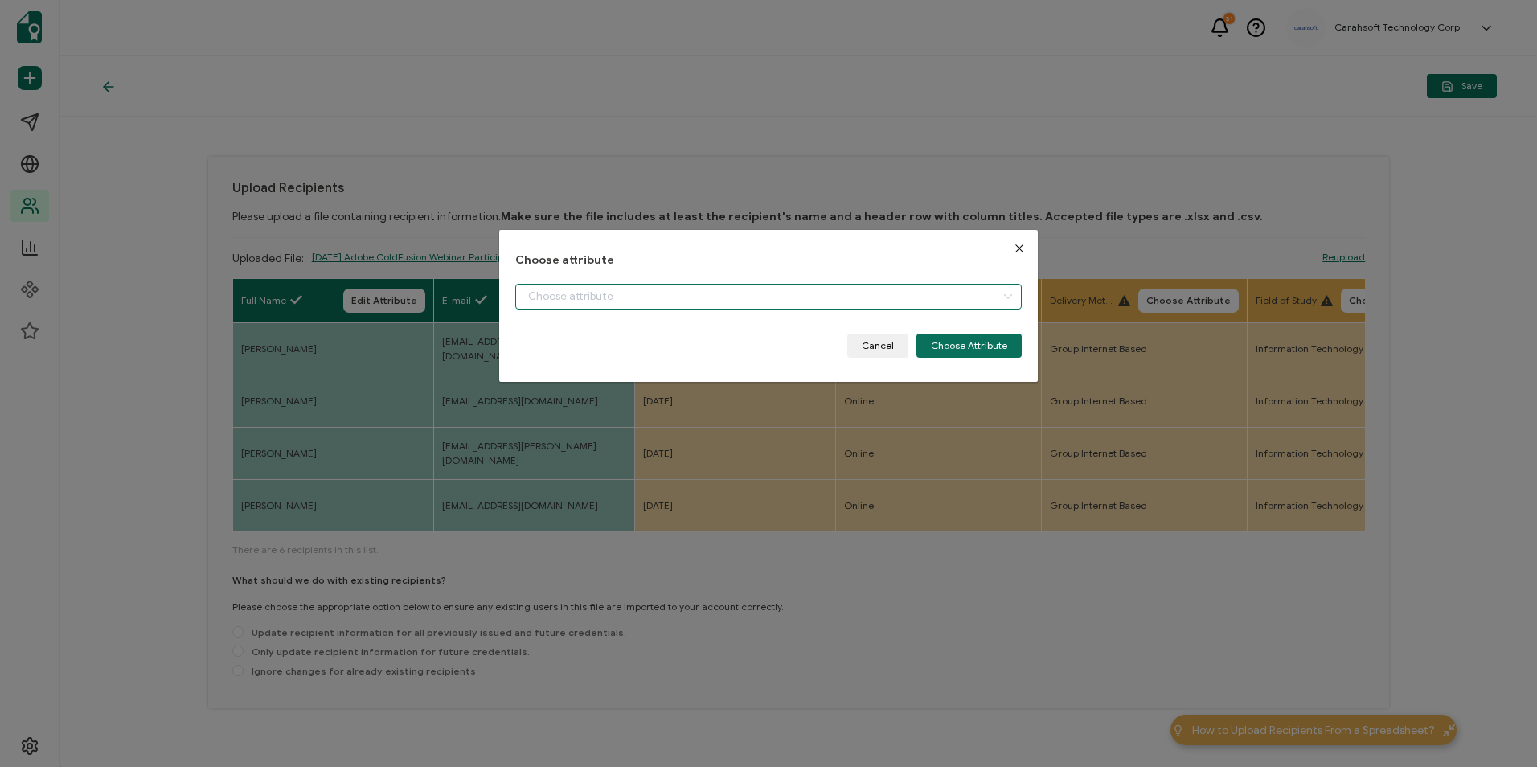
type input "Event Date"
click at [974, 349] on button "Choose Attribute" at bounding box center [969, 346] width 105 height 24
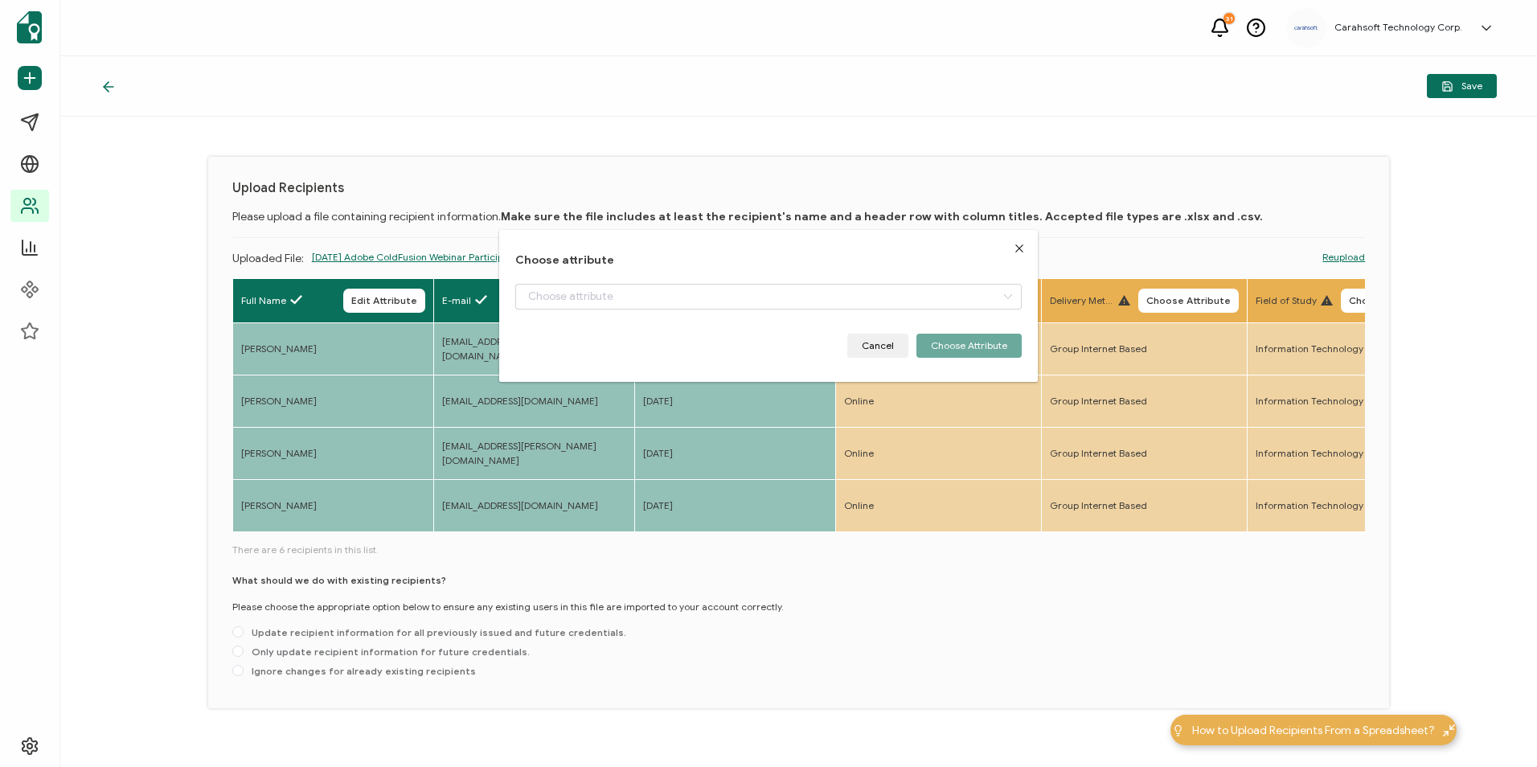
click at [1019, 296] on span "Choose Attribute" at bounding box center [983, 301] width 84 height 10
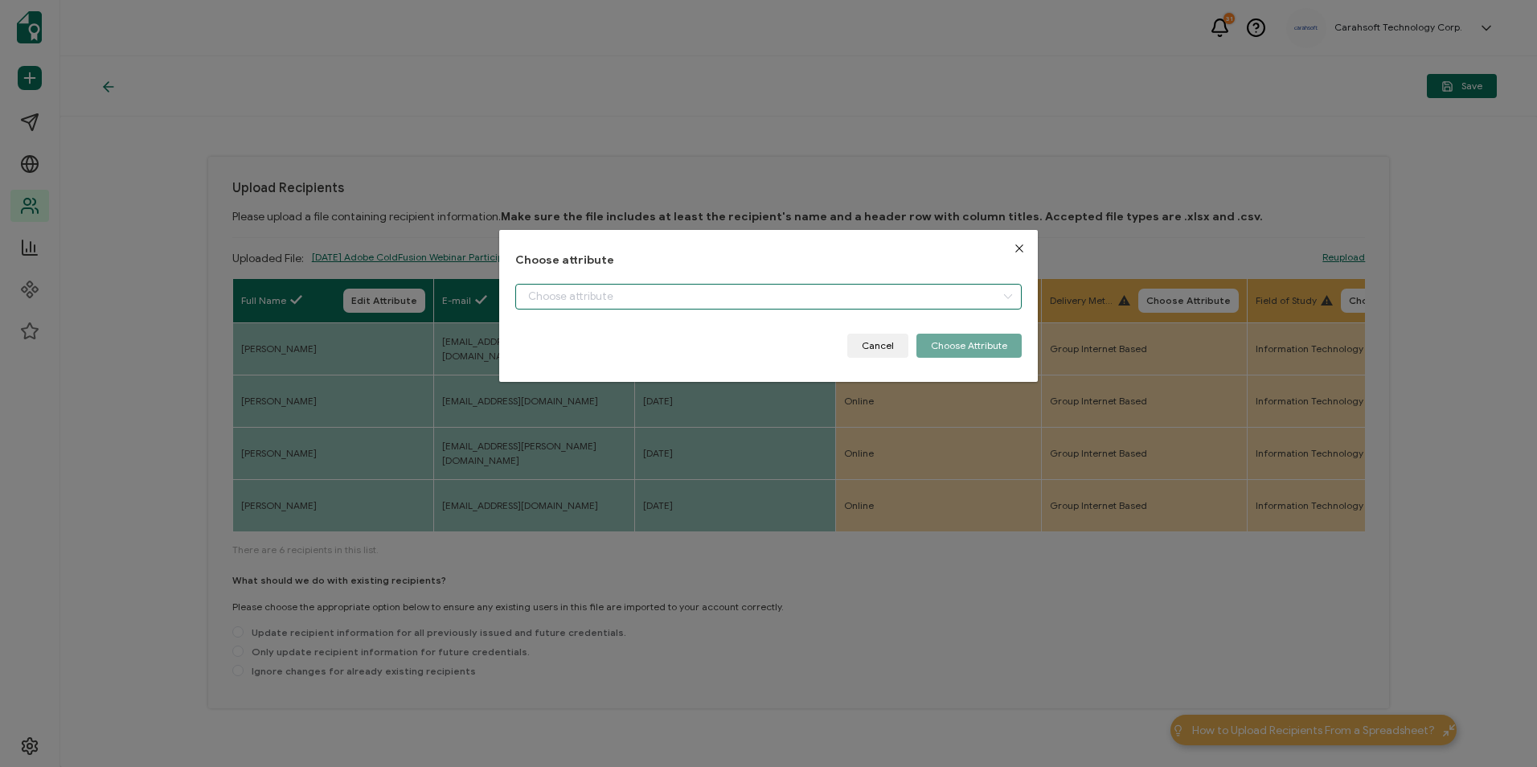
click at [777, 291] on input "dialog" at bounding box center [768, 297] width 506 height 26
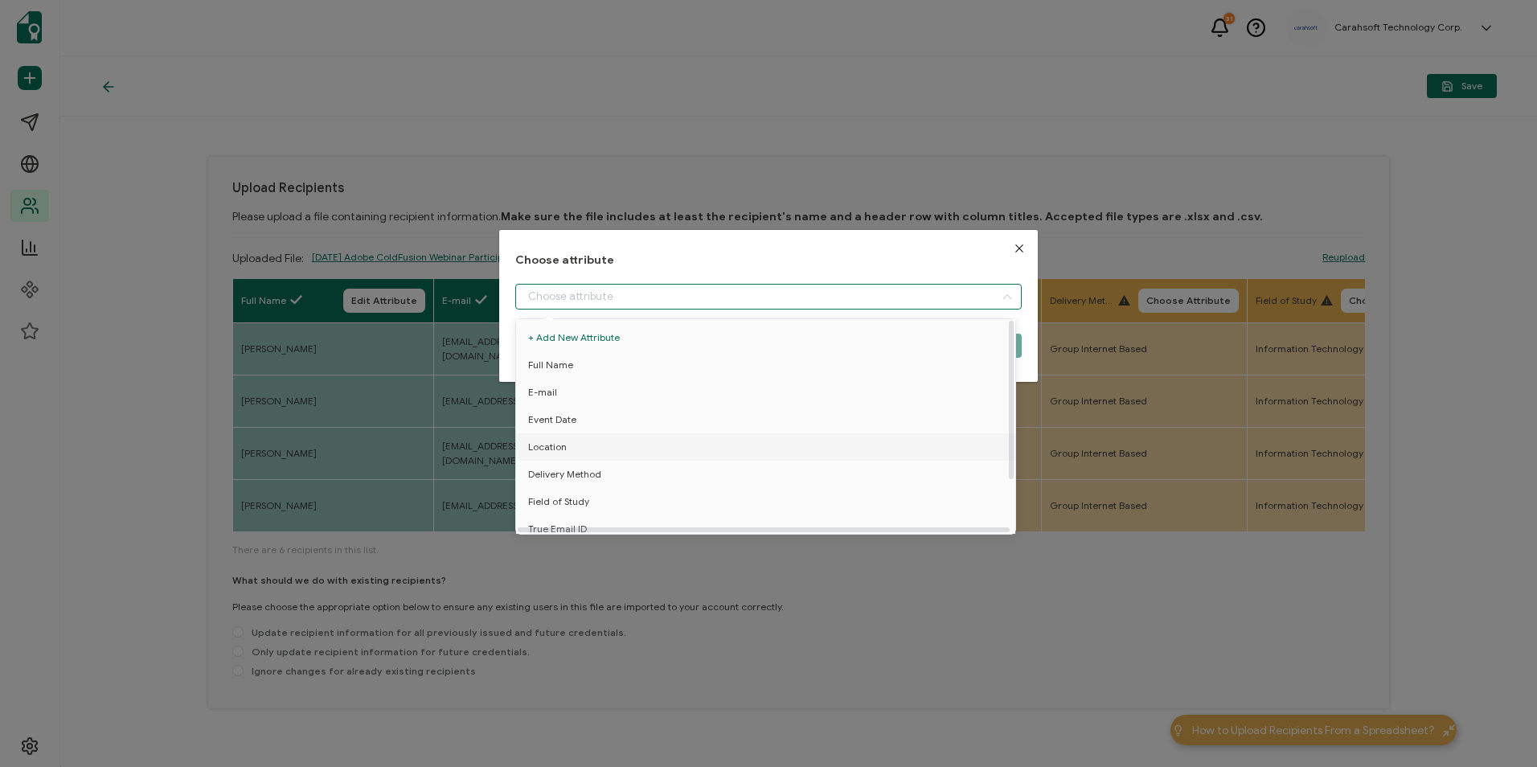
click at [596, 449] on li "Location" at bounding box center [768, 446] width 513 height 27
type input "Location"
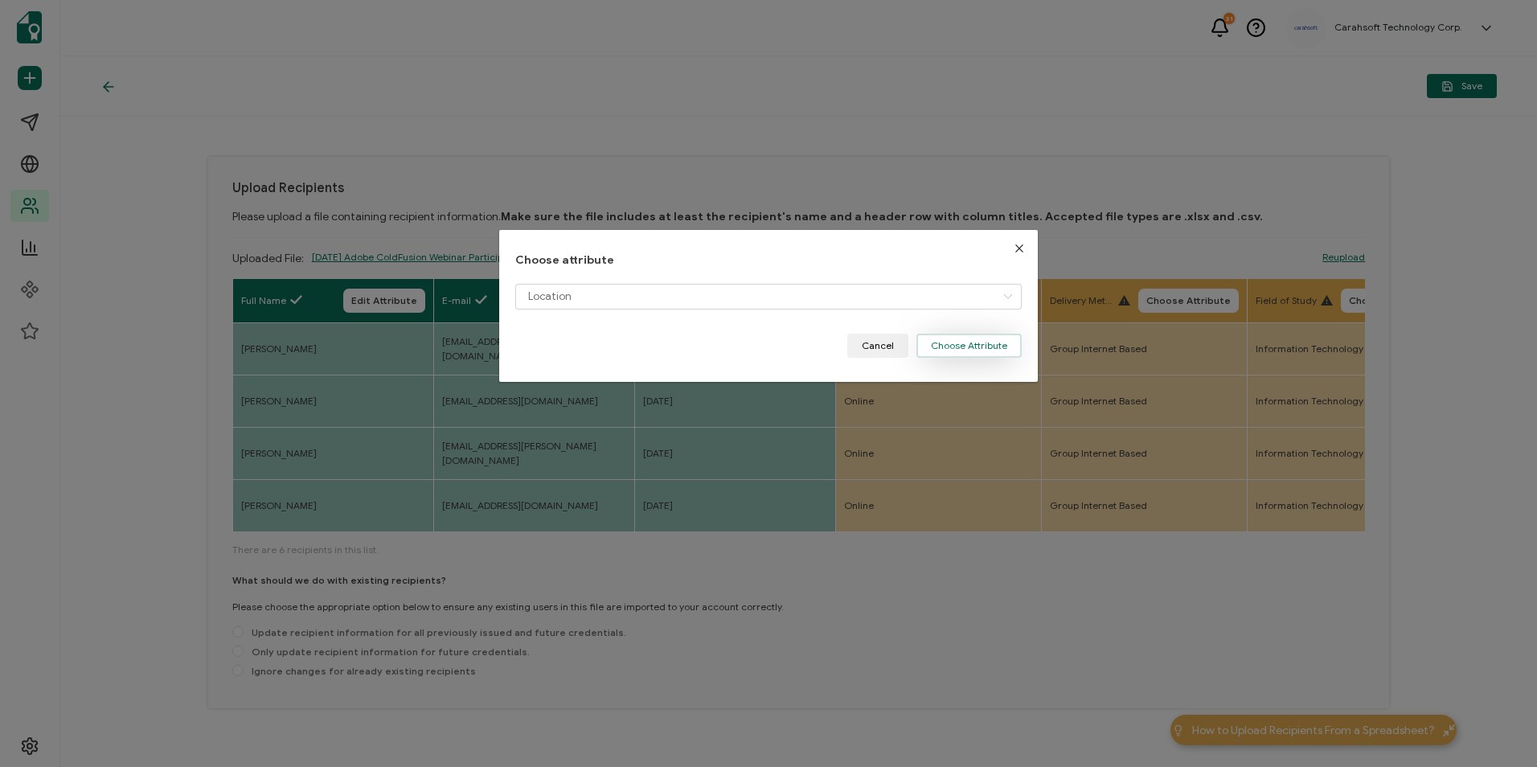
click at [957, 347] on button "Choose Attribute" at bounding box center [969, 346] width 105 height 24
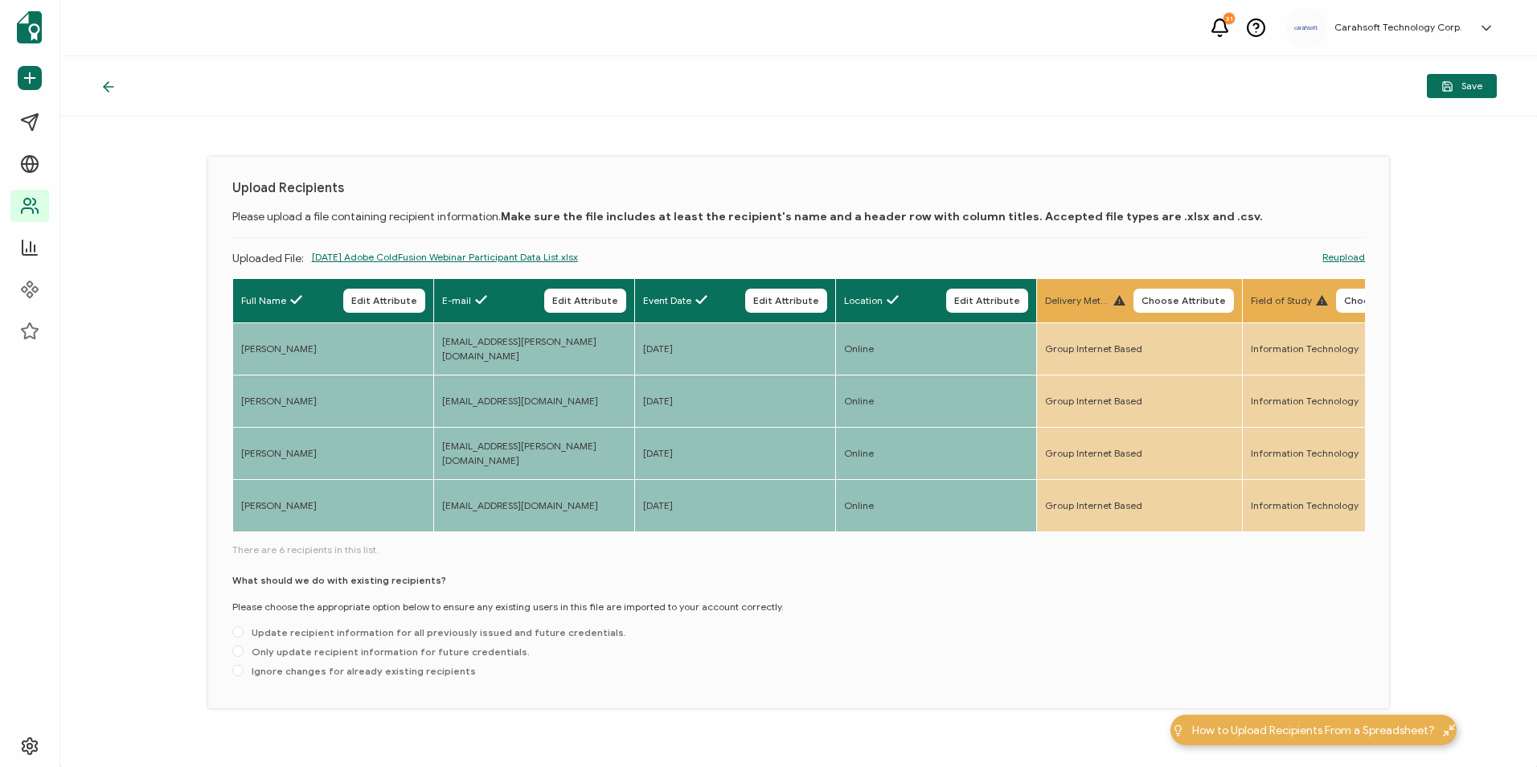
click at [1187, 317] on body "31 Carahsoft Technology Corp. [PERSON_NAME] [PERSON_NAME][EMAIL_ADDRESS][PERSON…" at bounding box center [768, 383] width 1537 height 767
click at [1178, 296] on span "Choose Attribute" at bounding box center [1184, 301] width 84 height 10
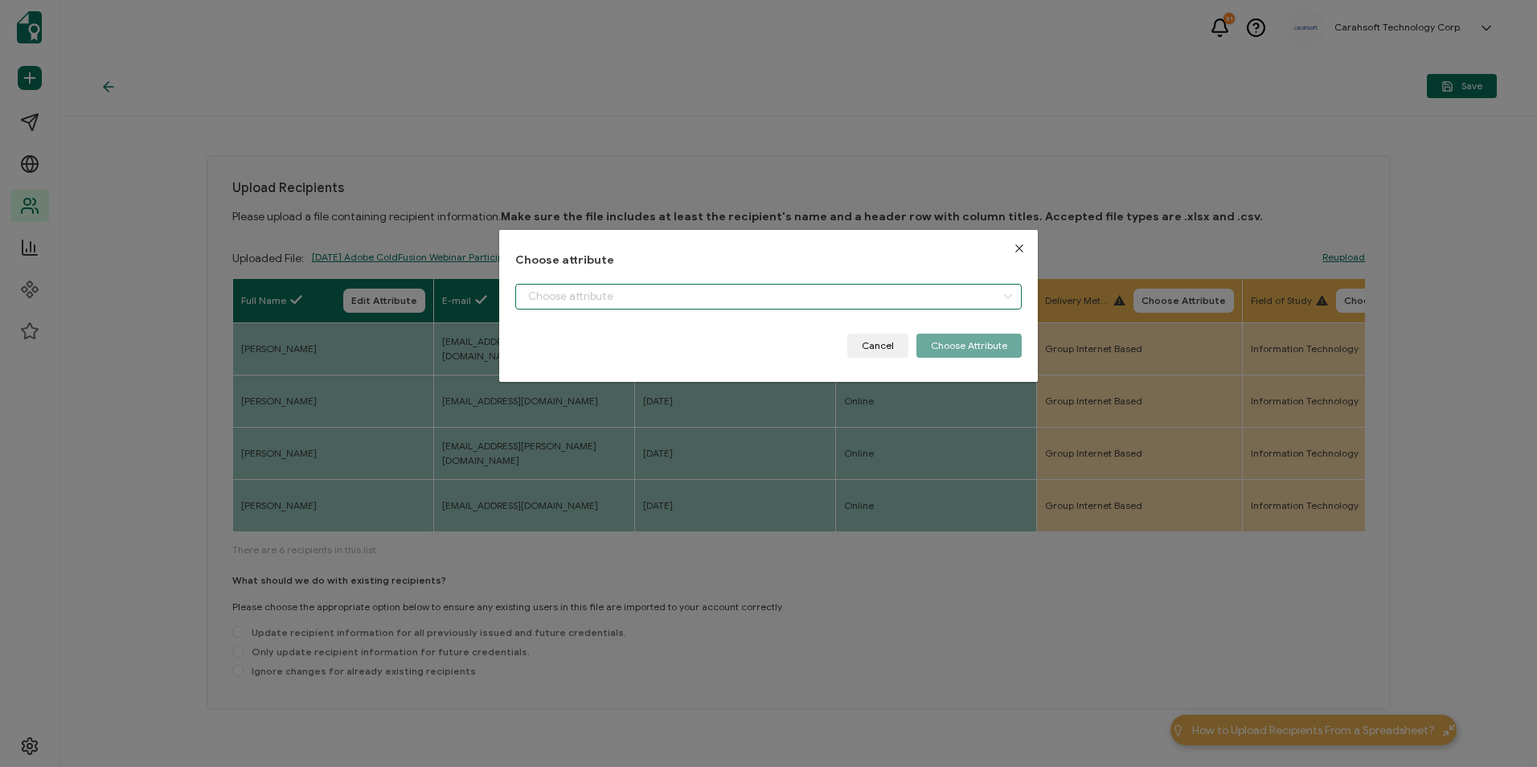
click at [842, 297] on input "dialog" at bounding box center [768, 297] width 506 height 26
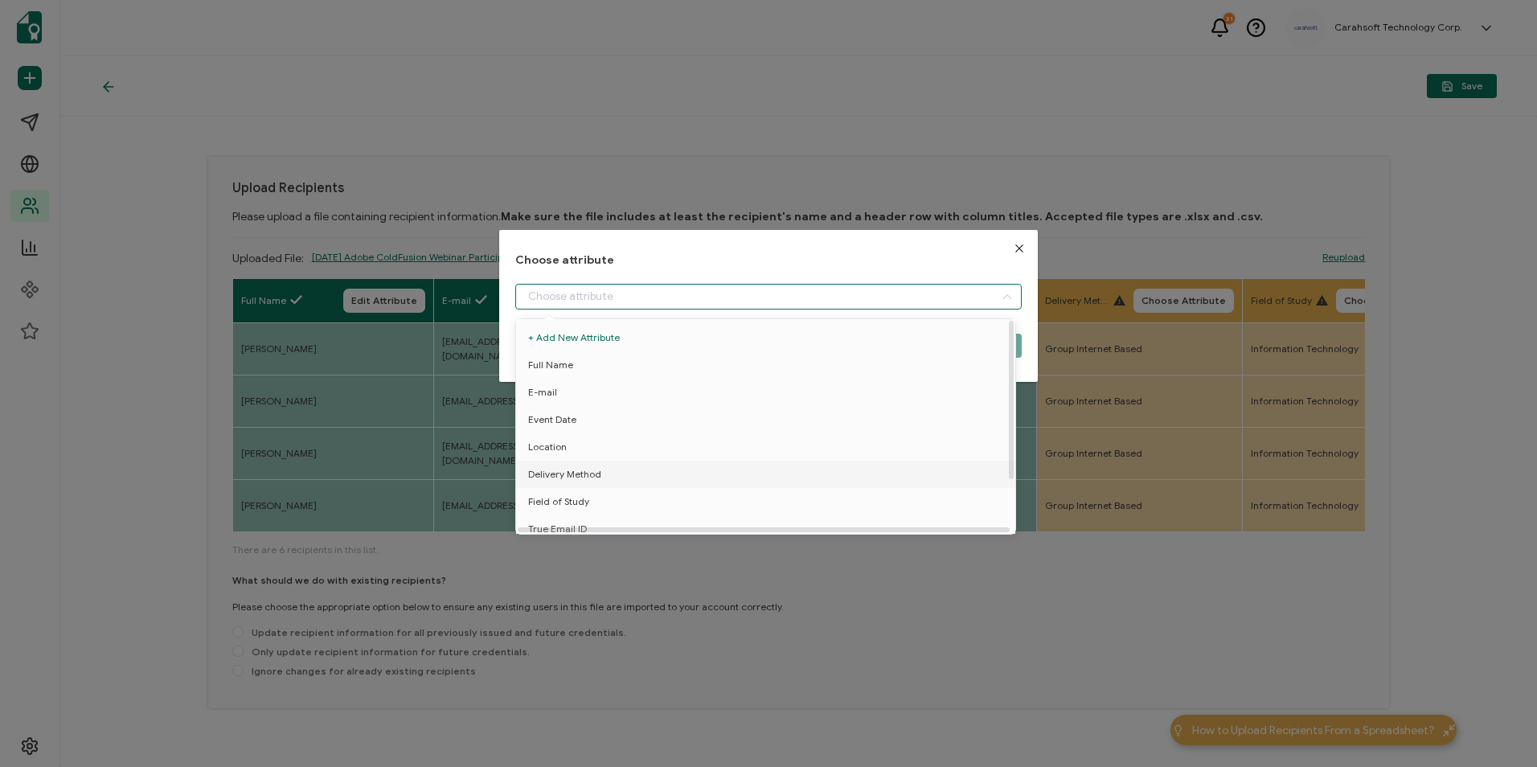
click at [578, 480] on span "Delivery Method" at bounding box center [564, 474] width 73 height 27
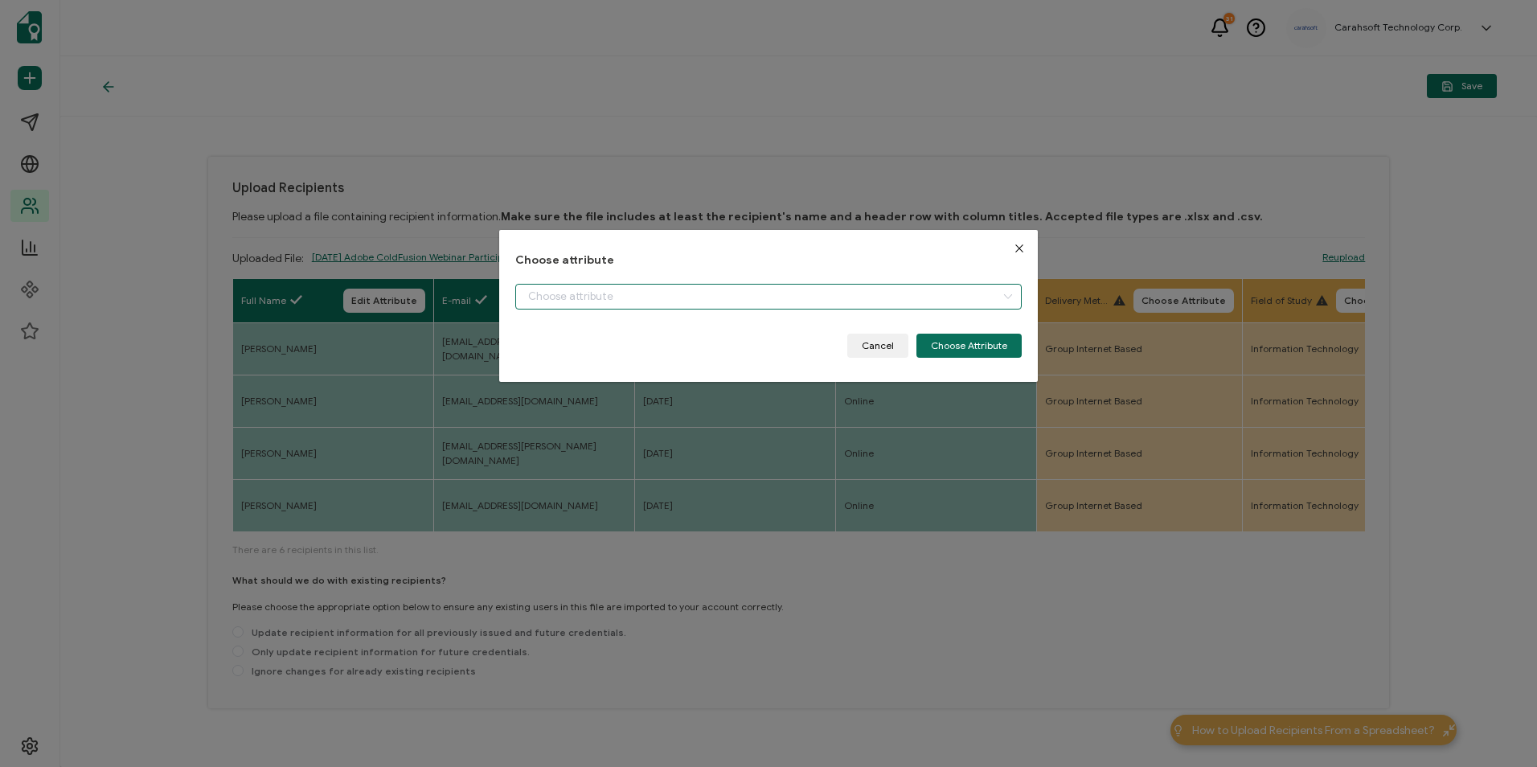
type input "Delivery Method"
click at [965, 347] on button "Choose Attribute" at bounding box center [969, 346] width 105 height 24
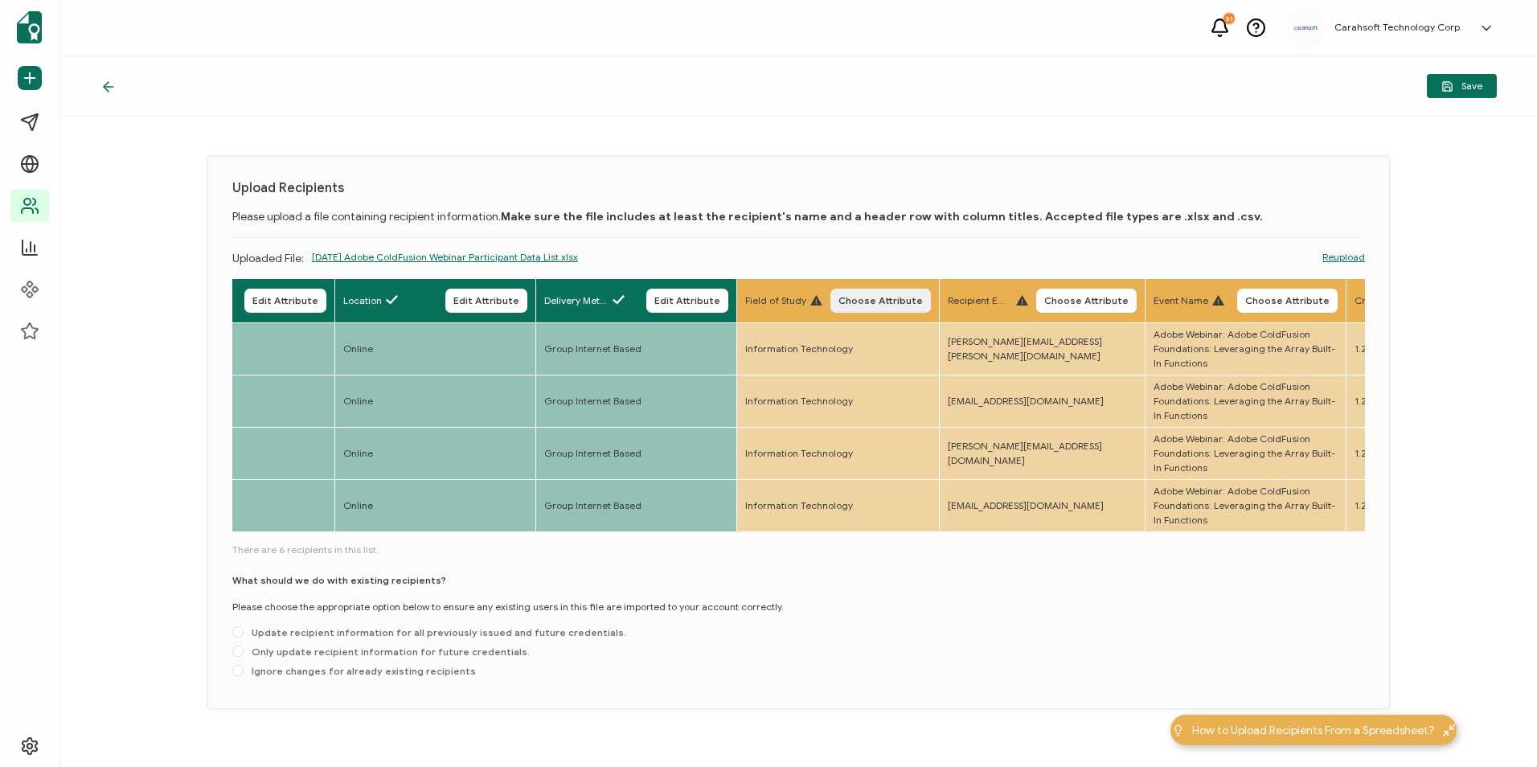
click at [923, 301] on span "Choose Attribute" at bounding box center [881, 301] width 84 height 10
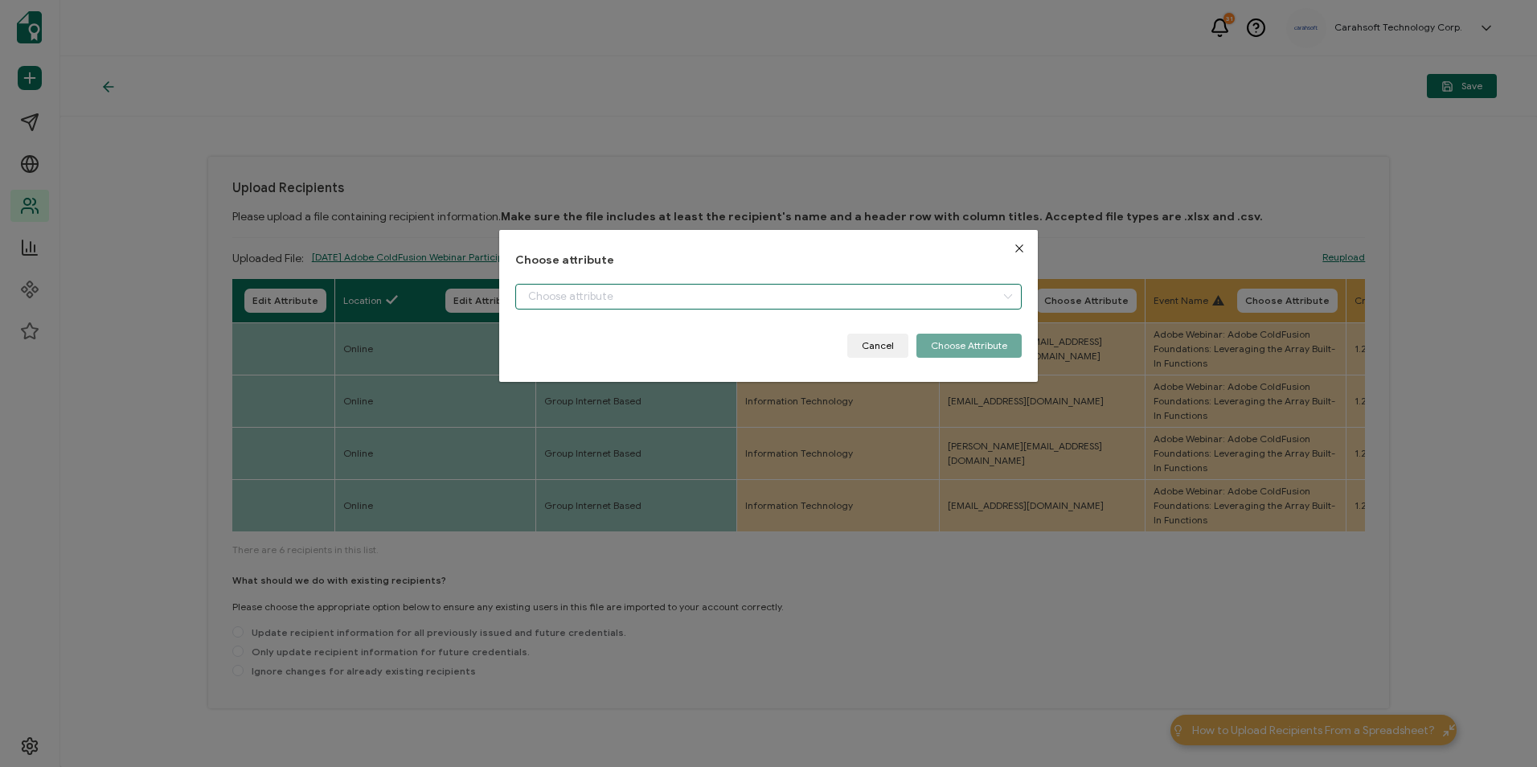
click at [840, 299] on input "dialog" at bounding box center [768, 297] width 506 height 26
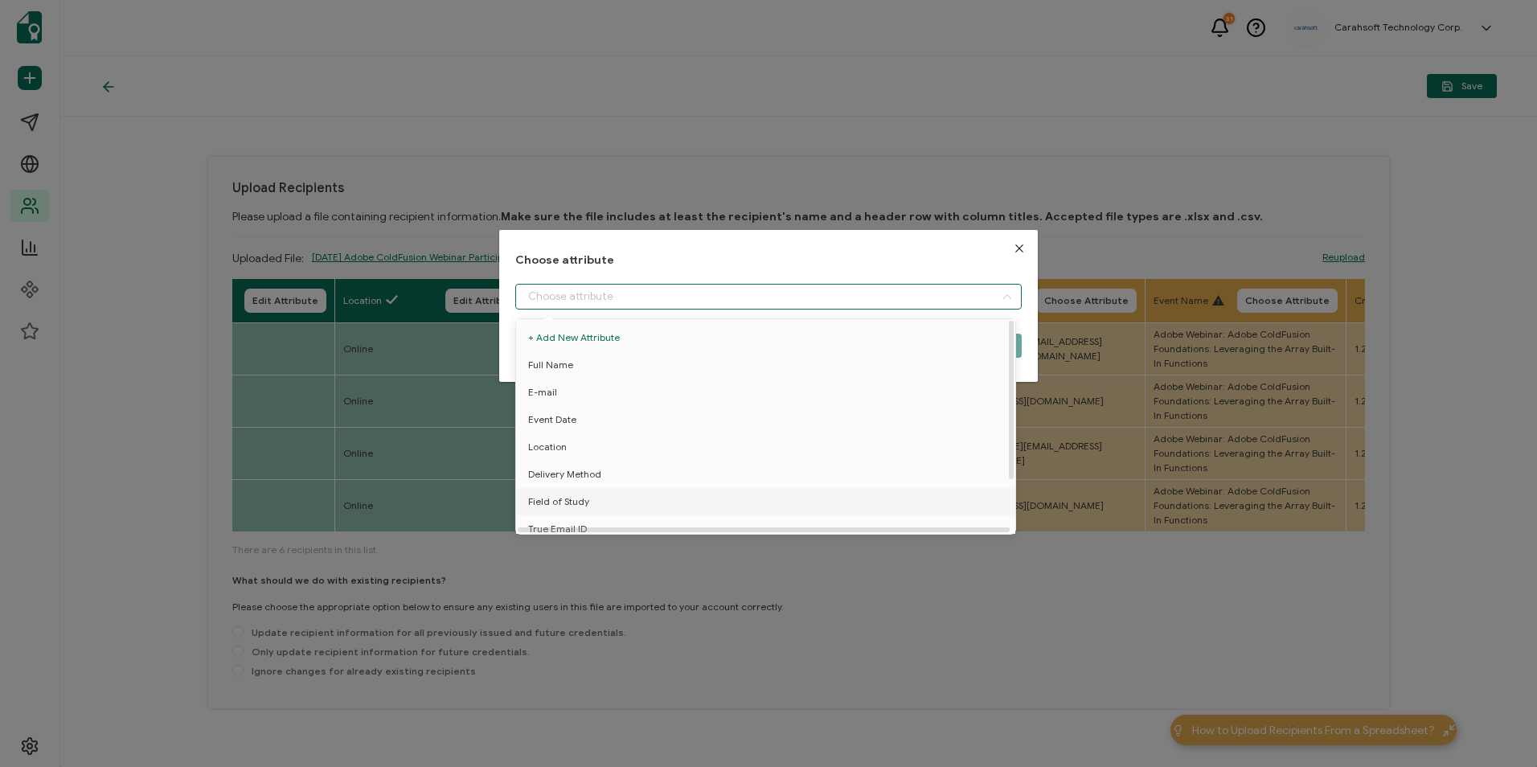
click at [587, 503] on li "Field of Study" at bounding box center [768, 501] width 513 height 27
click at [549, 503] on span "Field of Study" at bounding box center [558, 501] width 61 height 27
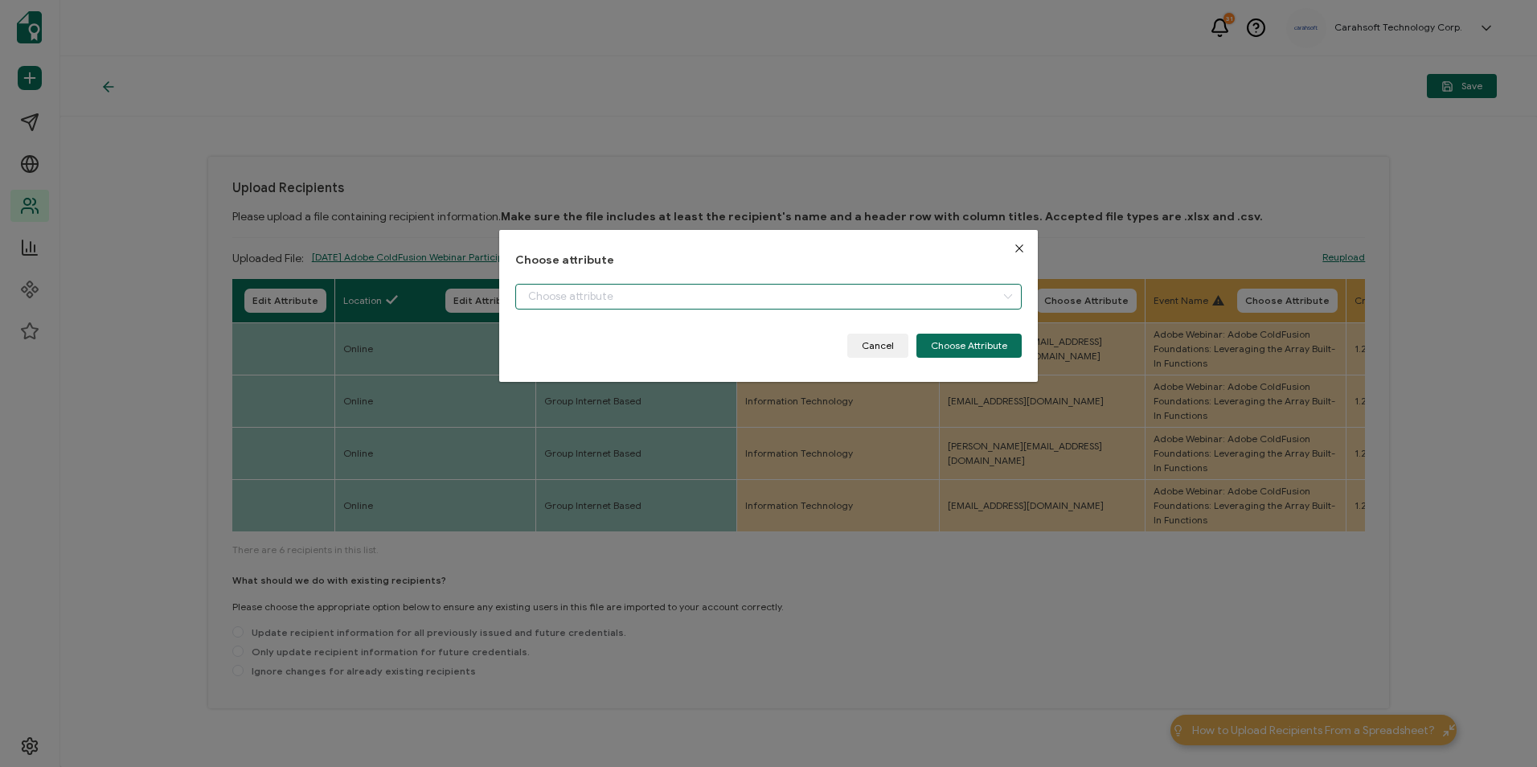
type input "Field of Study"
click at [954, 348] on button "Choose Attribute" at bounding box center [969, 346] width 105 height 24
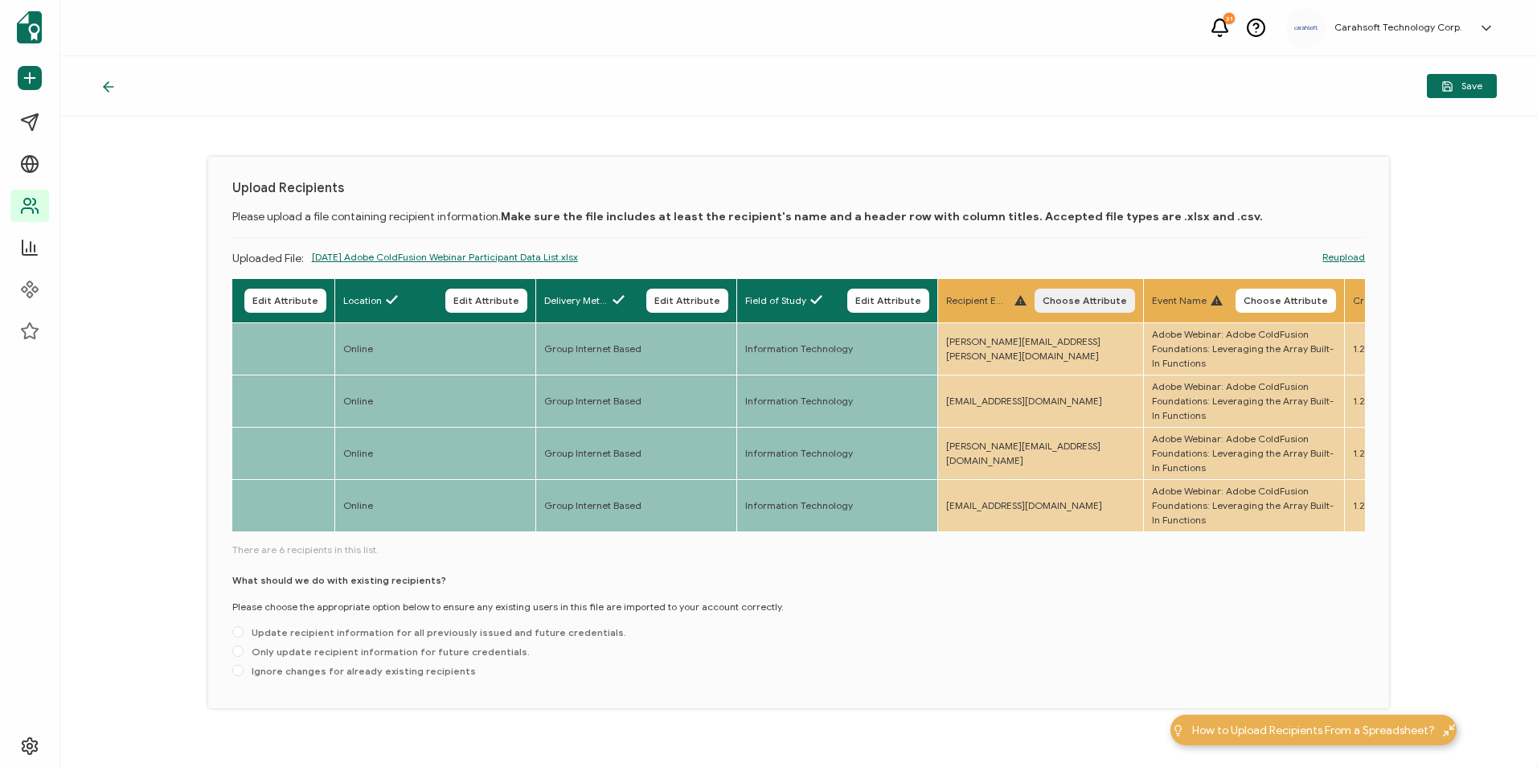
click at [1130, 292] on button "Choose Attribute" at bounding box center [1085, 301] width 101 height 24
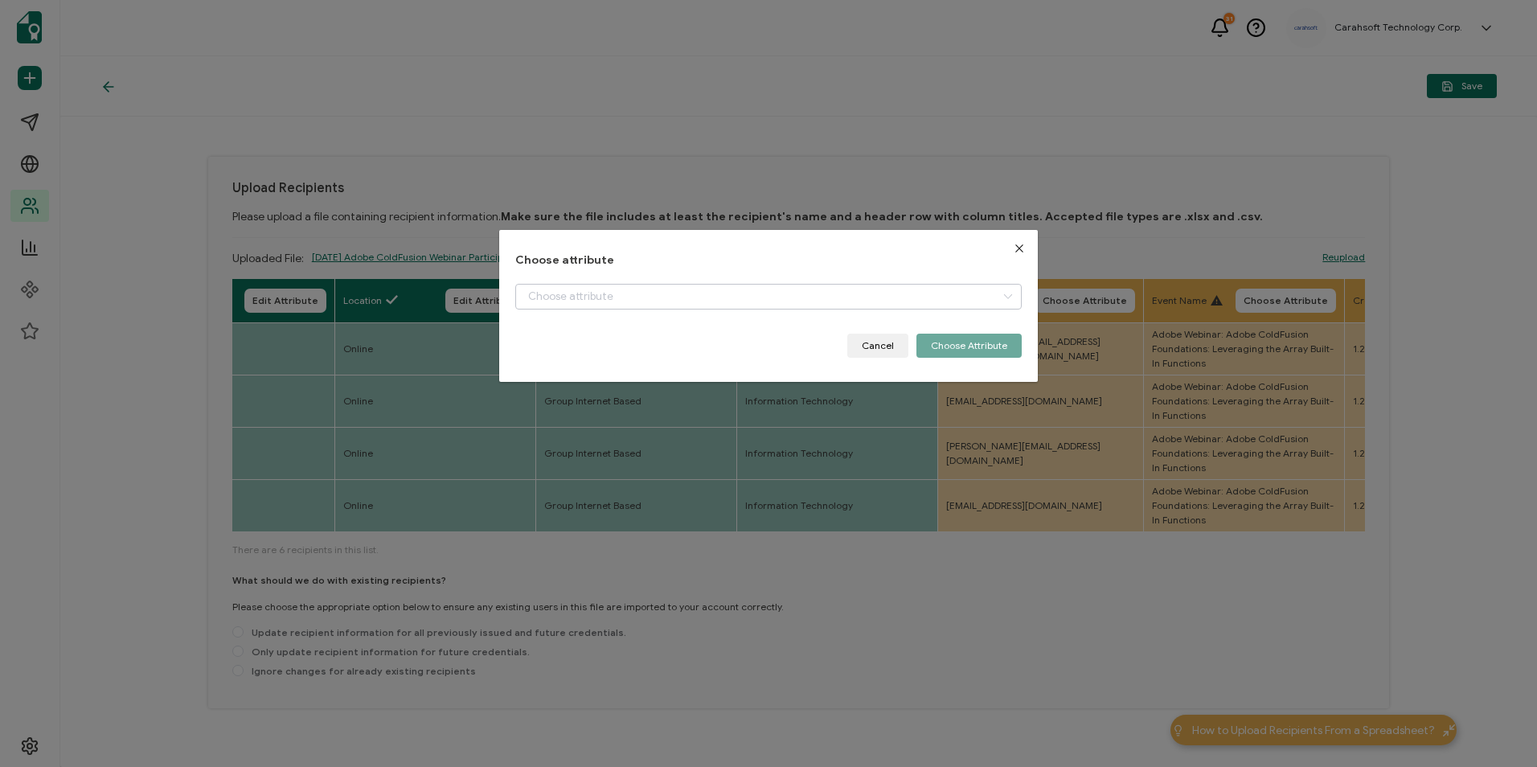
click at [866, 276] on div "Choose attribute Cancel Choose Attribute" at bounding box center [768, 306] width 506 height 104
click at [827, 290] on input "dialog" at bounding box center [768, 297] width 506 height 26
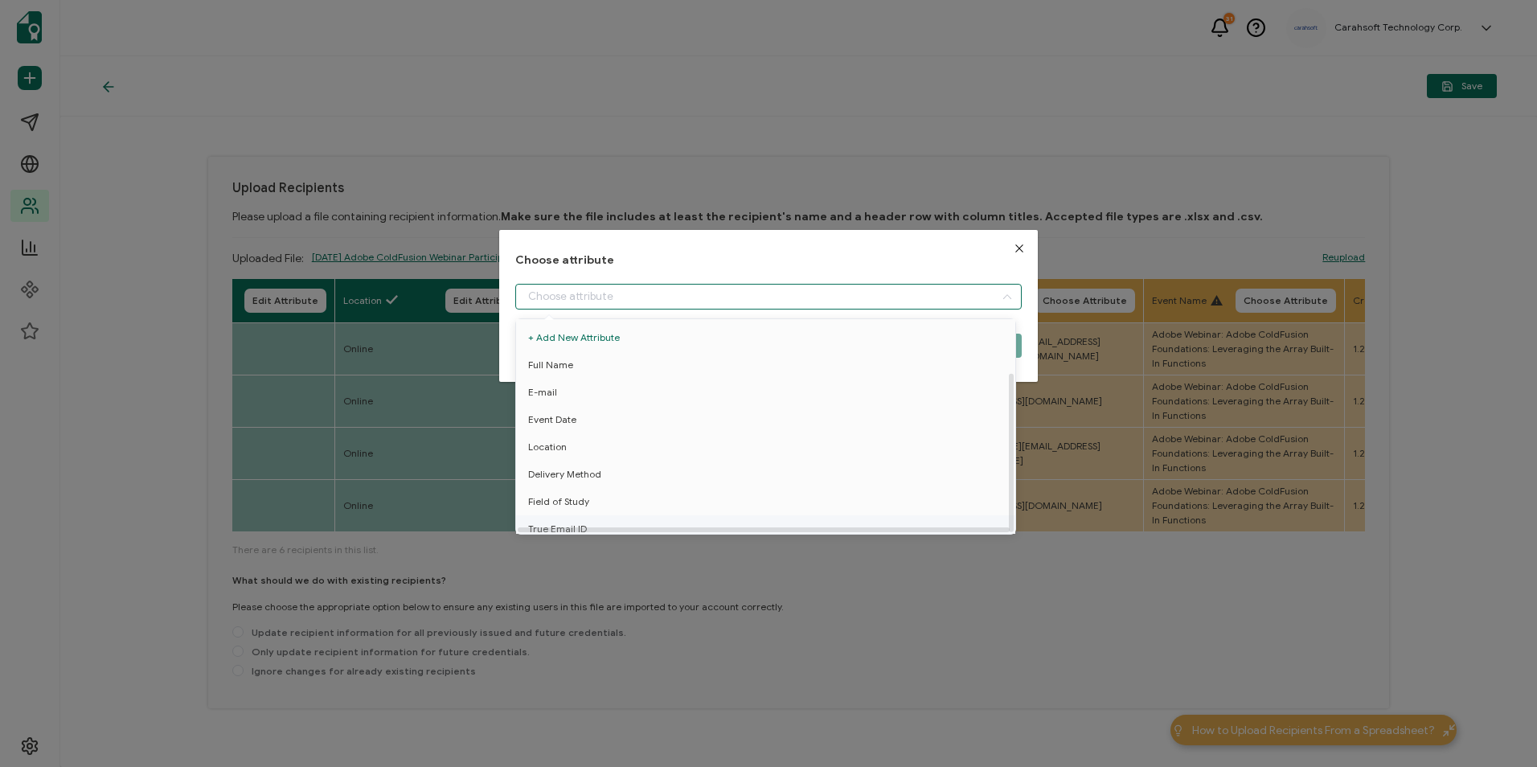
scroll to position [71, 0]
click at [570, 456] on span "True Email ID" at bounding box center [557, 466] width 59 height 27
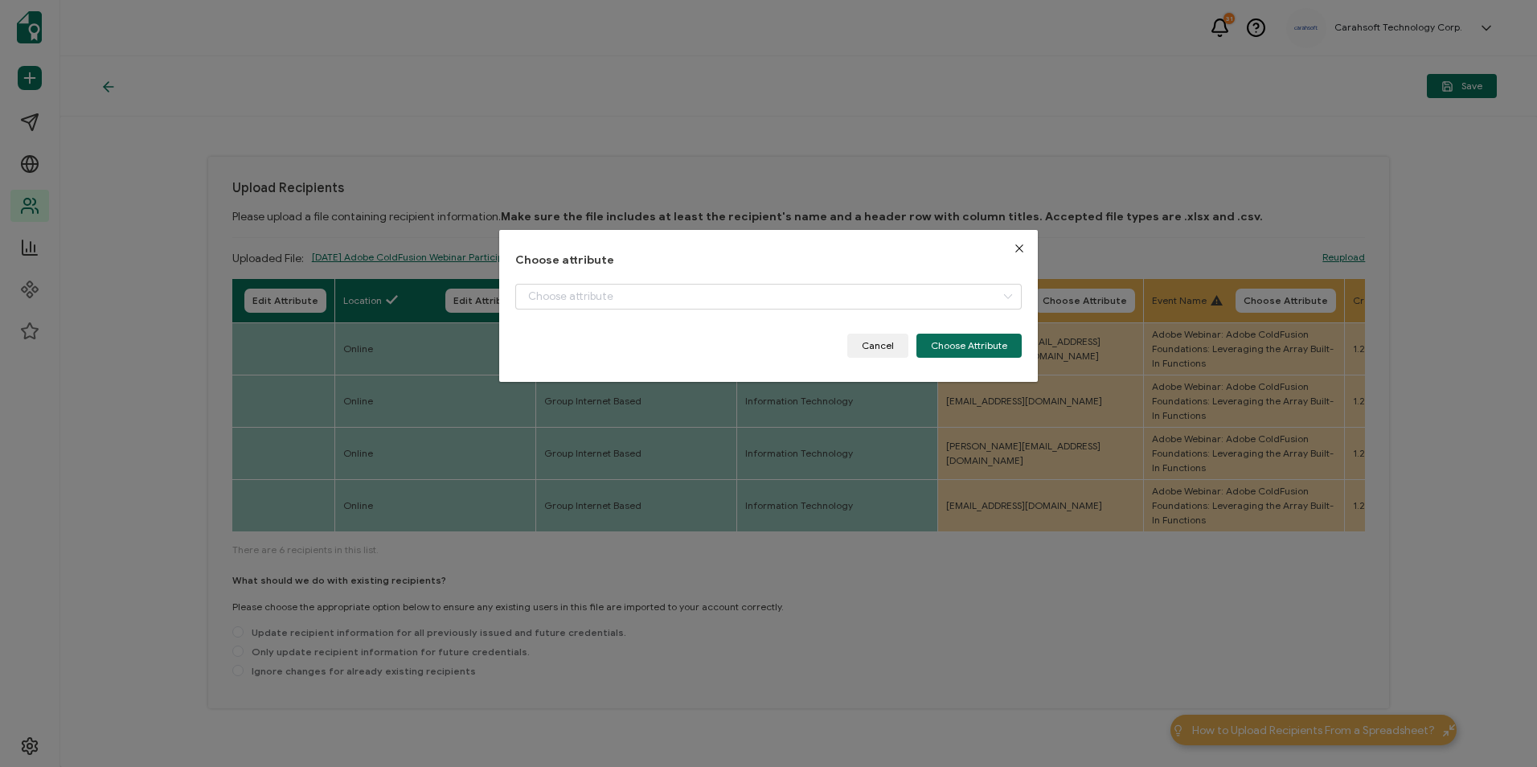
click at [962, 318] on li "Event Date" at bounding box center [768, 318] width 513 height 0
type input "True Email ID"
click at [967, 342] on button "Choose Attribute" at bounding box center [969, 346] width 105 height 24
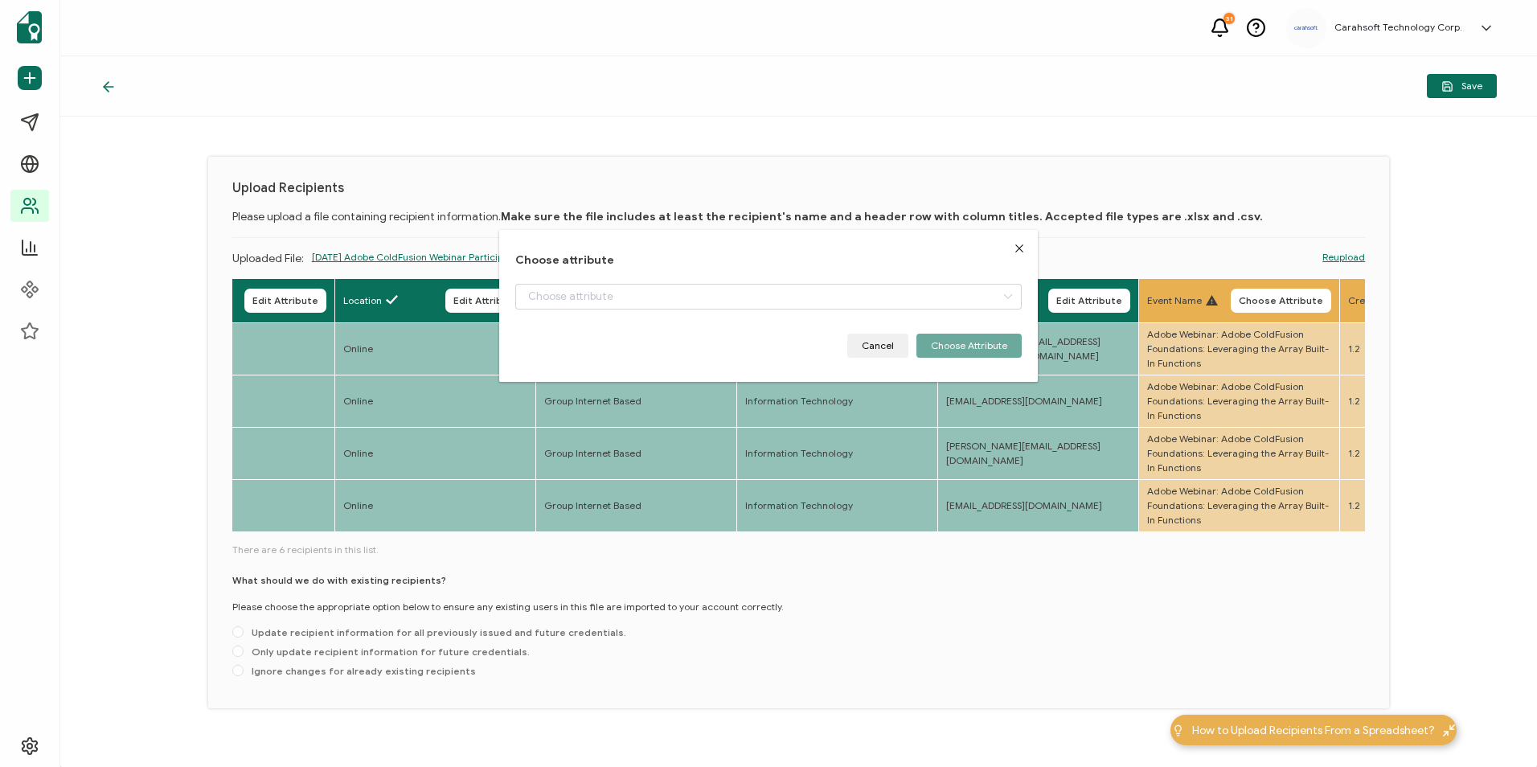
click at [1319, 302] on div "Choose attribute Cancel Choose Attribute" at bounding box center [768, 383] width 1537 height 767
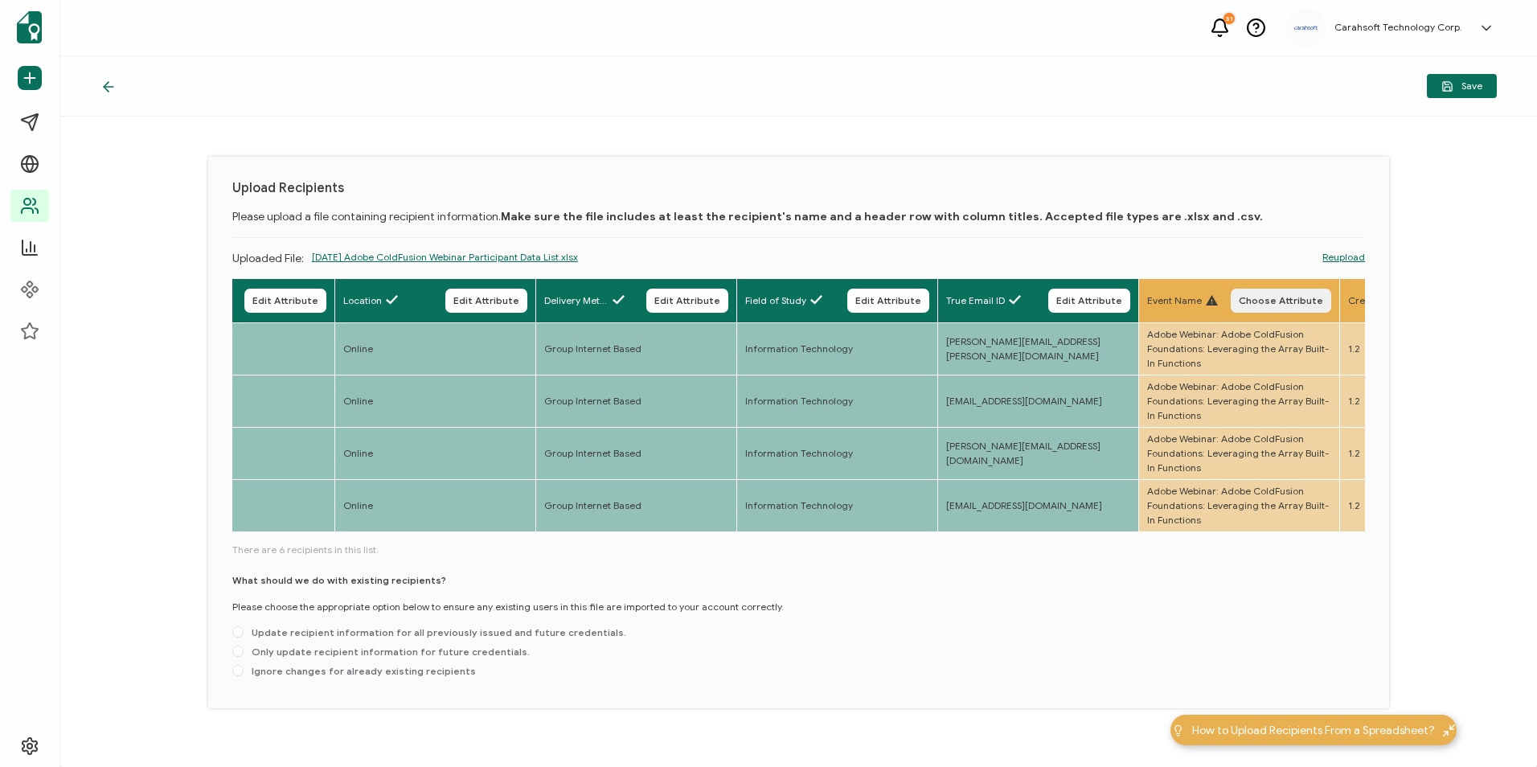
click at [1311, 298] on span "Choose Attribute" at bounding box center [1281, 301] width 84 height 10
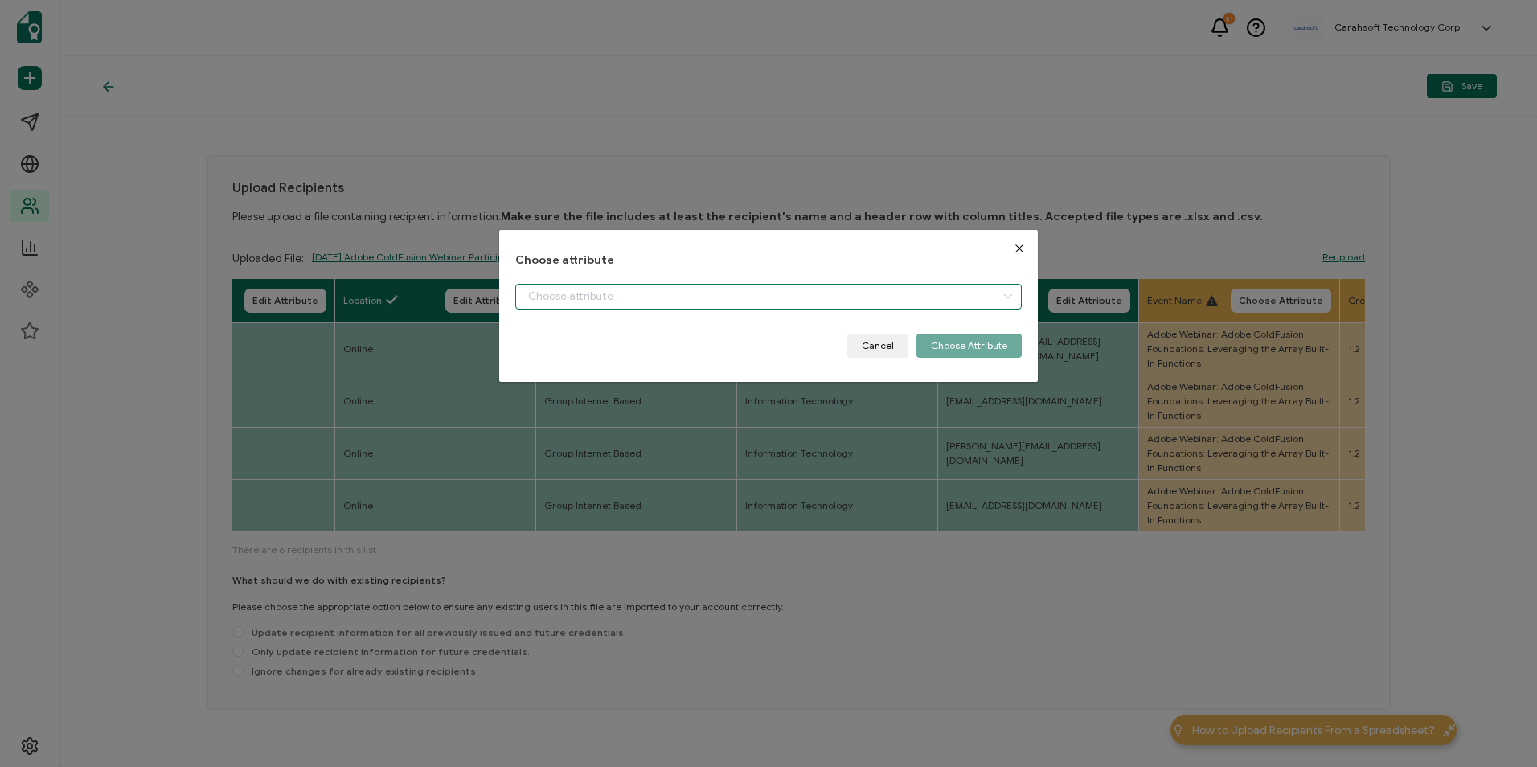
click at [962, 298] on input "dialog" at bounding box center [768, 297] width 506 height 26
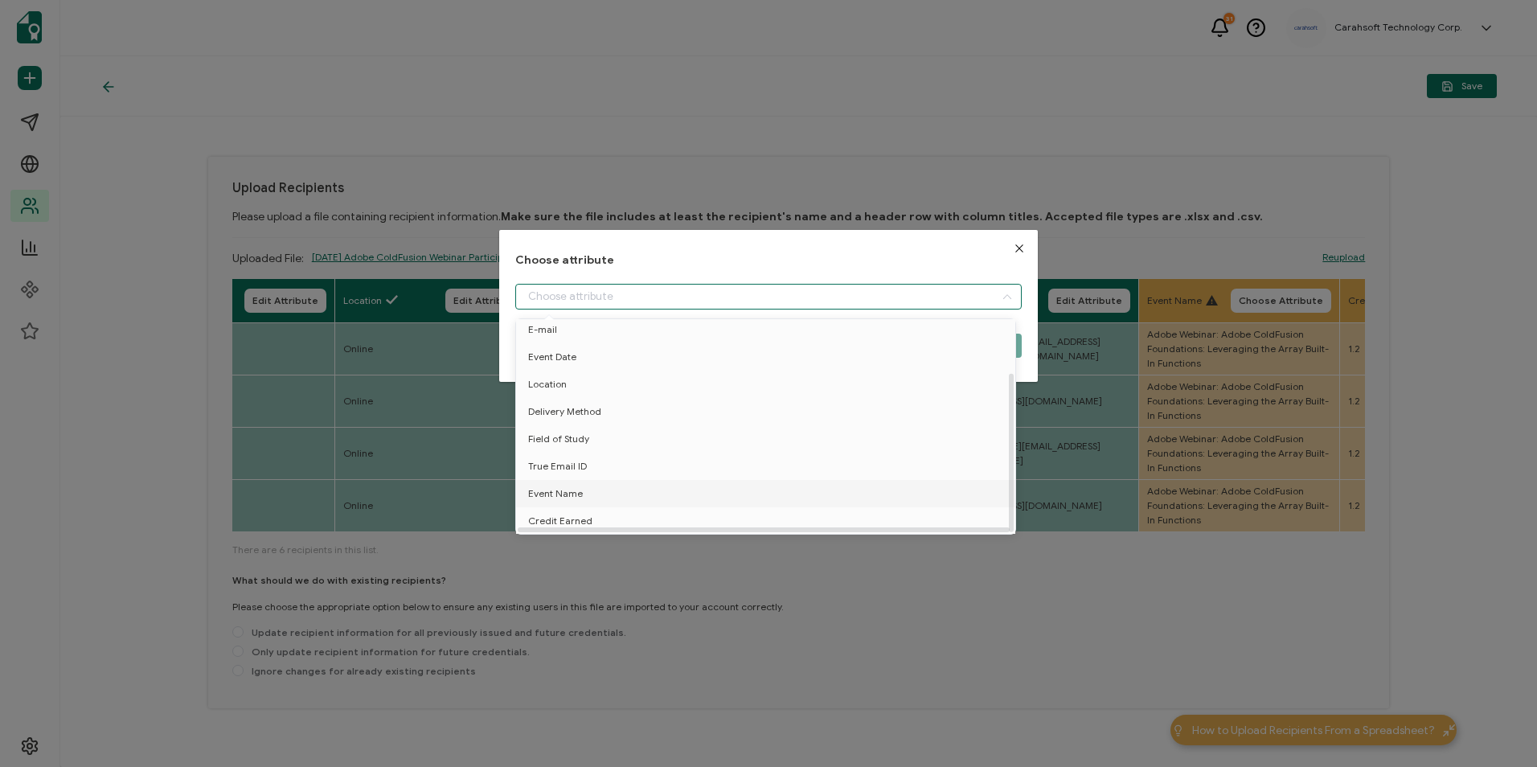
click at [564, 480] on span "Event Name" at bounding box center [555, 493] width 55 height 27
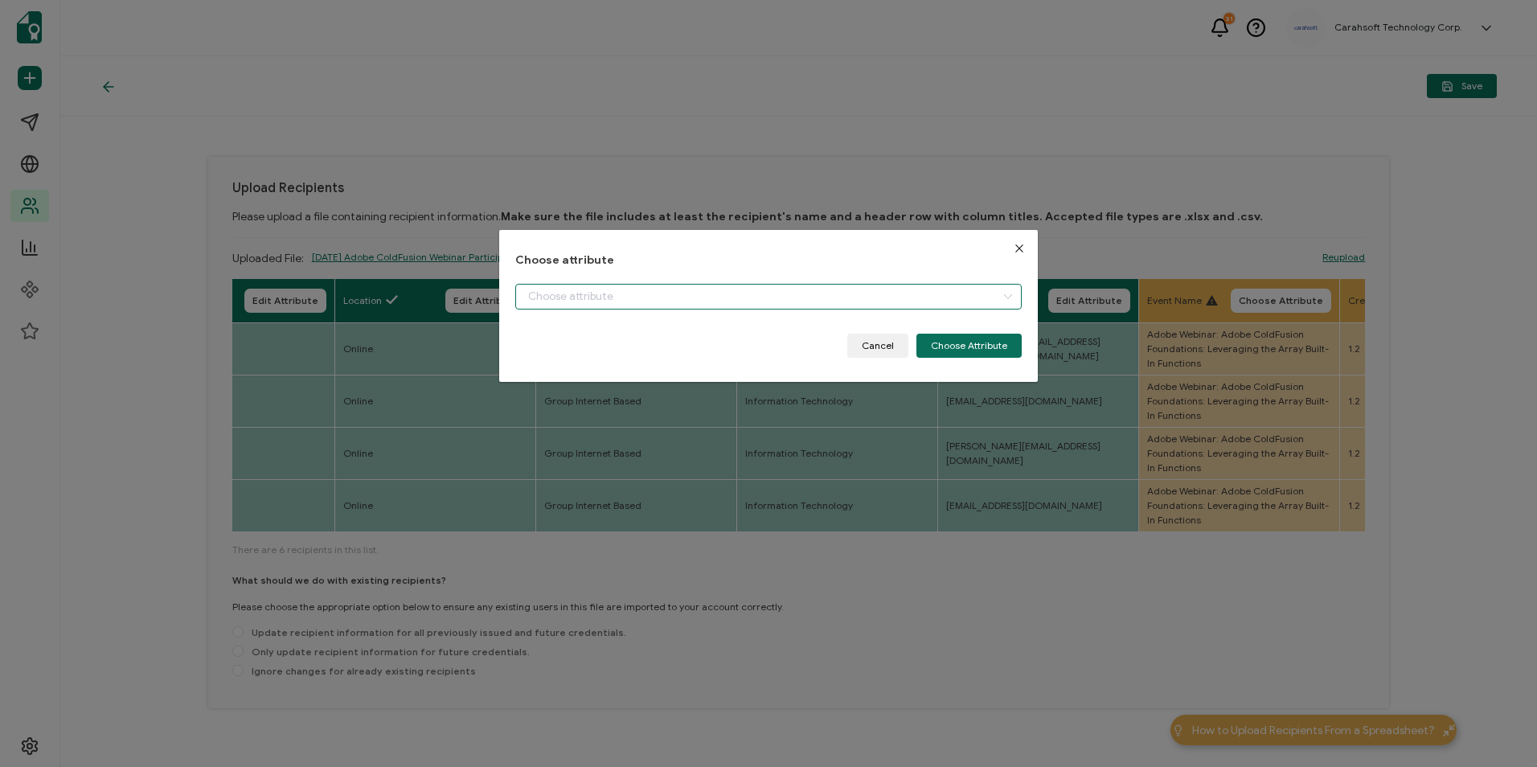
type input "Event Name"
click at [939, 352] on button "Choose Attribute" at bounding box center [969, 346] width 105 height 24
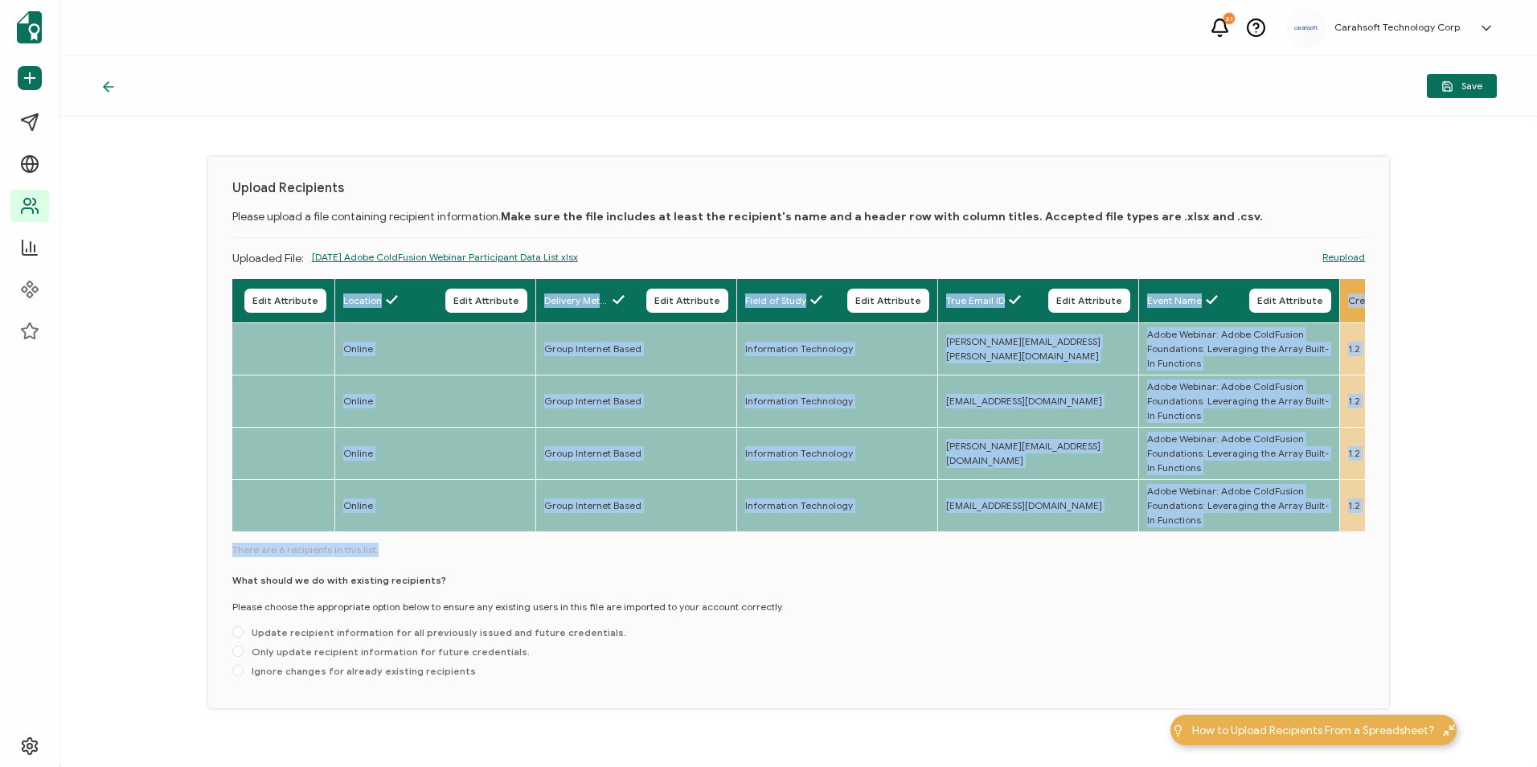
drag, startPoint x: 550, startPoint y: 538, endPoint x: 599, endPoint y: 541, distance: 49.1
click at [598, 540] on div "Full Name Edit Attribute E-mail Edit Attribute Event Date Edit Attribute Locati…" at bounding box center [799, 481] width 1134 height 406
click at [598, 544] on div "Full Name Edit Attribute E-mail Edit Attribute Event Date Edit Attribute Locati…" at bounding box center [799, 481] width 1134 height 406
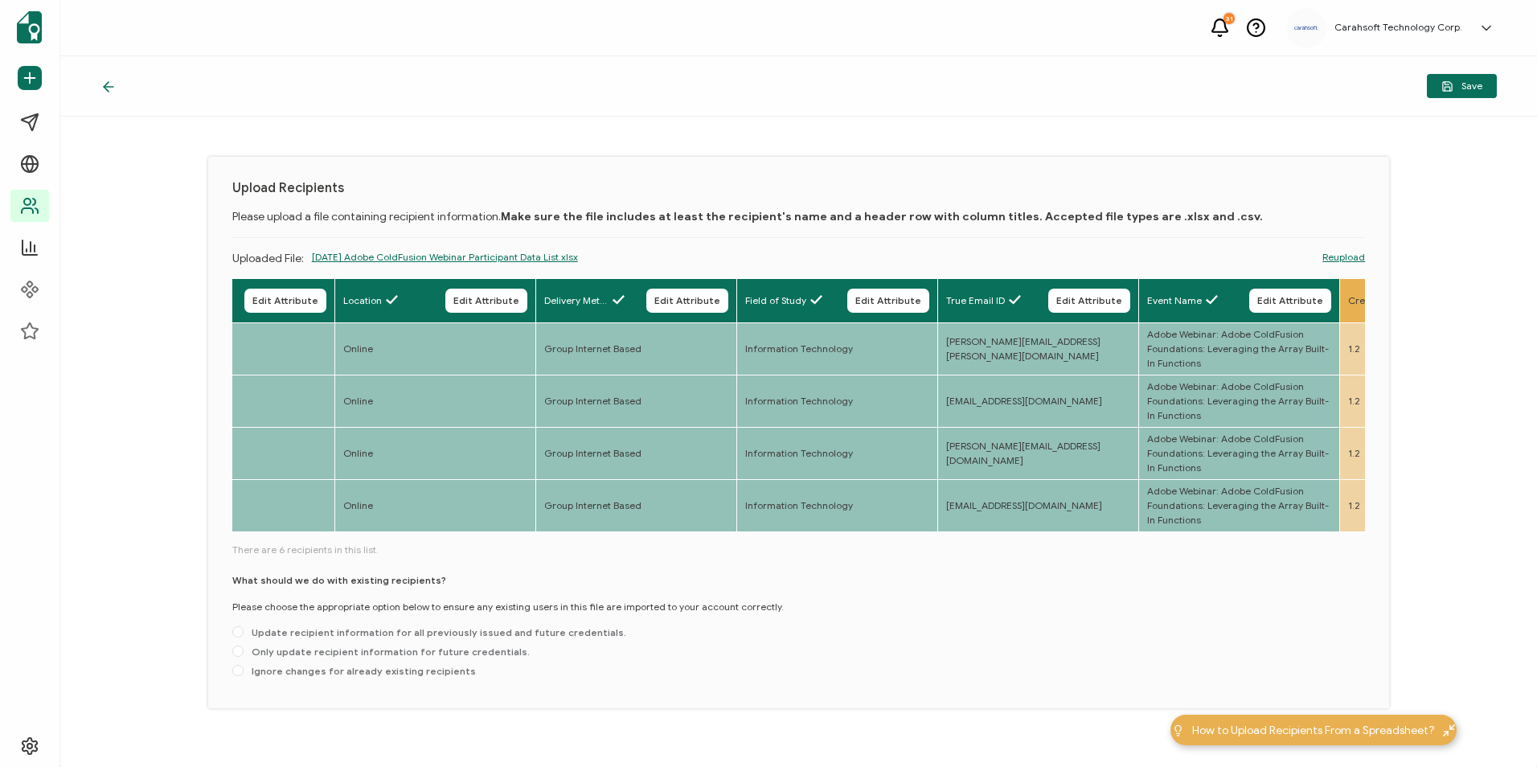
scroll to position [0, 839]
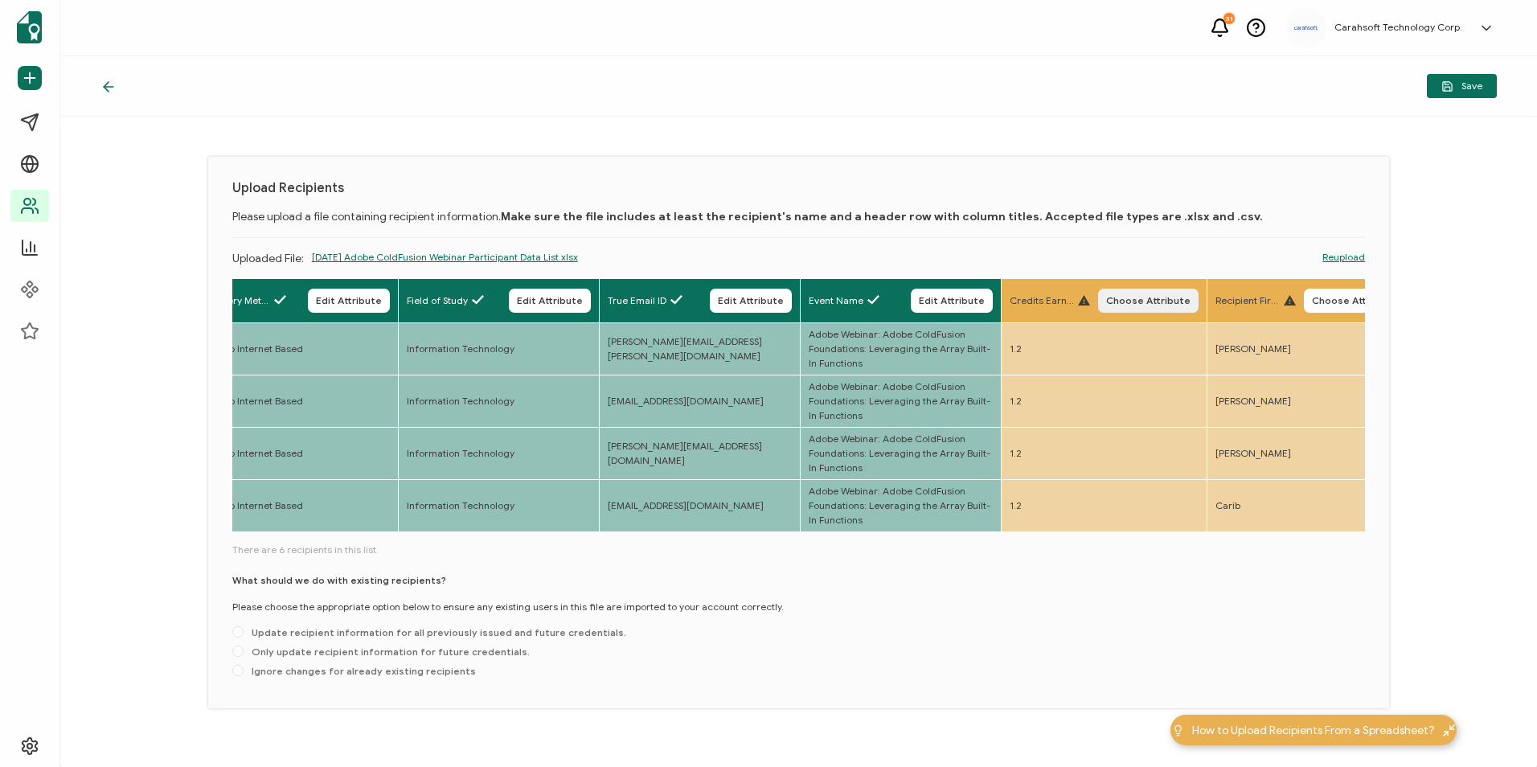
click at [1158, 298] on span "Choose Attribute" at bounding box center [1148, 301] width 84 height 10
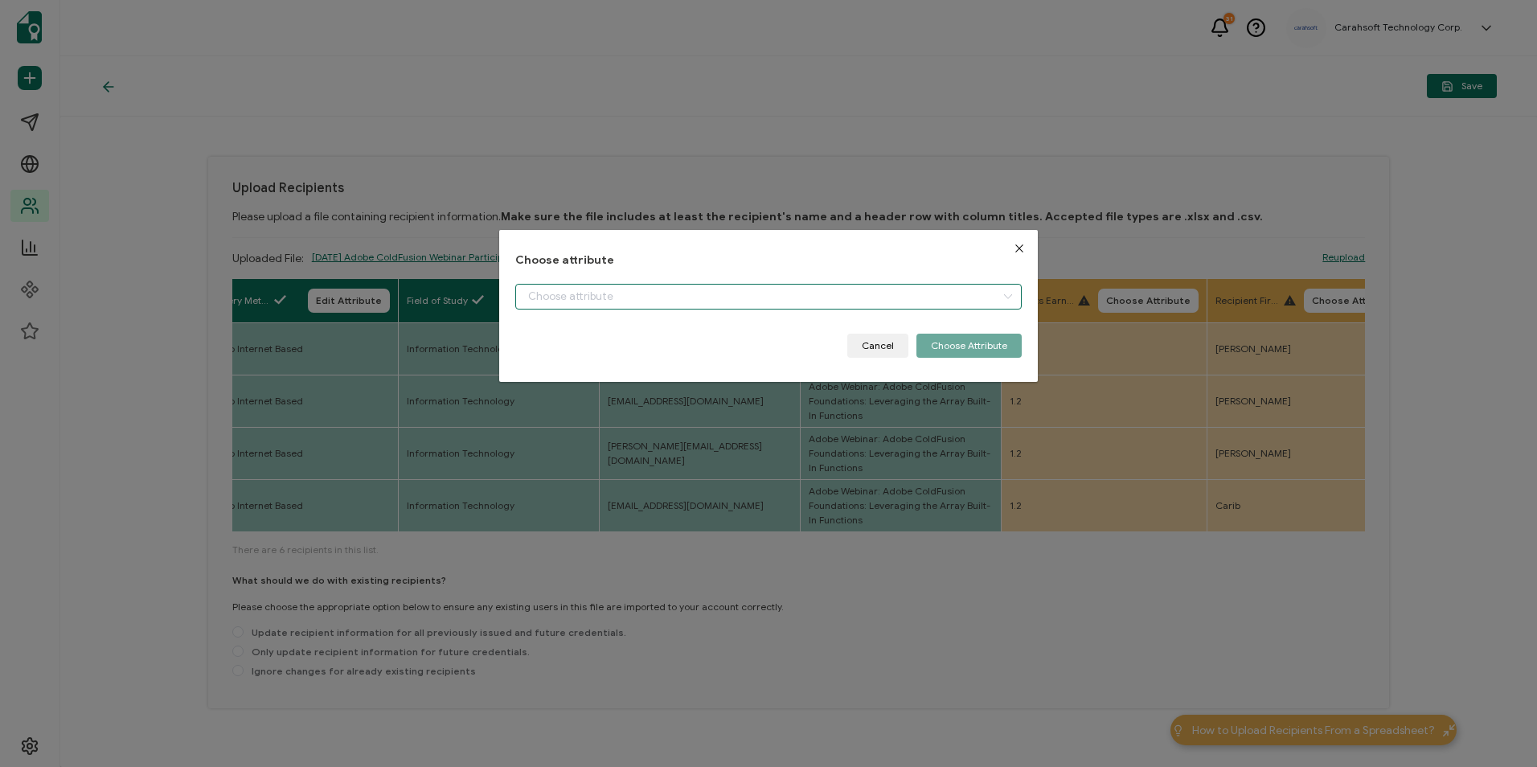
click at [935, 297] on input "dialog" at bounding box center [768, 297] width 506 height 26
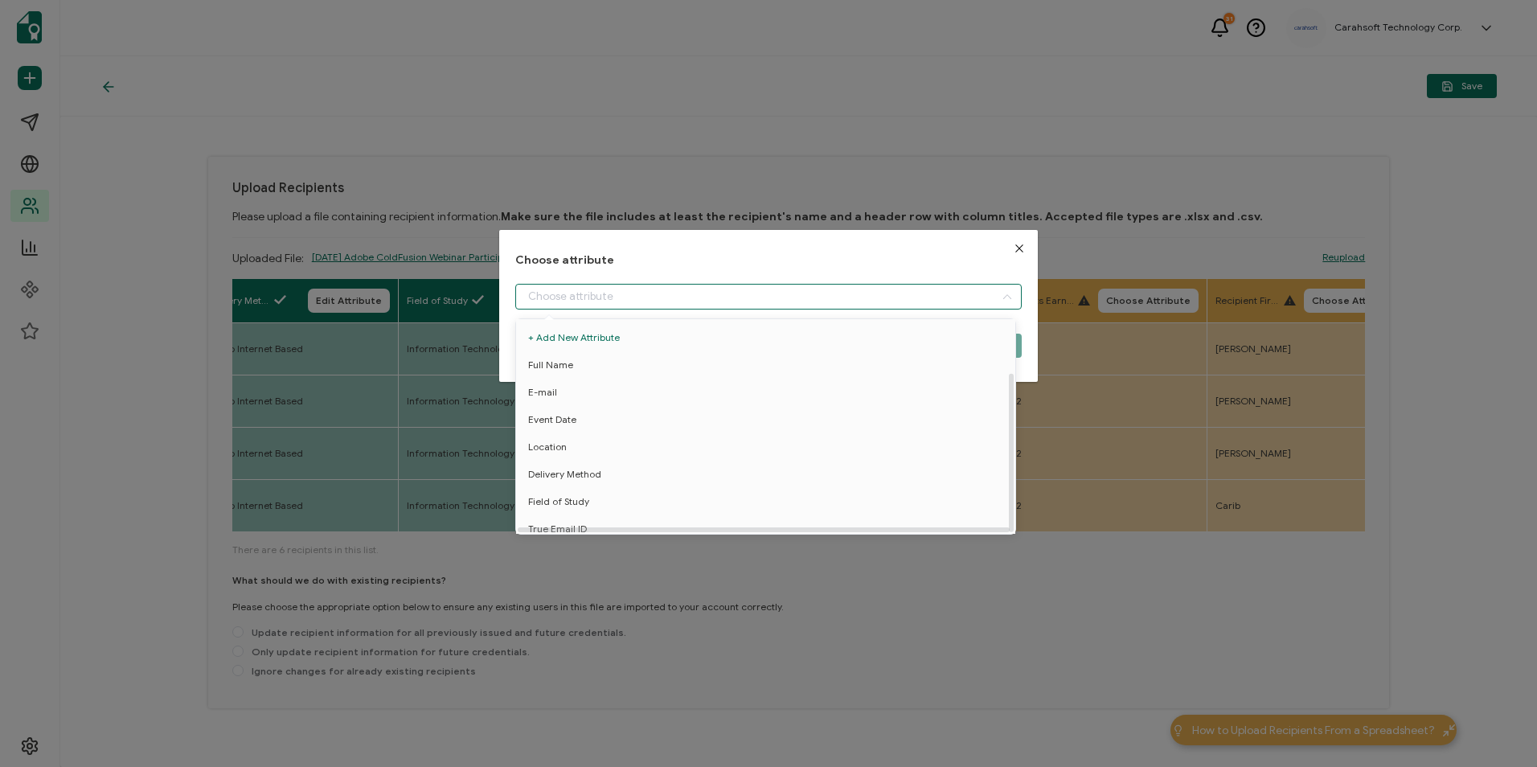
scroll to position [71, 0]
click at [559, 515] on span "Credit Earned" at bounding box center [560, 520] width 64 height 27
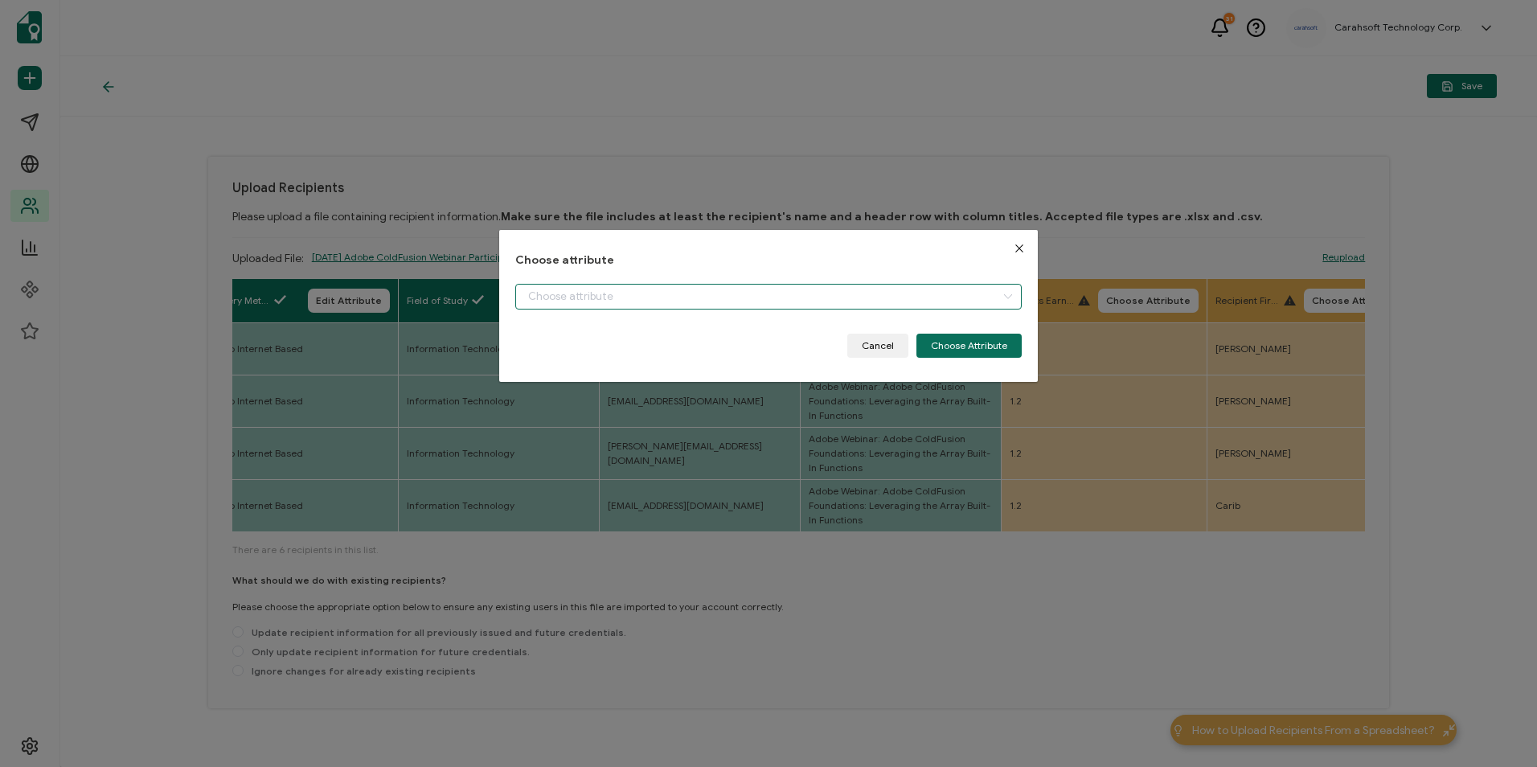
type input "Credit Earned"
click at [962, 343] on button "Choose Attribute" at bounding box center [969, 346] width 105 height 24
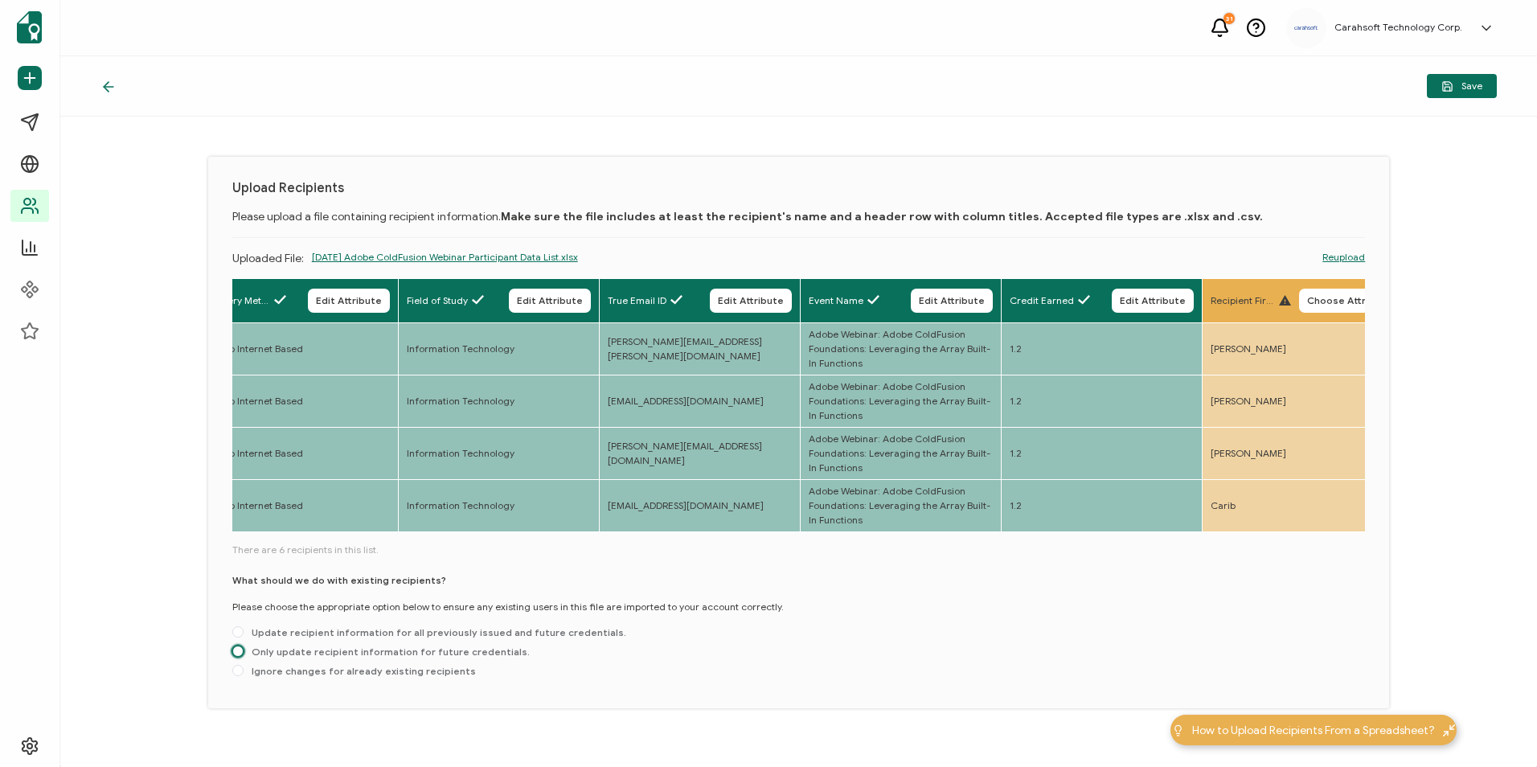
click at [238, 656] on span at bounding box center [237, 651] width 11 height 11
click at [238, 656] on input "Only update recipient information for future credentials." at bounding box center [237, 652] width 11 height 13
radio input "true"
click at [0, 0] on icon "button" at bounding box center [0, 0] width 0 height 0
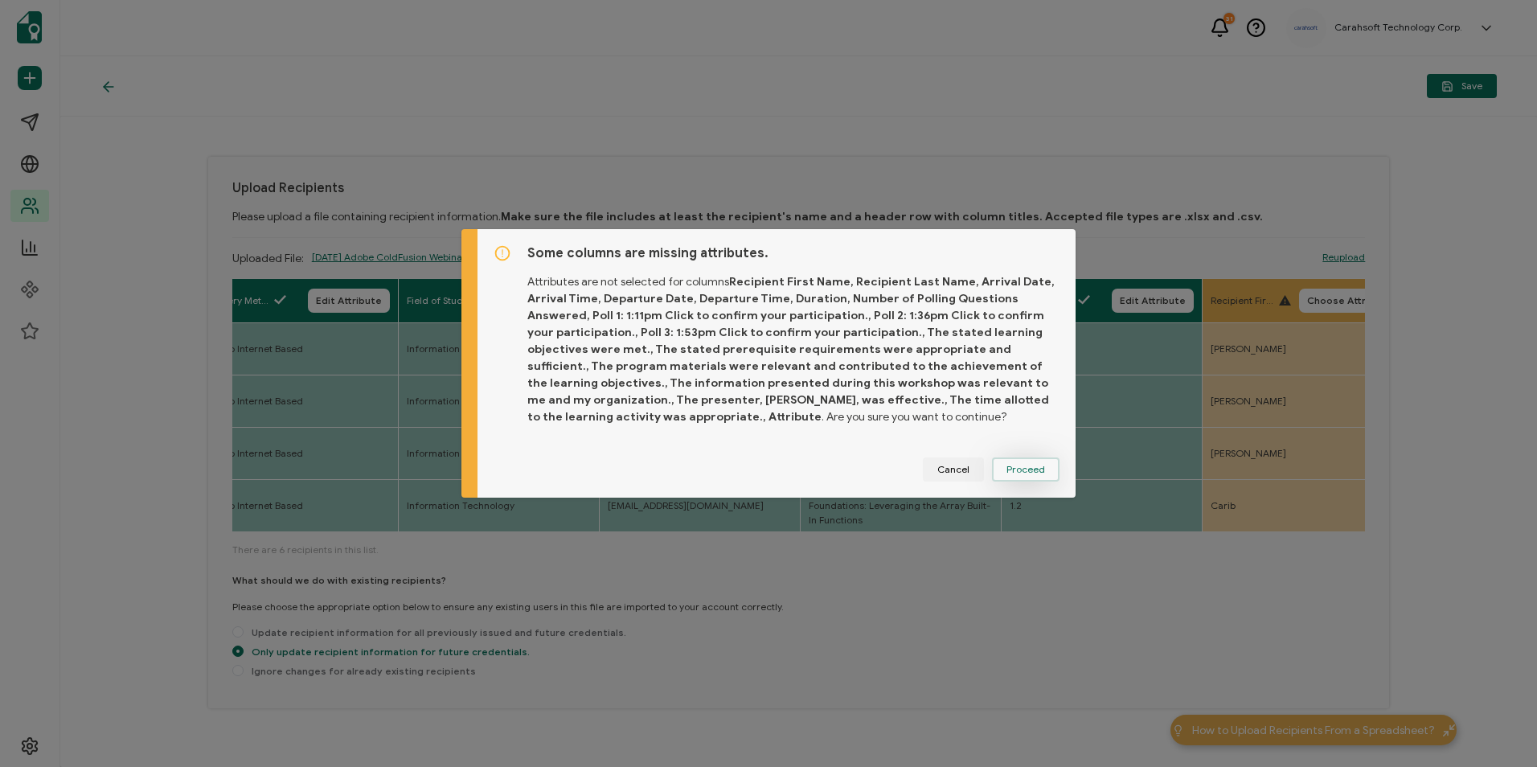
click at [1029, 472] on span "Proceed" at bounding box center [1026, 470] width 39 height 10
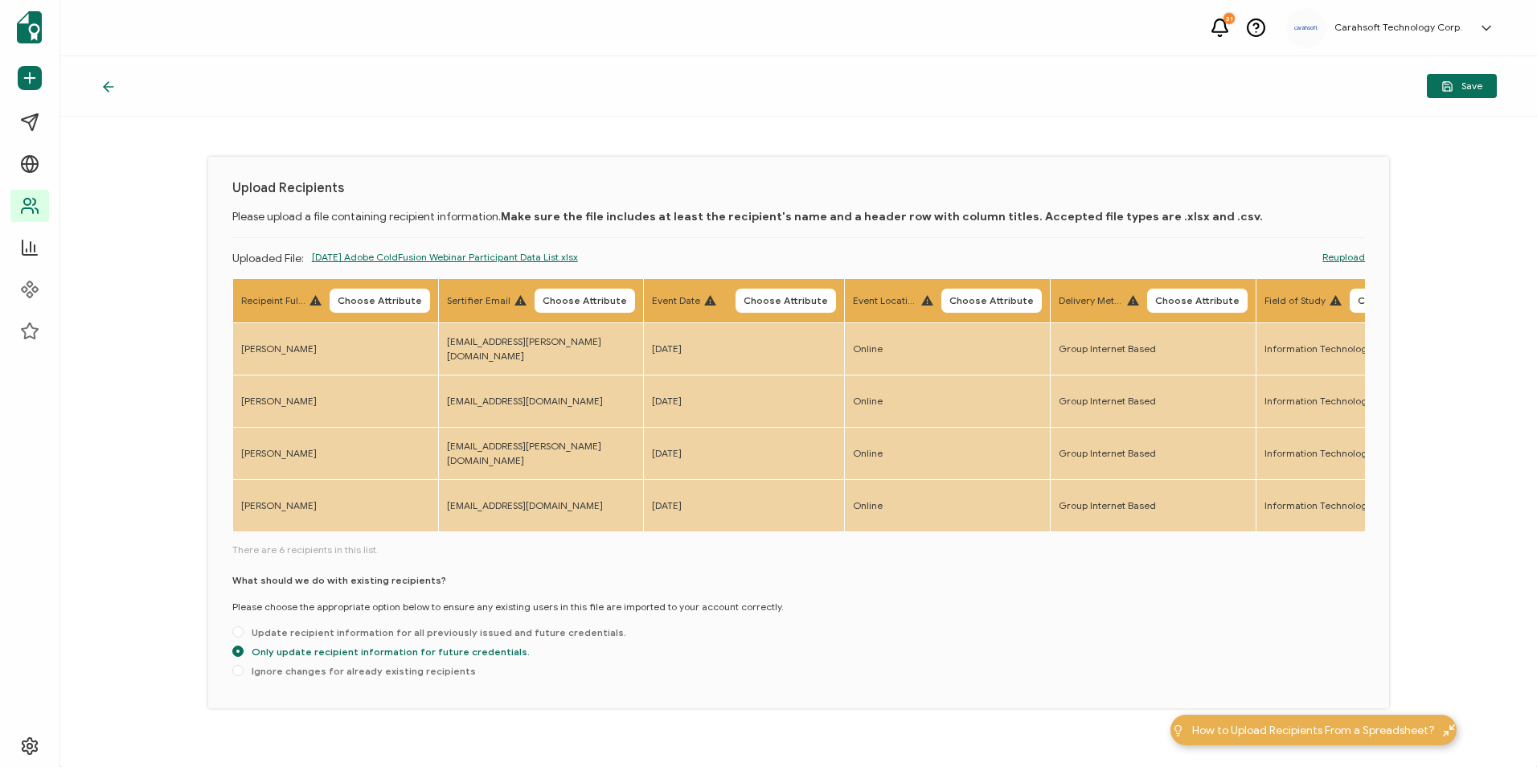
click at [354, 305] on span "Choose Attribute" at bounding box center [380, 301] width 84 height 10
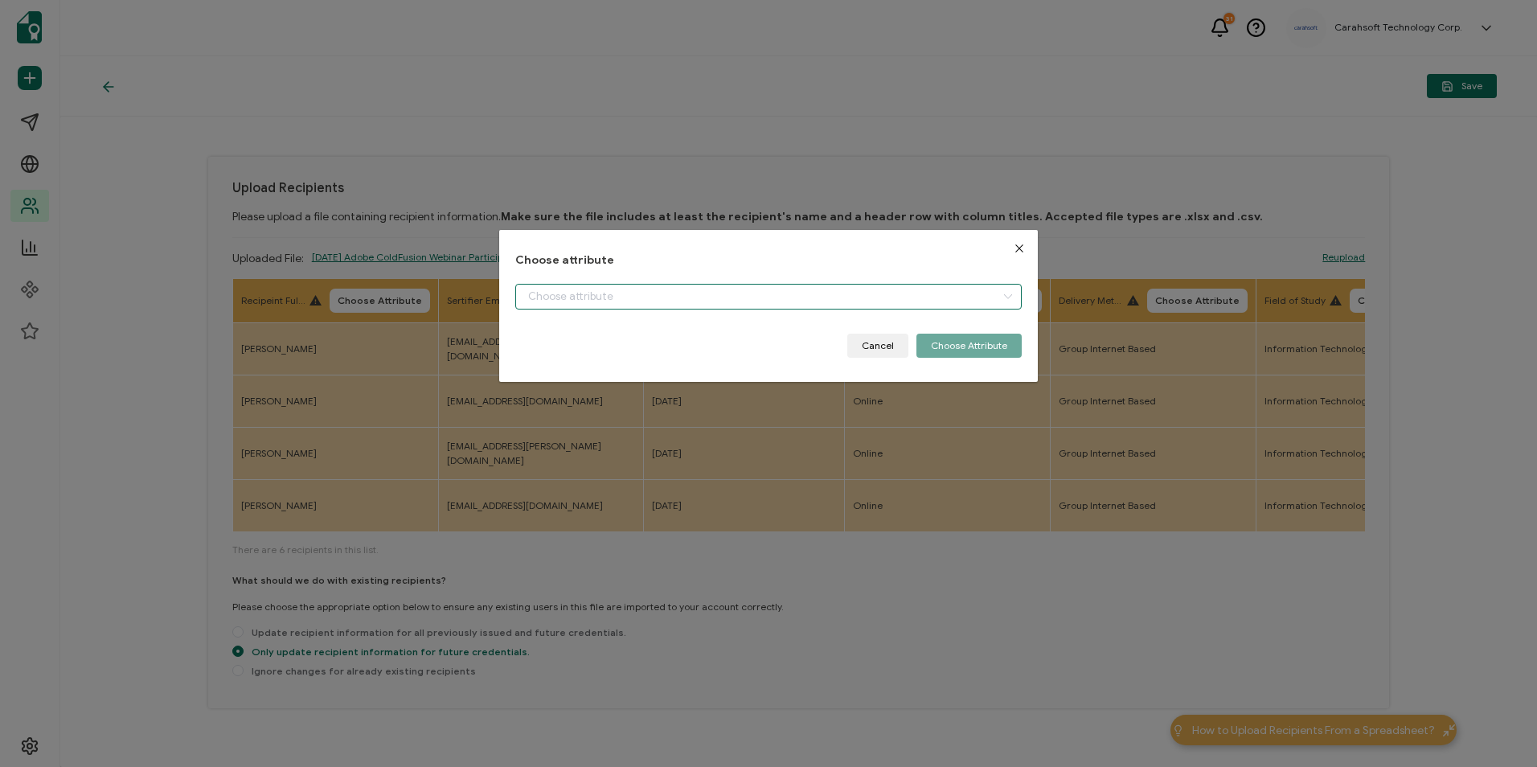
click at [643, 299] on input "dialog" at bounding box center [768, 297] width 506 height 26
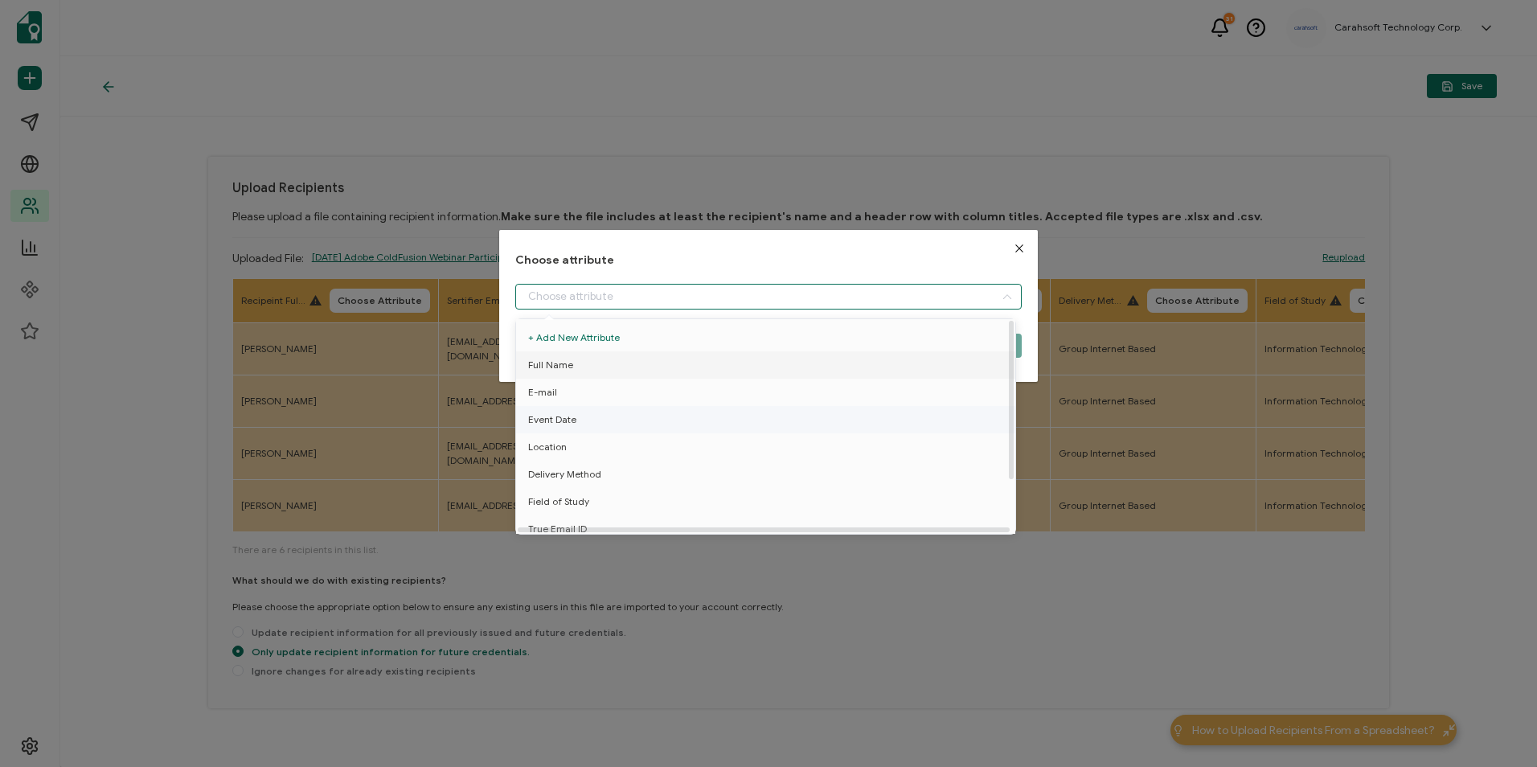
click at [570, 367] on span "Full Name" at bounding box center [550, 364] width 45 height 27
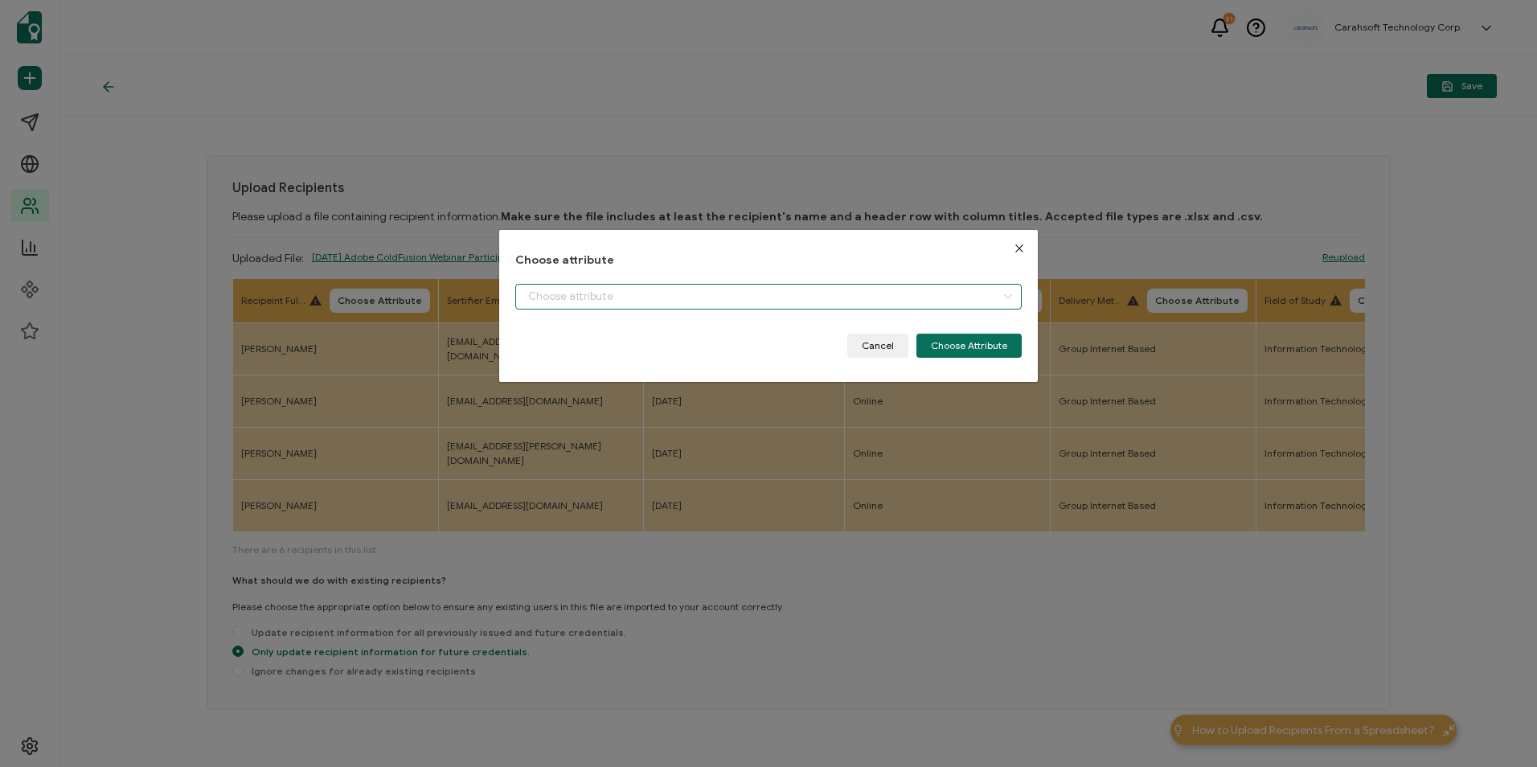
type input "Full Name"
click at [952, 345] on button "Choose Attribute" at bounding box center [969, 346] width 105 height 24
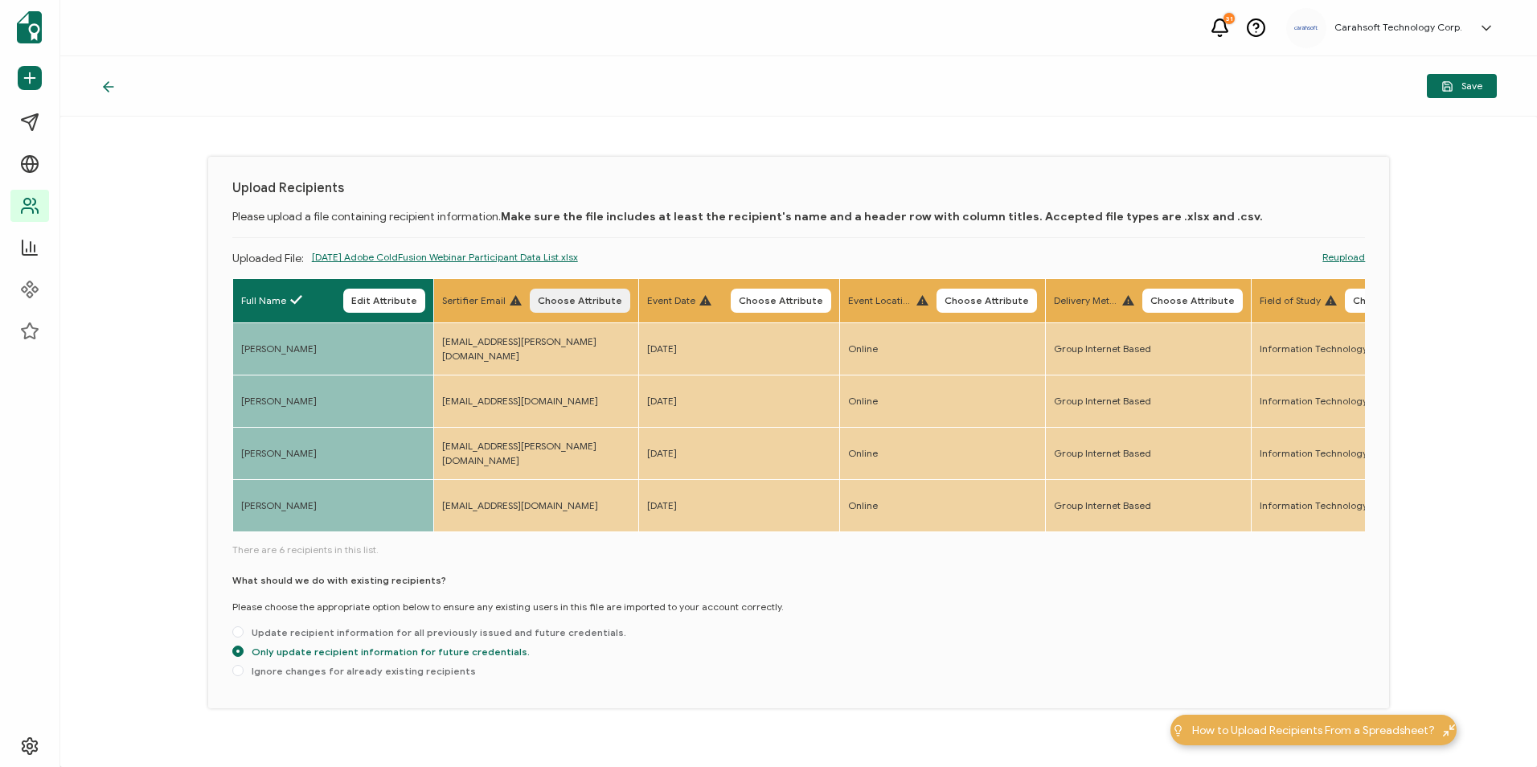
click at [621, 304] on span "Choose Attribute" at bounding box center [580, 301] width 84 height 10
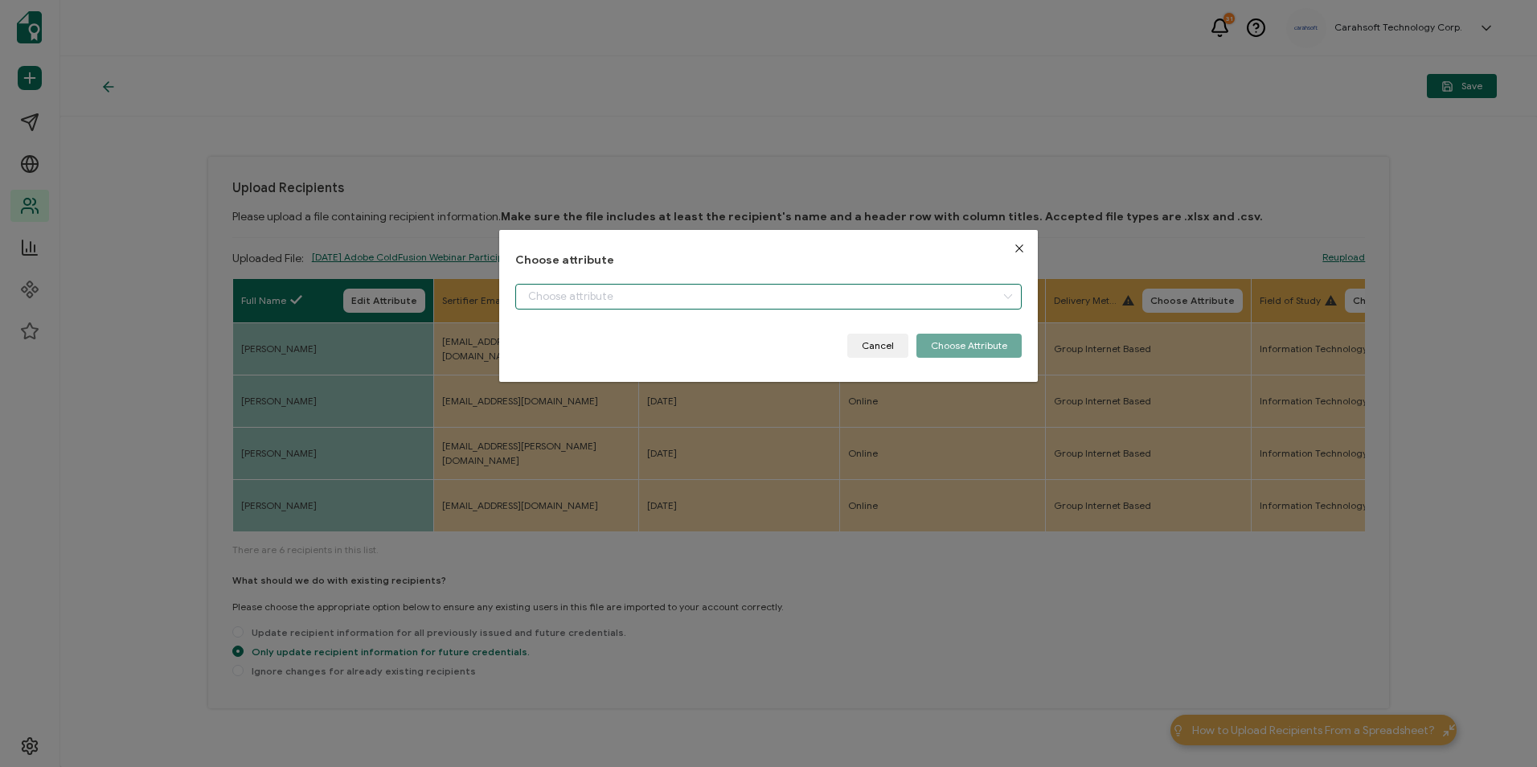
click at [623, 294] on input "dialog" at bounding box center [768, 297] width 506 height 26
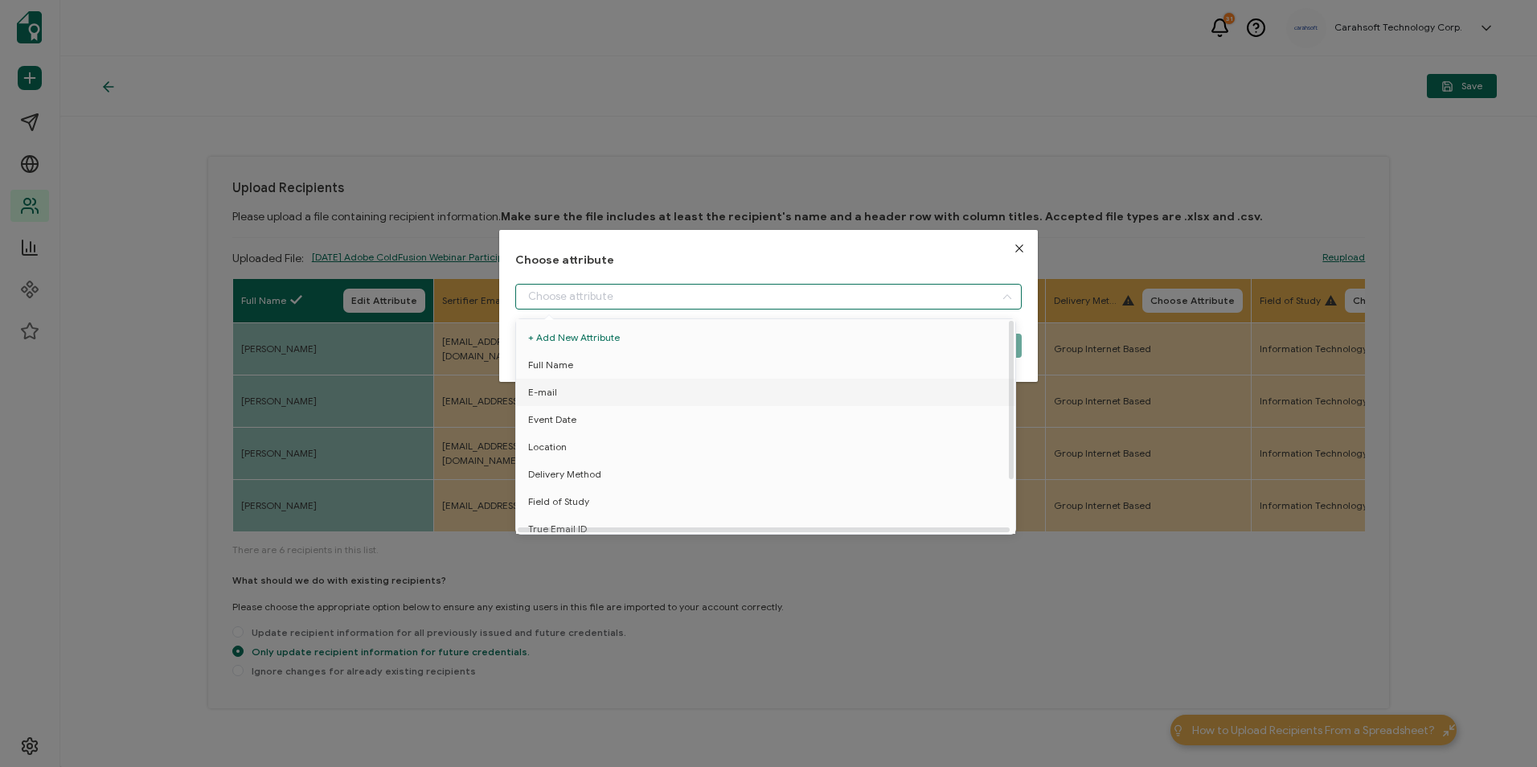
click at [605, 382] on li "E-mail" at bounding box center [768, 392] width 513 height 27
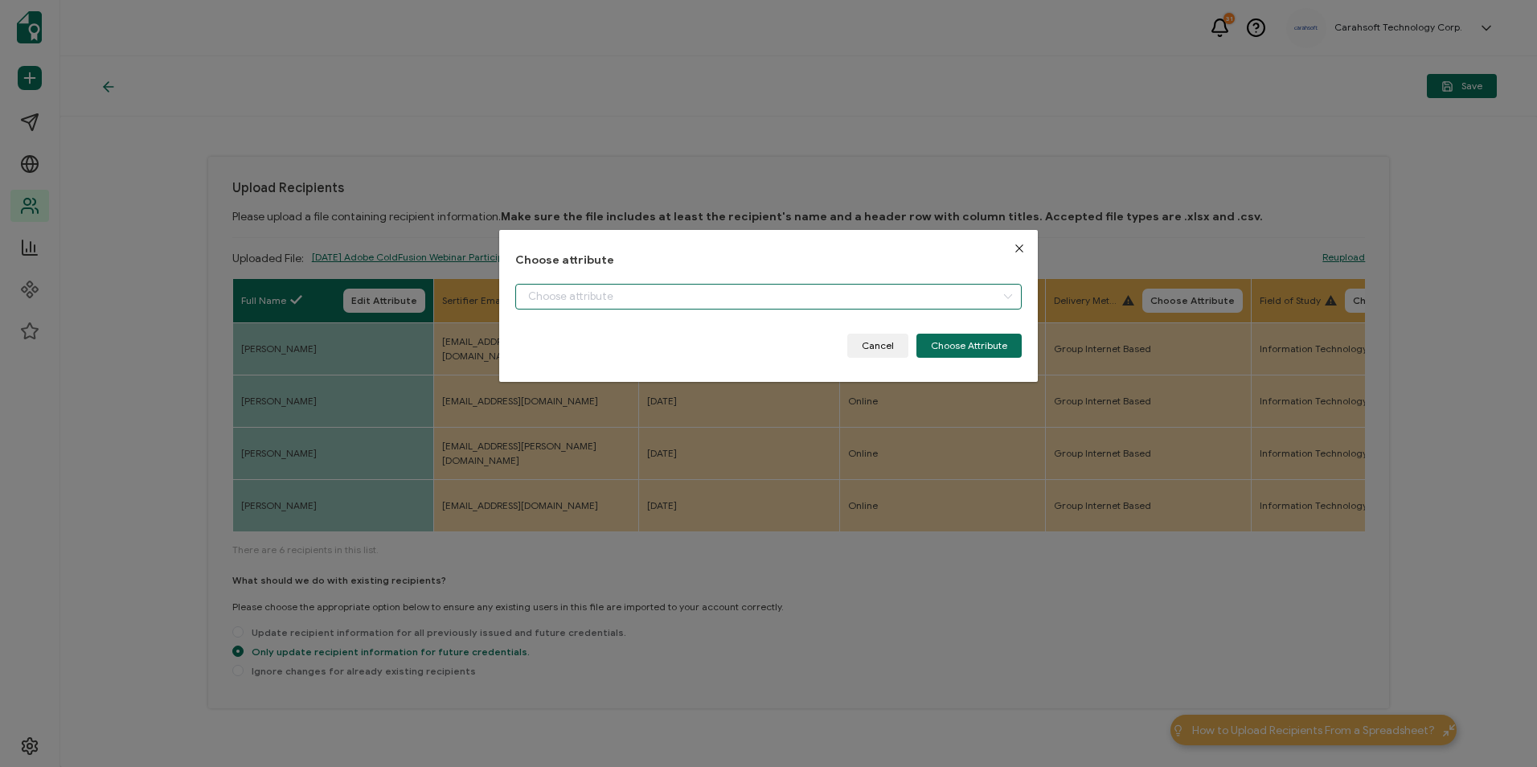
type input "E-mail"
click at [922, 346] on button "Choose Attribute" at bounding box center [969, 346] width 105 height 24
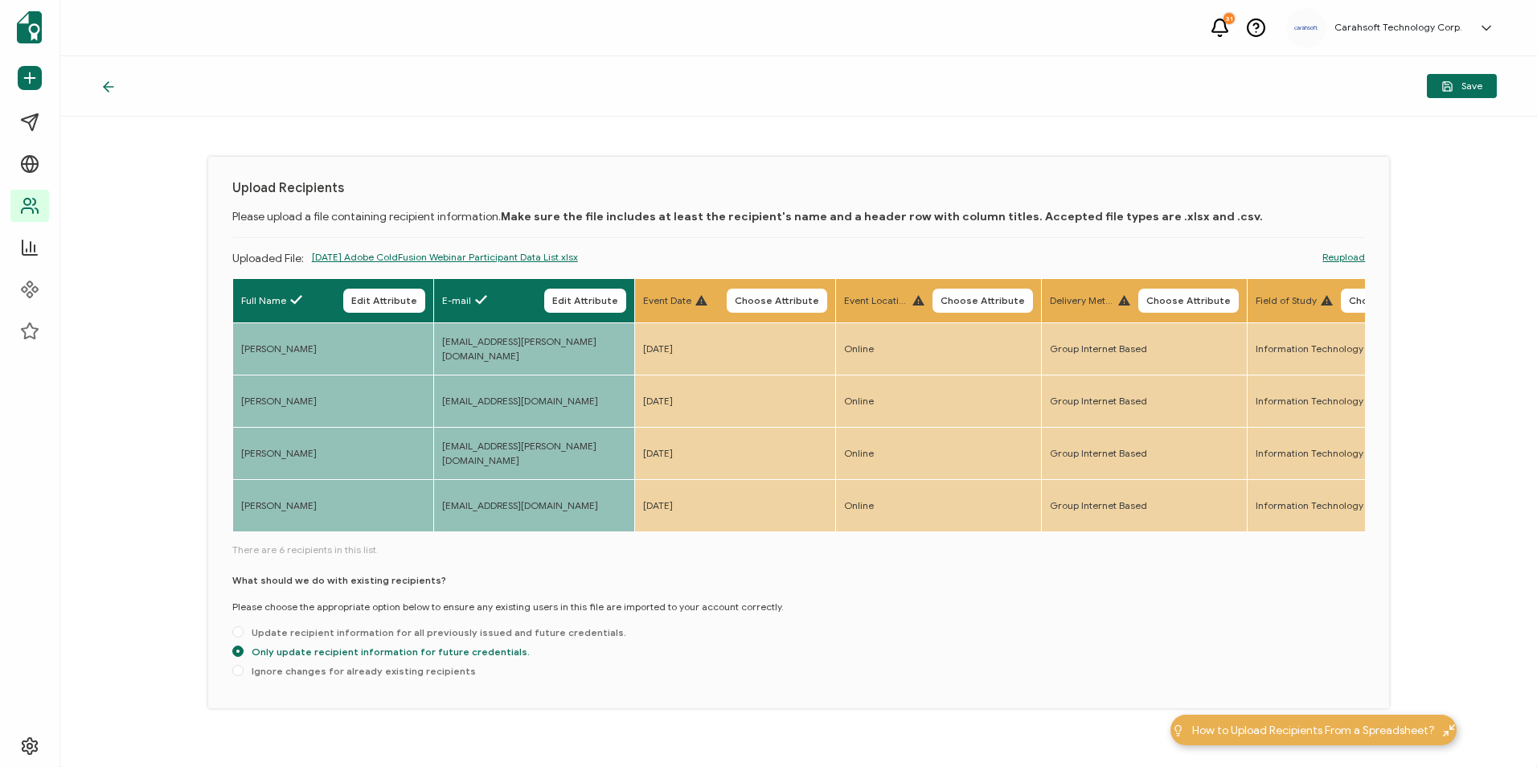
click at [818, 290] on button "Choose Attribute" at bounding box center [777, 301] width 101 height 24
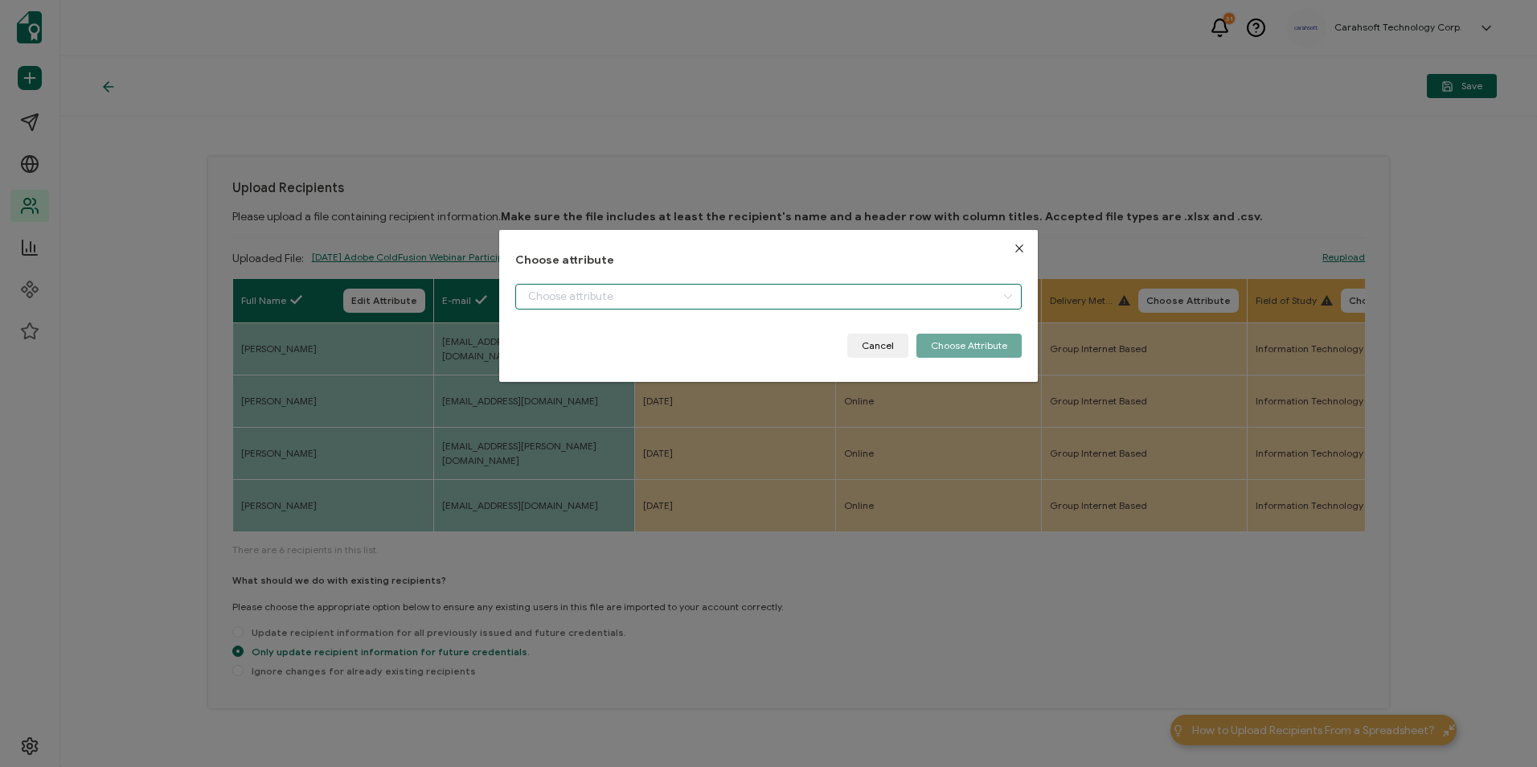
click at [753, 291] on input "dialog" at bounding box center [768, 297] width 506 height 26
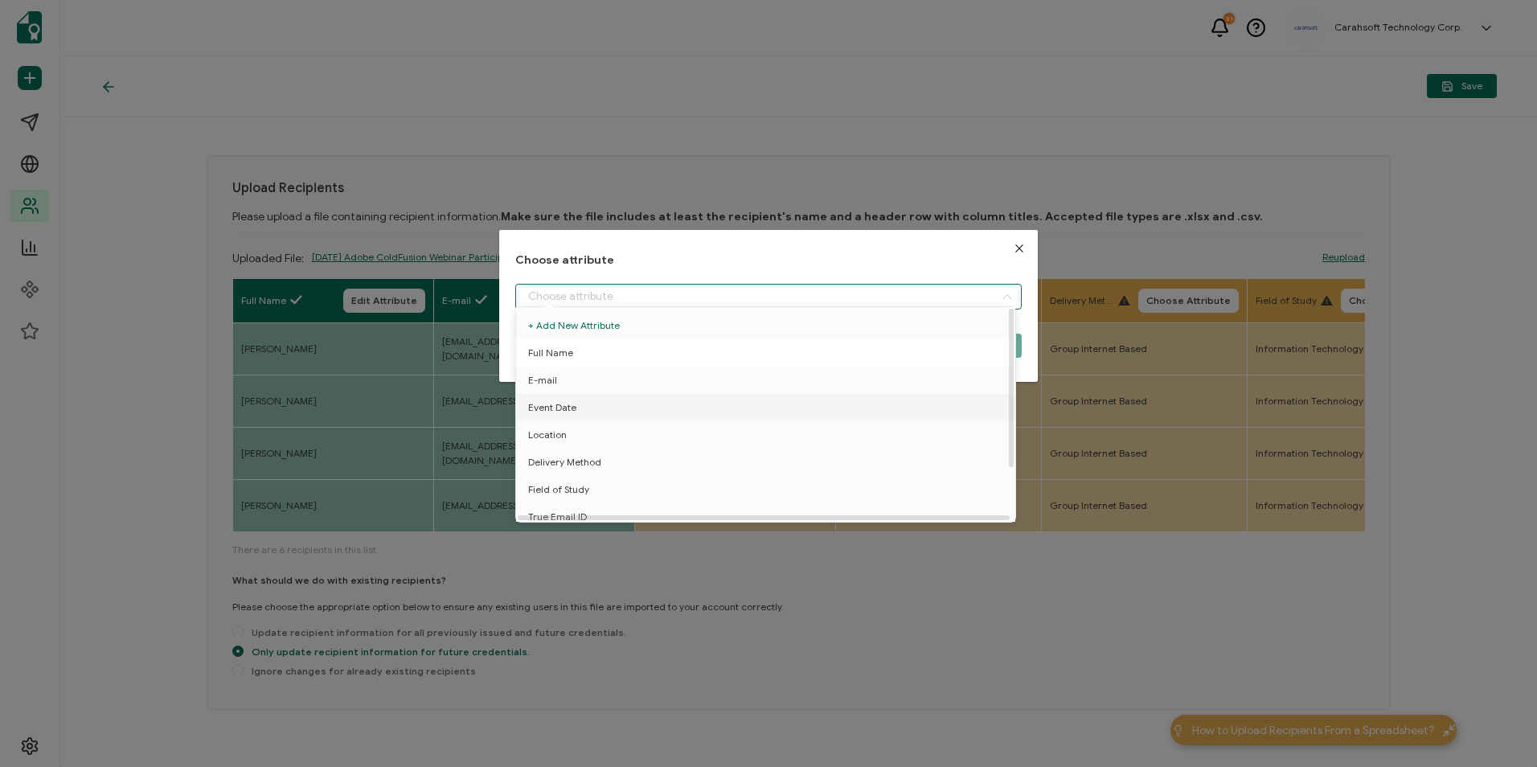
click at [592, 411] on li "Event Date" at bounding box center [768, 407] width 513 height 27
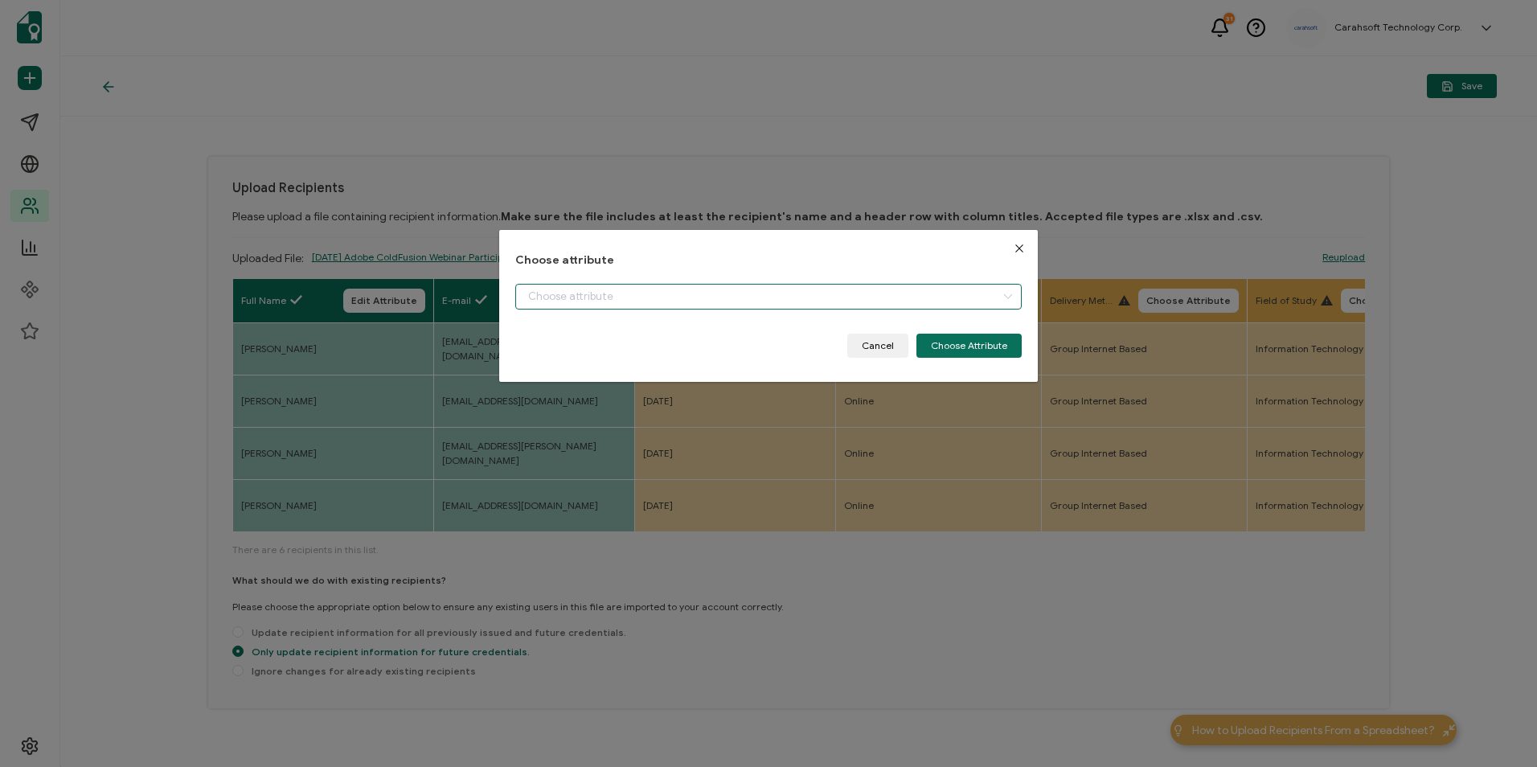
type input "Event Date"
click at [967, 344] on button "Choose Attribute" at bounding box center [969, 346] width 105 height 24
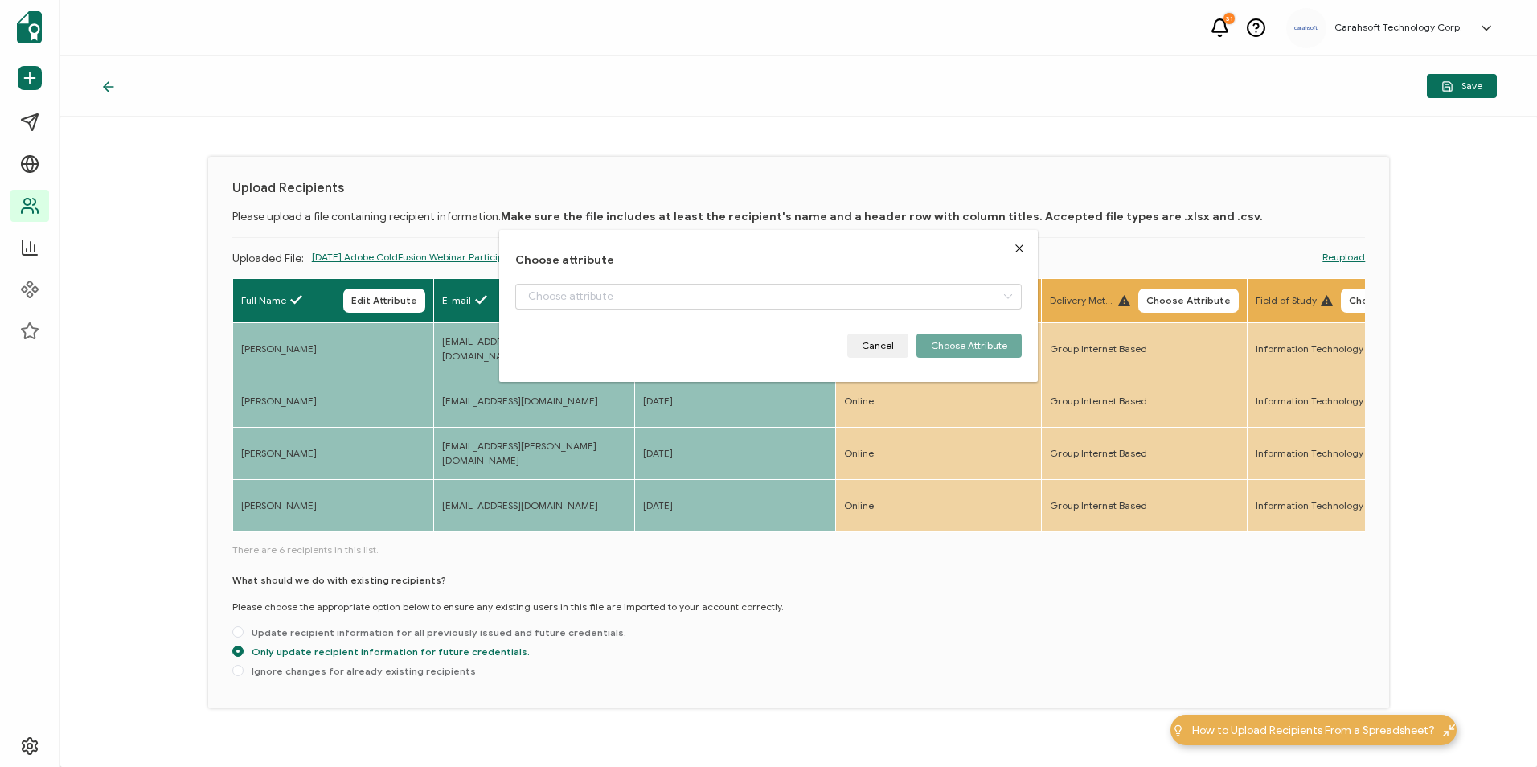
click at [1011, 302] on span "Choose Attribute" at bounding box center [983, 301] width 84 height 10
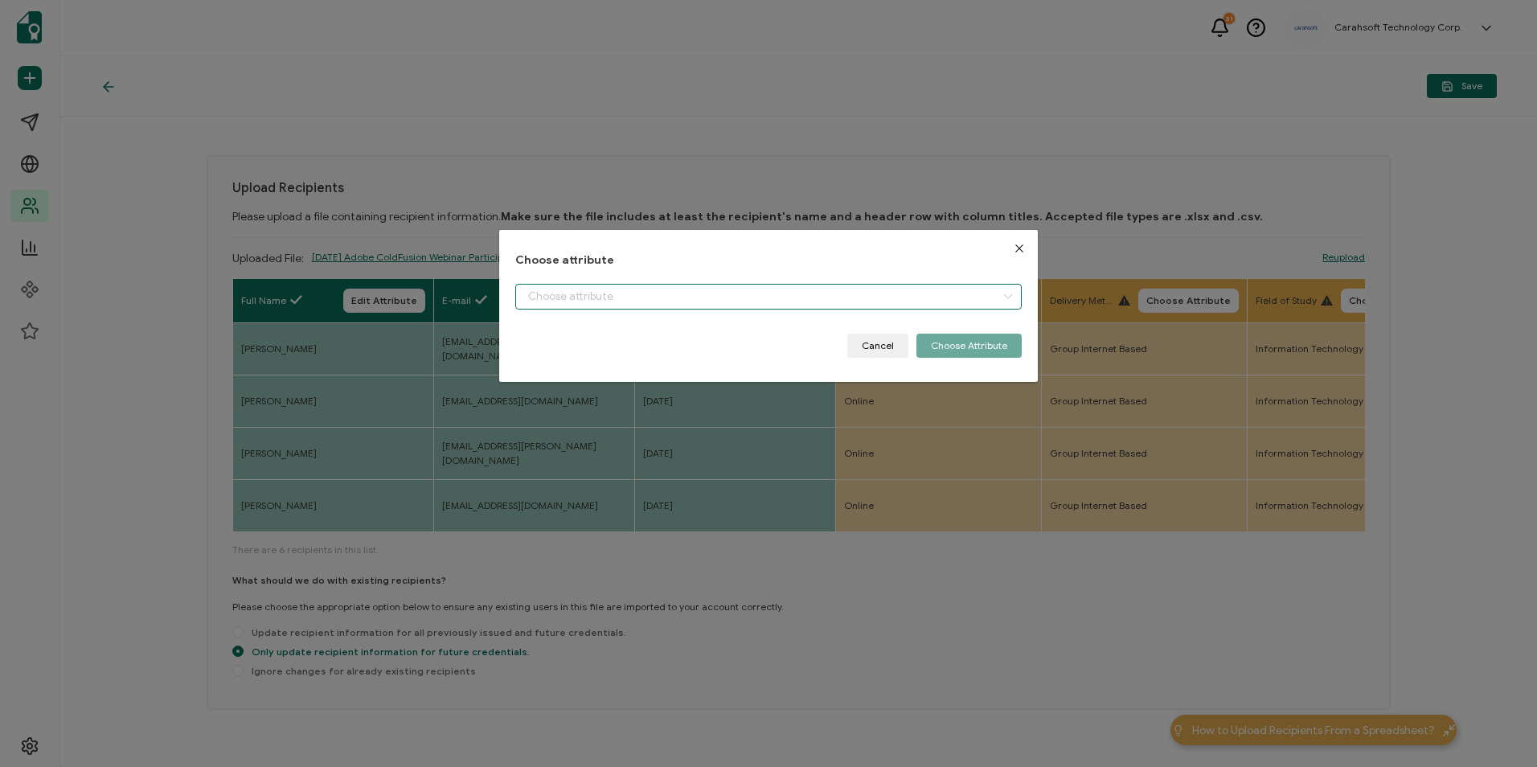
click at [800, 289] on input "dialog" at bounding box center [768, 297] width 506 height 26
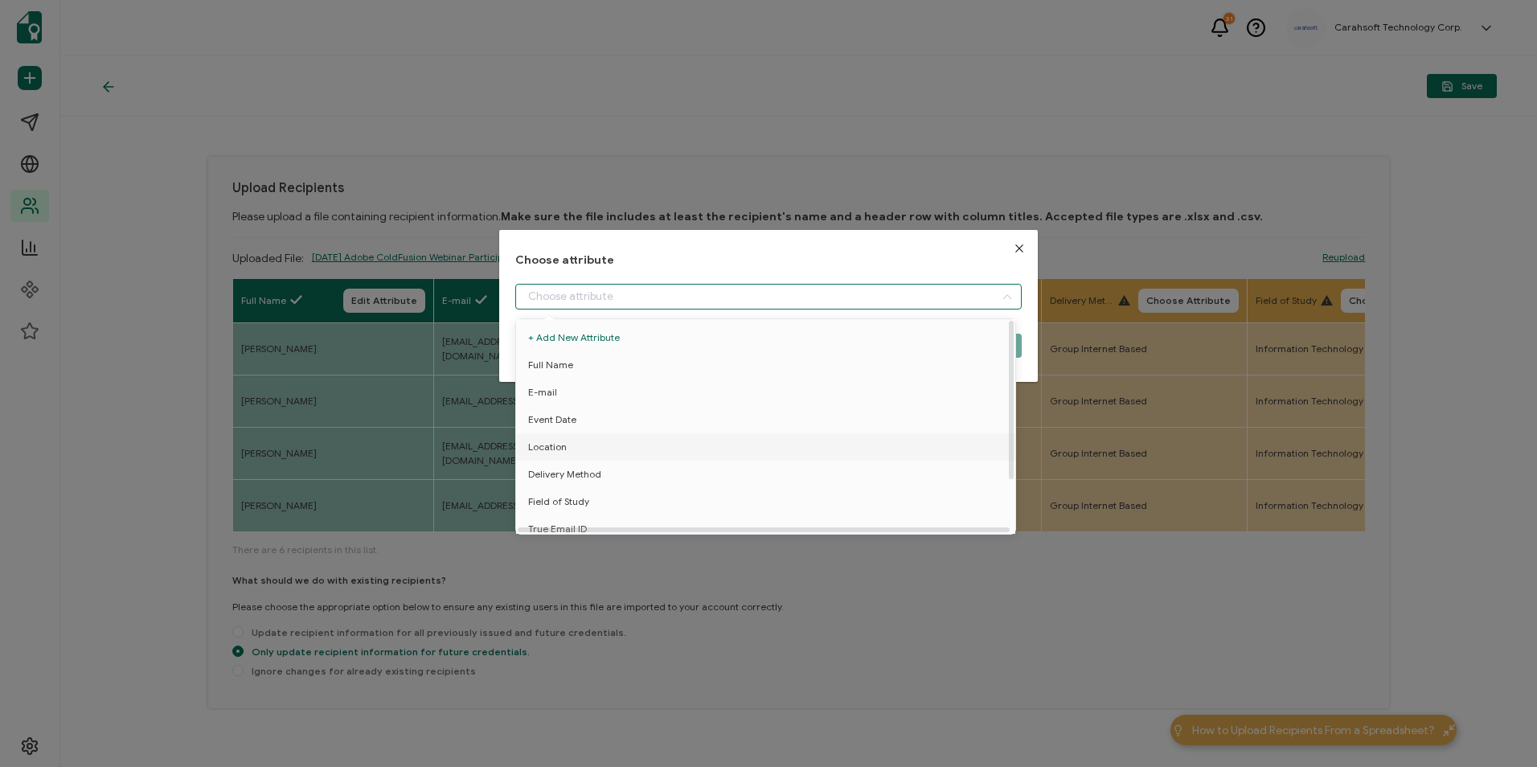
click at [585, 449] on li "Location" at bounding box center [768, 446] width 513 height 27
type input "Location"
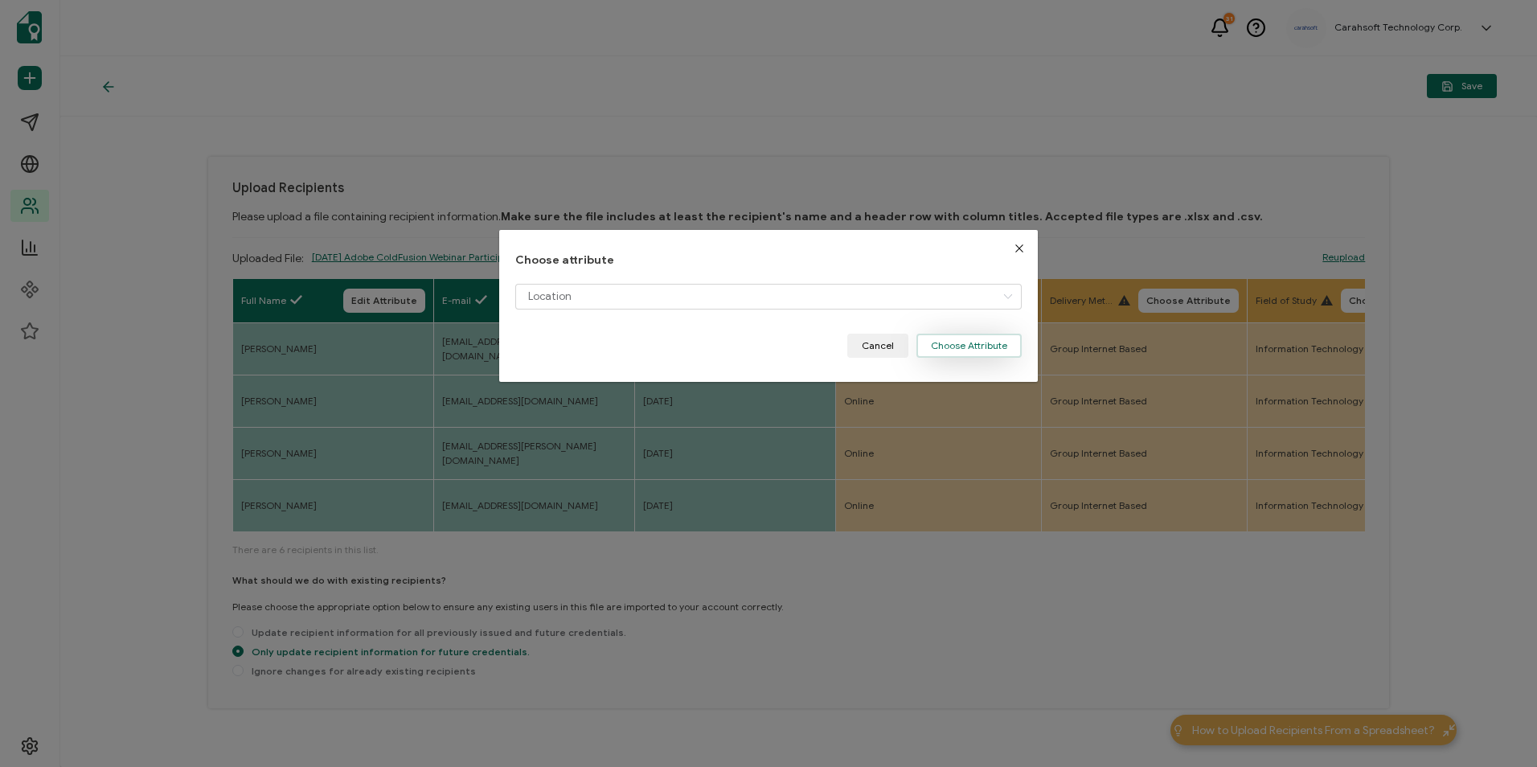
click at [975, 347] on button "Choose Attribute" at bounding box center [969, 346] width 105 height 24
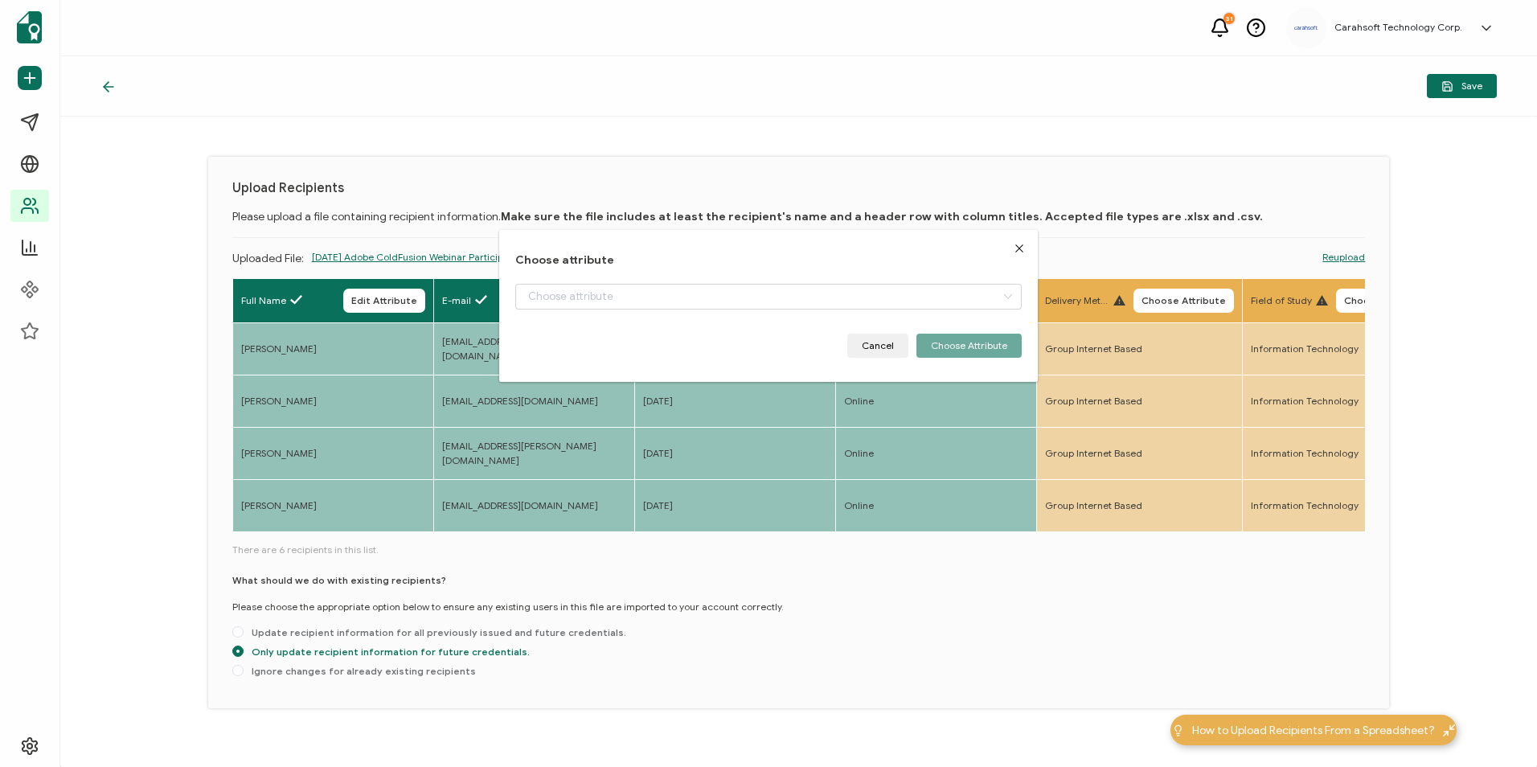
click at [1231, 303] on body "31 Carahsoft Technology Corp. [PERSON_NAME] [PERSON_NAME][EMAIL_ADDRESS][PERSON…" at bounding box center [768, 383] width 1537 height 767
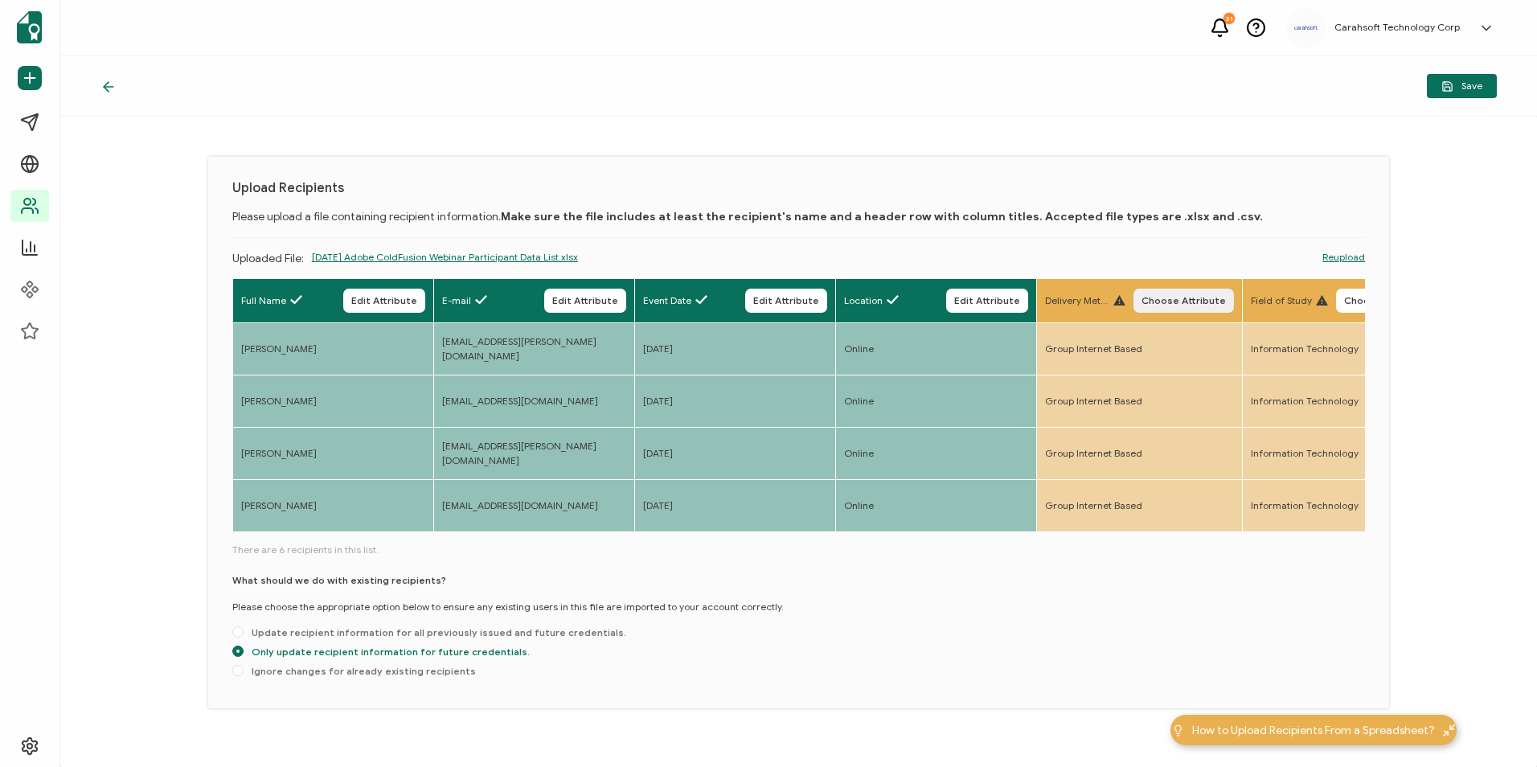
click at [1219, 303] on span "Choose Attribute" at bounding box center [1184, 301] width 84 height 10
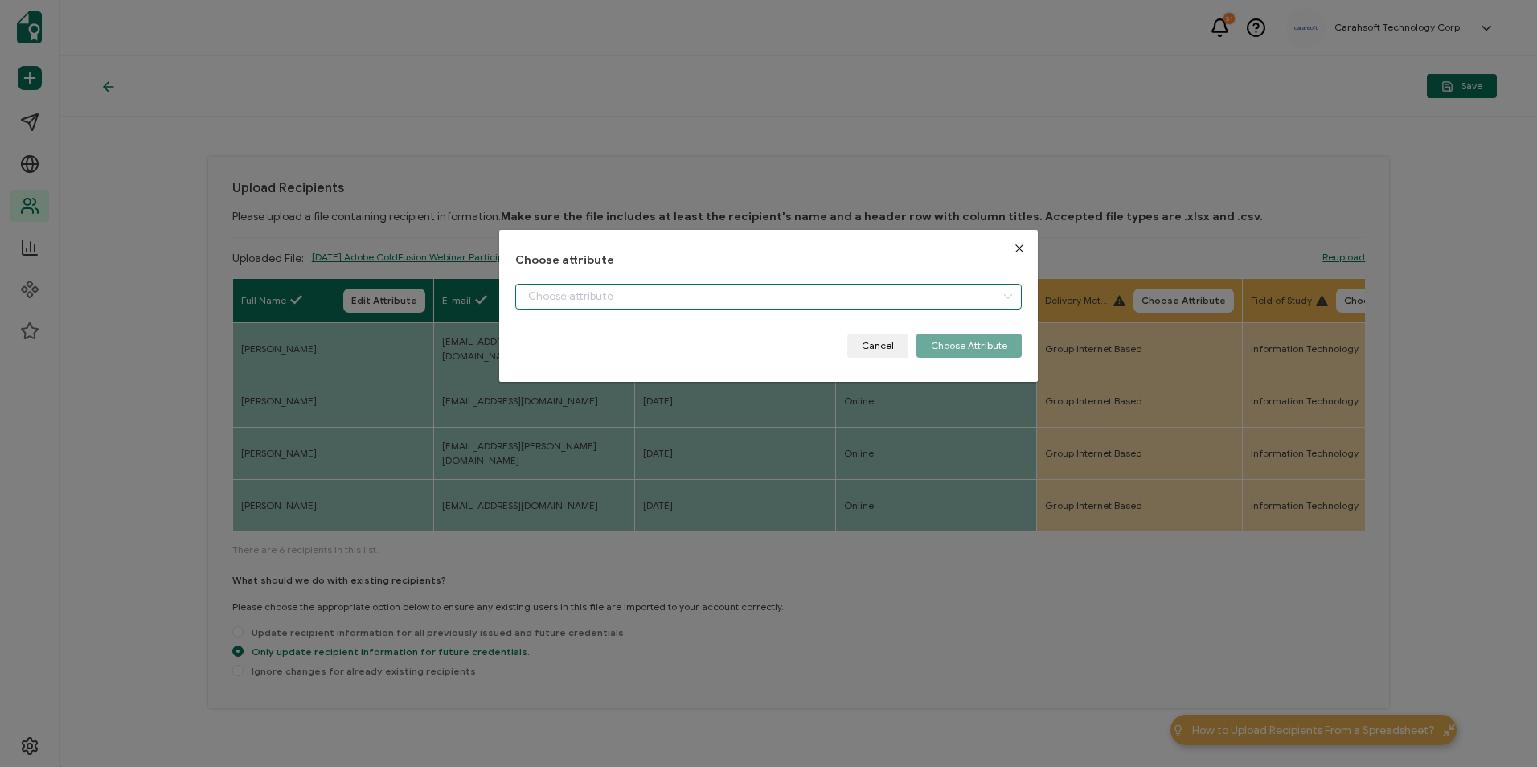
click at [668, 302] on input "dialog" at bounding box center [768, 297] width 506 height 26
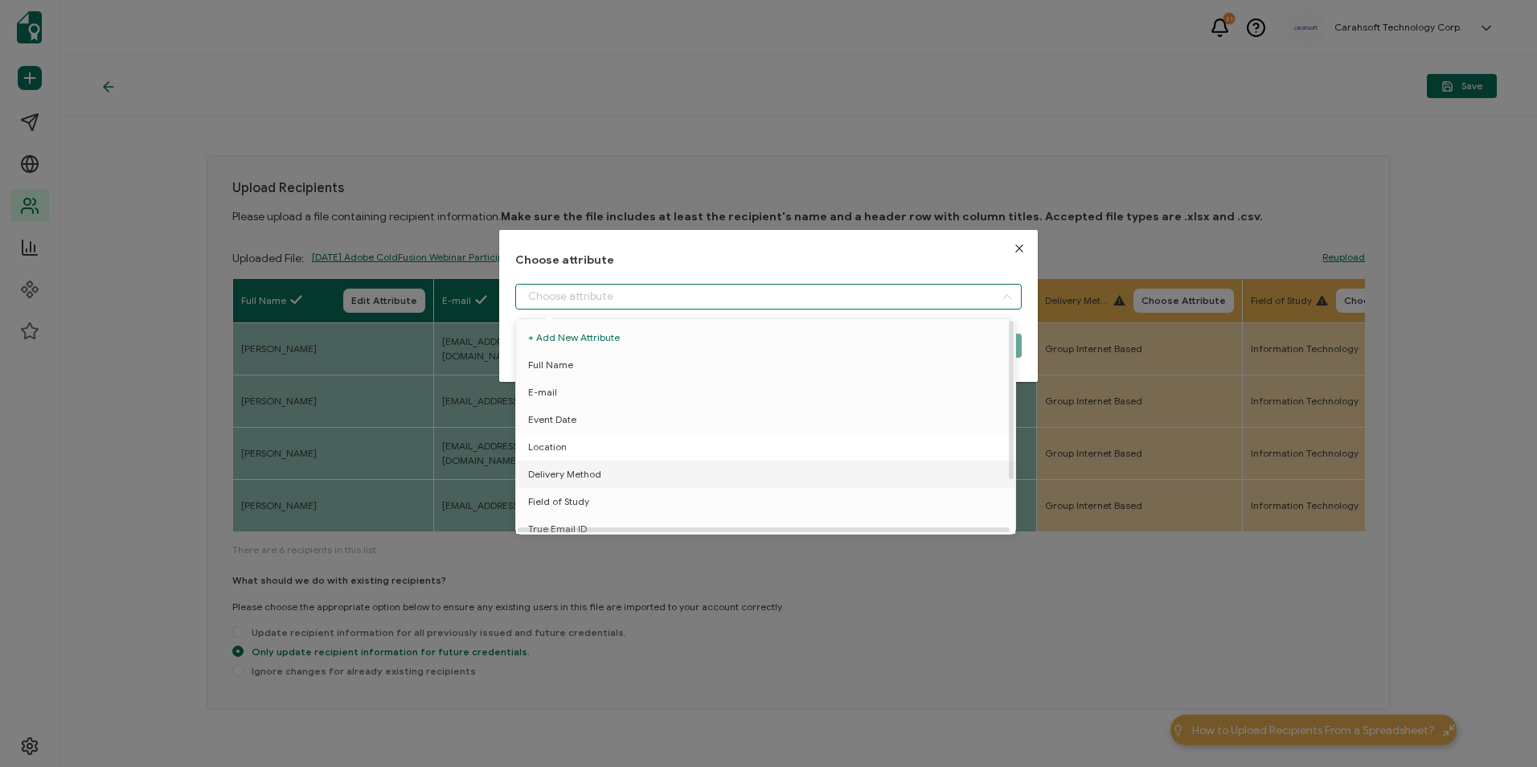
click at [601, 471] on li "Delivery Method" at bounding box center [768, 474] width 513 height 27
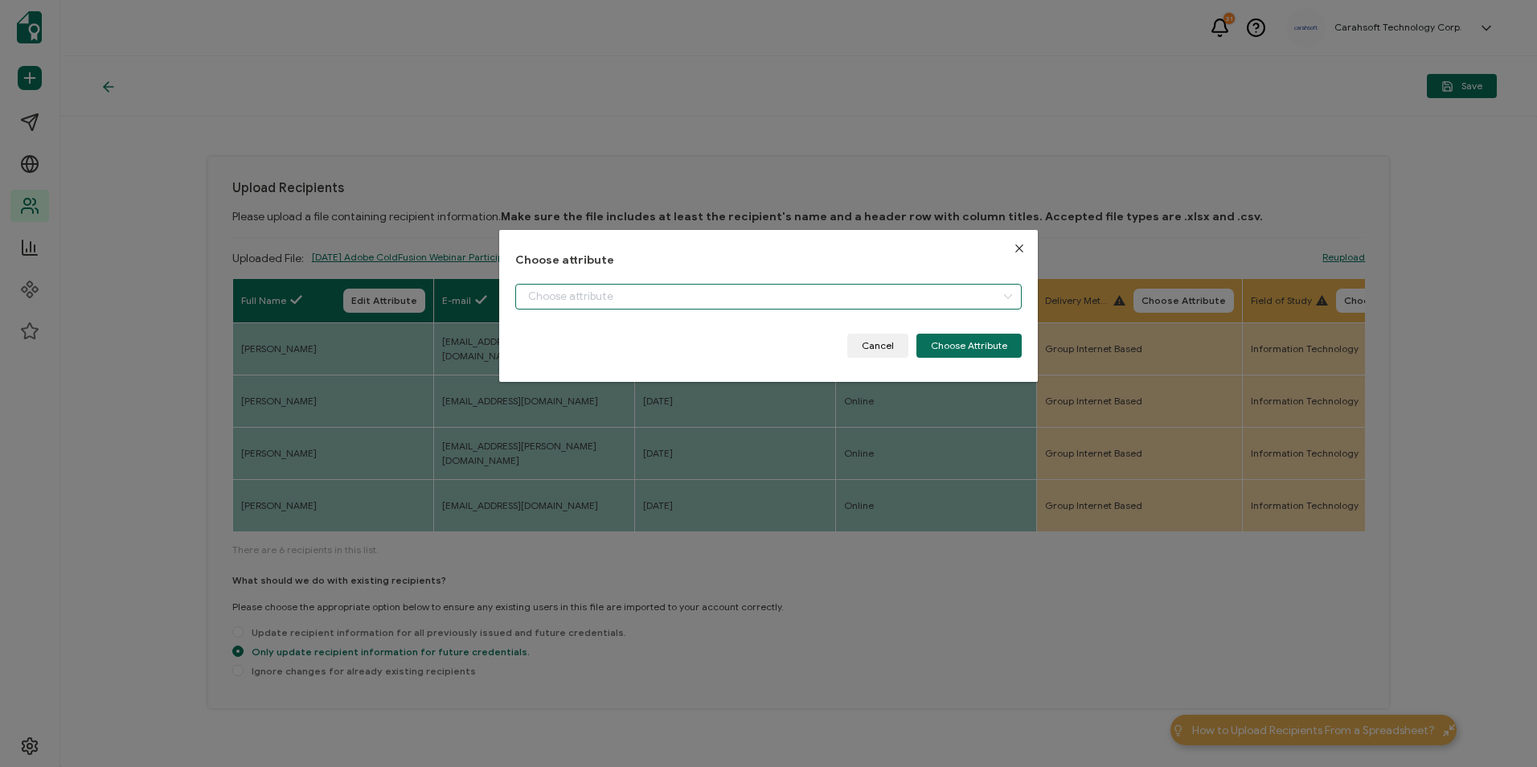
type input "Delivery Method"
click at [960, 342] on button "Choose Attribute" at bounding box center [969, 346] width 105 height 24
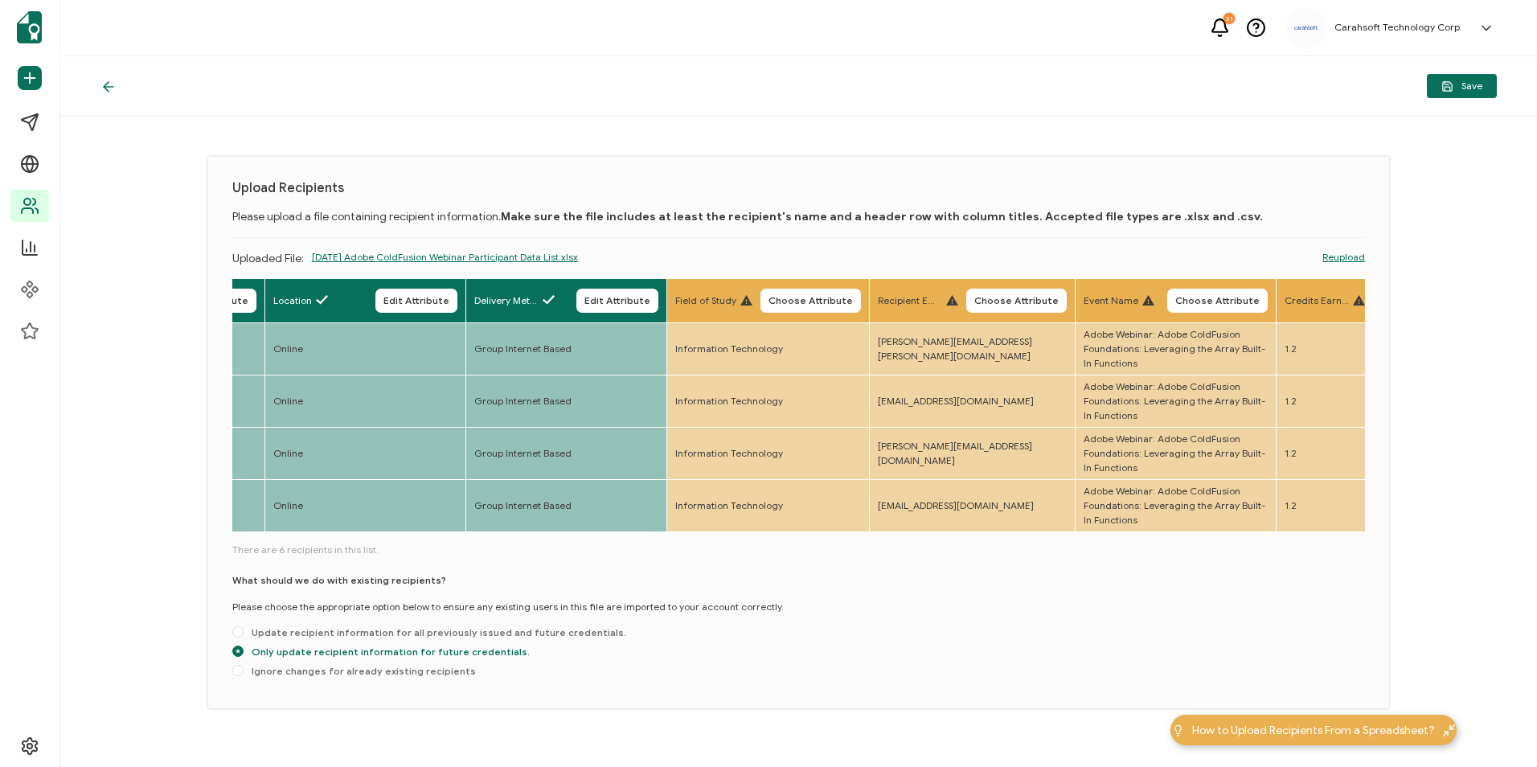
scroll to position [0, 773]
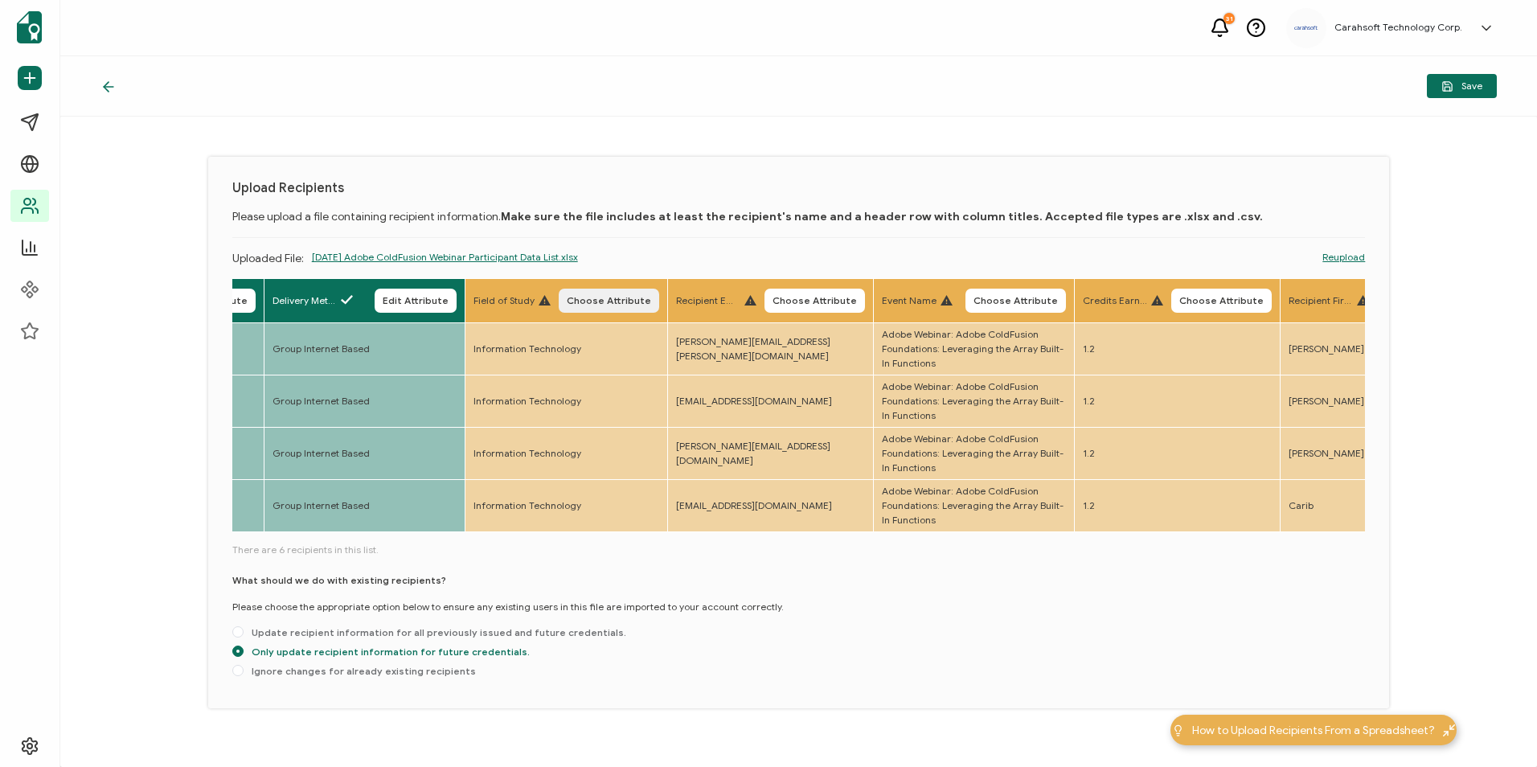
click at [647, 301] on span "Choose Attribute" at bounding box center [609, 301] width 84 height 10
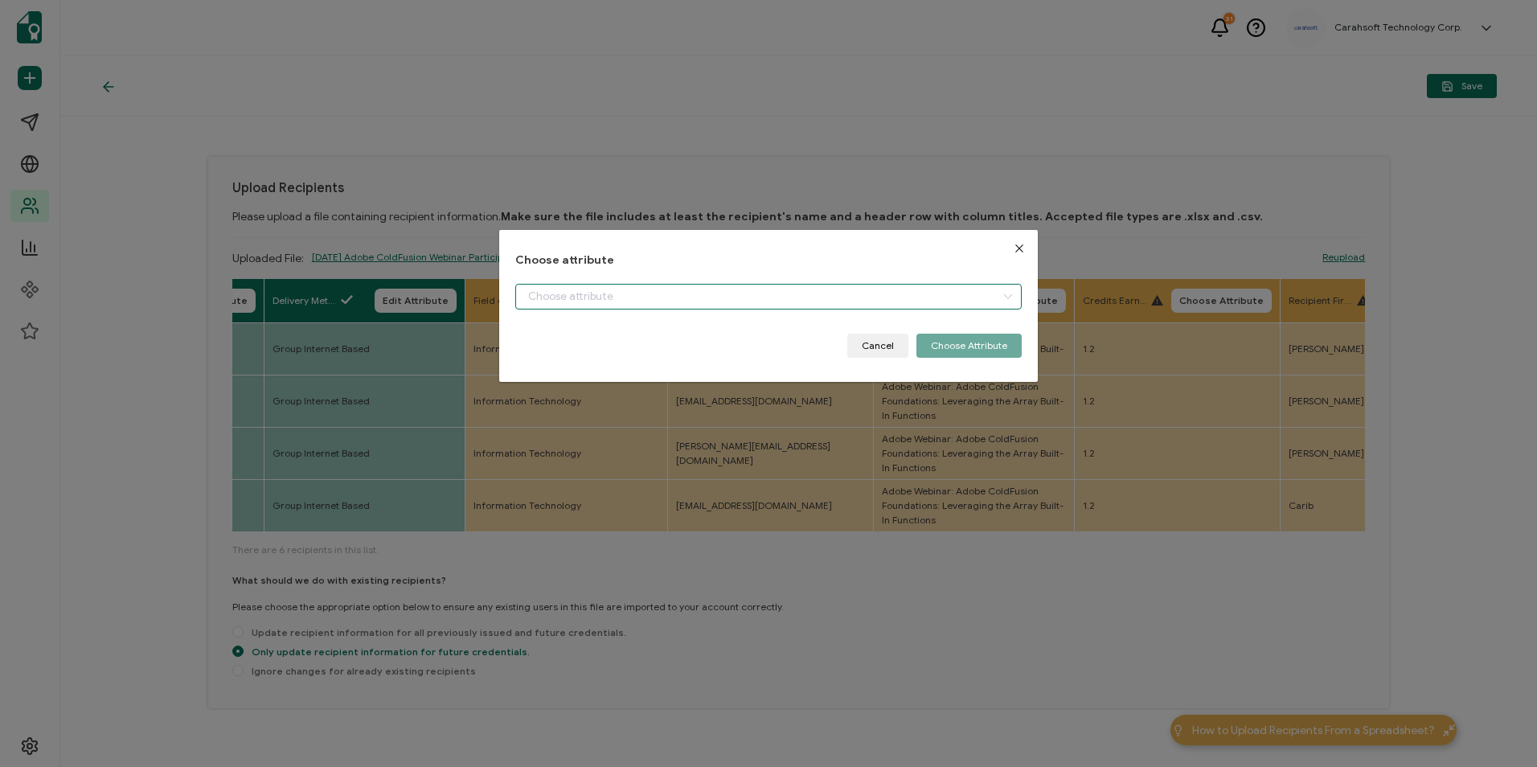
click at [647, 300] on input "dialog" at bounding box center [768, 297] width 506 height 26
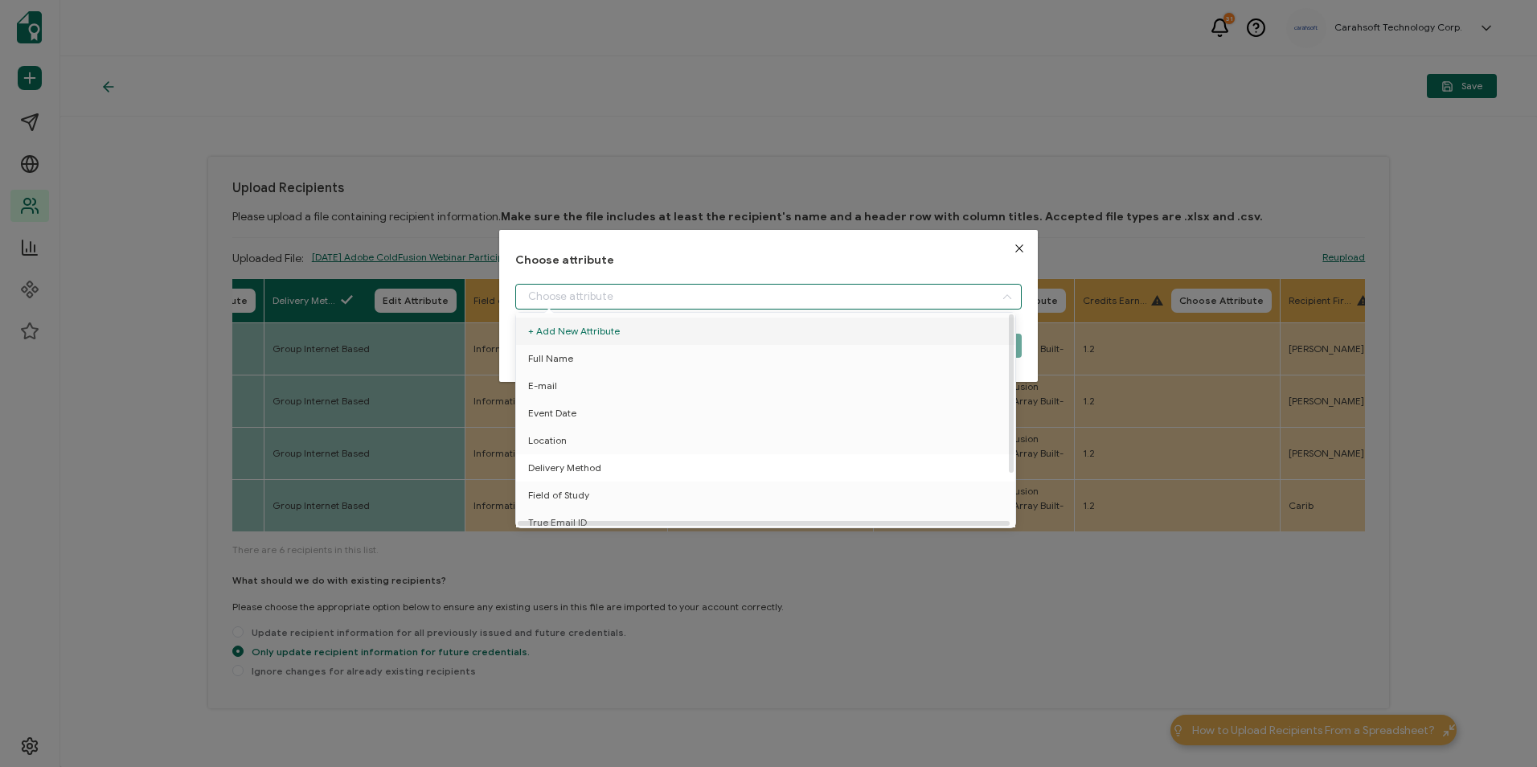
click at [585, 486] on span "Field of Study" at bounding box center [558, 495] width 61 height 27
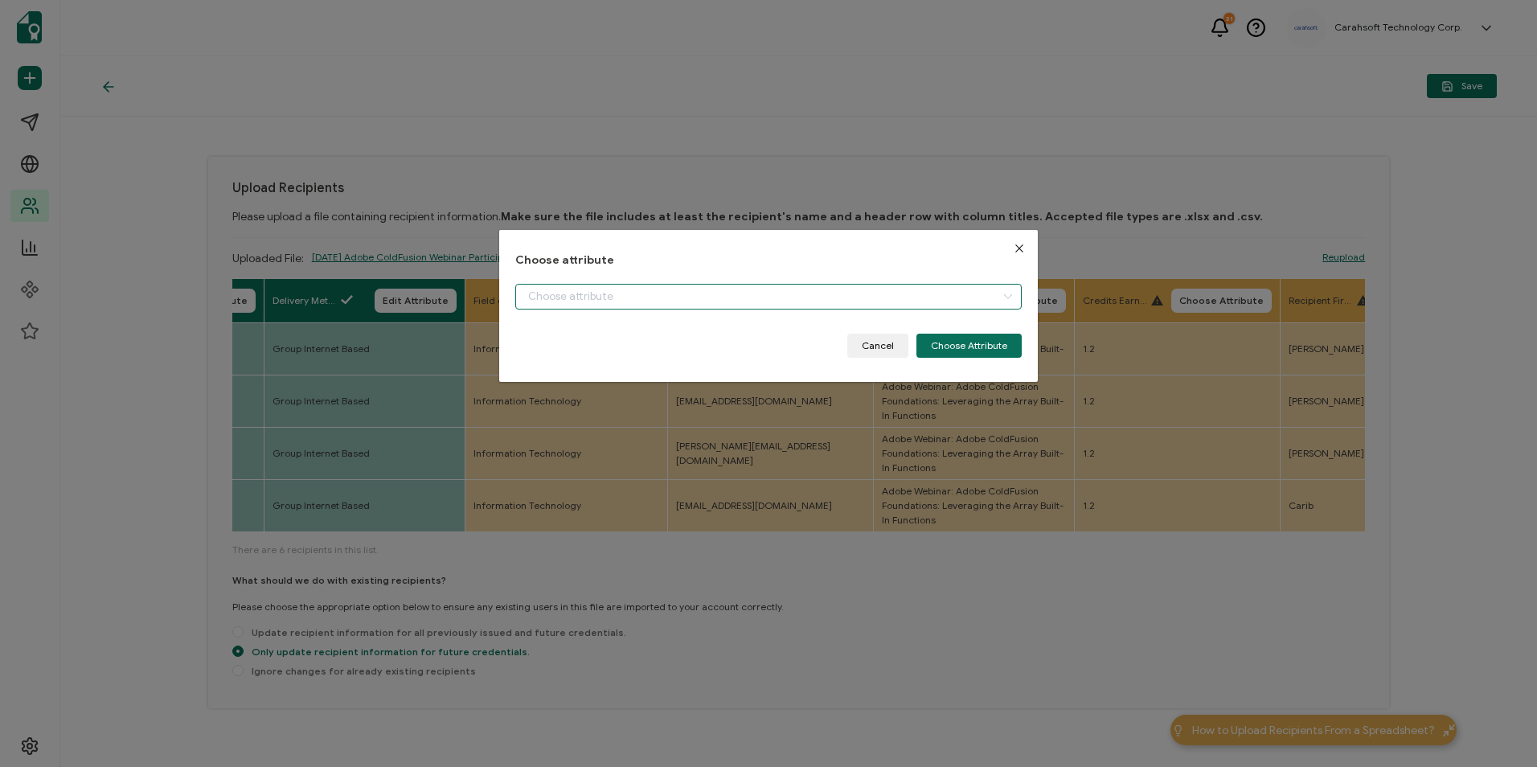
type input "Field of Study"
click at [925, 346] on button "Choose Attribute" at bounding box center [969, 346] width 105 height 24
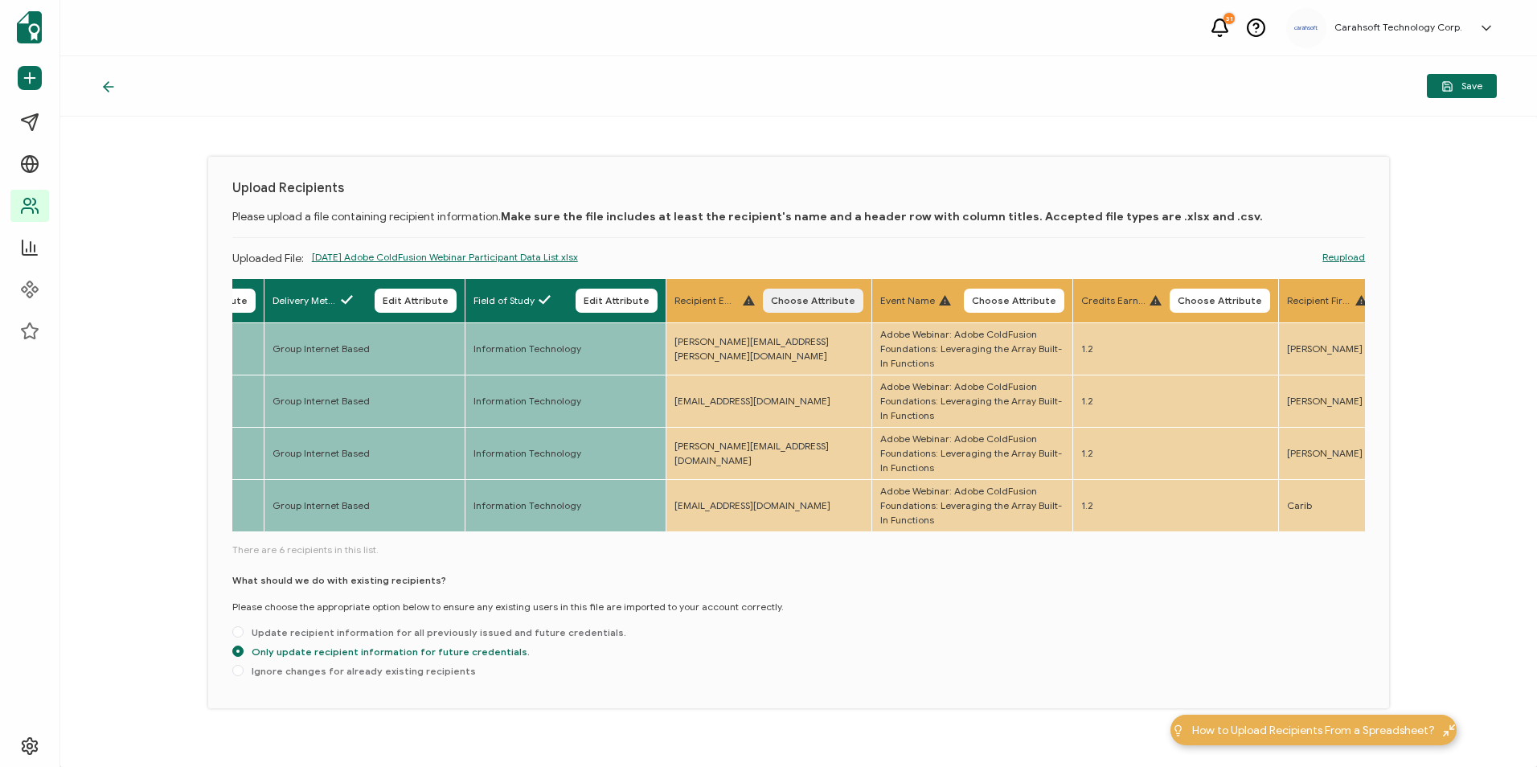
click at [854, 297] on span "Choose Attribute" at bounding box center [813, 301] width 84 height 10
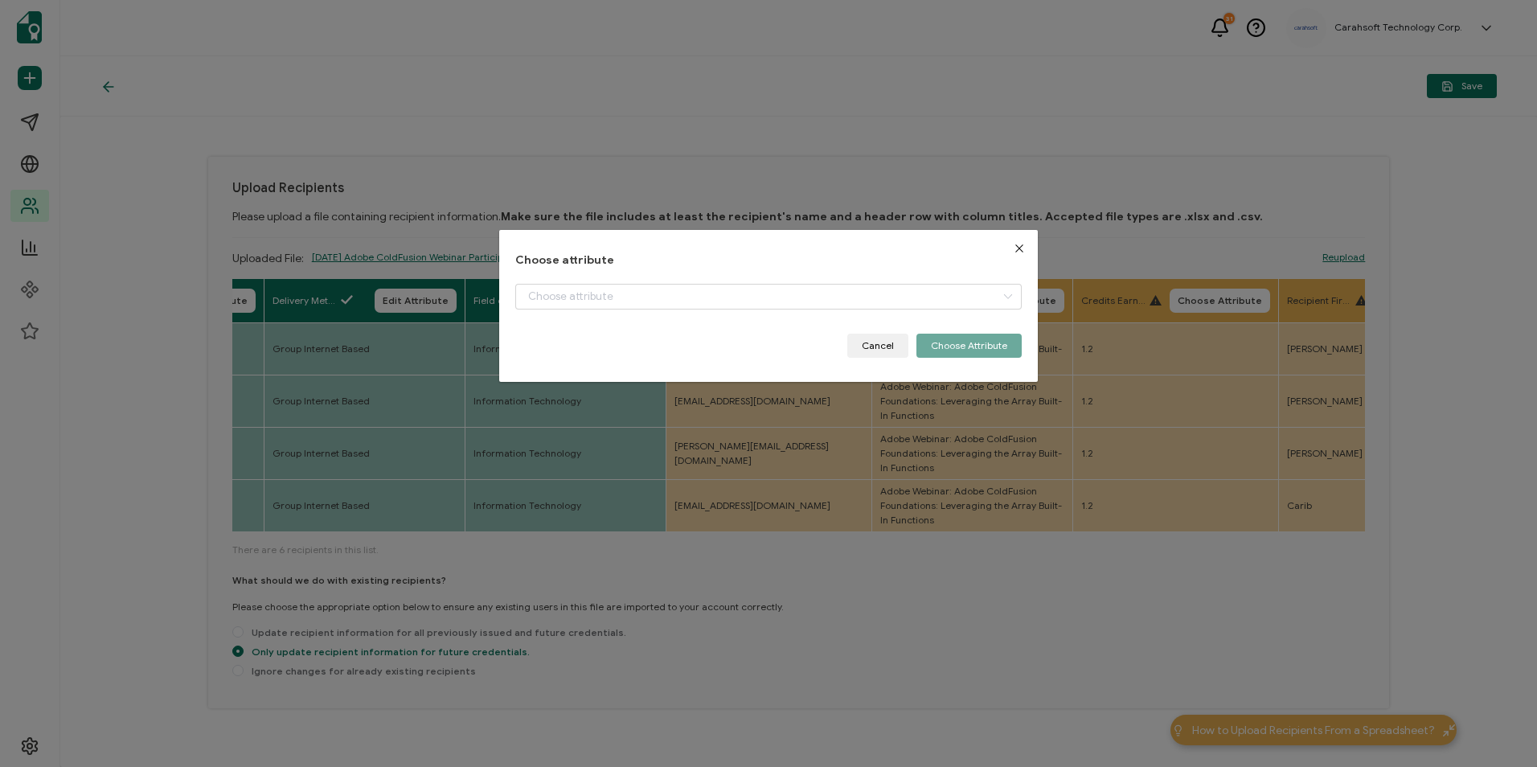
click at [685, 302] on div "dialog" at bounding box center [768, 309] width 506 height 50
click at [632, 294] on input "dialog" at bounding box center [768, 297] width 506 height 26
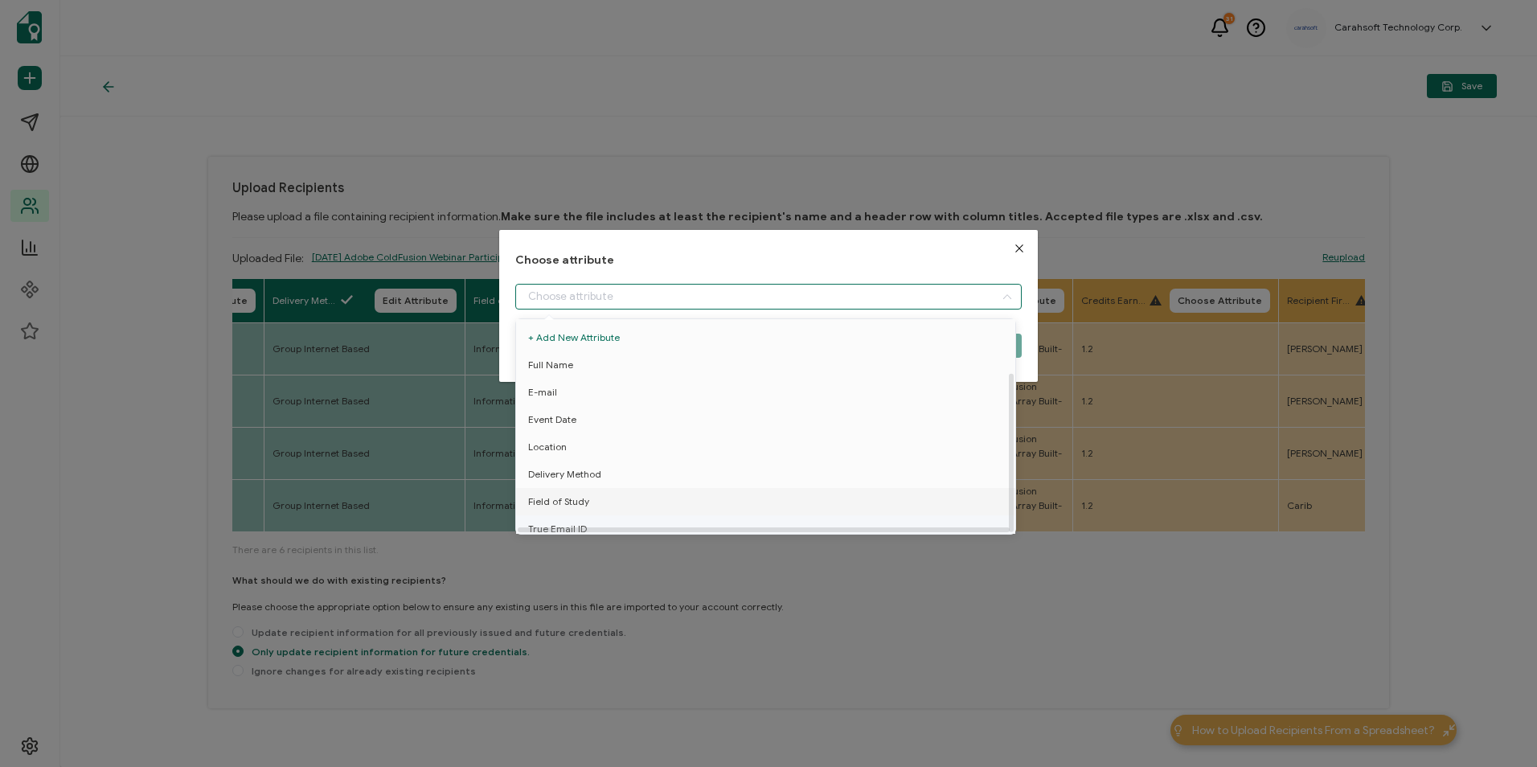
scroll to position [71, 0]
click at [563, 453] on span "True Email ID" at bounding box center [557, 466] width 59 height 27
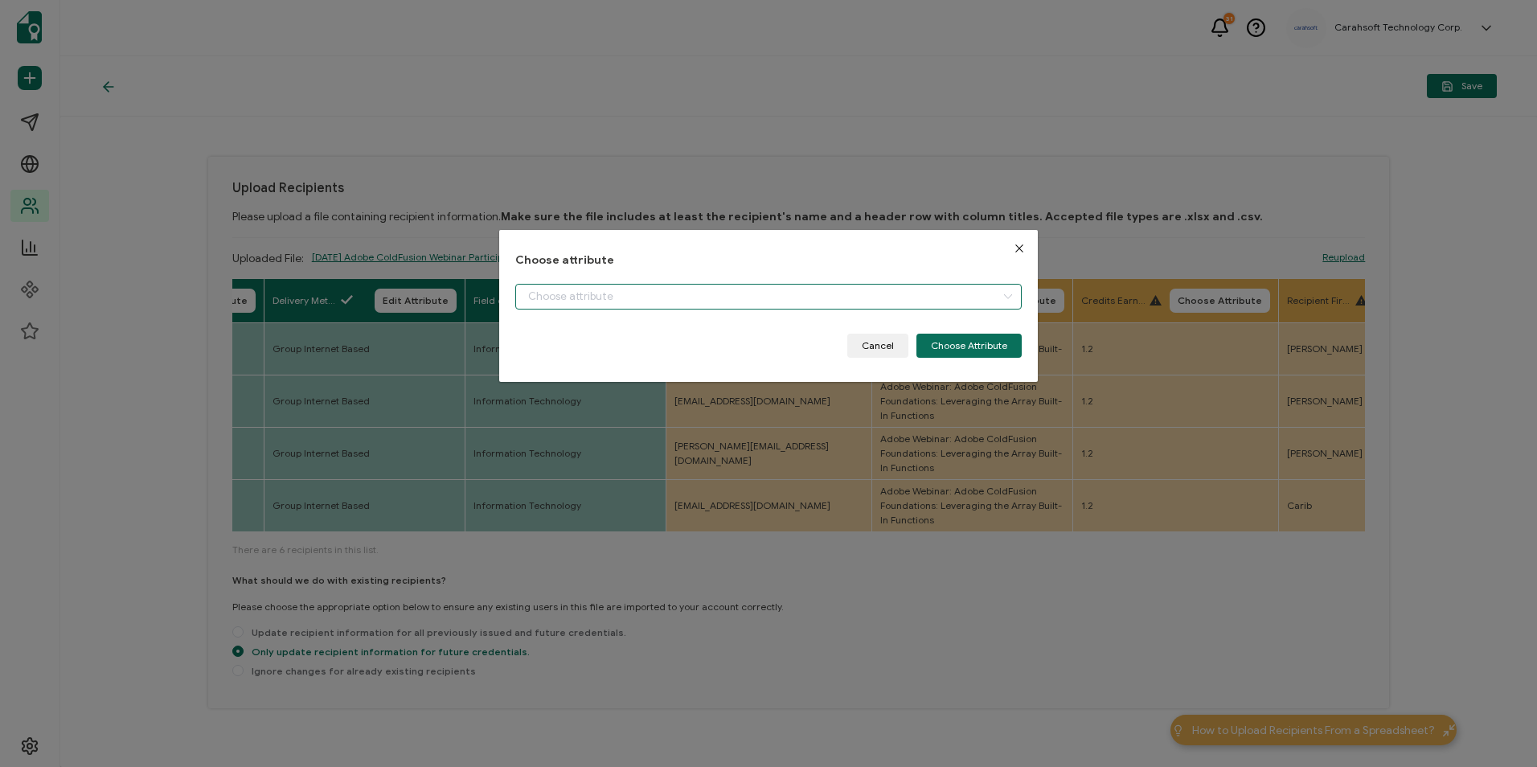
type input "True Email ID"
click at [941, 351] on button "Choose Attribute" at bounding box center [969, 346] width 105 height 24
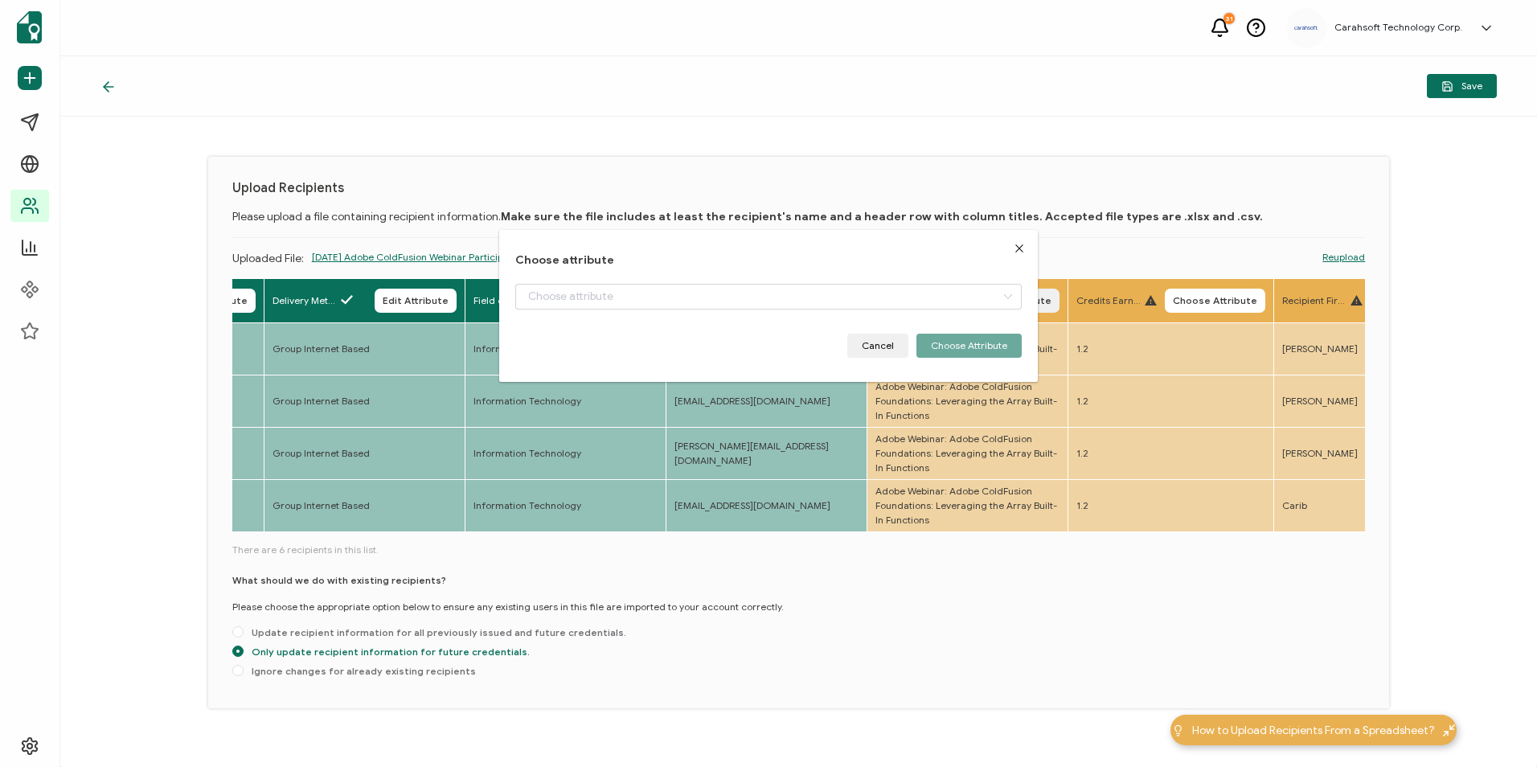
click at [1050, 303] on span "Choose Attribute" at bounding box center [1009, 301] width 84 height 10
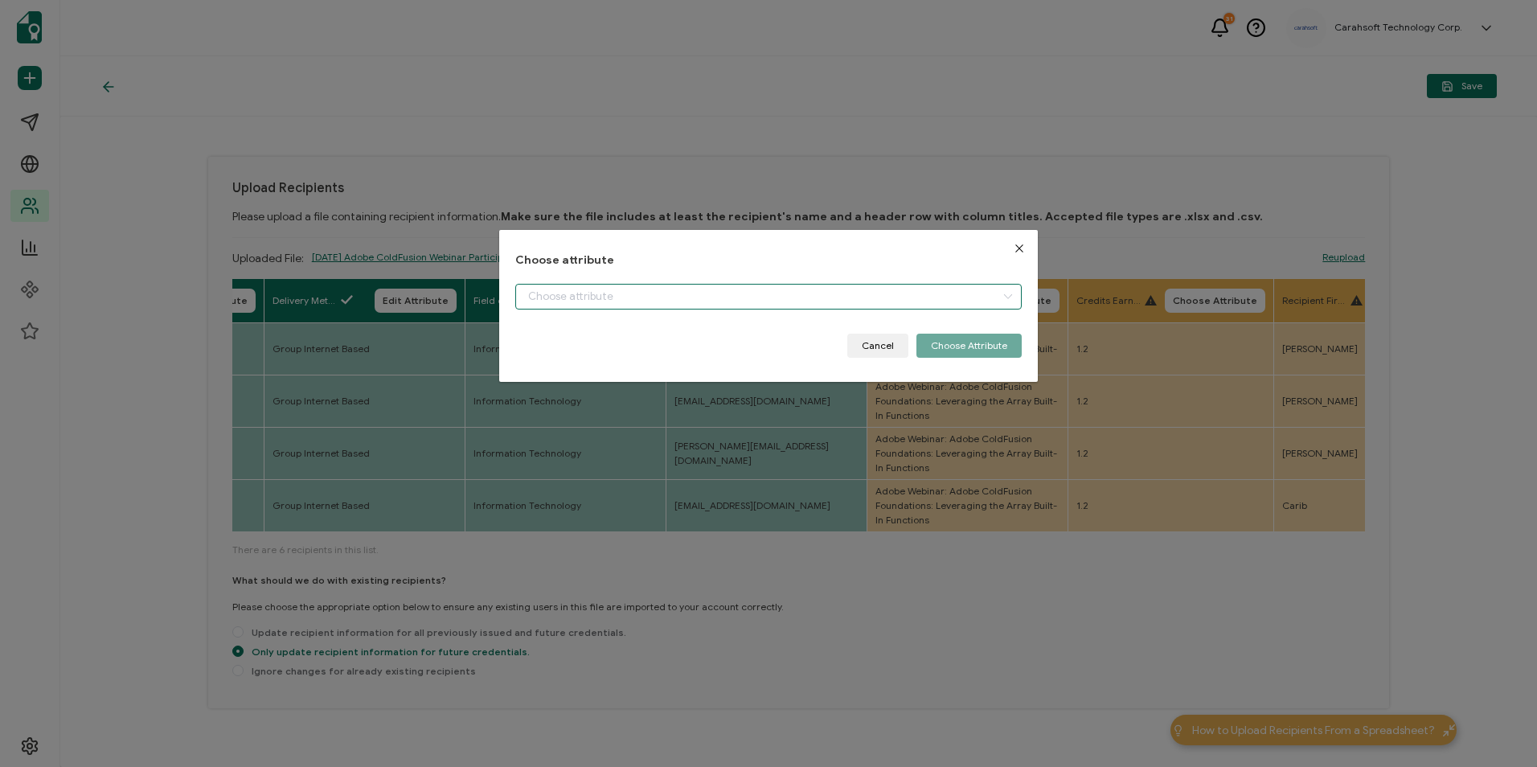
click at [711, 296] on input "dialog" at bounding box center [768, 297] width 506 height 26
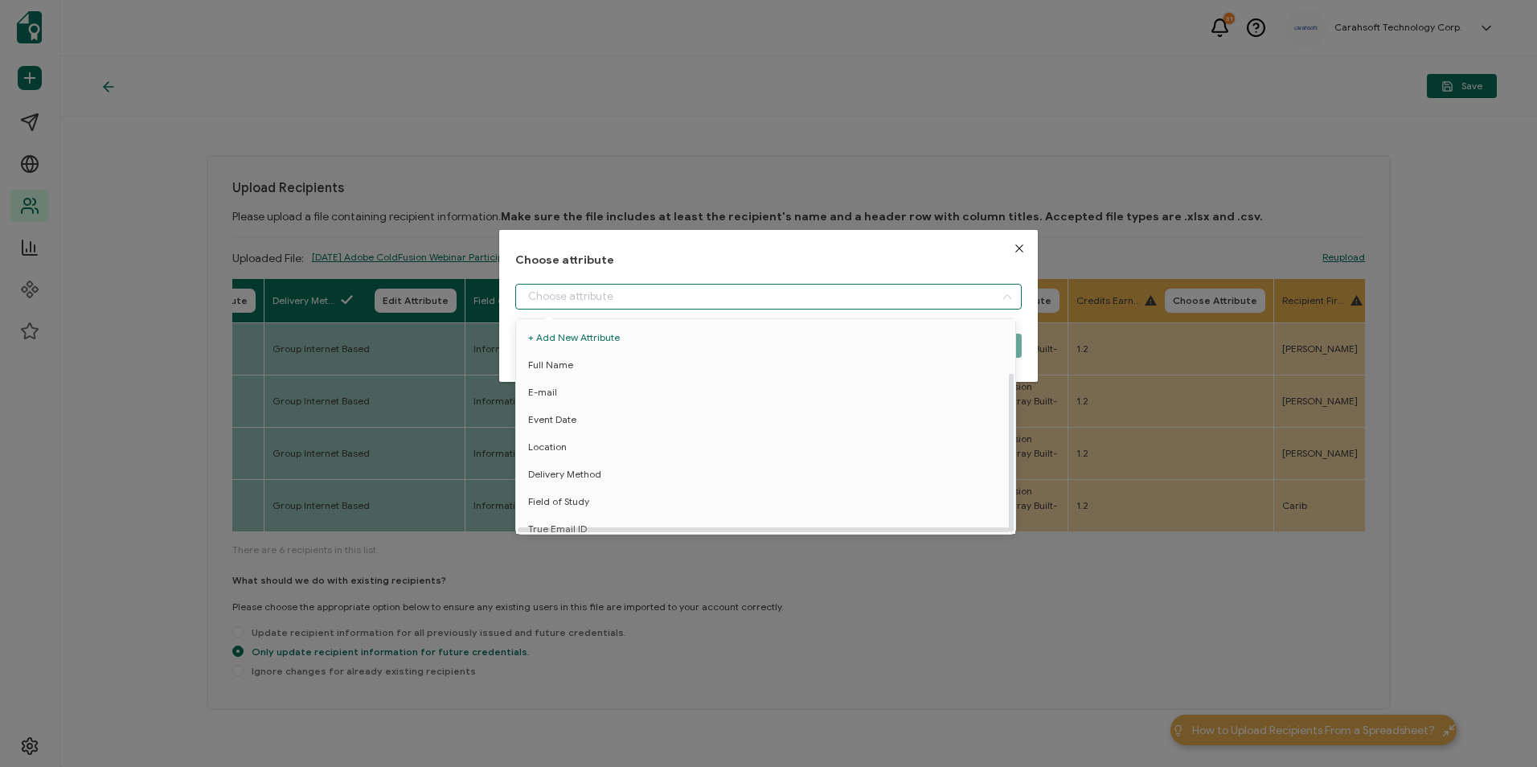
click at [587, 543] on li "Event Name" at bounding box center [768, 556] width 513 height 27
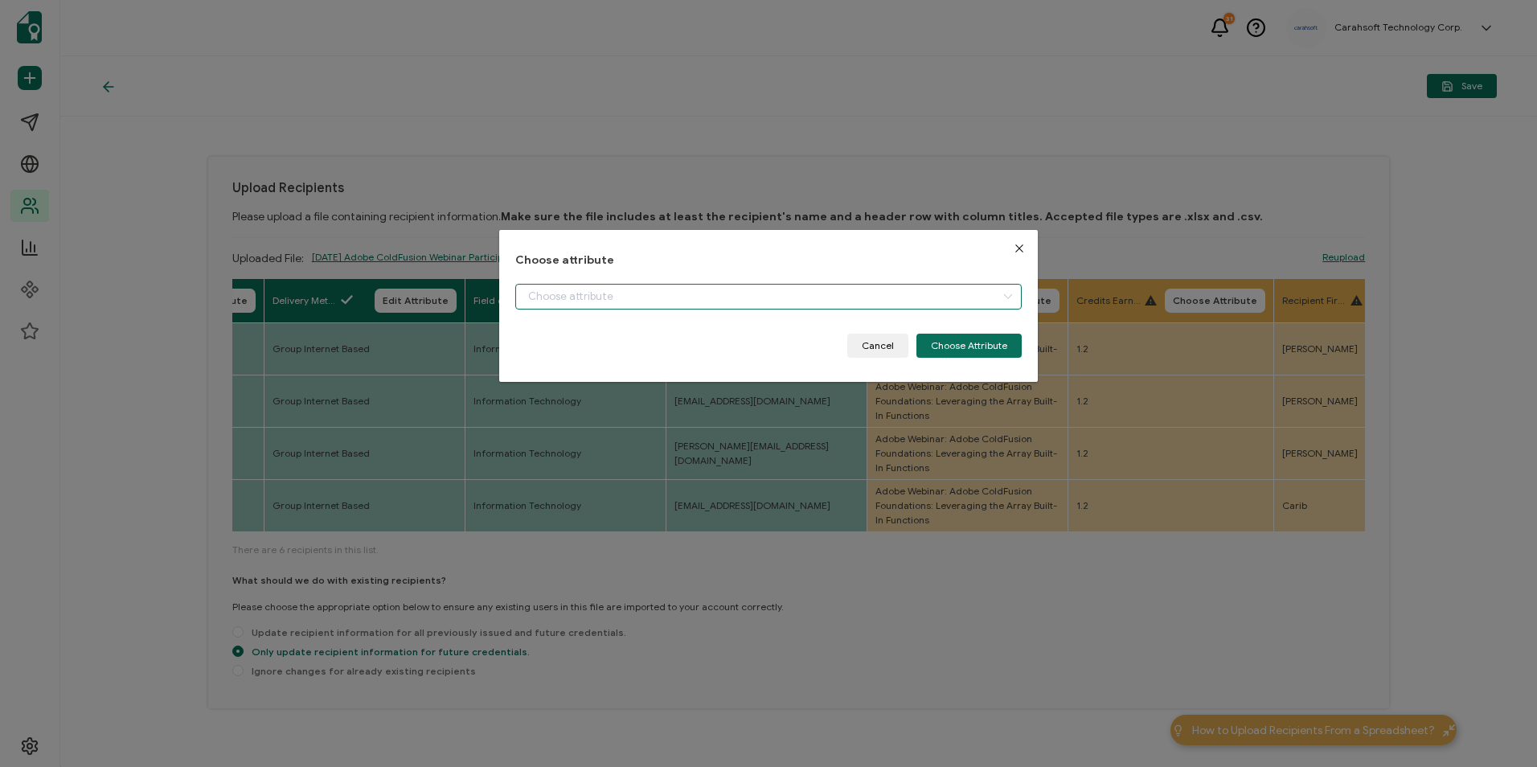
type input "Event Name"
click at [958, 338] on button "Choose Attribute" at bounding box center [969, 346] width 105 height 24
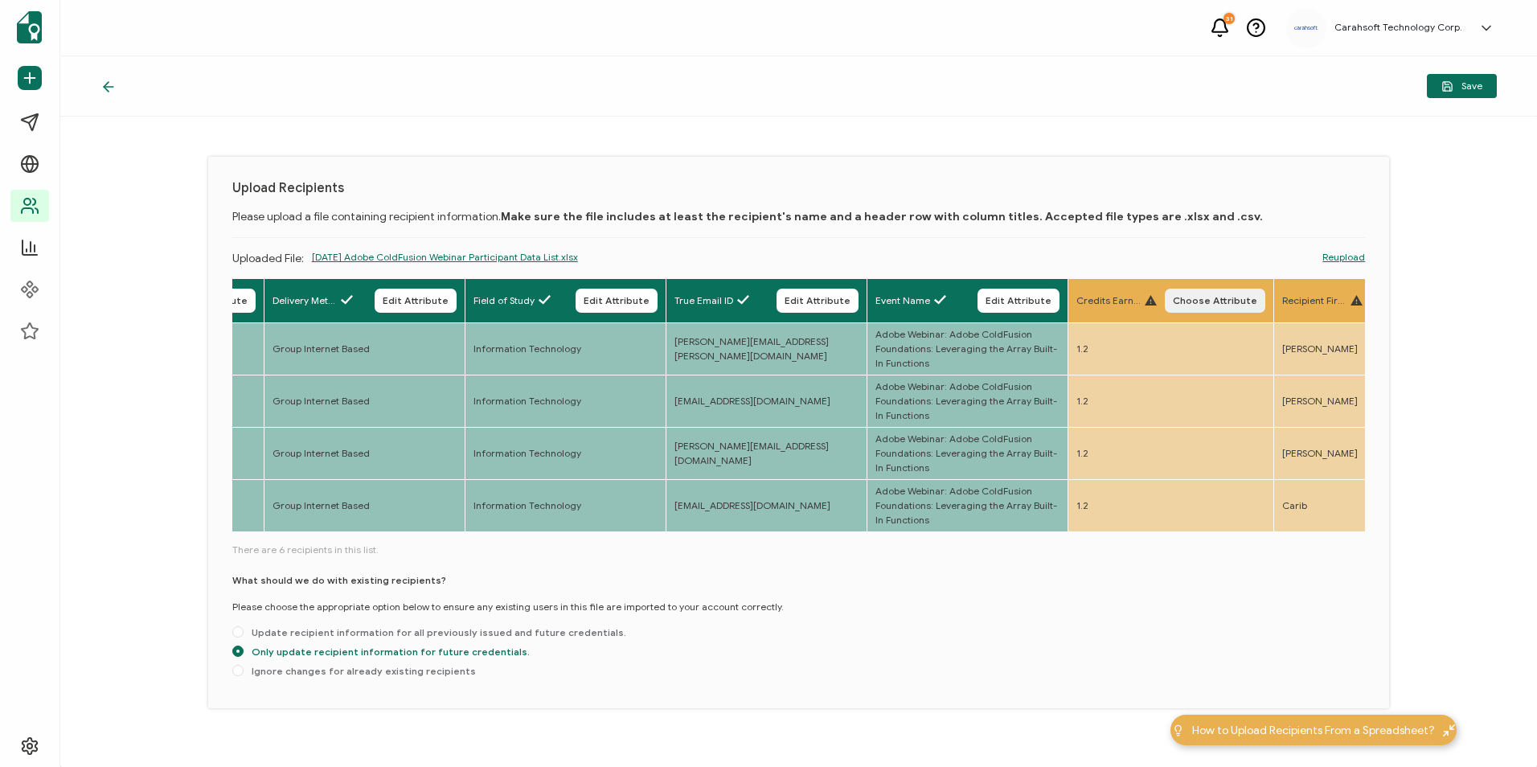
click at [1236, 303] on span "Choose Attribute" at bounding box center [1215, 301] width 84 height 10
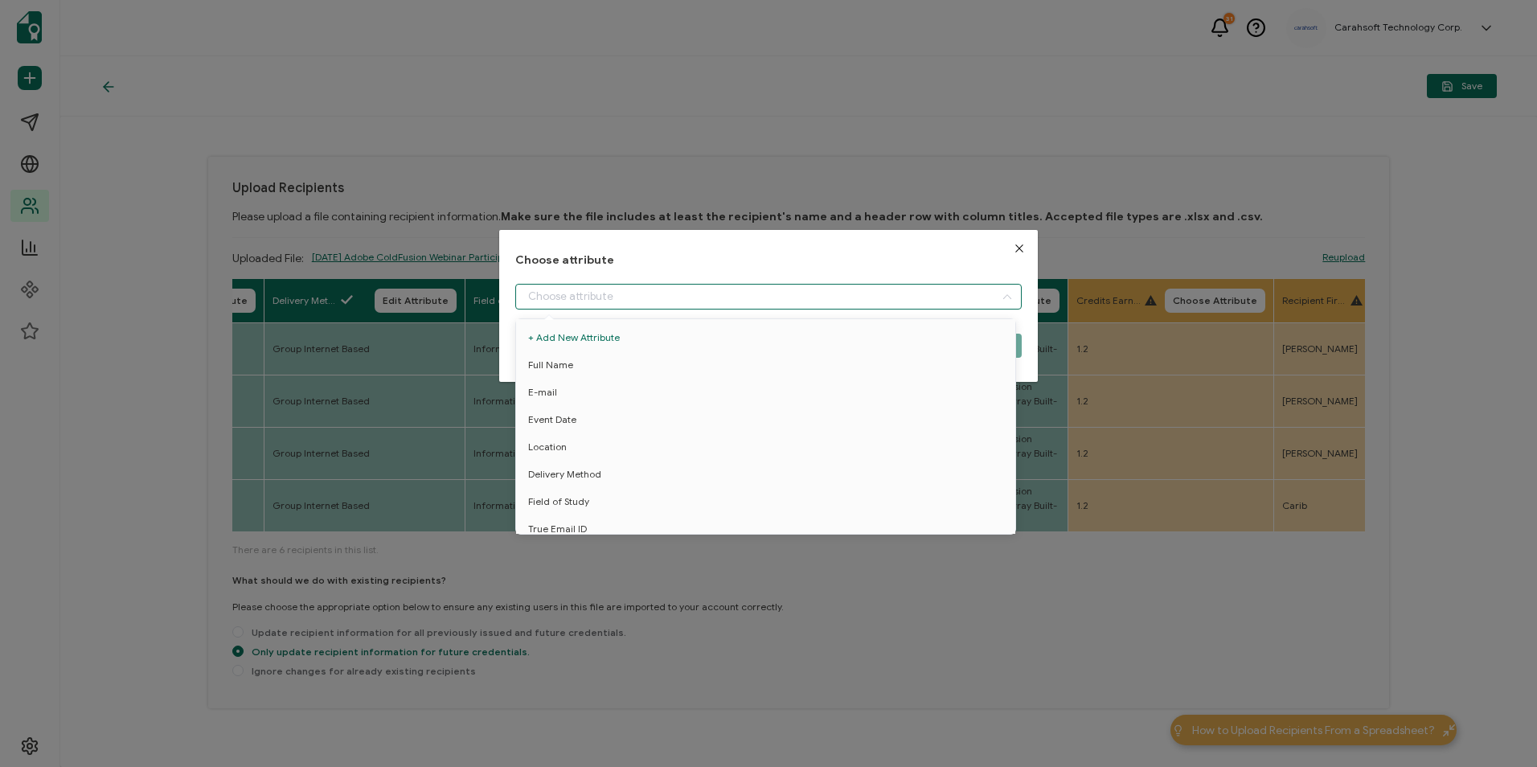
click at [663, 294] on input "dialog" at bounding box center [768, 297] width 506 height 26
click at [592, 513] on li "Credit Earned" at bounding box center [768, 520] width 513 height 27
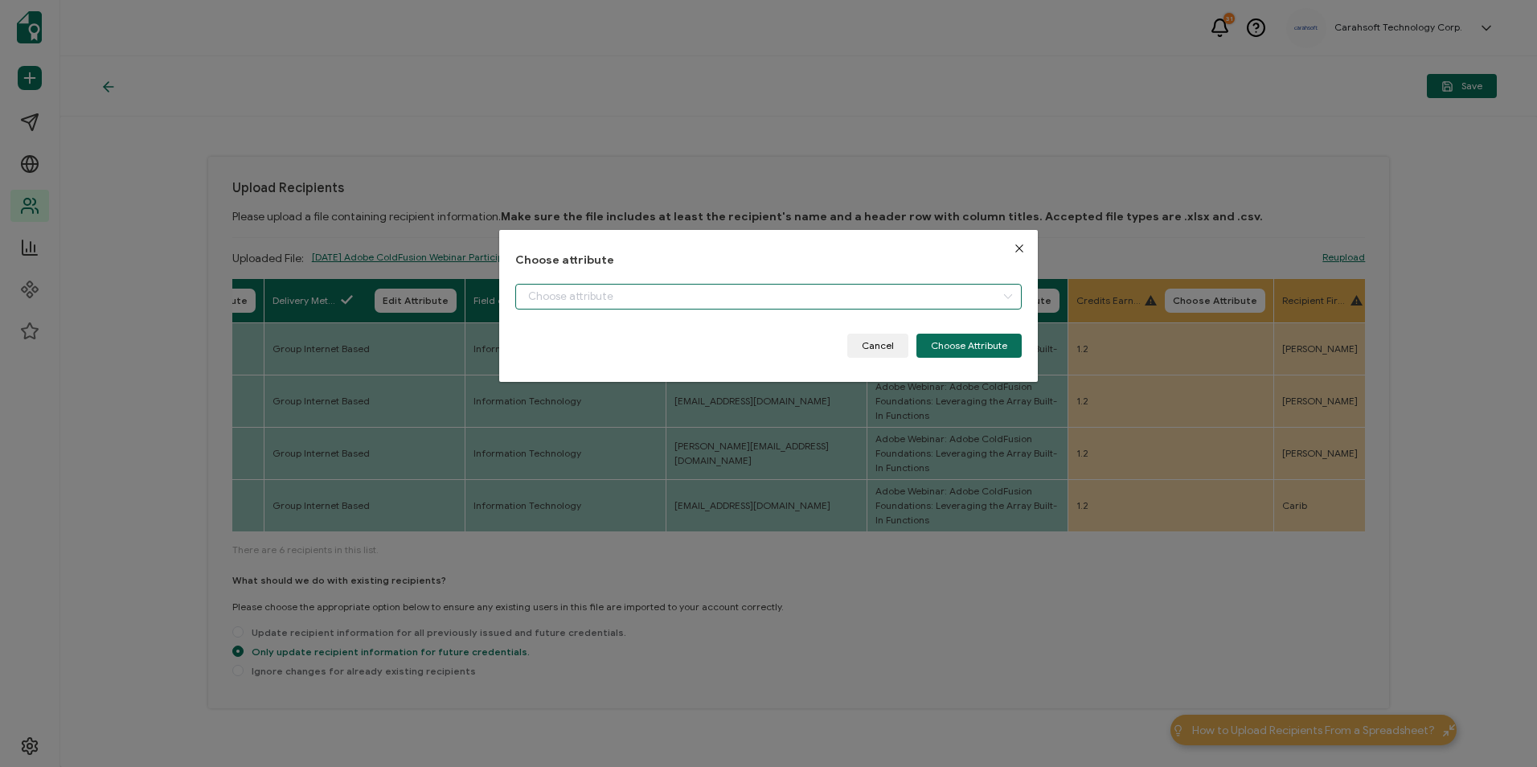
type input "Credit Earned"
click at [943, 343] on button "Choose Attribute" at bounding box center [969, 346] width 105 height 24
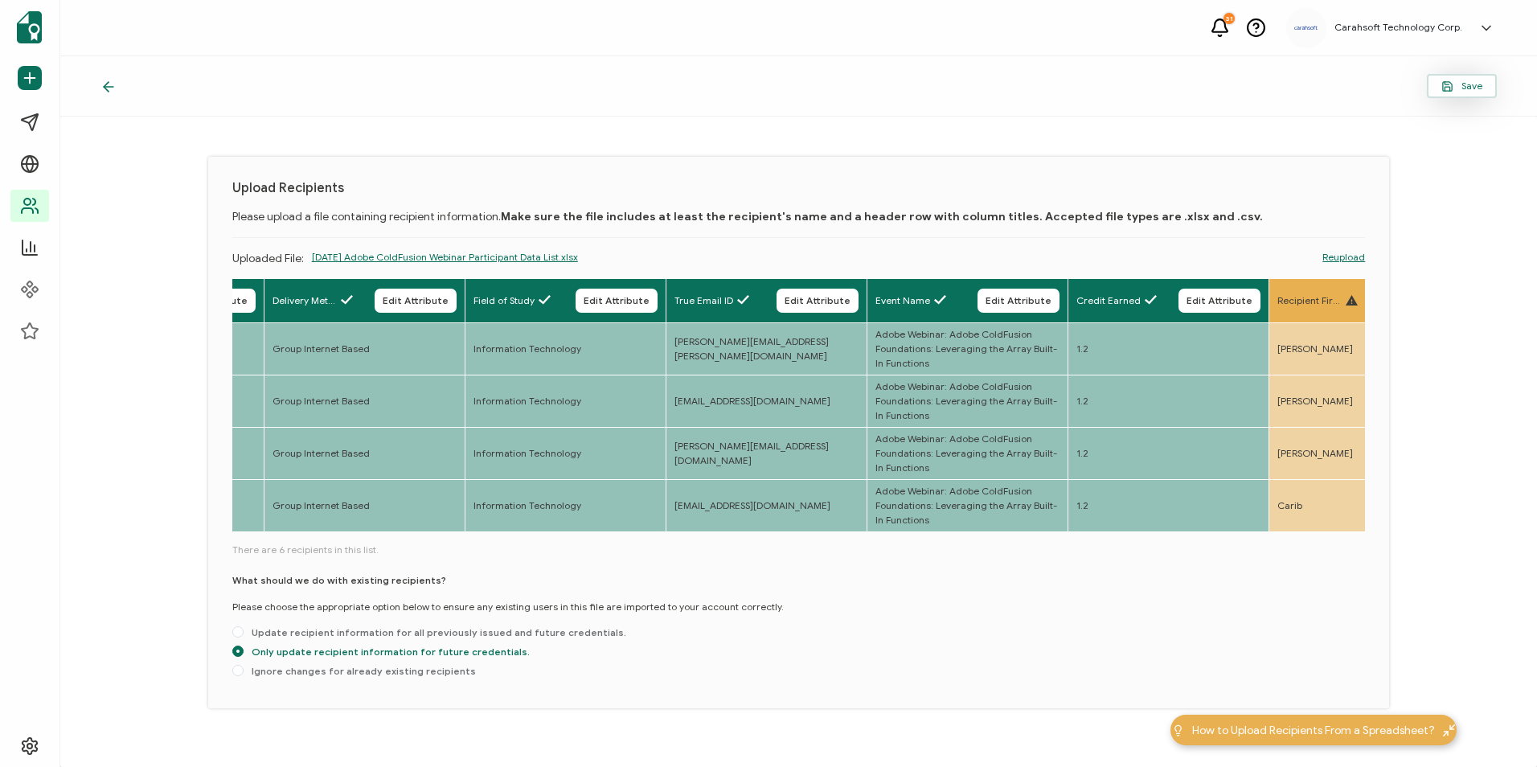
click at [1442, 85] on icon "button" at bounding box center [1448, 86] width 12 height 12
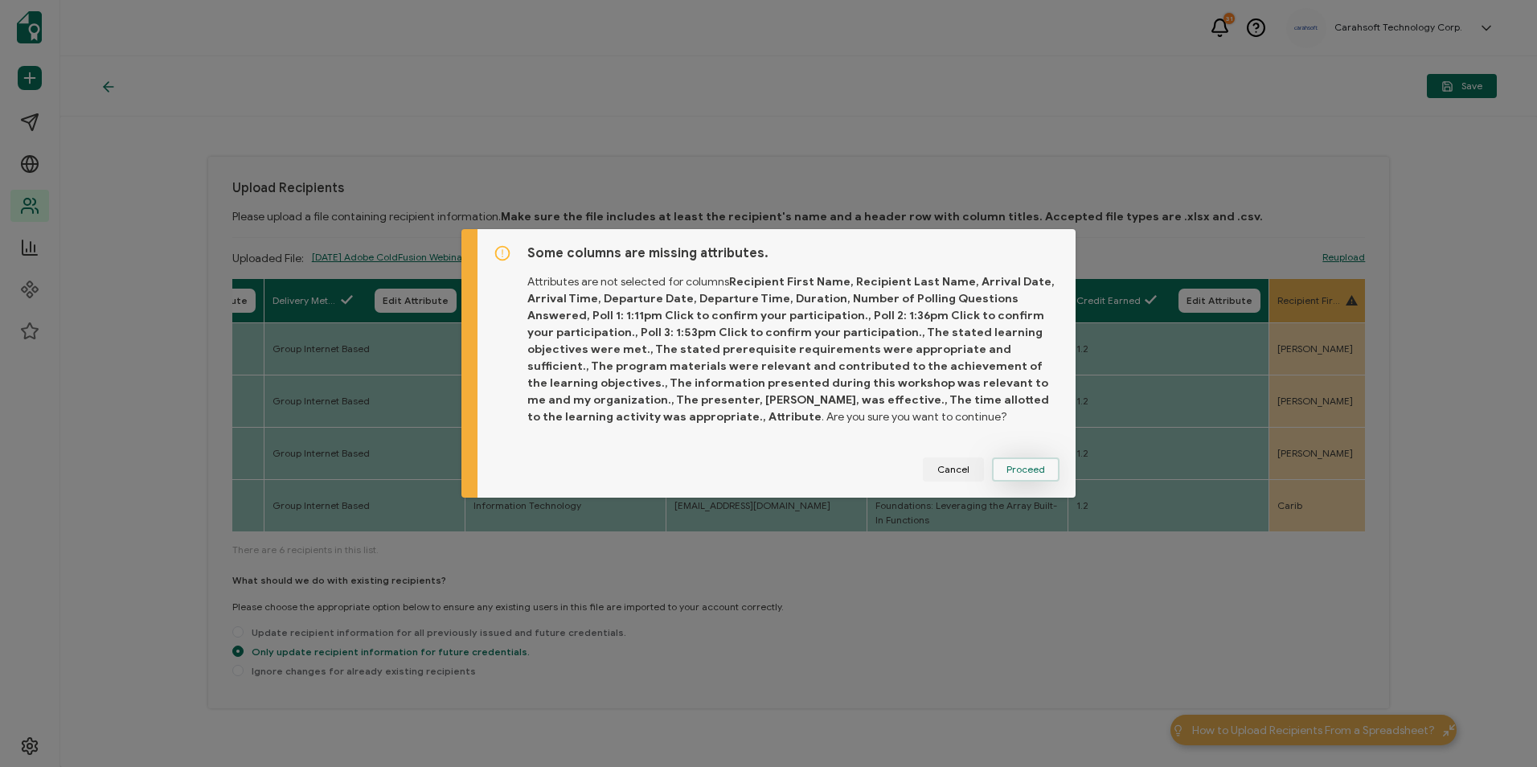
click at [1039, 465] on span "Proceed" at bounding box center [1026, 470] width 39 height 10
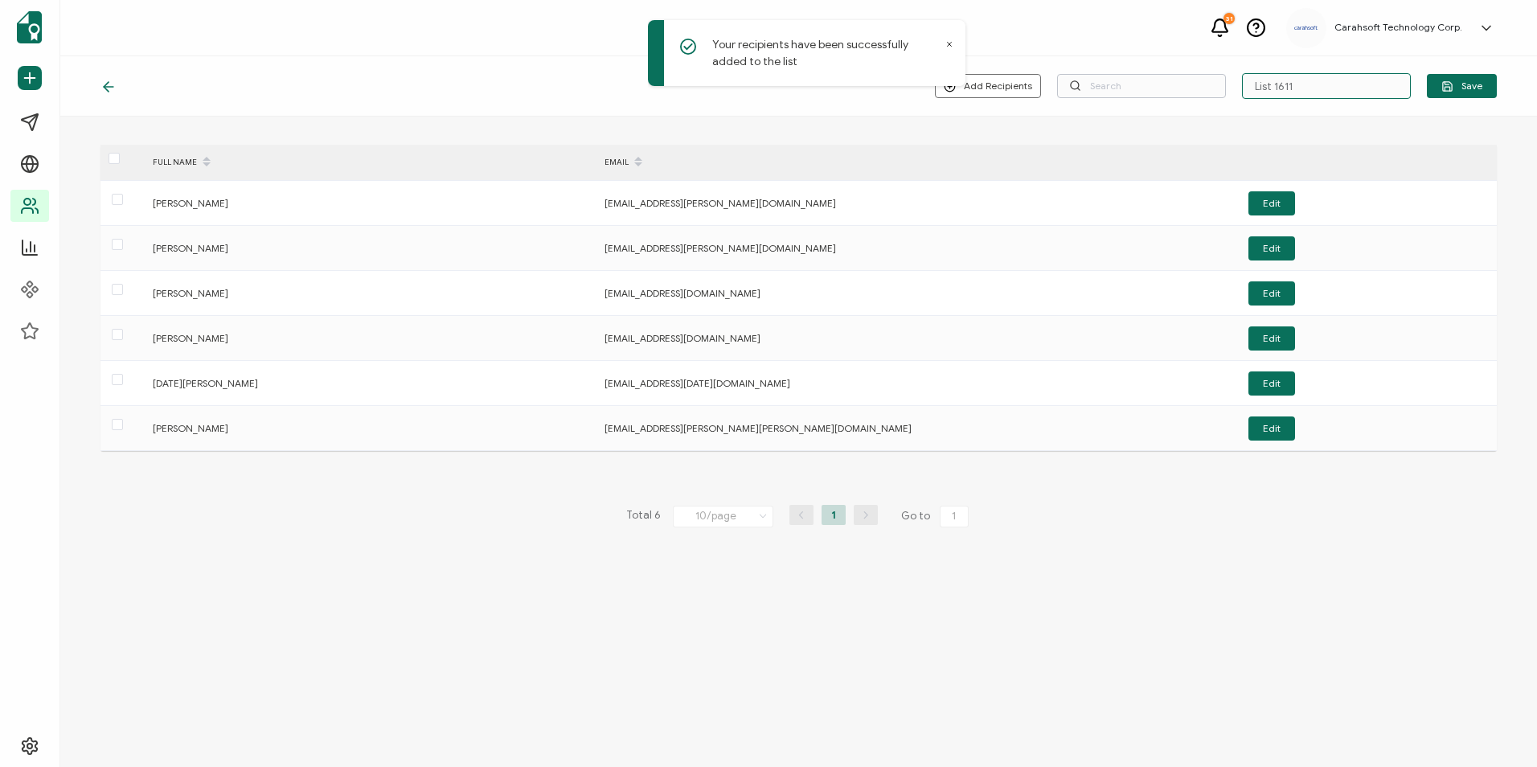
click at [1226, 93] on div "Add Recipients Upload New Recipients Import from Recipients List 1611 Save" at bounding box center [1216, 86] width 562 height 26
type input "8-19-25_71480 Adobe Webinar"
click at [1458, 84] on span "Save" at bounding box center [1462, 86] width 41 height 12
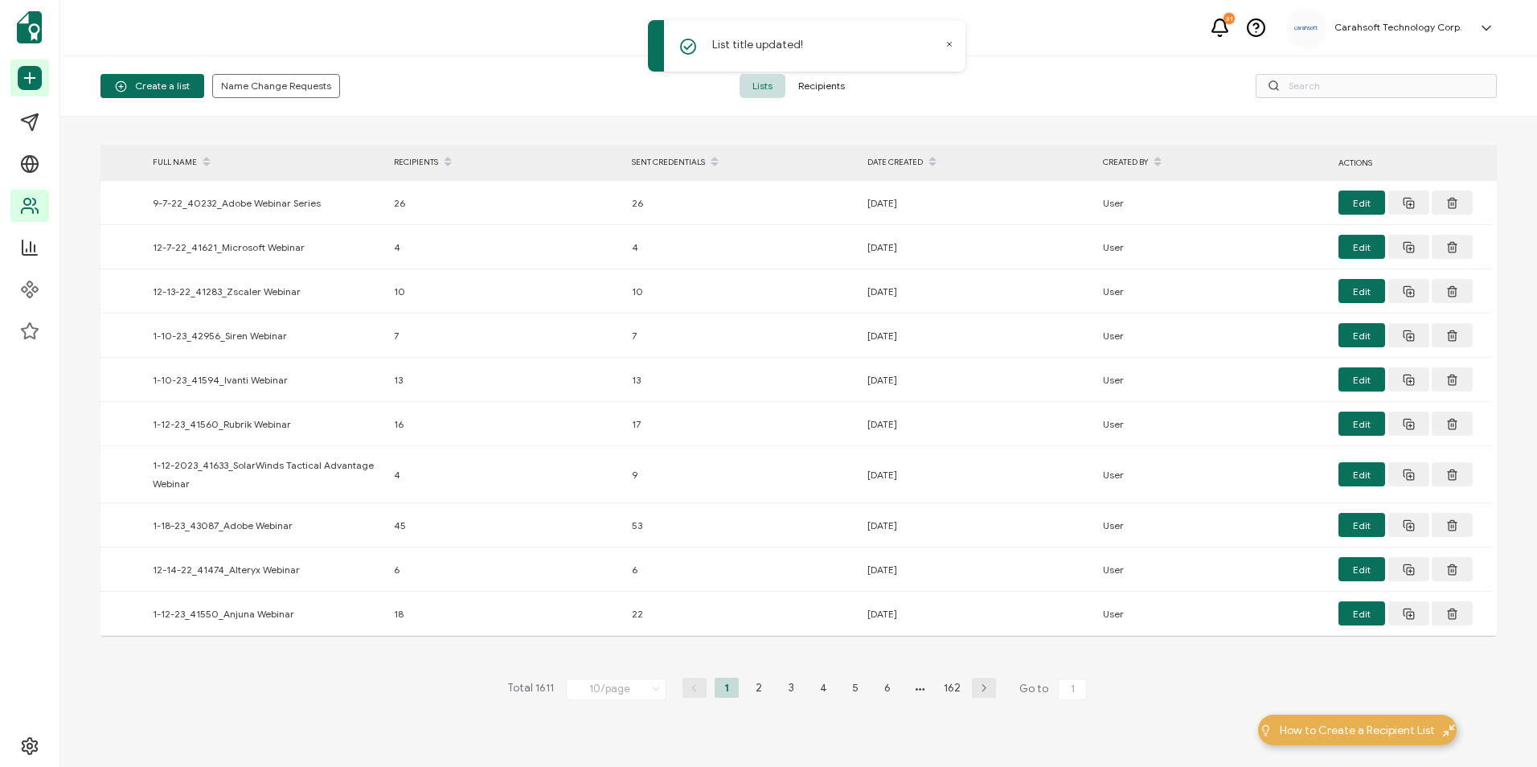
click at [35, 77] on icon at bounding box center [30, 78] width 24 height 24
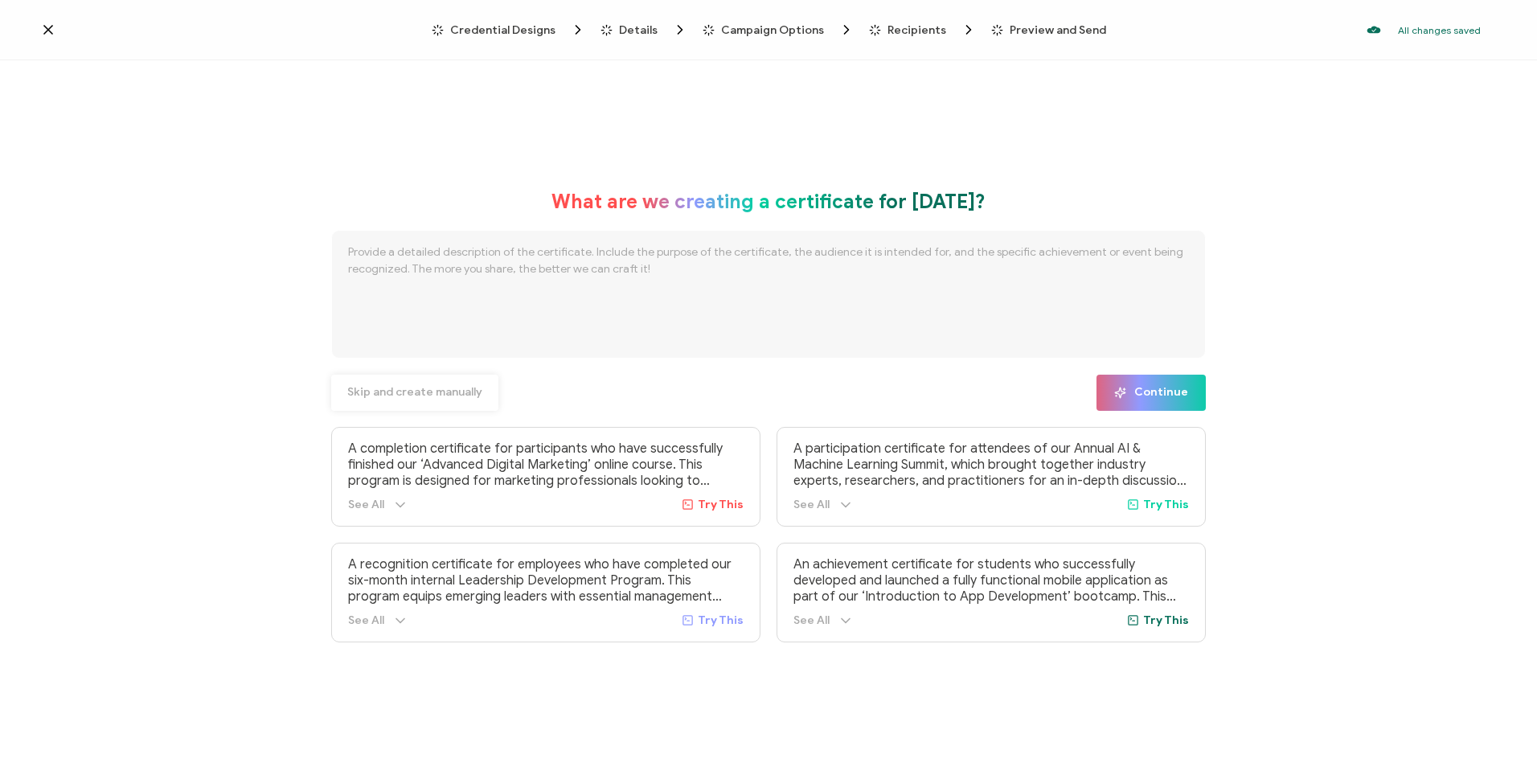
click at [418, 396] on span "Skip and create manually" at bounding box center [414, 392] width 135 height 11
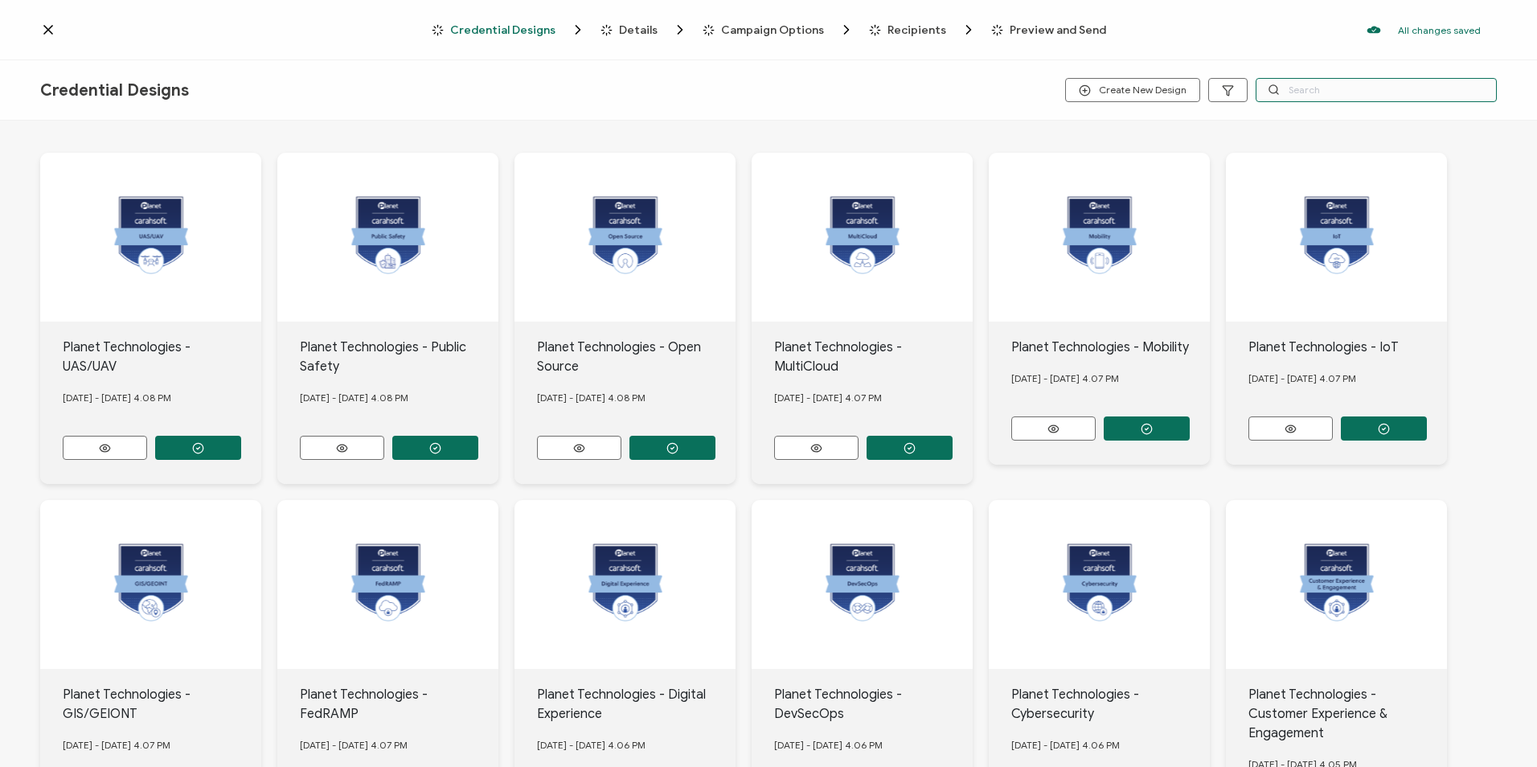
click at [1337, 88] on input "text" at bounding box center [1376, 90] width 241 height 24
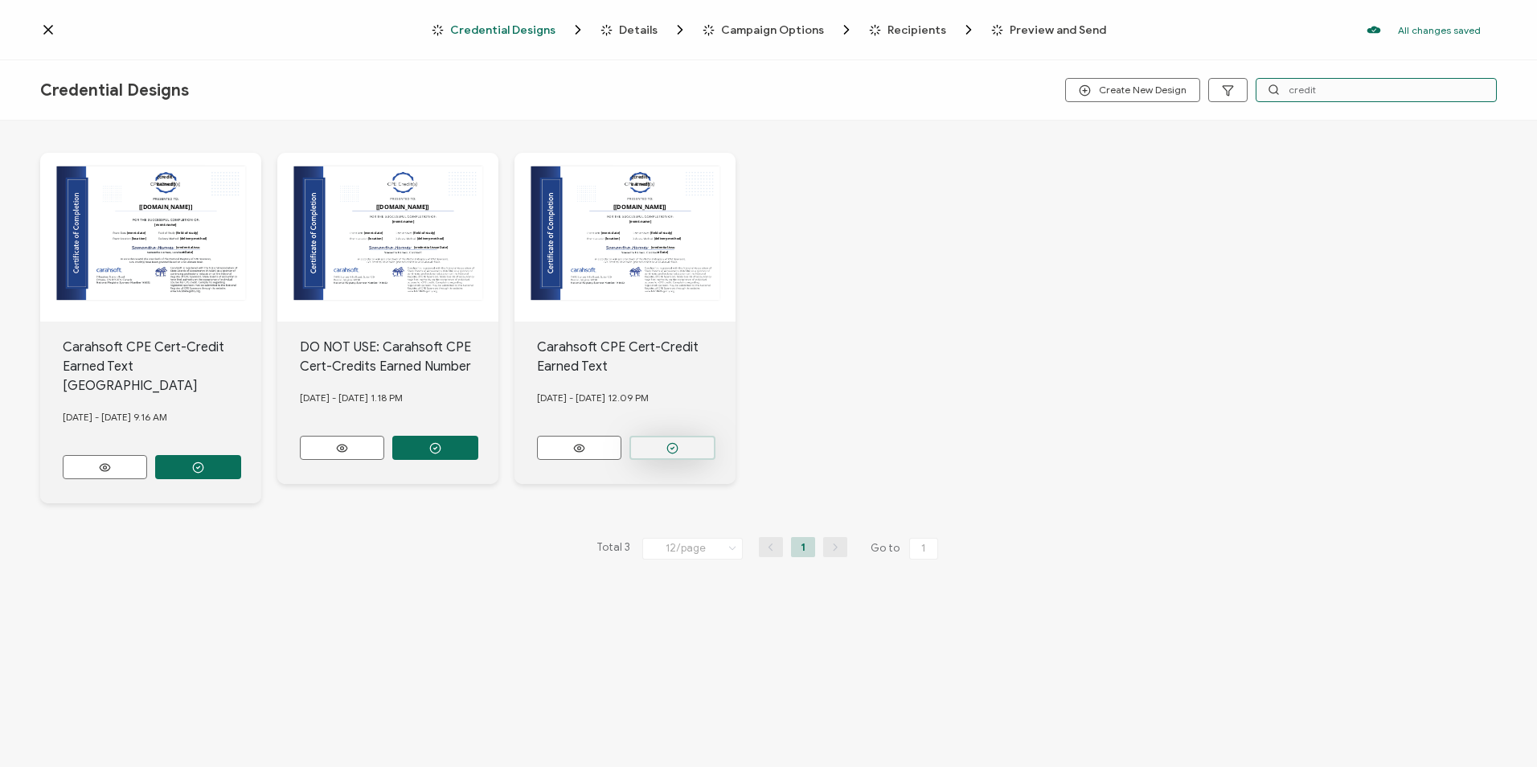
type input "credit"
click at [692, 443] on button "button" at bounding box center [673, 448] width 86 height 24
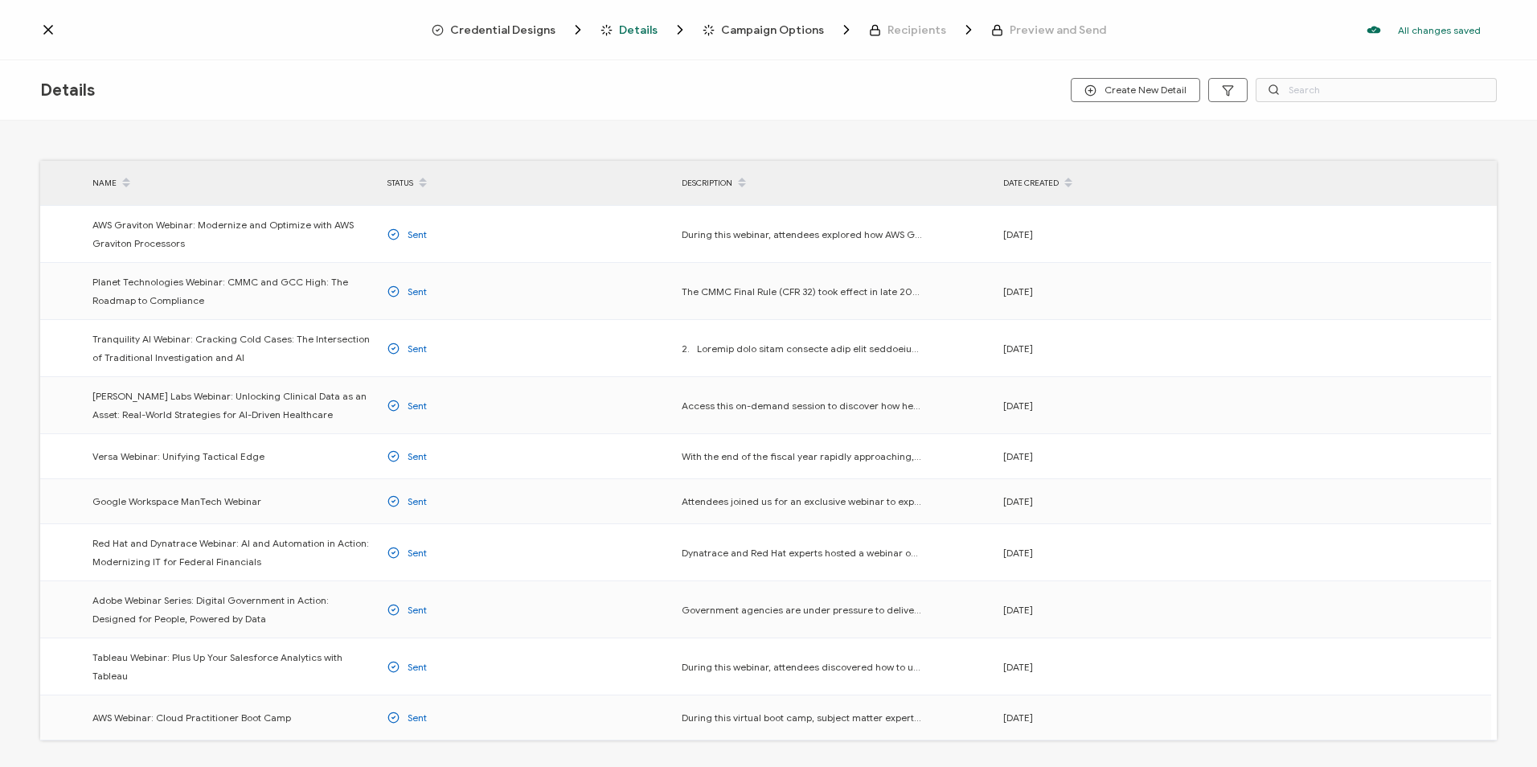
click at [535, 29] on span "Credential Designs" at bounding box center [502, 30] width 105 height 12
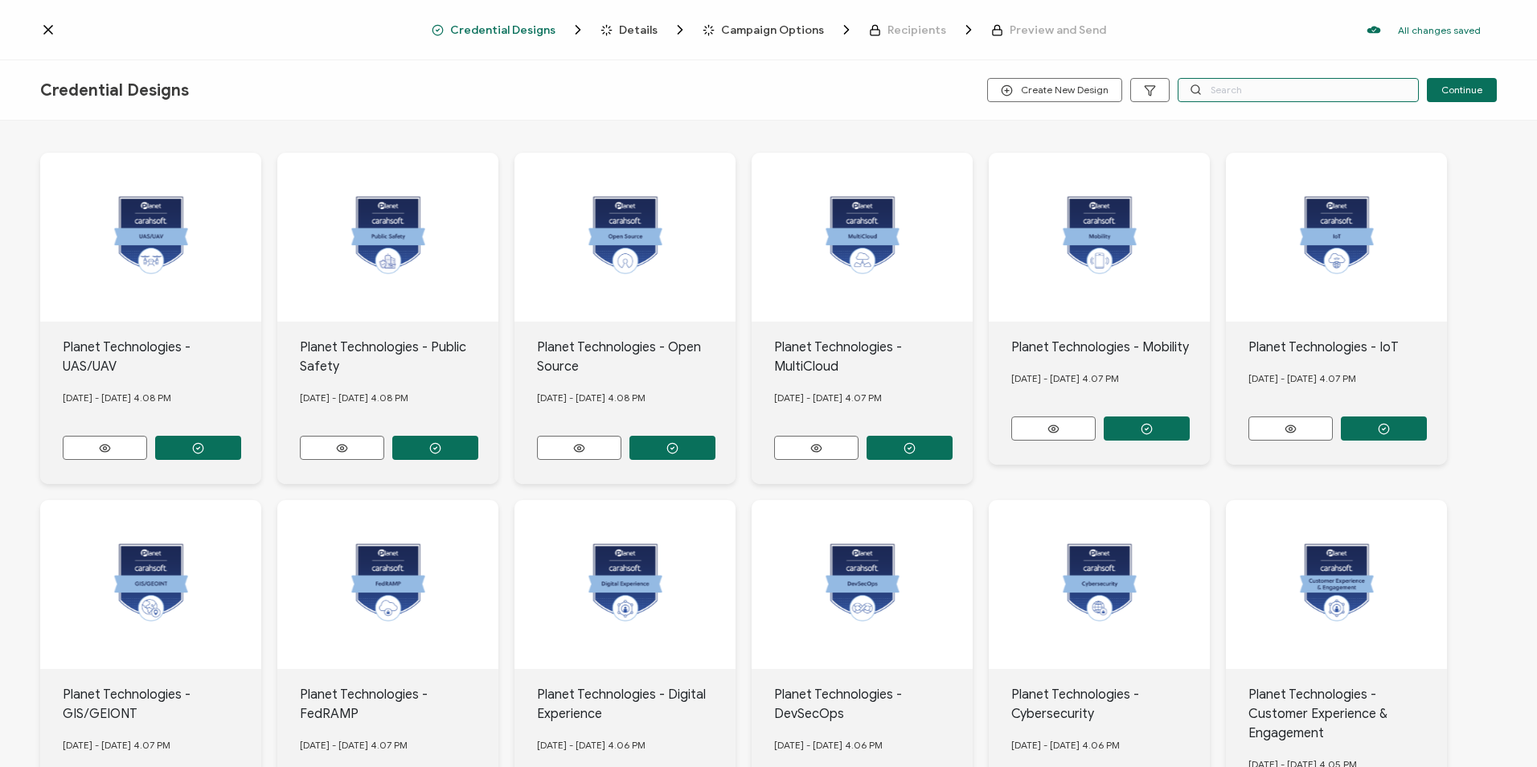
click at [1236, 88] on input "text" at bounding box center [1298, 90] width 241 height 24
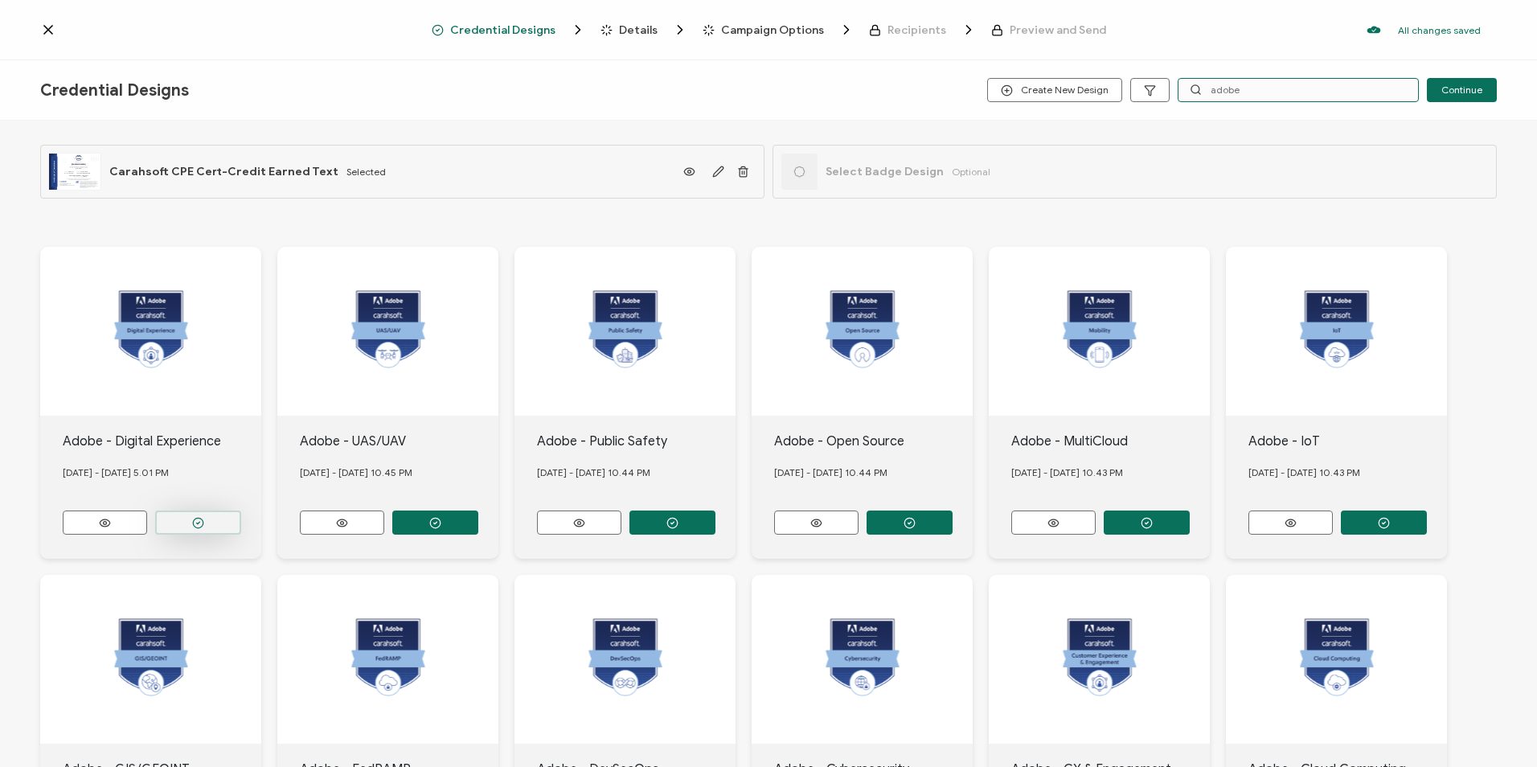
type input "adobe"
click at [213, 522] on button "button" at bounding box center [198, 523] width 86 height 24
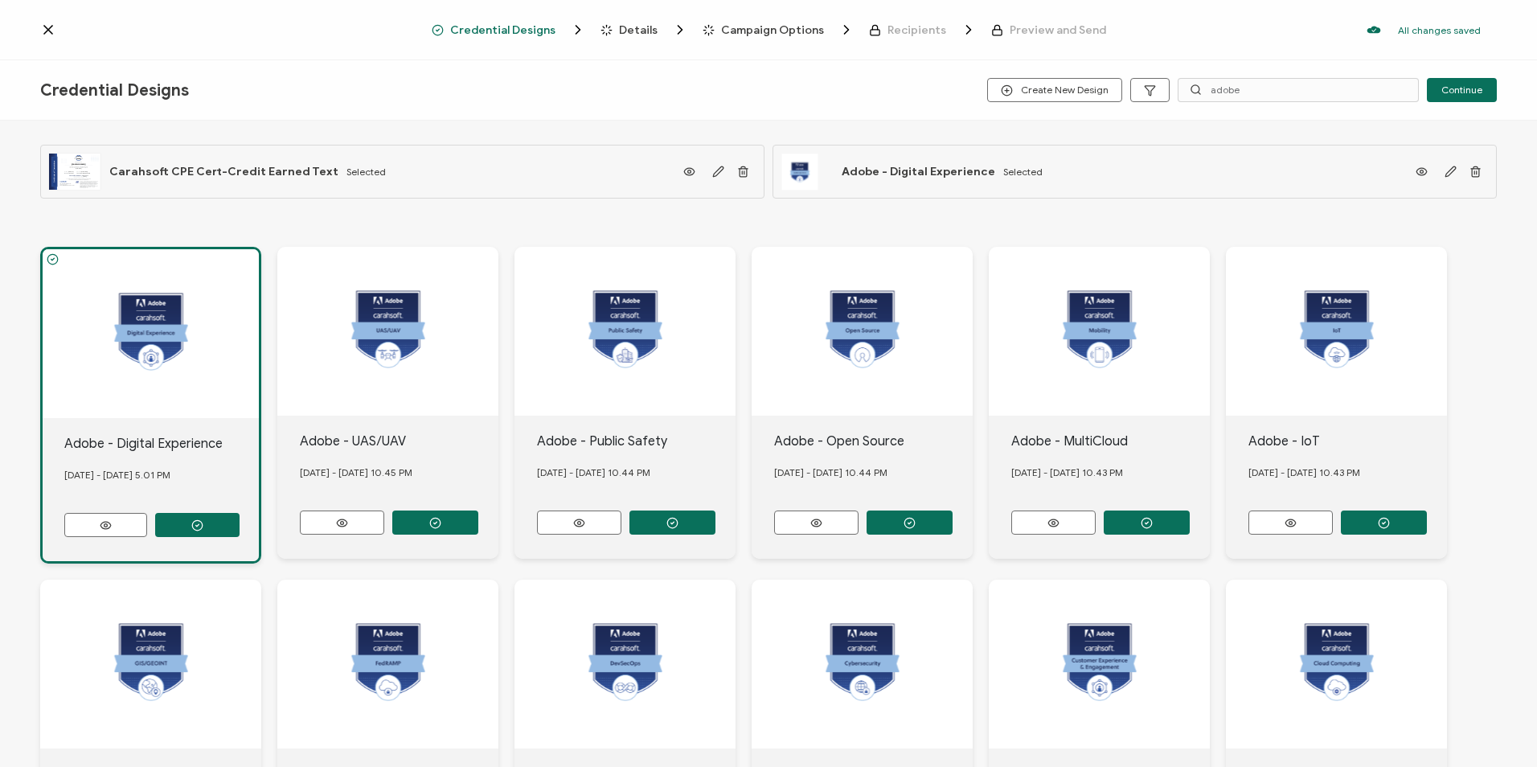
click at [642, 28] on span "Details" at bounding box center [638, 30] width 39 height 12
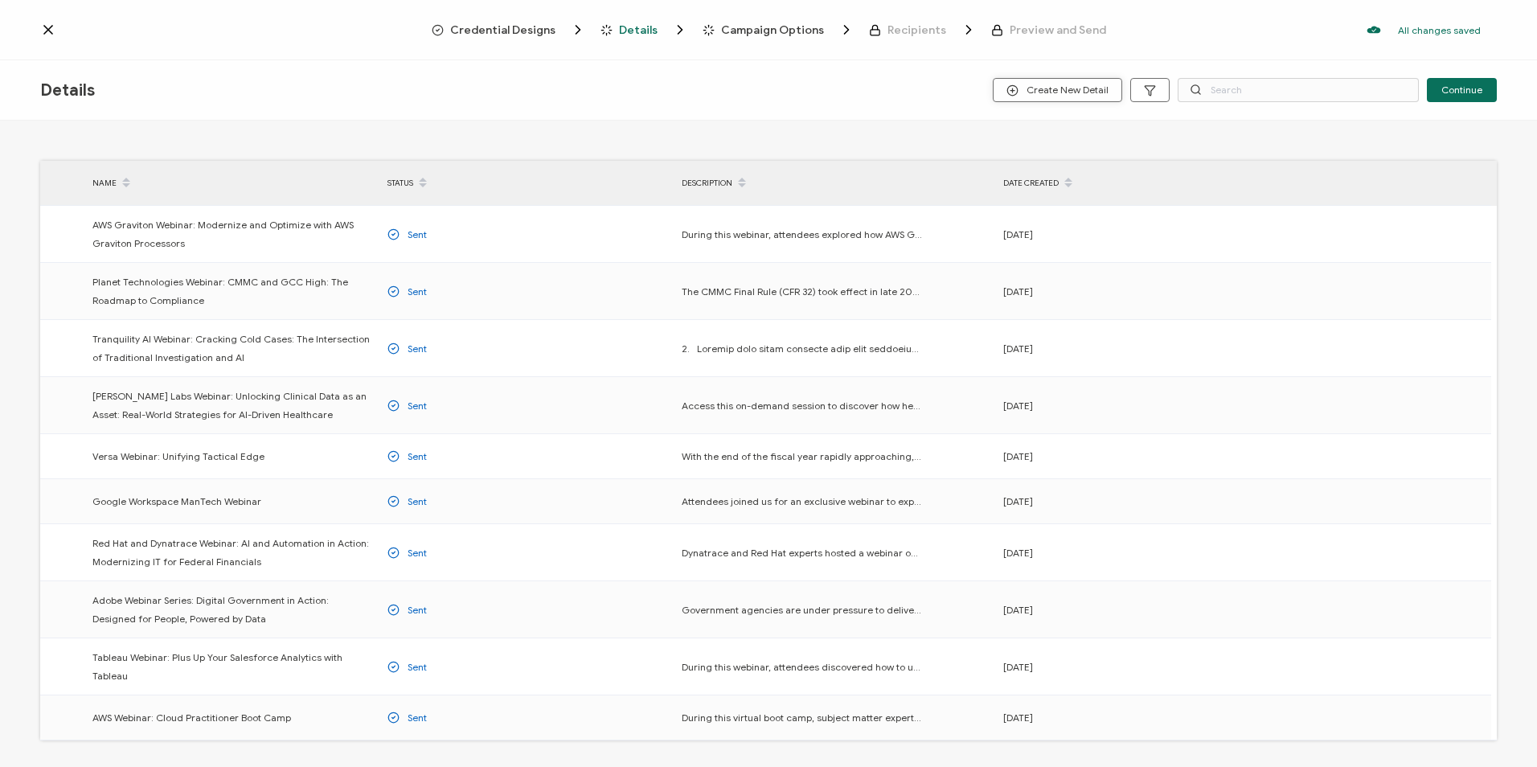
click at [1053, 92] on span "Create New Detail" at bounding box center [1058, 90] width 102 height 12
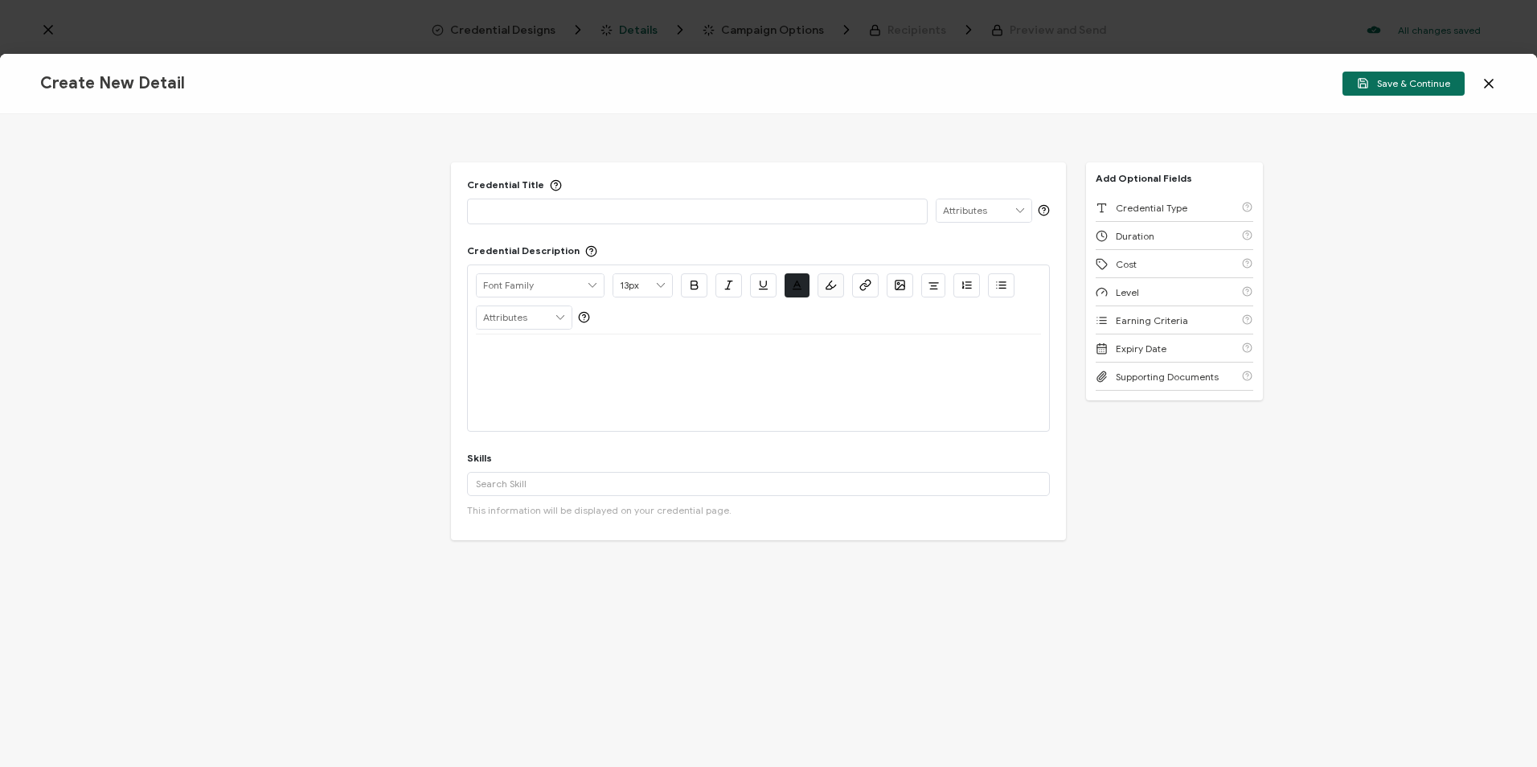
click at [564, 207] on p at bounding box center [697, 211] width 443 height 16
drag, startPoint x: 526, startPoint y: 354, endPoint x: 501, endPoint y: 352, distance: 25.0
click at [526, 354] on p at bounding box center [758, 354] width 565 height 14
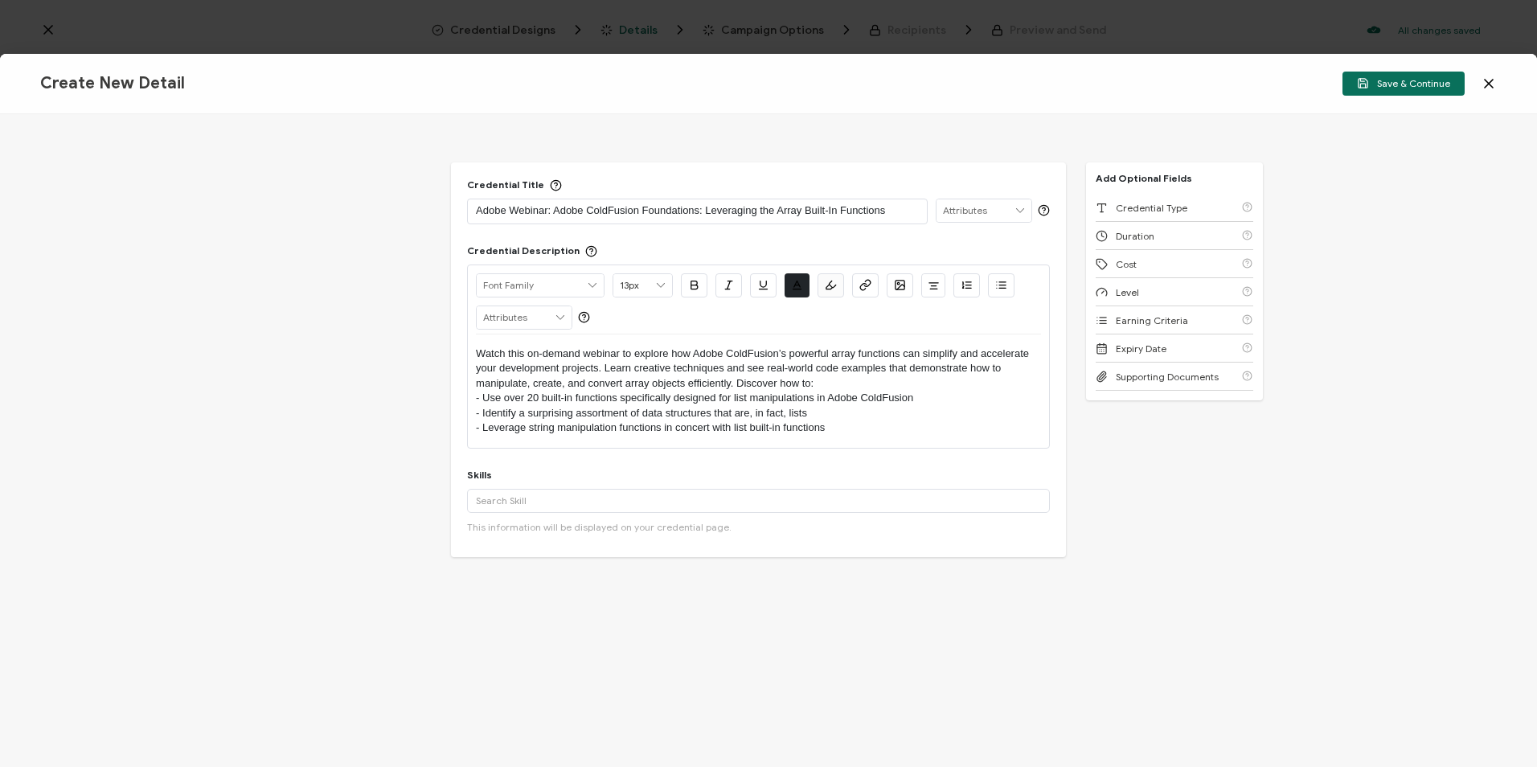
click at [736, 381] on p "Watch this on-demand webinar to explore how Adobe ColdFusion’s powerful array f…" at bounding box center [758, 369] width 565 height 44
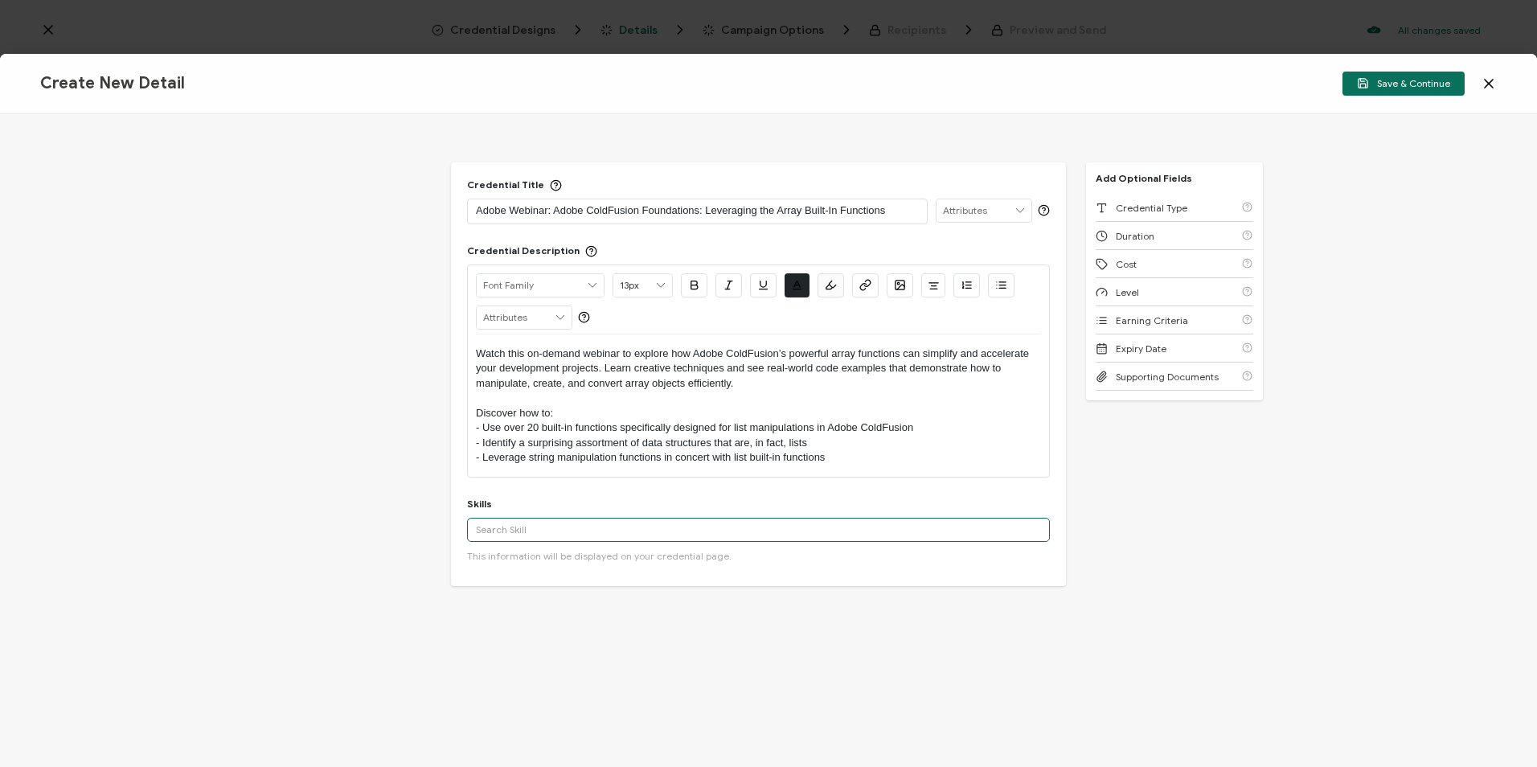
click at [526, 535] on input "text" at bounding box center [758, 530] width 583 height 24
click at [494, 531] on input "text" at bounding box center [758, 530] width 583 height 24
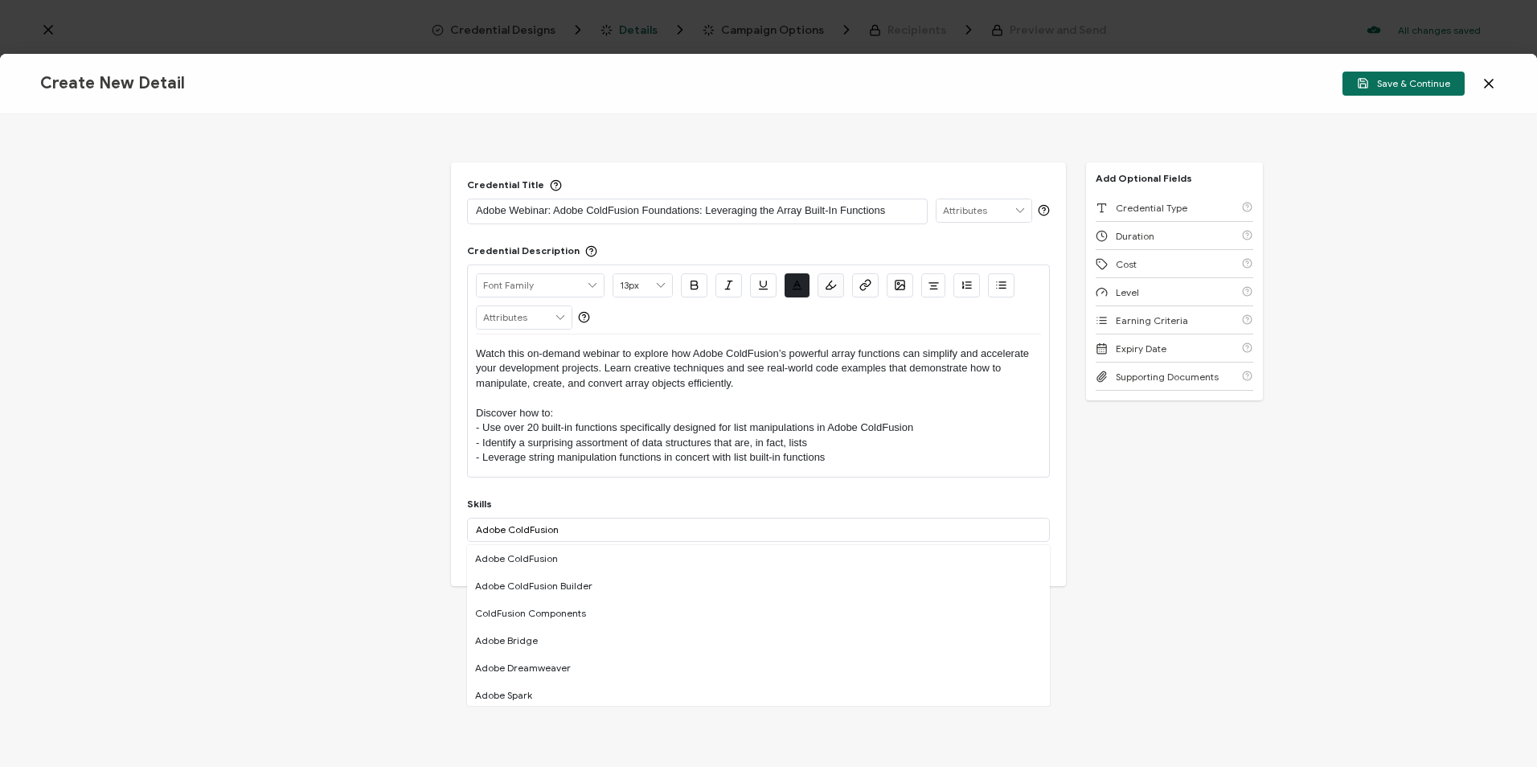
click at [523, 563] on div "Adobe ColdFusion" at bounding box center [758, 558] width 583 height 27
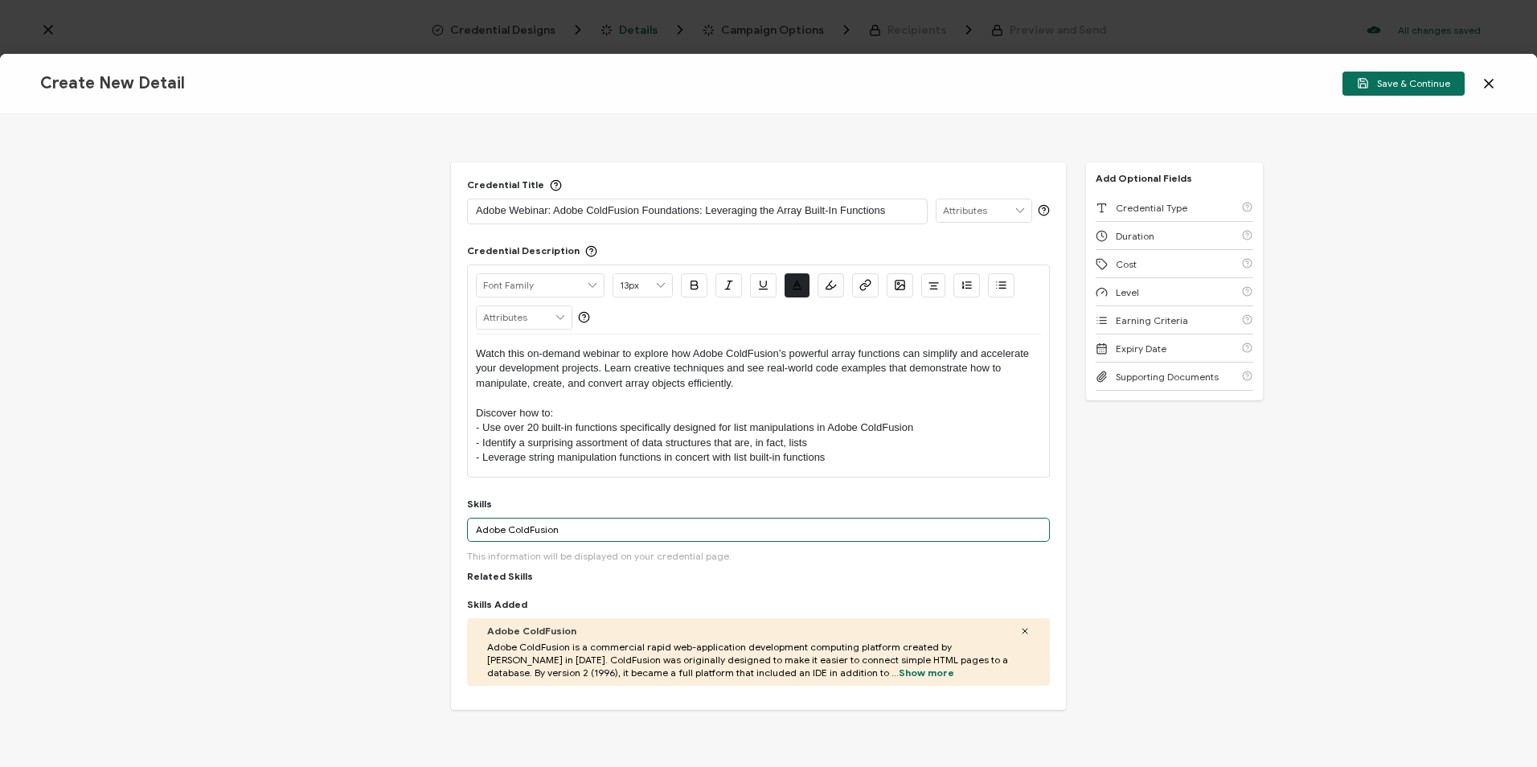
drag, startPoint x: 564, startPoint y: 527, endPoint x: 442, endPoint y: 537, distance: 121.8
click at [442, 536] on div "Credential Title Adobe Webinar: Adobe ColdFusion Foundations: Leveraging the Ar…" at bounding box center [768, 440] width 1537 height 653
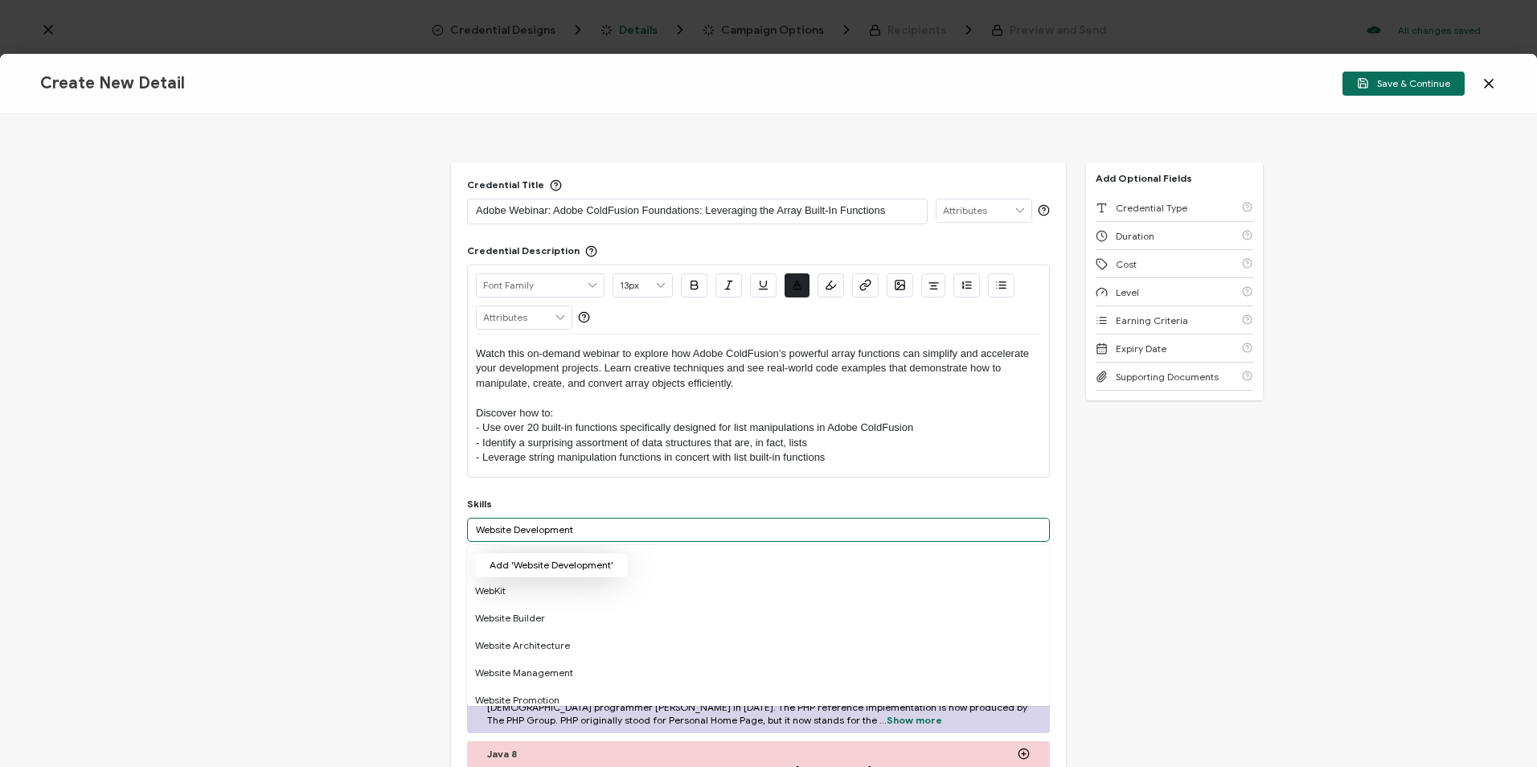
type input "Website Development"
click at [525, 568] on button "Add 'Website Development'" at bounding box center [551, 565] width 153 height 24
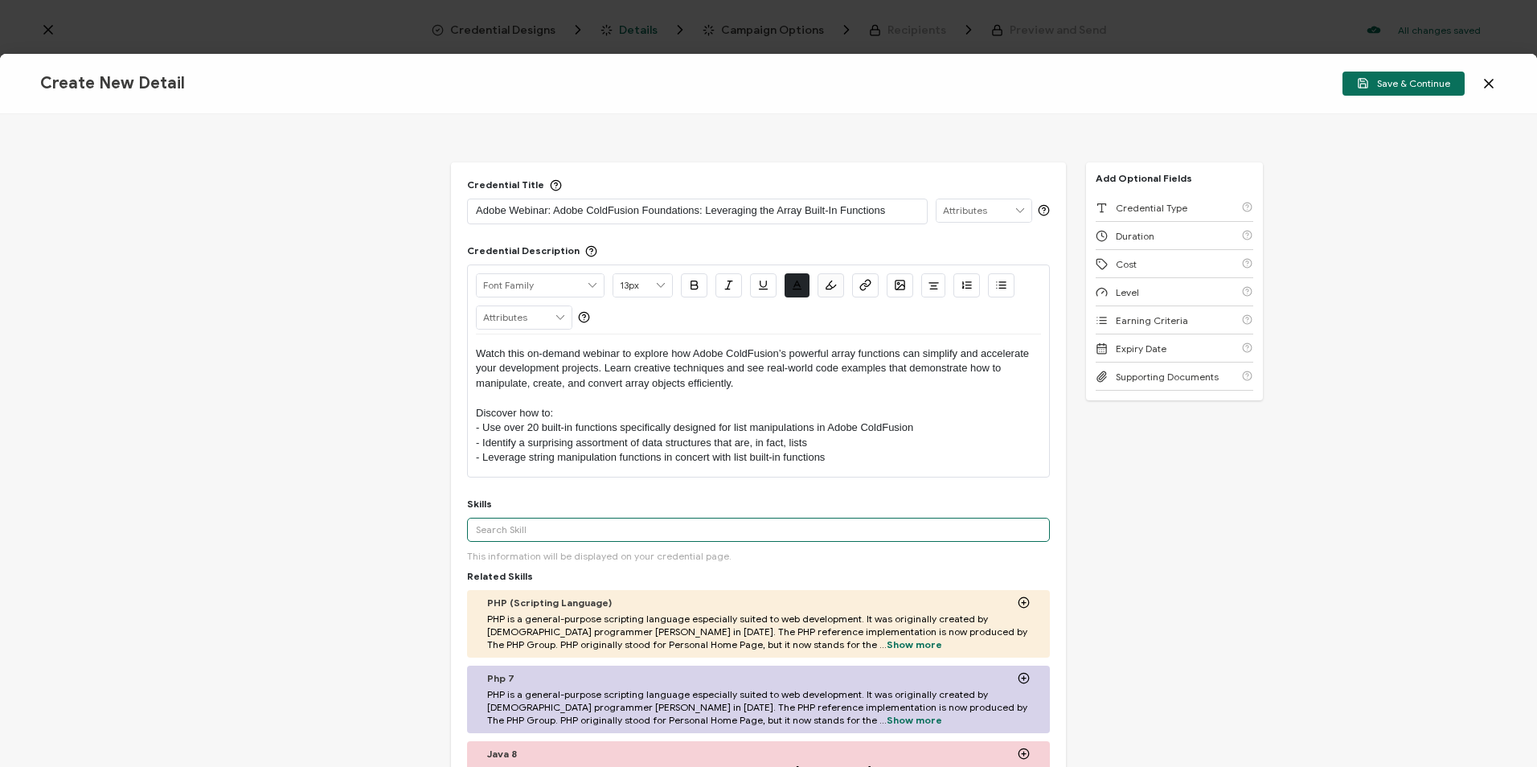
click at [585, 530] on input "text" at bounding box center [758, 530] width 583 height 24
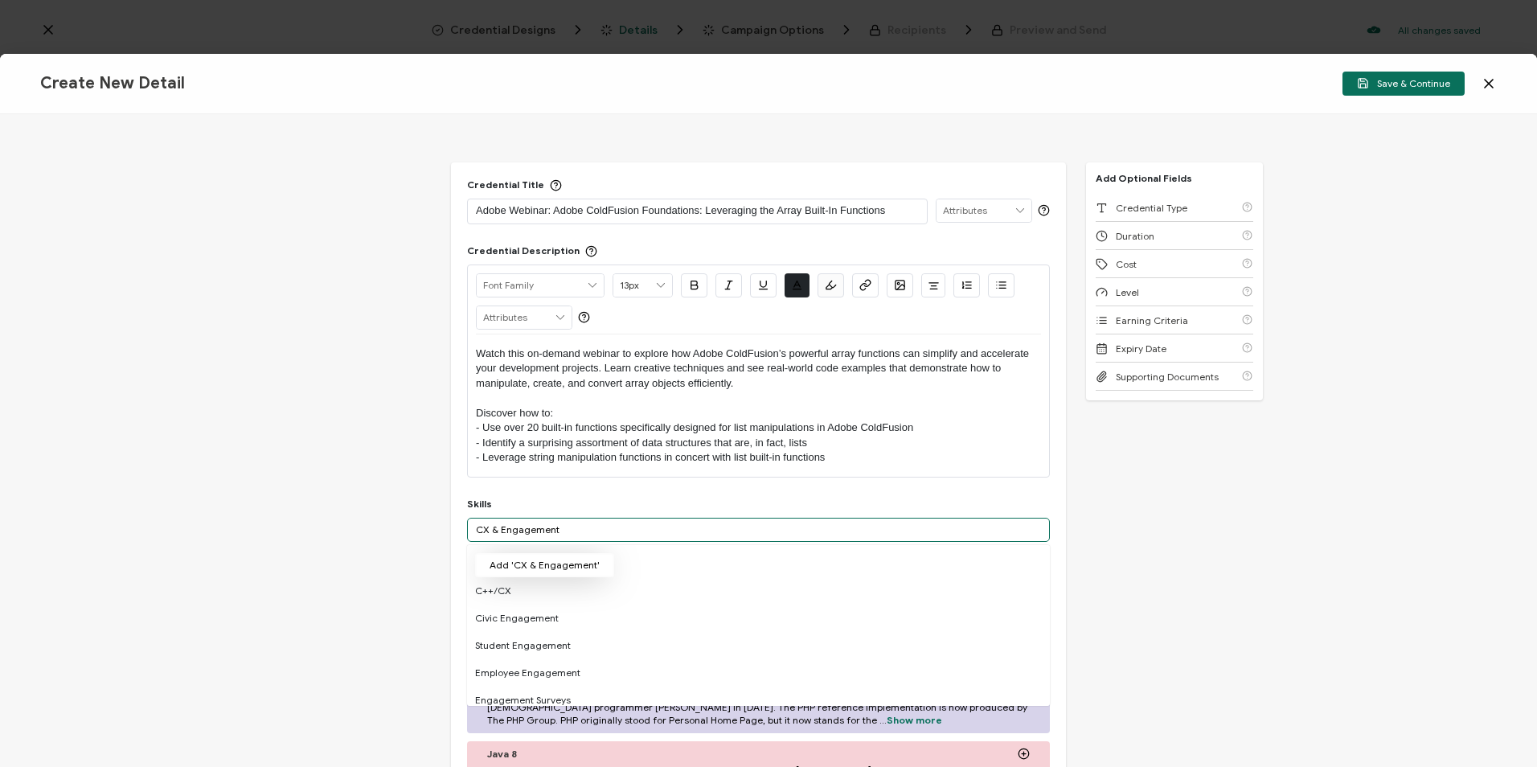
type input "CX & Engagement"
click at [531, 568] on button "Add 'CX & Engagement'" at bounding box center [544, 565] width 139 height 24
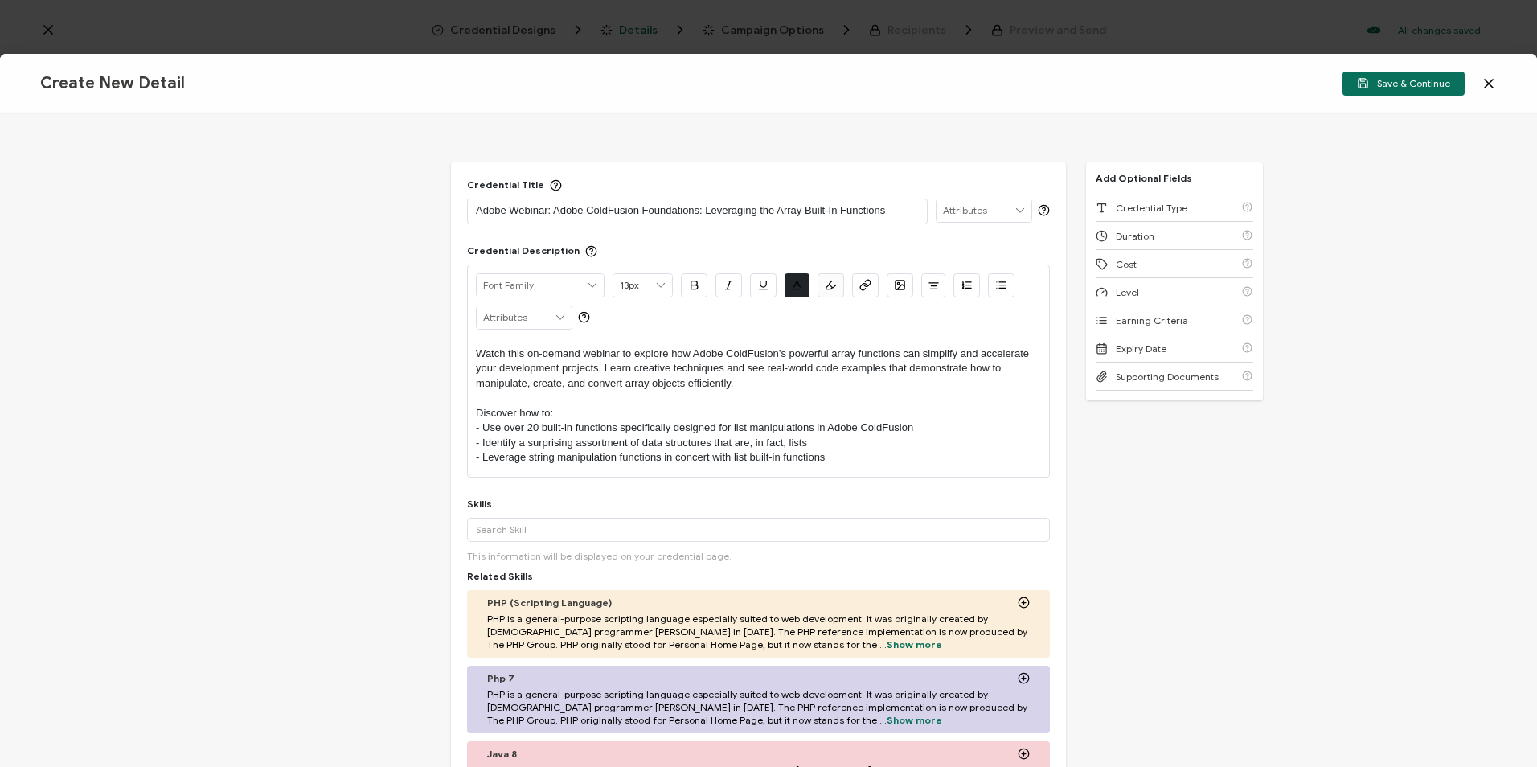
scroll to position [443, 0]
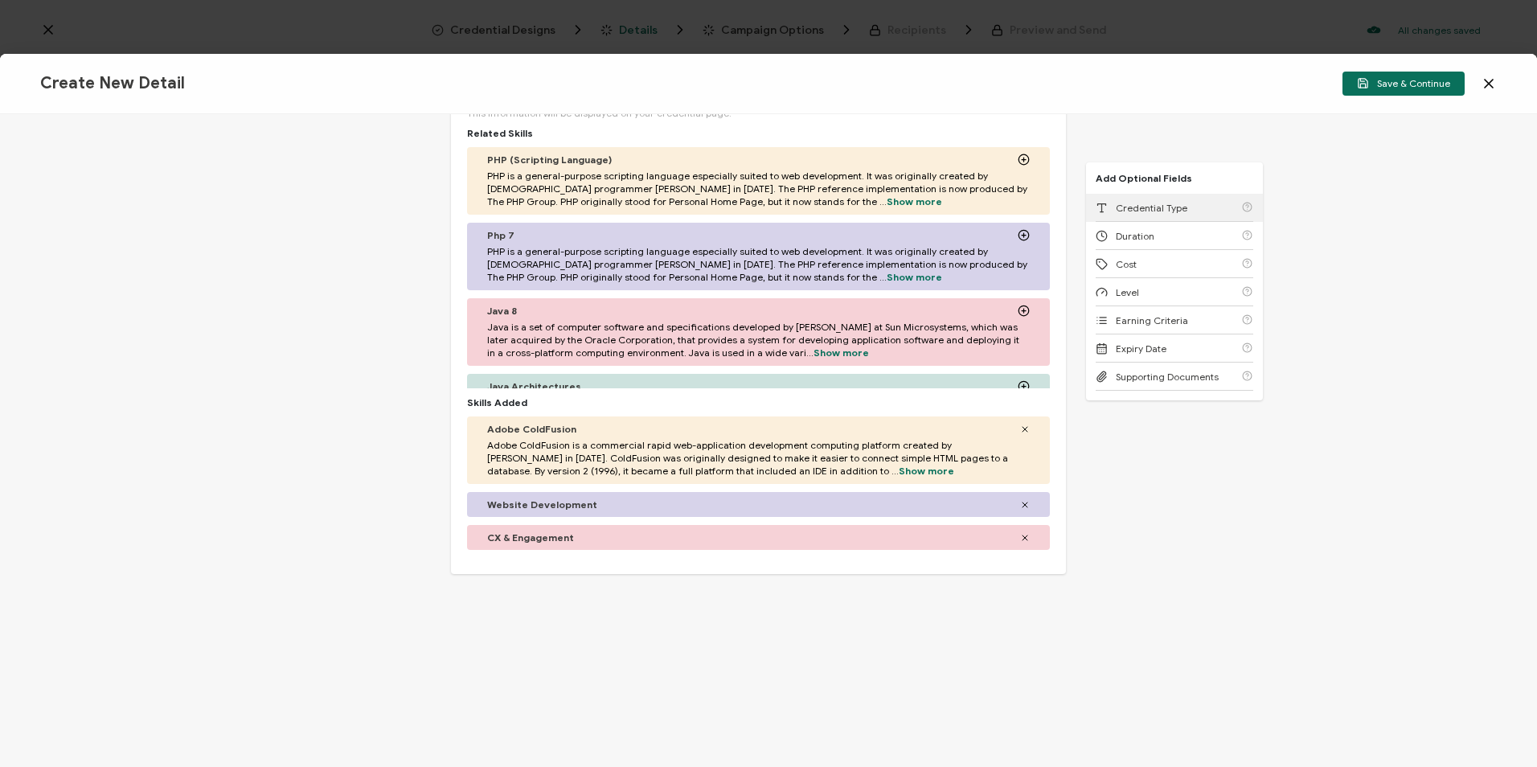
click at [1134, 204] on span "Credential Type" at bounding box center [1152, 208] width 72 height 12
click at [534, 617] on div "Credential Type Apprenticeship Completion Associate Degree Award Badge of Excel…" at bounding box center [758, 634] width 583 height 64
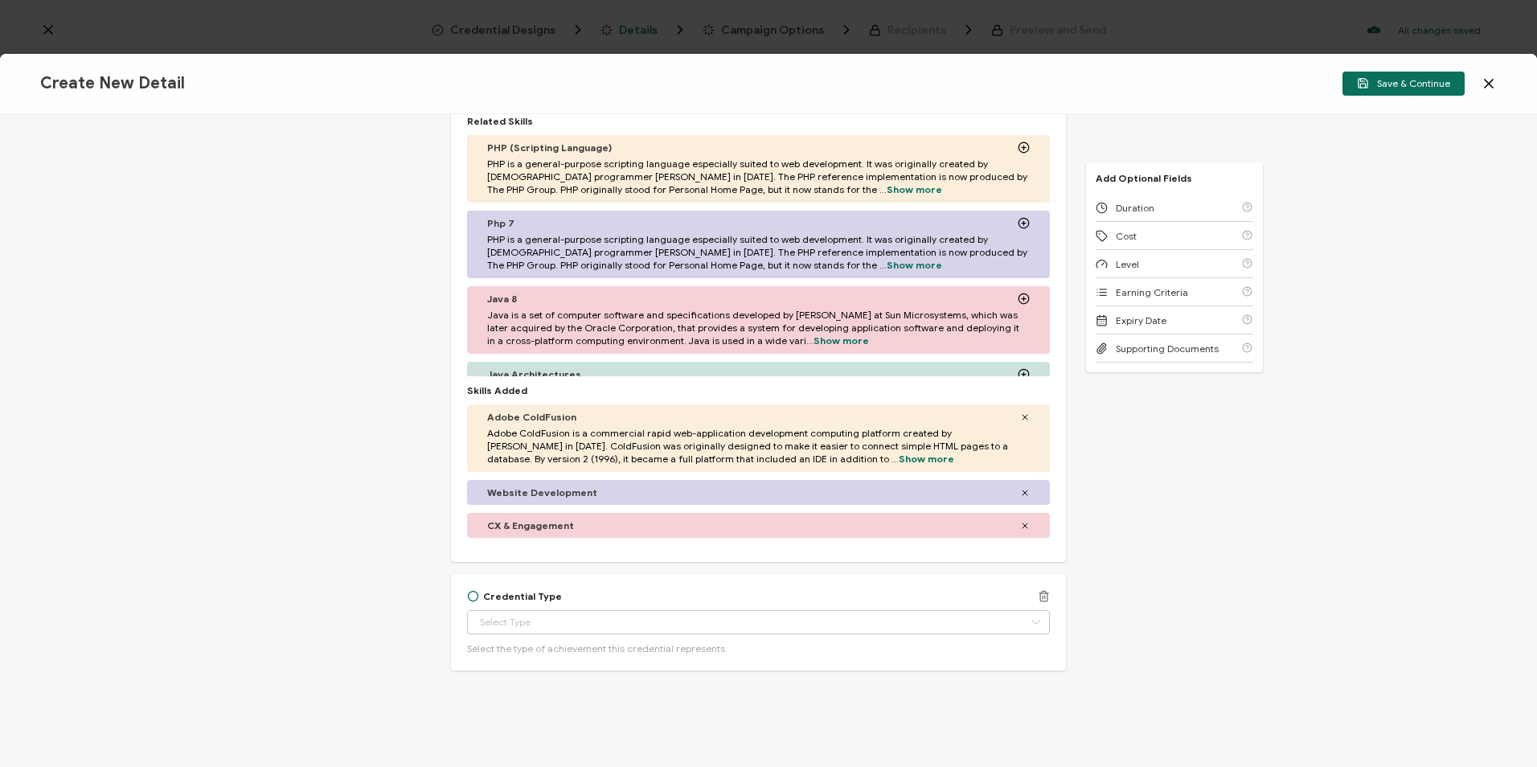
click at [1033, 621] on icon at bounding box center [1036, 622] width 20 height 24
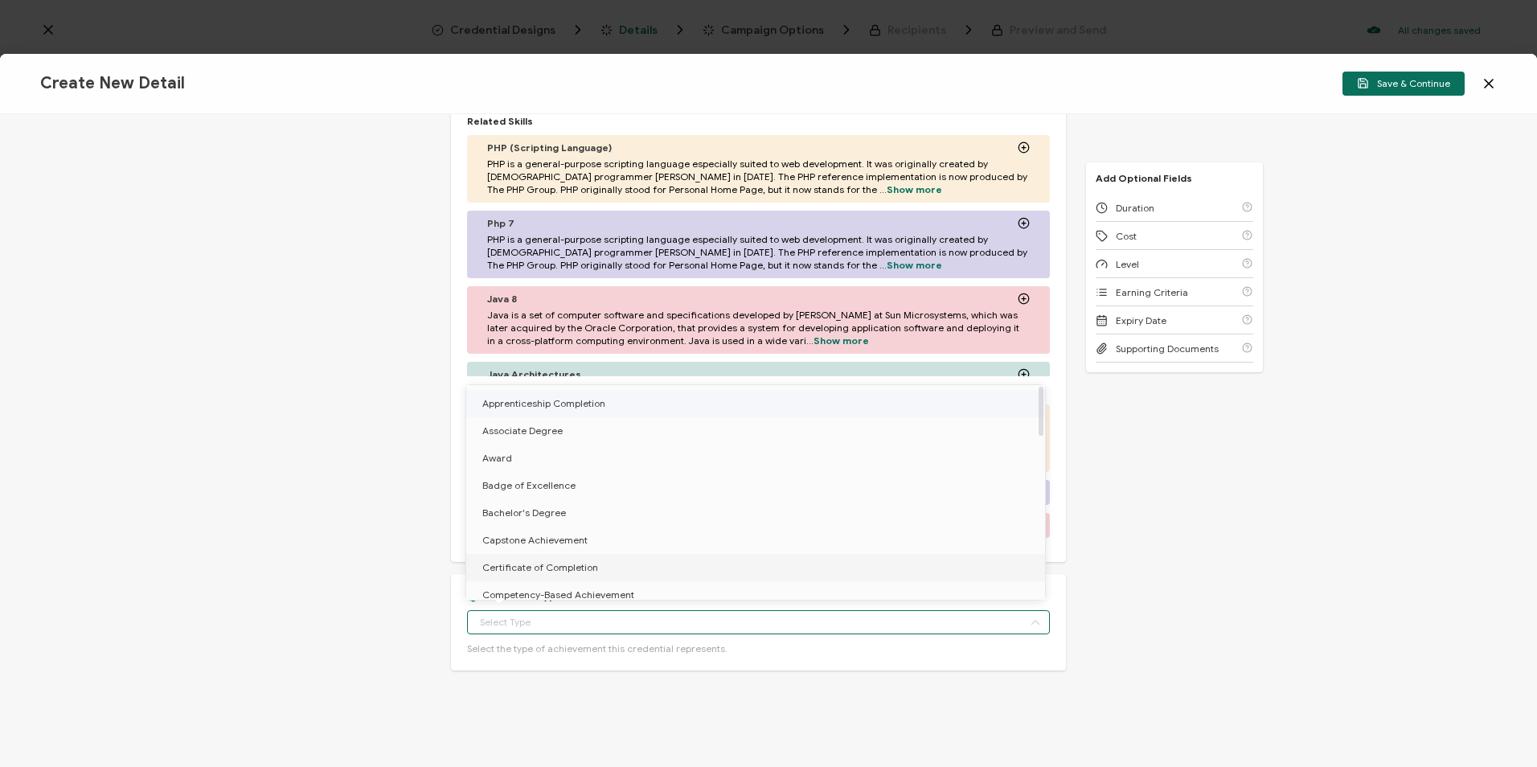
click at [560, 569] on span "Certificate of Completion" at bounding box center [540, 567] width 116 height 12
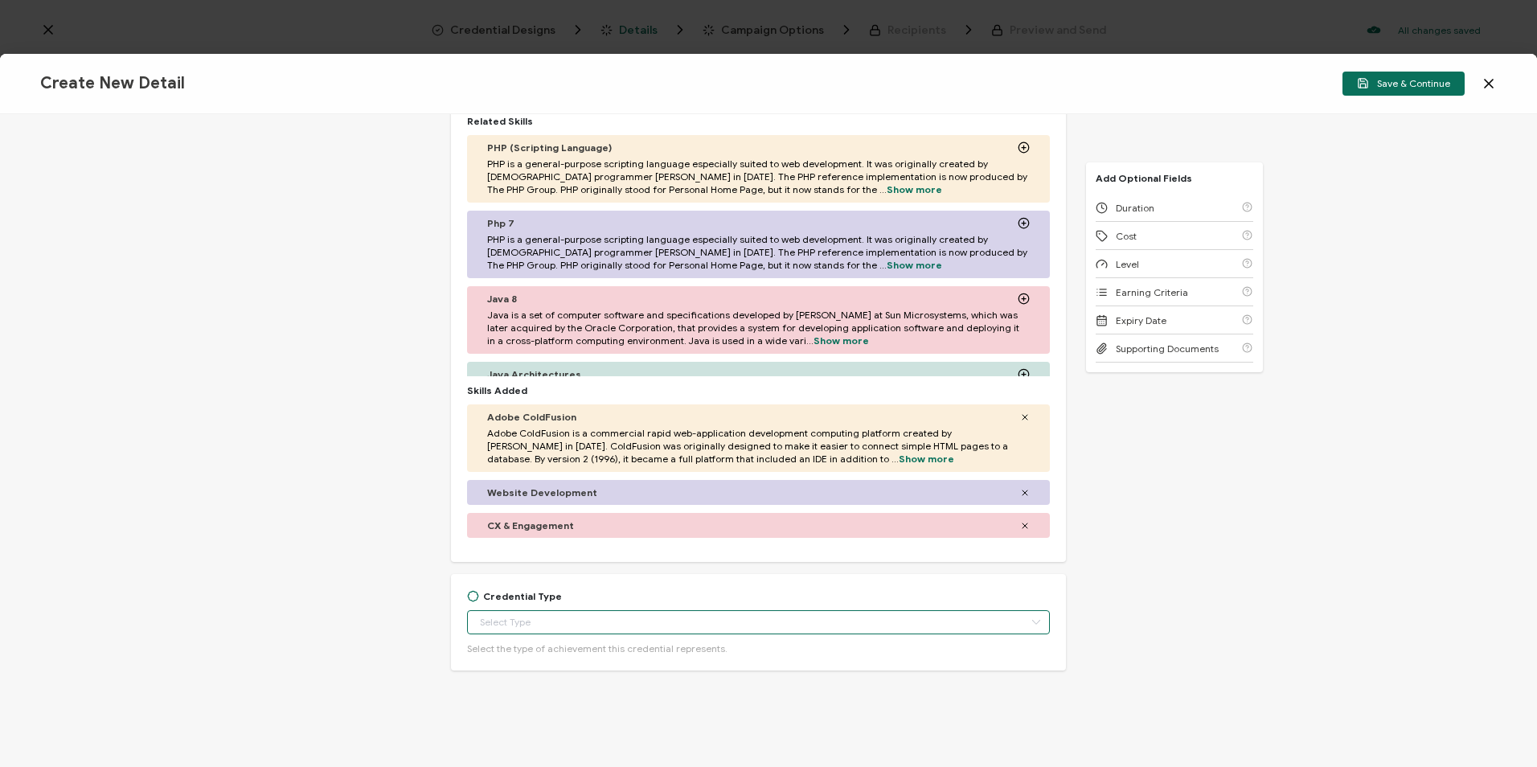
type input "Certificate of Completion"
click at [1118, 206] on span "Duration" at bounding box center [1135, 208] width 39 height 12
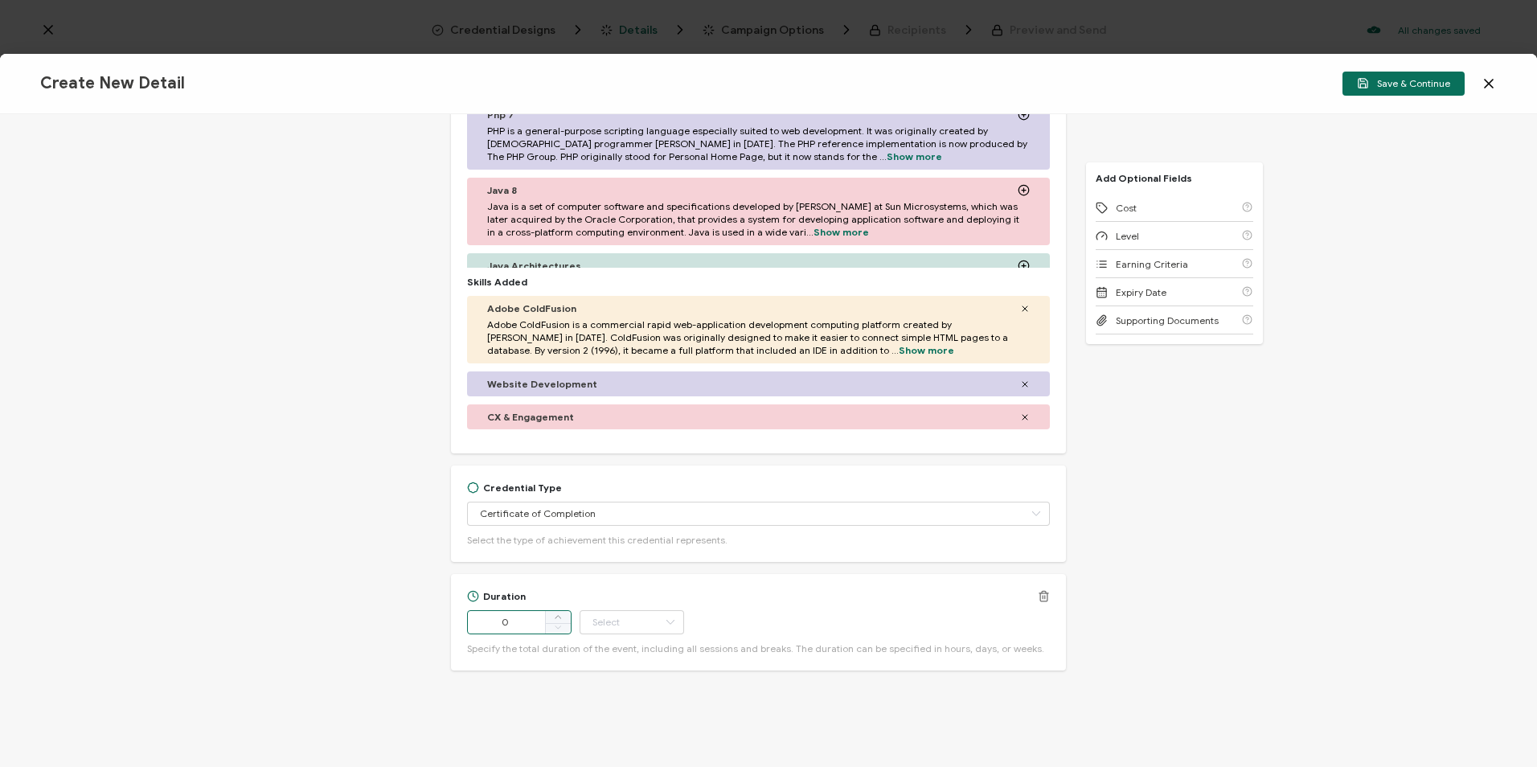
click at [491, 616] on input "0" at bounding box center [519, 622] width 105 height 24
type input "60"
click at [657, 621] on input "text" at bounding box center [632, 622] width 105 height 24
click at [617, 593] on span "Week" at bounding box center [607, 593] width 24 height 0
type input "Week"
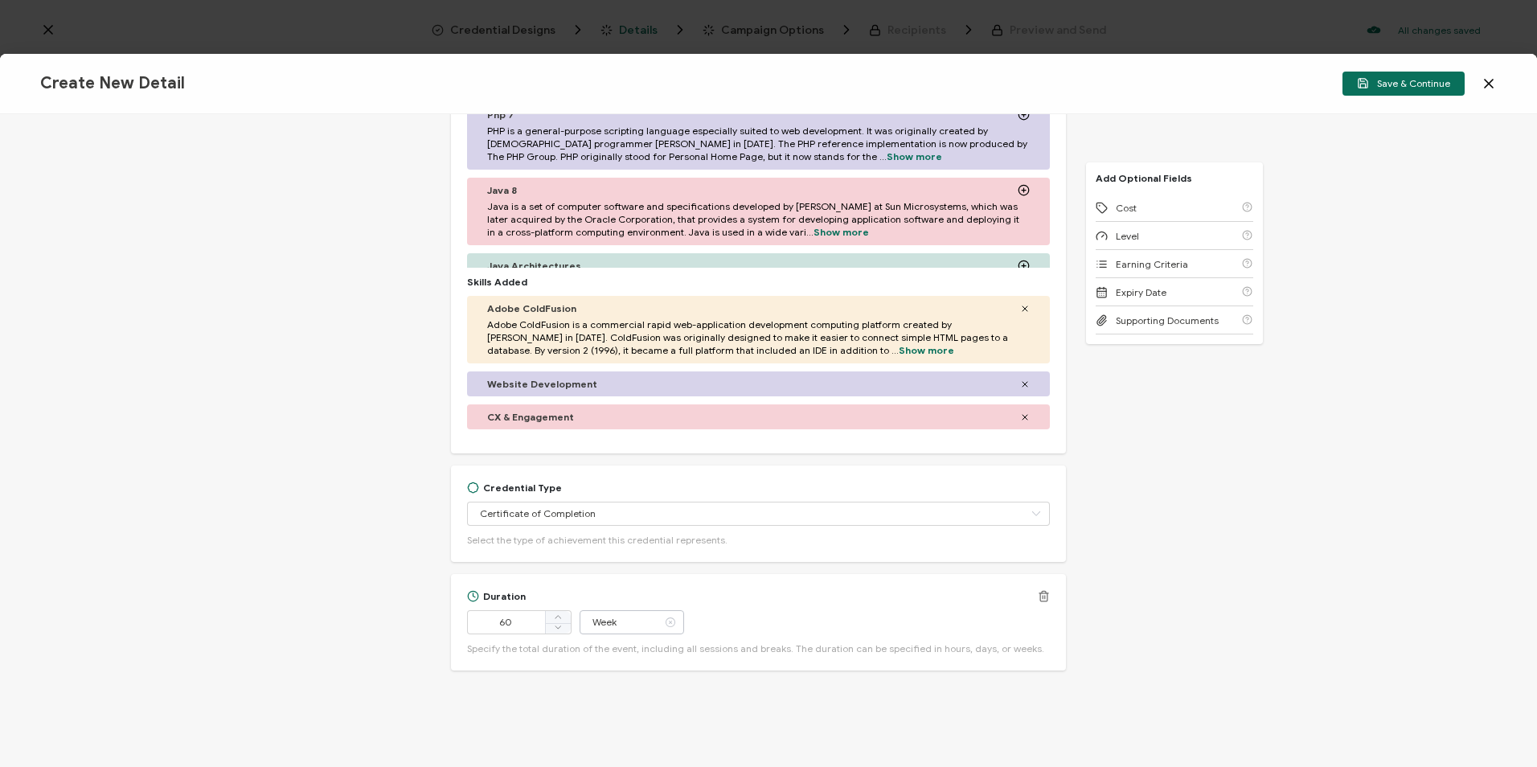
click at [666, 622] on icon at bounding box center [670, 622] width 20 height 24
click at [671, 617] on icon at bounding box center [670, 622] width 20 height 24
click at [612, 580] on li "Minute" at bounding box center [633, 578] width 109 height 27
type input "Minute"
click at [1124, 205] on span "Cost" at bounding box center [1126, 208] width 21 height 12
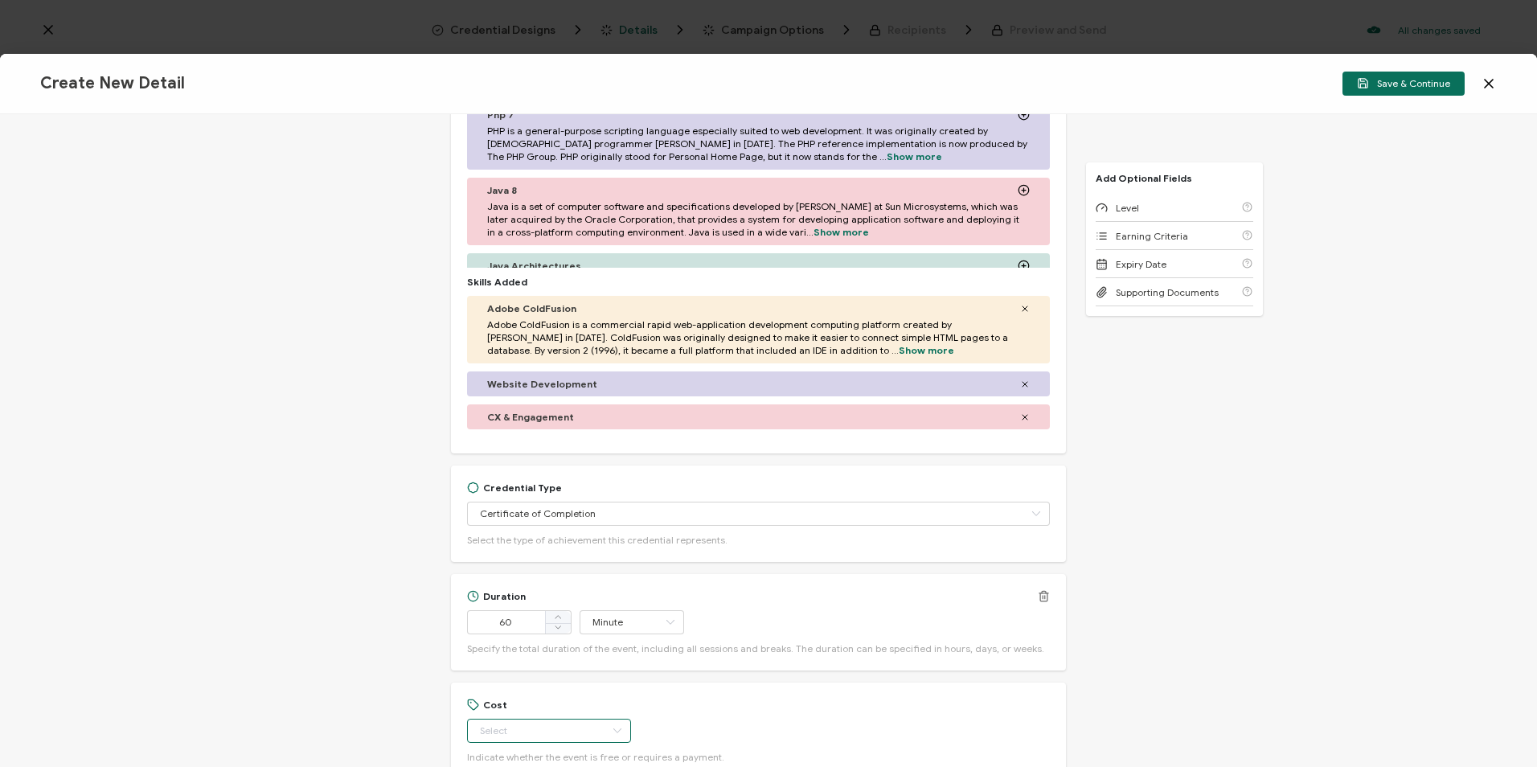
click at [574, 719] on input "text" at bounding box center [549, 731] width 164 height 24
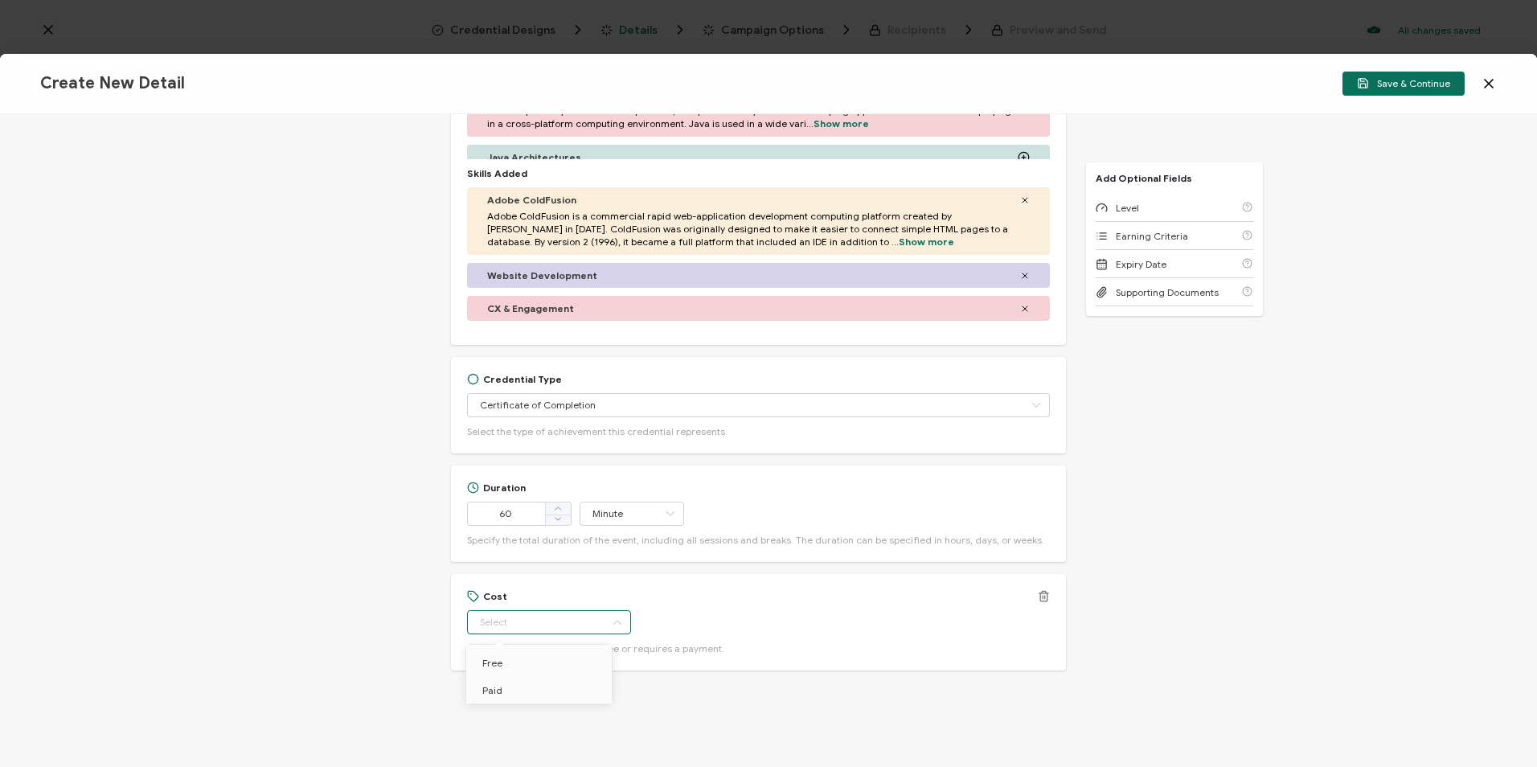
click at [504, 658] on body "Credential Designs Details Campaign Options Recipients Preview and Send All cha…" at bounding box center [768, 383] width 1537 height 767
click at [486, 666] on span "Free" at bounding box center [492, 663] width 20 height 12
type input "Free"
click at [1138, 202] on div "Level" at bounding box center [1175, 208] width 158 height 28
click at [599, 635] on div "Cost Free Indicate whether the event is free or requires a payment." at bounding box center [758, 622] width 583 height 64
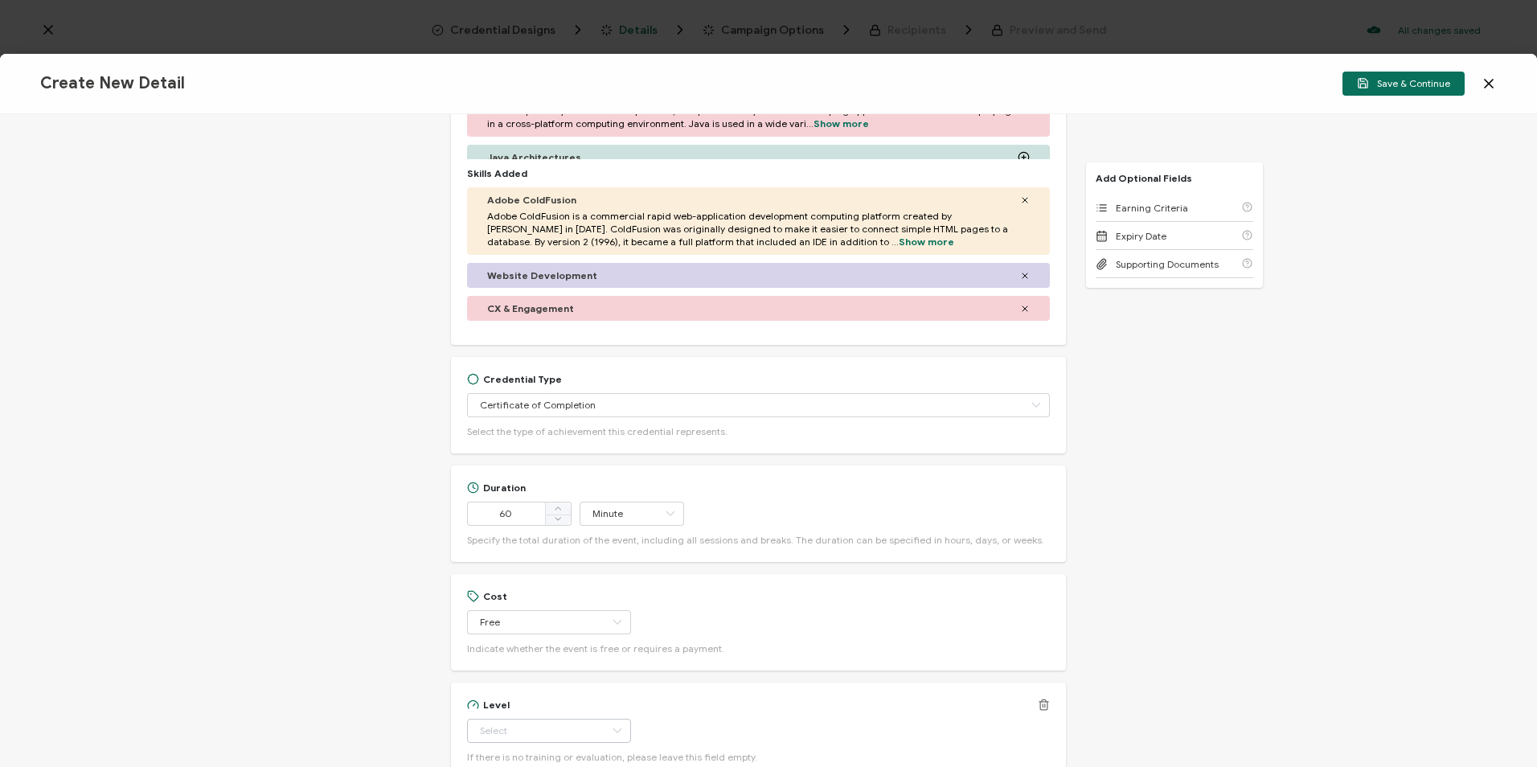
click at [607, 719] on icon at bounding box center [617, 731] width 20 height 24
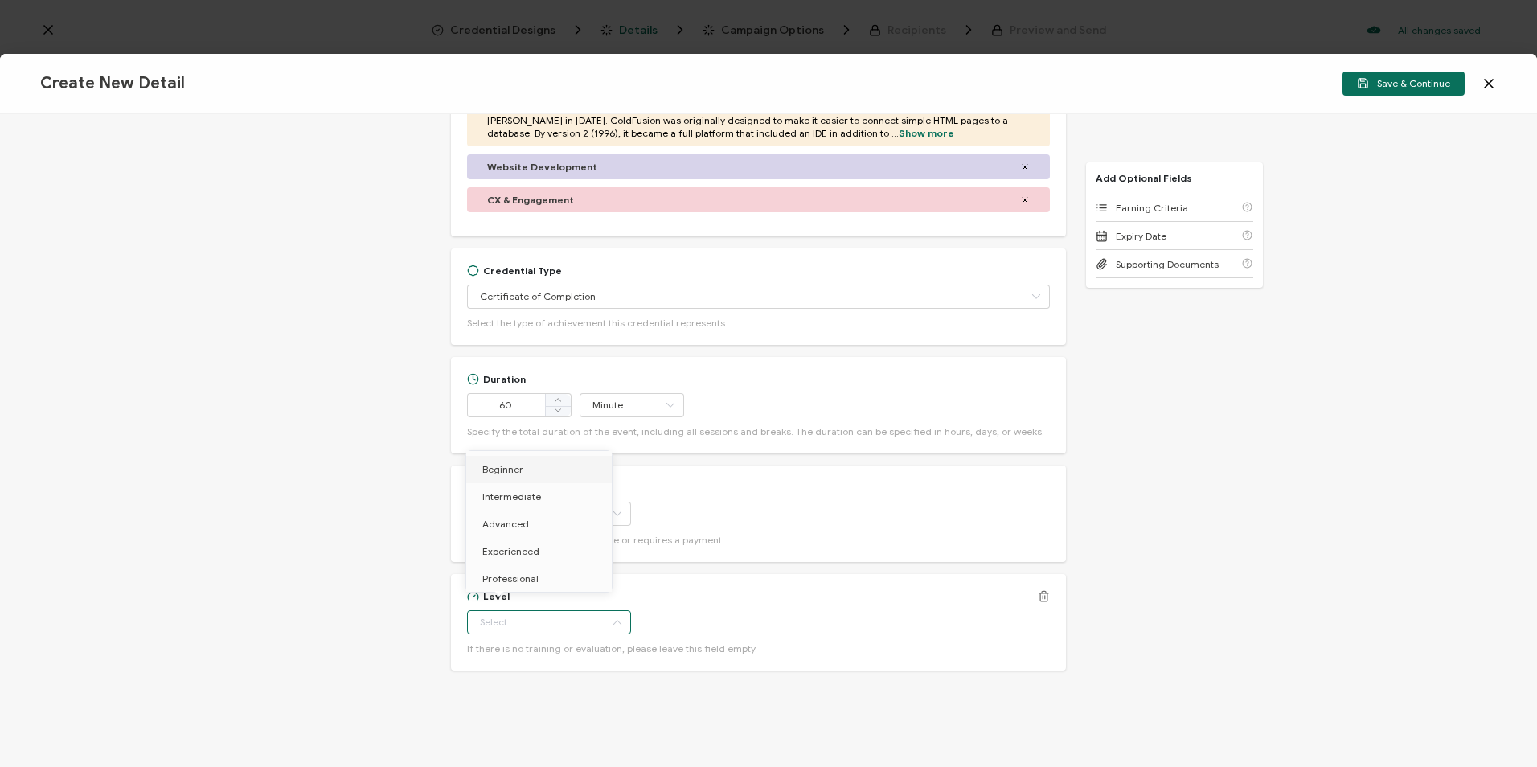
click at [503, 473] on span "Beginner" at bounding box center [502, 469] width 41 height 12
type input "Beginner"
click at [1143, 206] on span "Earning Criteria" at bounding box center [1152, 208] width 72 height 12
click at [551, 566] on div "Credential Title Adobe Webinar: Adobe ColdFusion Foundations: Leveraging the Ar…" at bounding box center [758, 201] width 615 height 1638
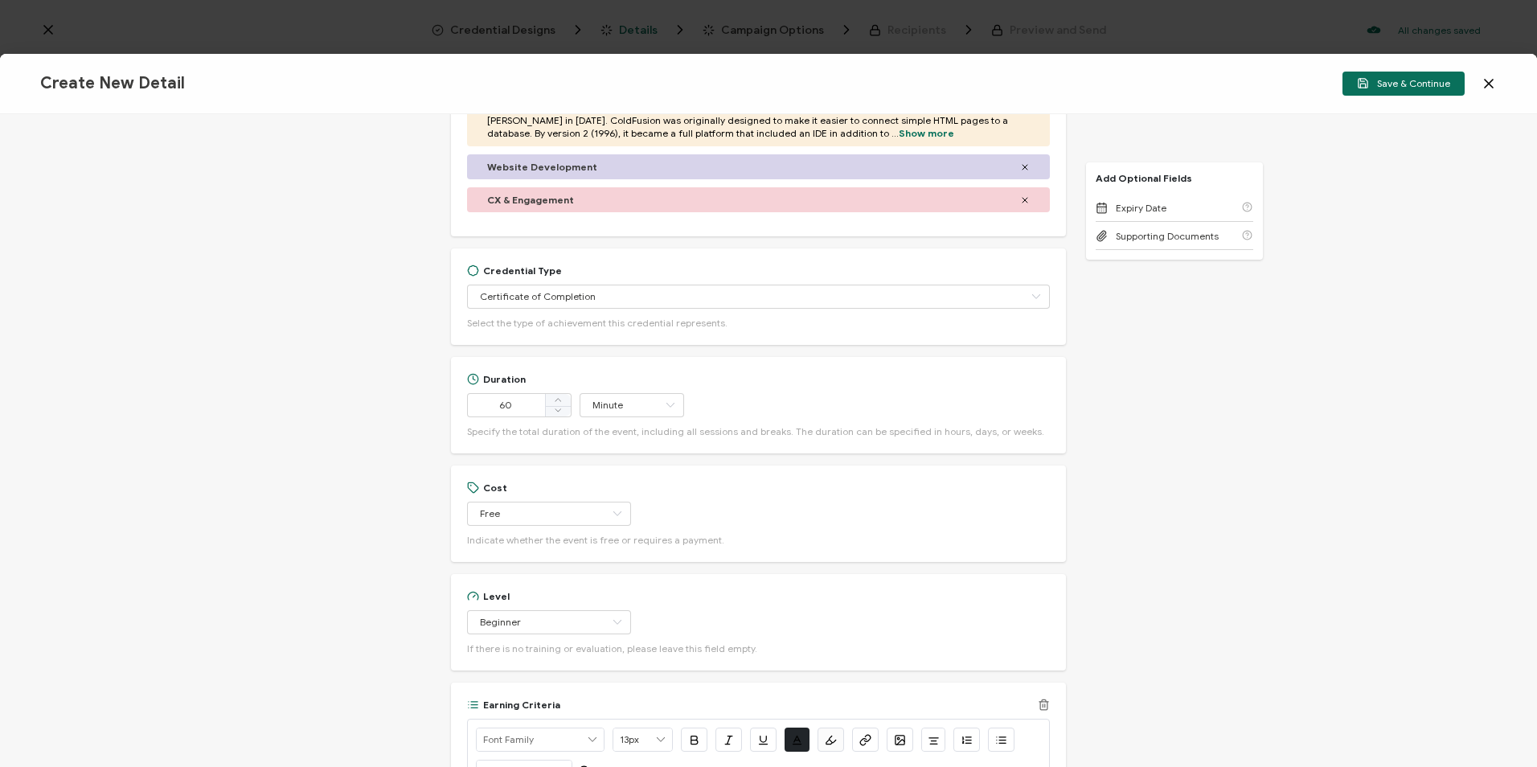
scroll to position [1032, 0]
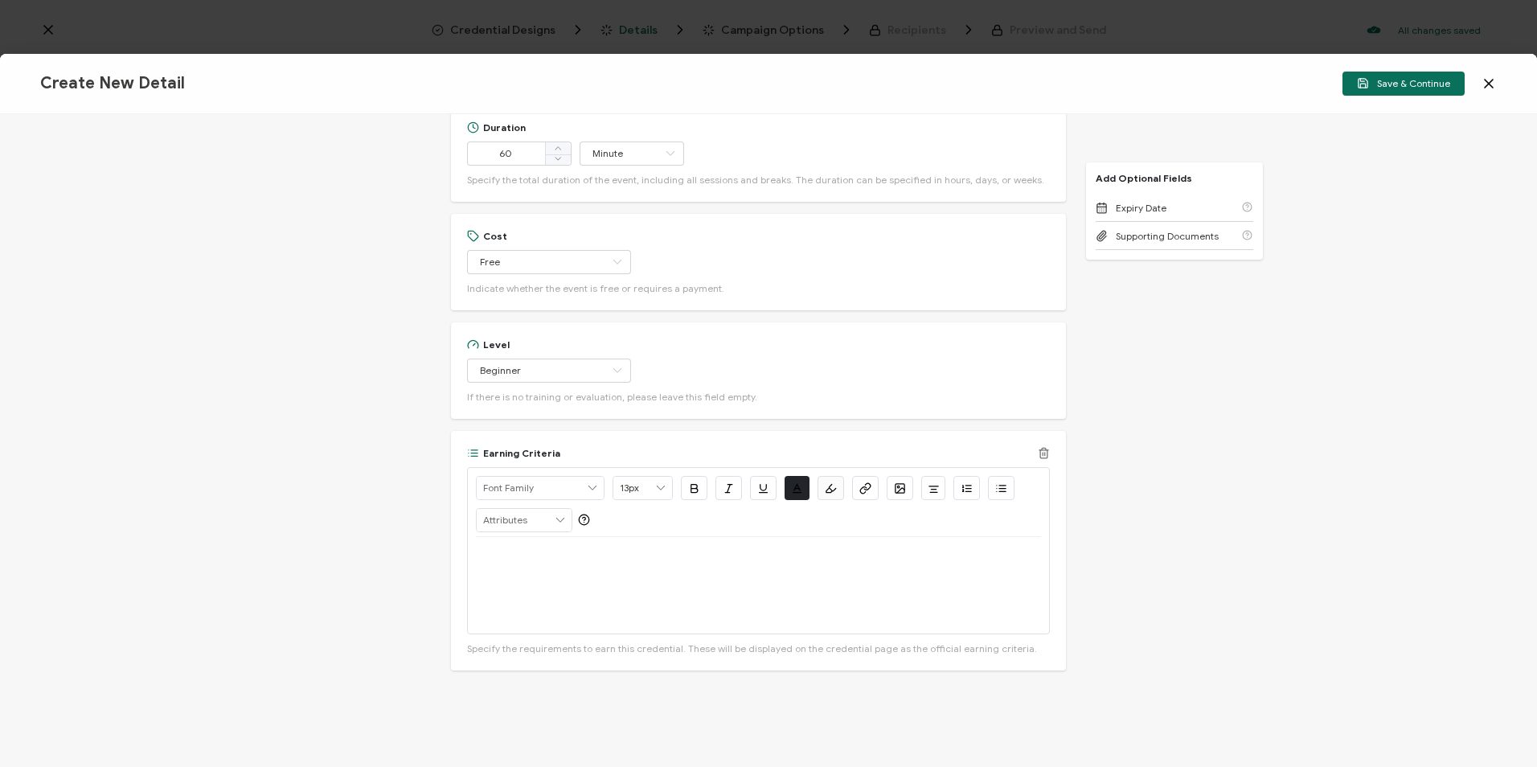
click at [502, 552] on p at bounding box center [758, 556] width 565 height 14
click at [496, 553] on p at bounding box center [758, 556] width 565 height 14
click at [494, 555] on p at bounding box center [758, 556] width 565 height 14
click at [489, 556] on p at bounding box center [758, 556] width 565 height 14
click at [488, 557] on p at bounding box center [758, 556] width 565 height 14
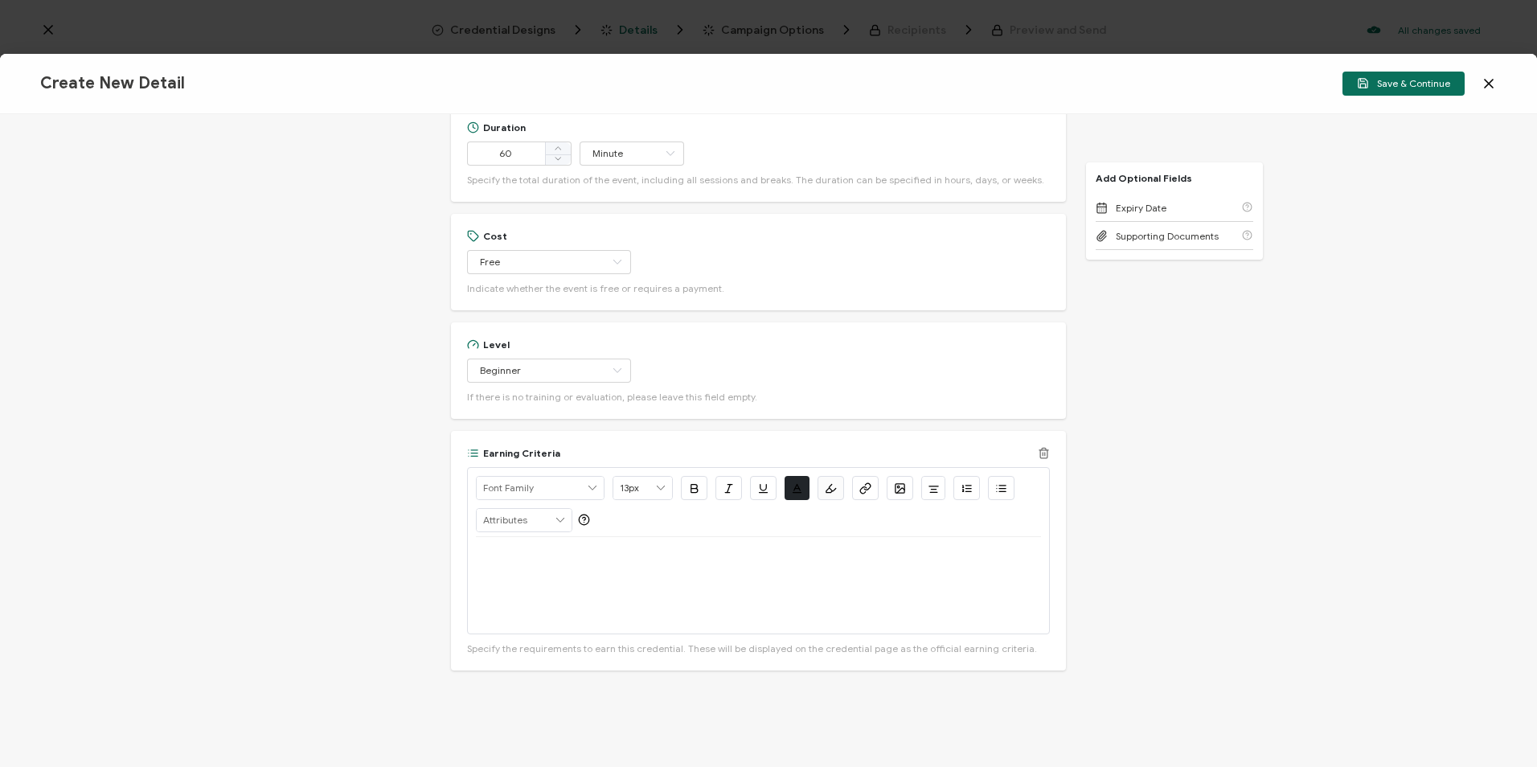
click at [485, 564] on div at bounding box center [758, 585] width 565 height 96
click at [542, 555] on p "Watch Now >>" at bounding box center [758, 556] width 565 height 14
click at [467, 559] on div "Alright Sans [PERSON_NAME] Archivo Black Arial Arimo Blinker Caveat Charm Charm…" at bounding box center [758, 550] width 583 height 167
click at [864, 483] on icon "button" at bounding box center [865, 488] width 12 height 12
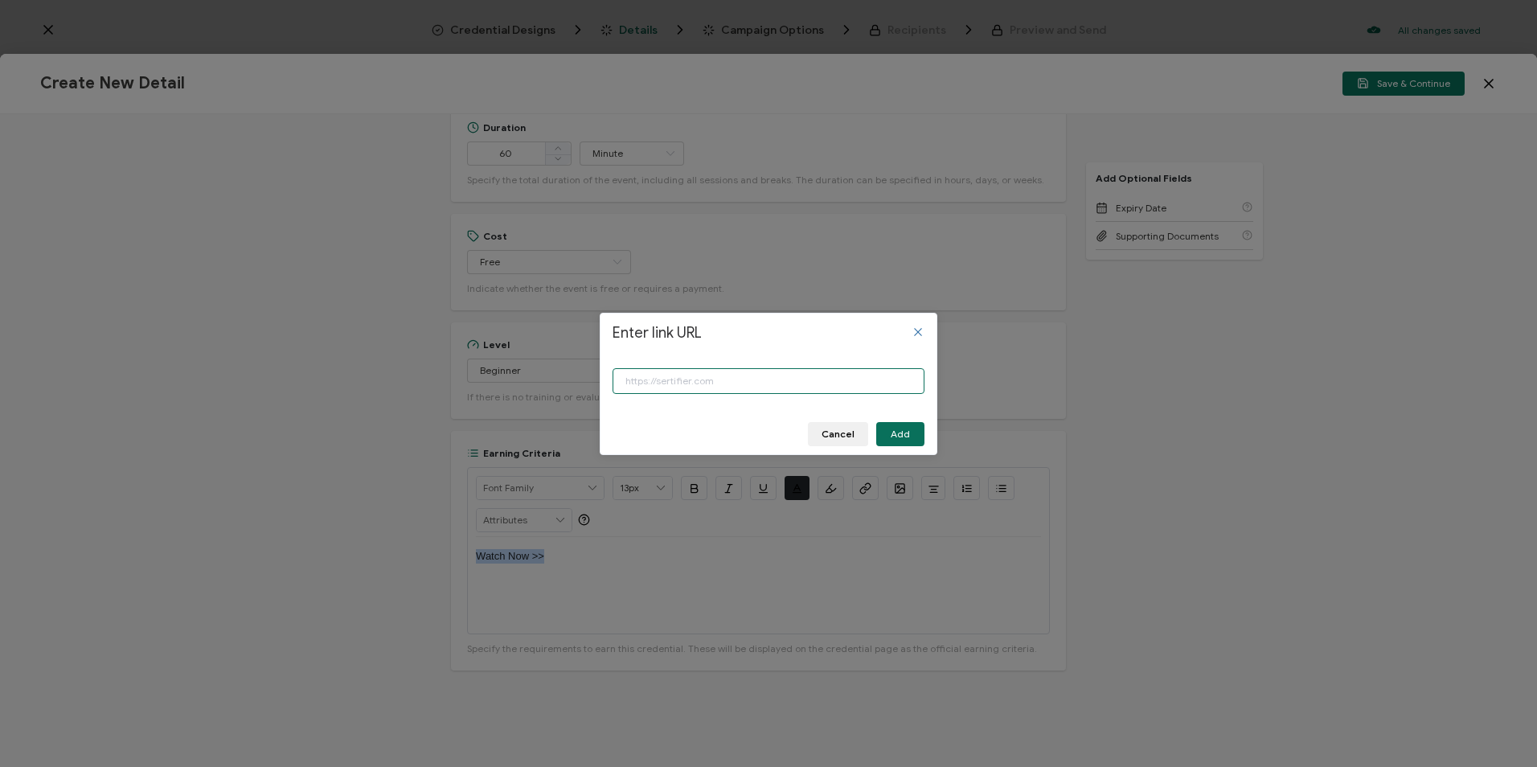
click at [681, 380] on input "Enter link URL" at bounding box center [769, 381] width 312 height 26
paste input "[URL][DOMAIN_NAME]"
type input "[URL][DOMAIN_NAME]"
click at [651, 384] on input "[URL][DOMAIN_NAME]" at bounding box center [769, 381] width 312 height 26
click at [898, 426] on button "Add" at bounding box center [900, 434] width 48 height 24
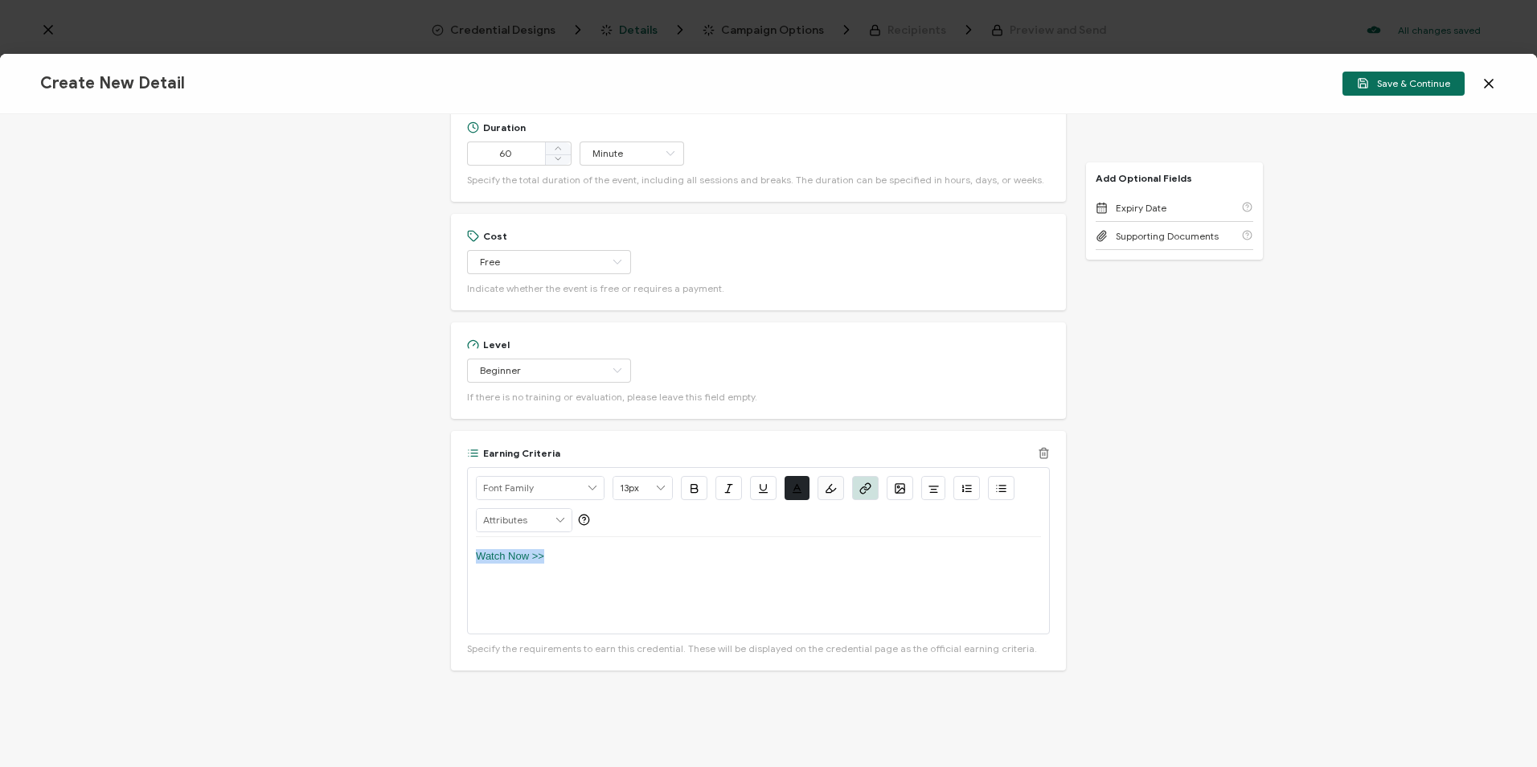
click at [689, 482] on icon "button" at bounding box center [694, 488] width 12 height 12
click at [762, 483] on icon "button" at bounding box center [763, 488] width 12 height 12
click at [642, 555] on p "Watch Now >>" at bounding box center [758, 556] width 565 height 14
click at [1408, 84] on span "Save & Continue" at bounding box center [1403, 83] width 93 height 12
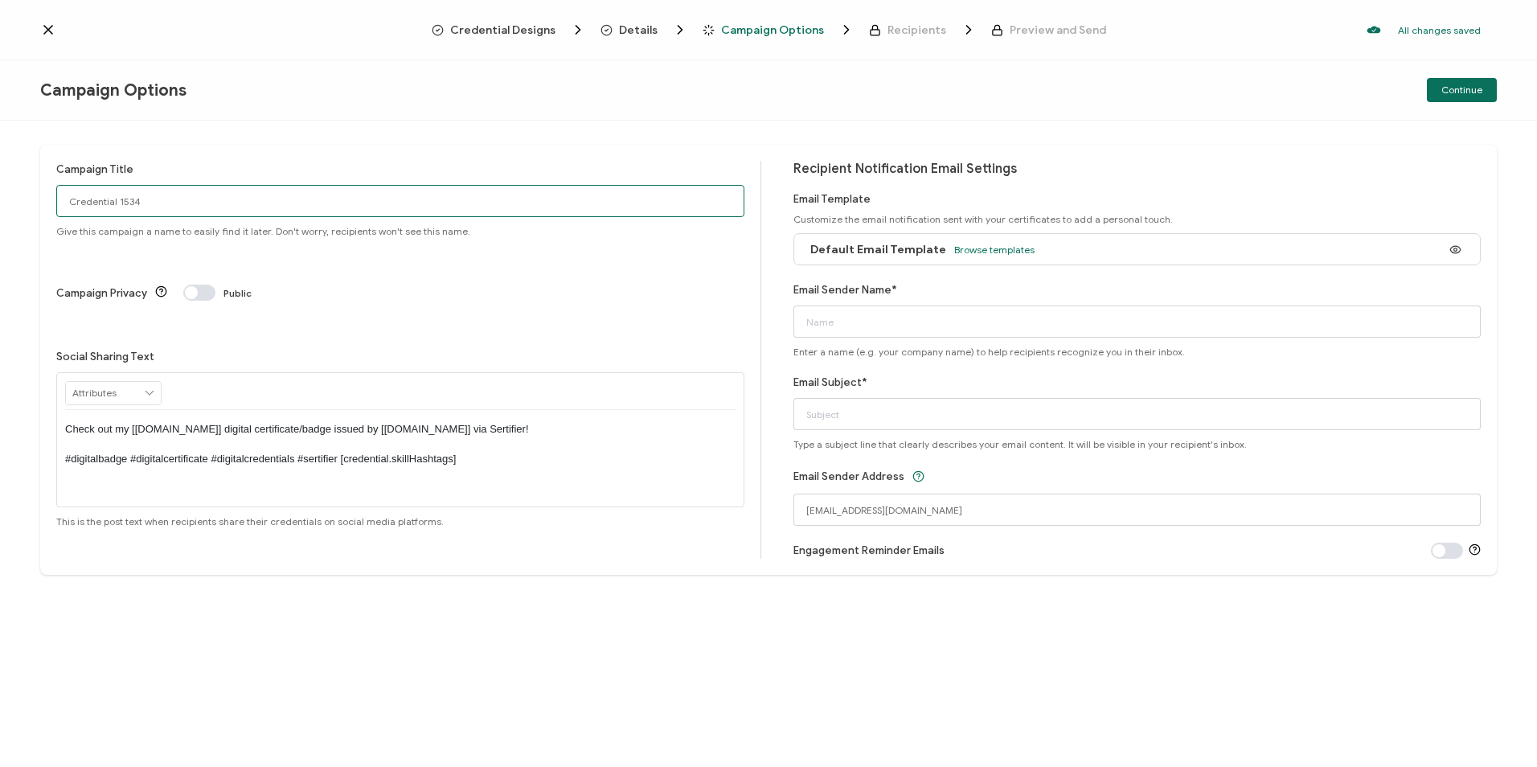
drag, startPoint x: 165, startPoint y: 199, endPoint x: 6, endPoint y: 199, distance: 158.4
click at [6, 199] on div "Campaign Title Credential 1534 Give this campaign a name to easily find it late…" at bounding box center [768, 444] width 1537 height 646
type input "8-19-25_71480 Adobe Webinar"
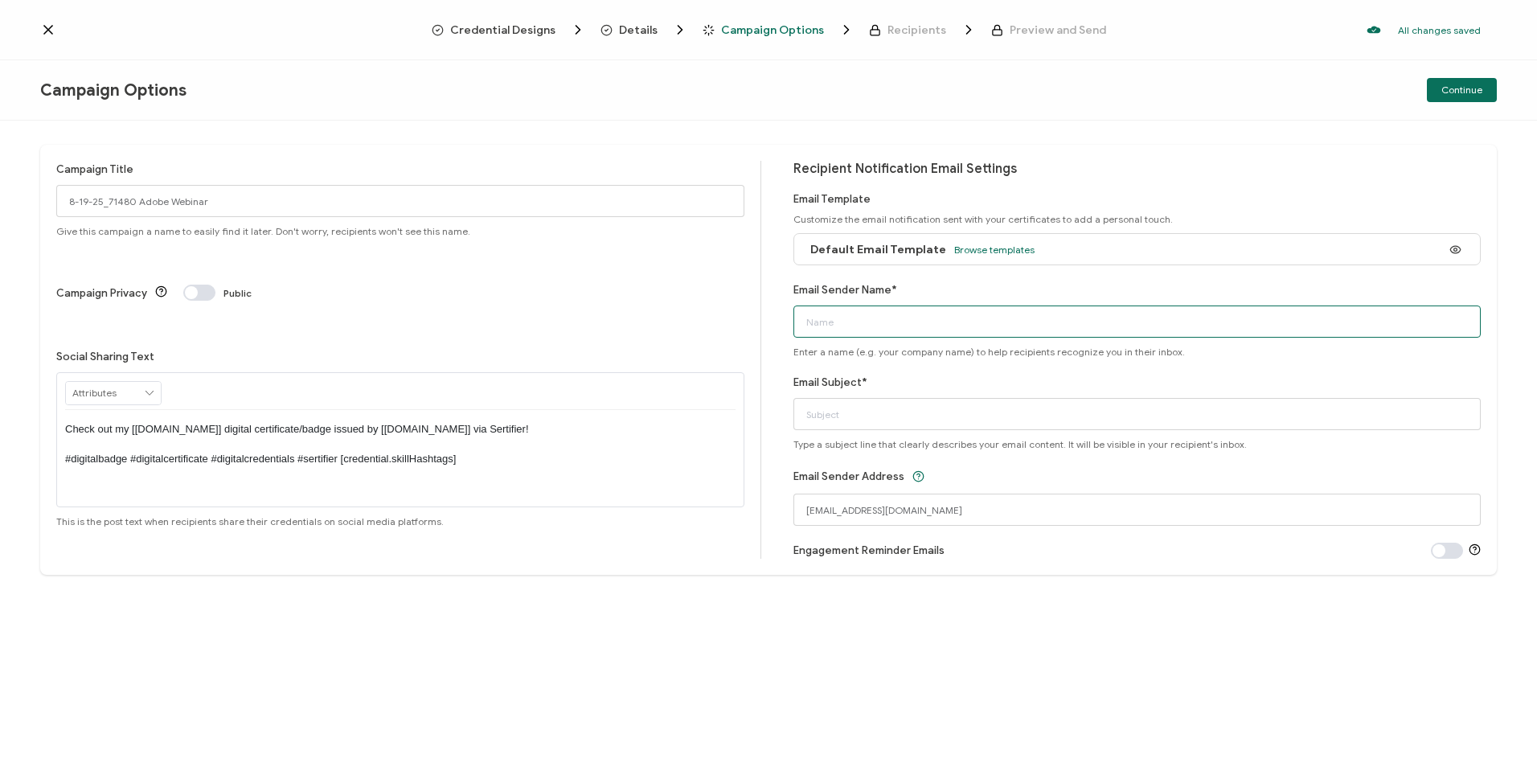
click at [844, 314] on input "Email Sender Name*" at bounding box center [1138, 322] width 688 height 32
type input "CPE"
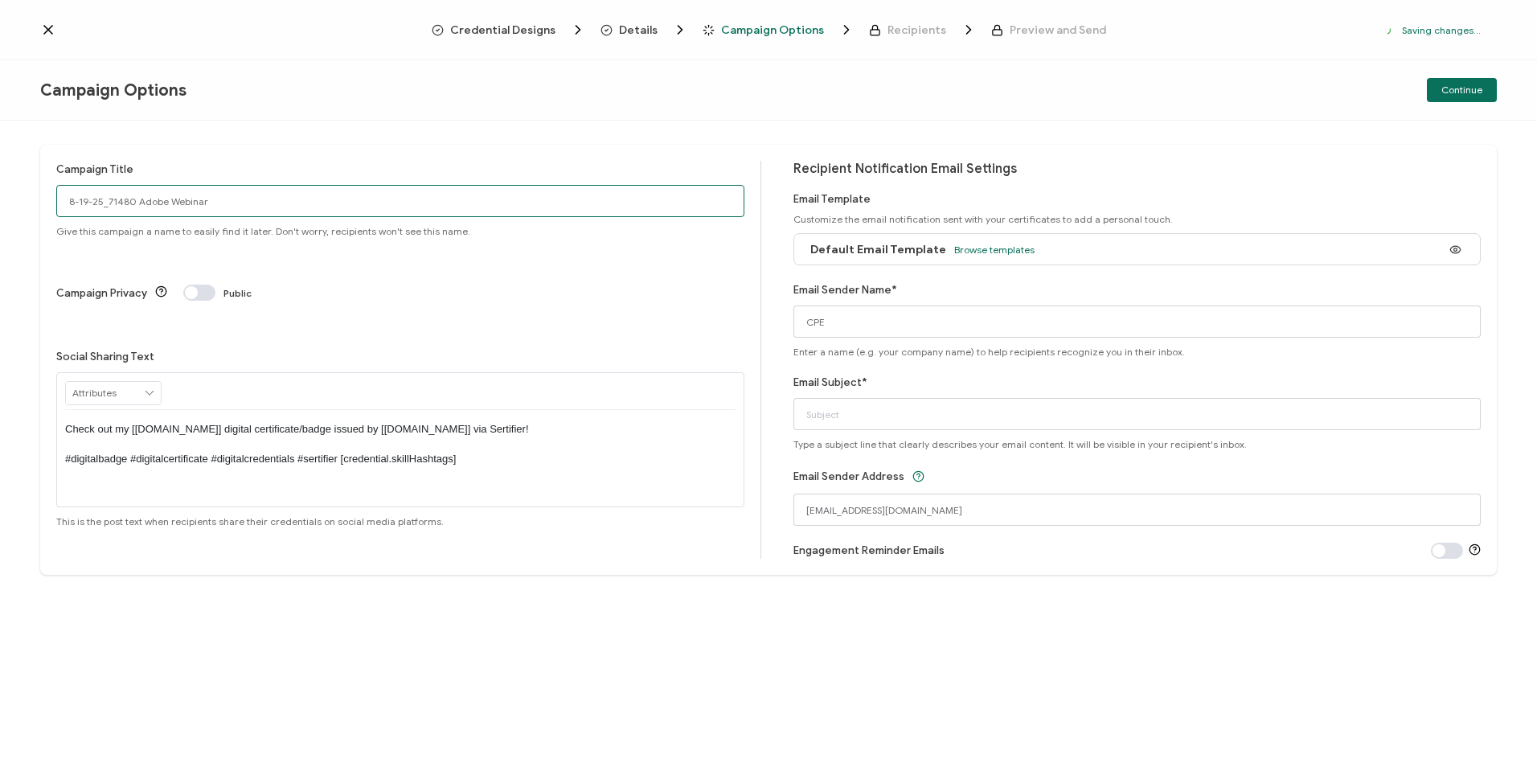
drag, startPoint x: 215, startPoint y: 199, endPoint x: -53, endPoint y: 203, distance: 268.6
click at [0, 203] on html "Credential Designs Details Campaign Options Recipients Preview and Send Saving …" at bounding box center [768, 383] width 1537 height 767
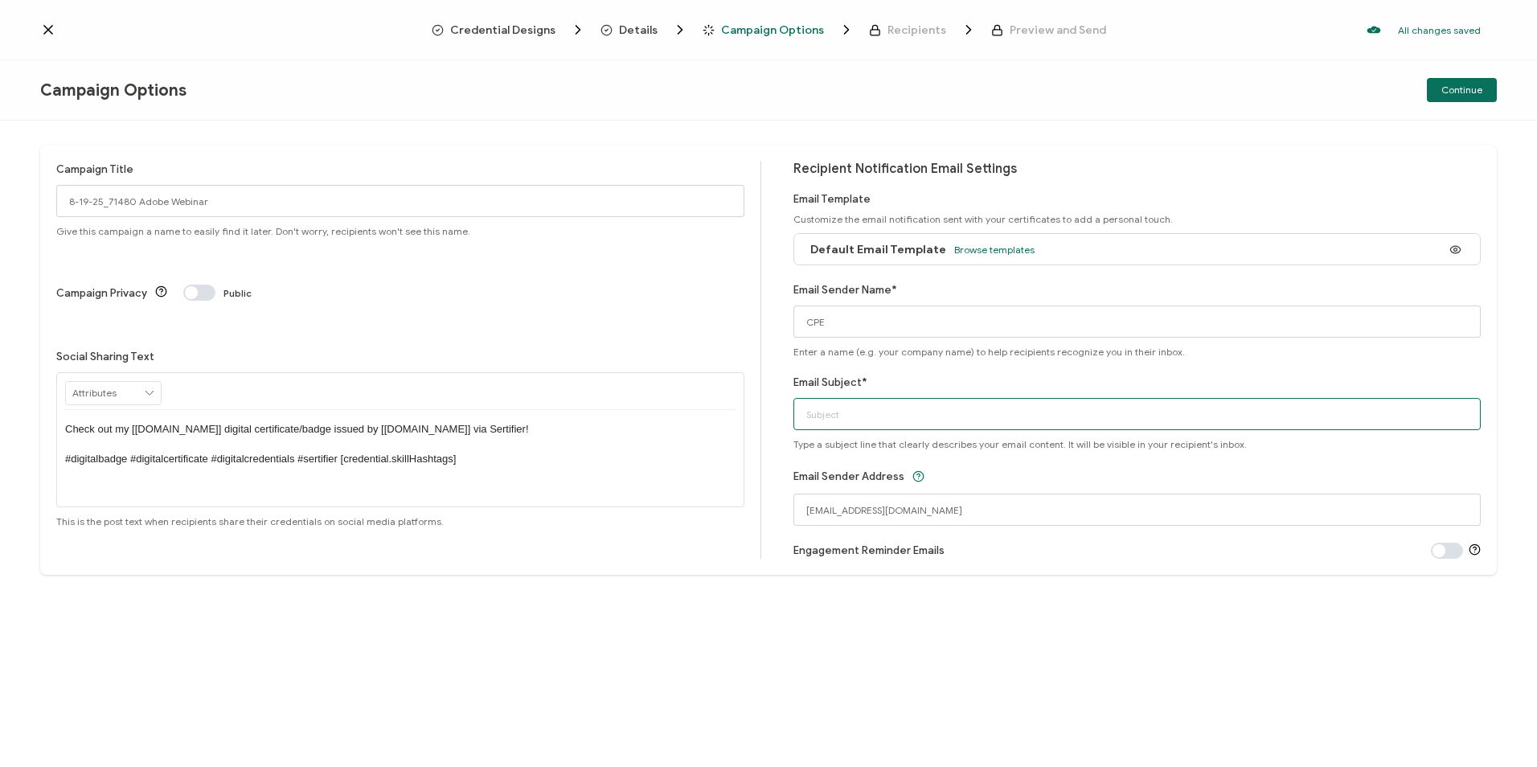
click at [878, 408] on input "Email Subject*" at bounding box center [1138, 414] width 688 height 32
paste input "8-19-25_71480 Adobe Webinar"
type input "8-19-25_71480 Adobe Webinar"
click at [1464, 92] on span "Continue" at bounding box center [1462, 90] width 41 height 10
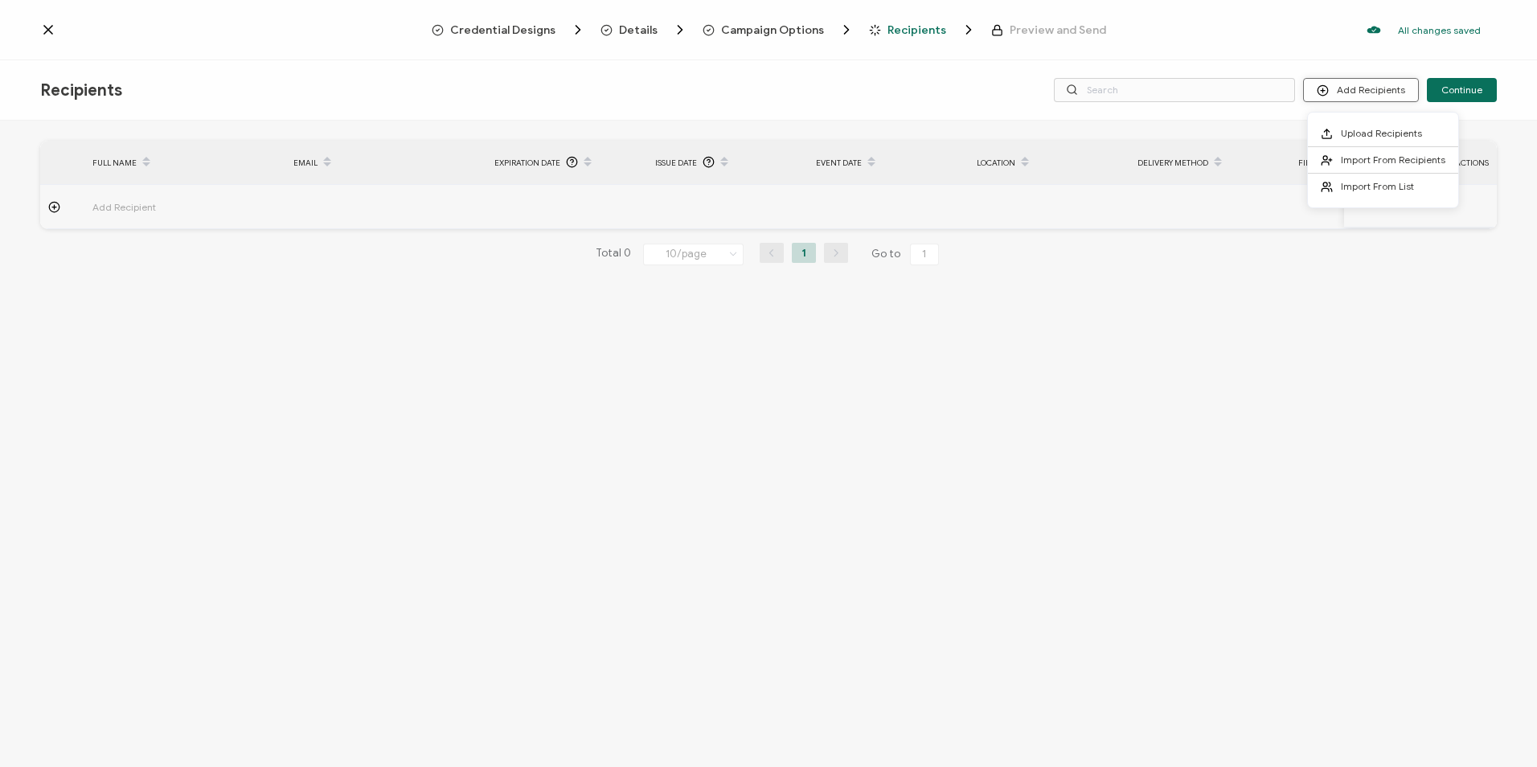
click at [1339, 86] on button "Add Recipients" at bounding box center [1361, 90] width 116 height 24
click at [1363, 185] on span "Import From List" at bounding box center [1377, 186] width 73 height 12
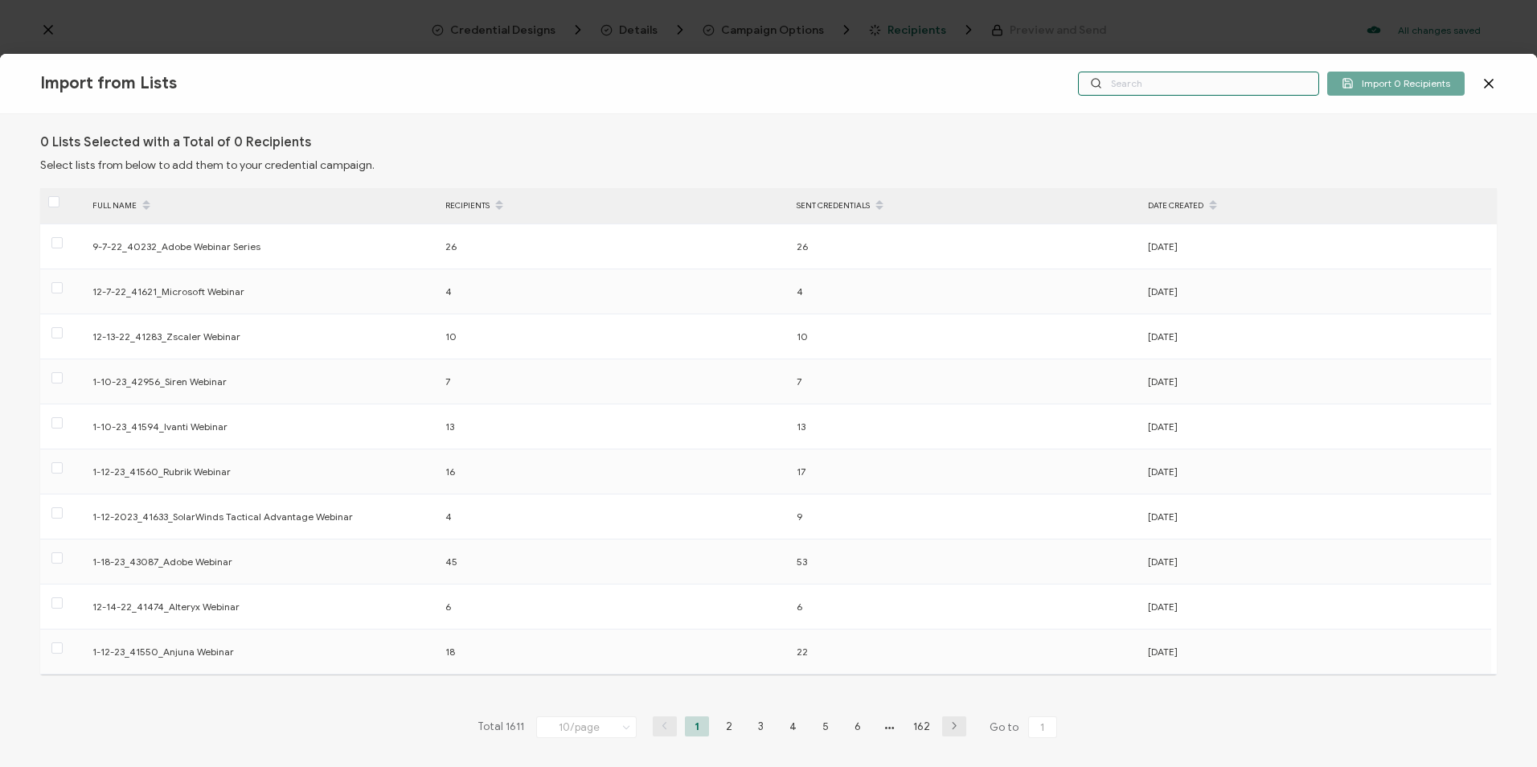
click at [1242, 78] on input "text" at bounding box center [1198, 84] width 241 height 24
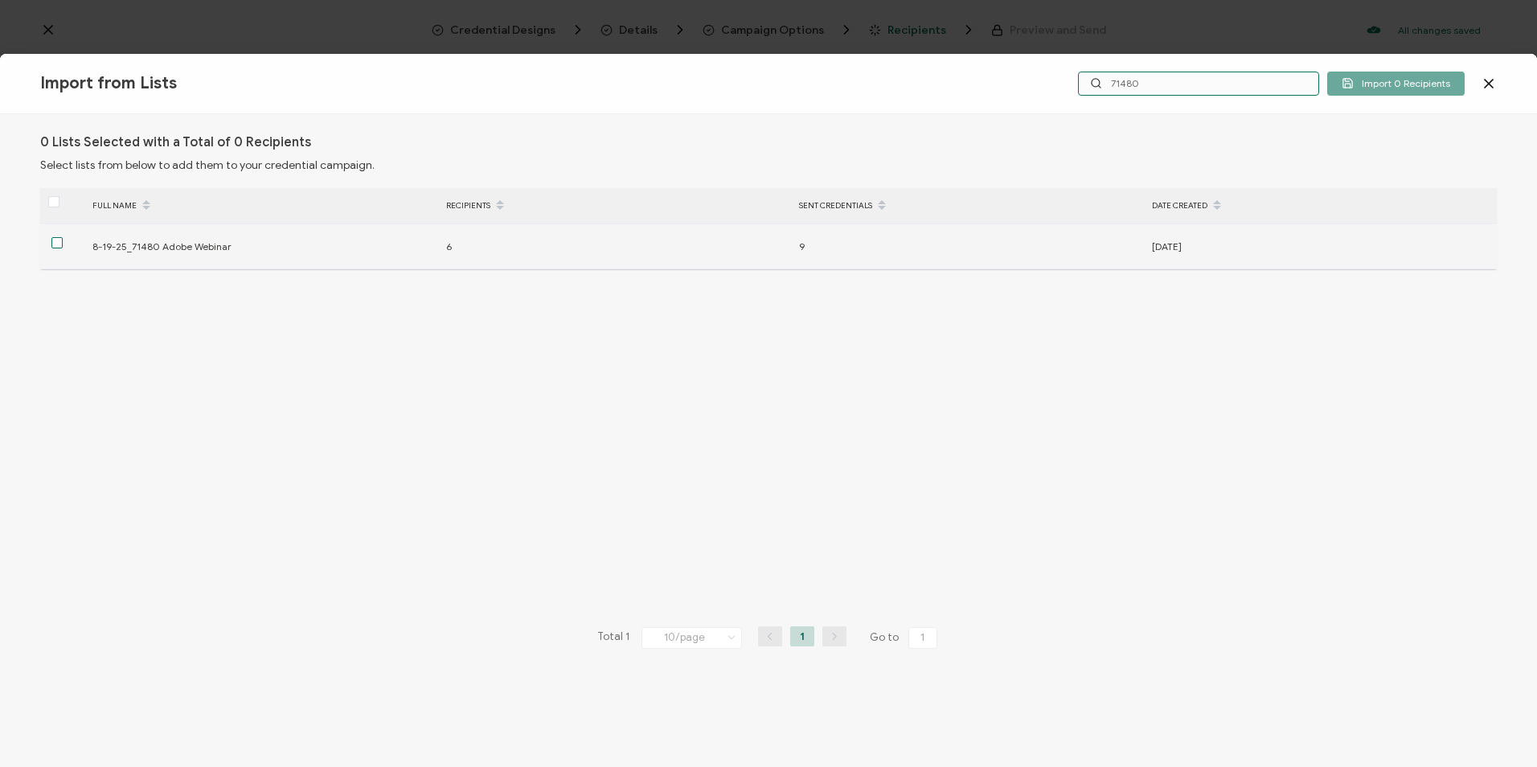
type input "71480"
click at [58, 241] on span at bounding box center [56, 242] width 11 height 11
click at [63, 237] on input "checkbox" at bounding box center [63, 237] width 0 height 0
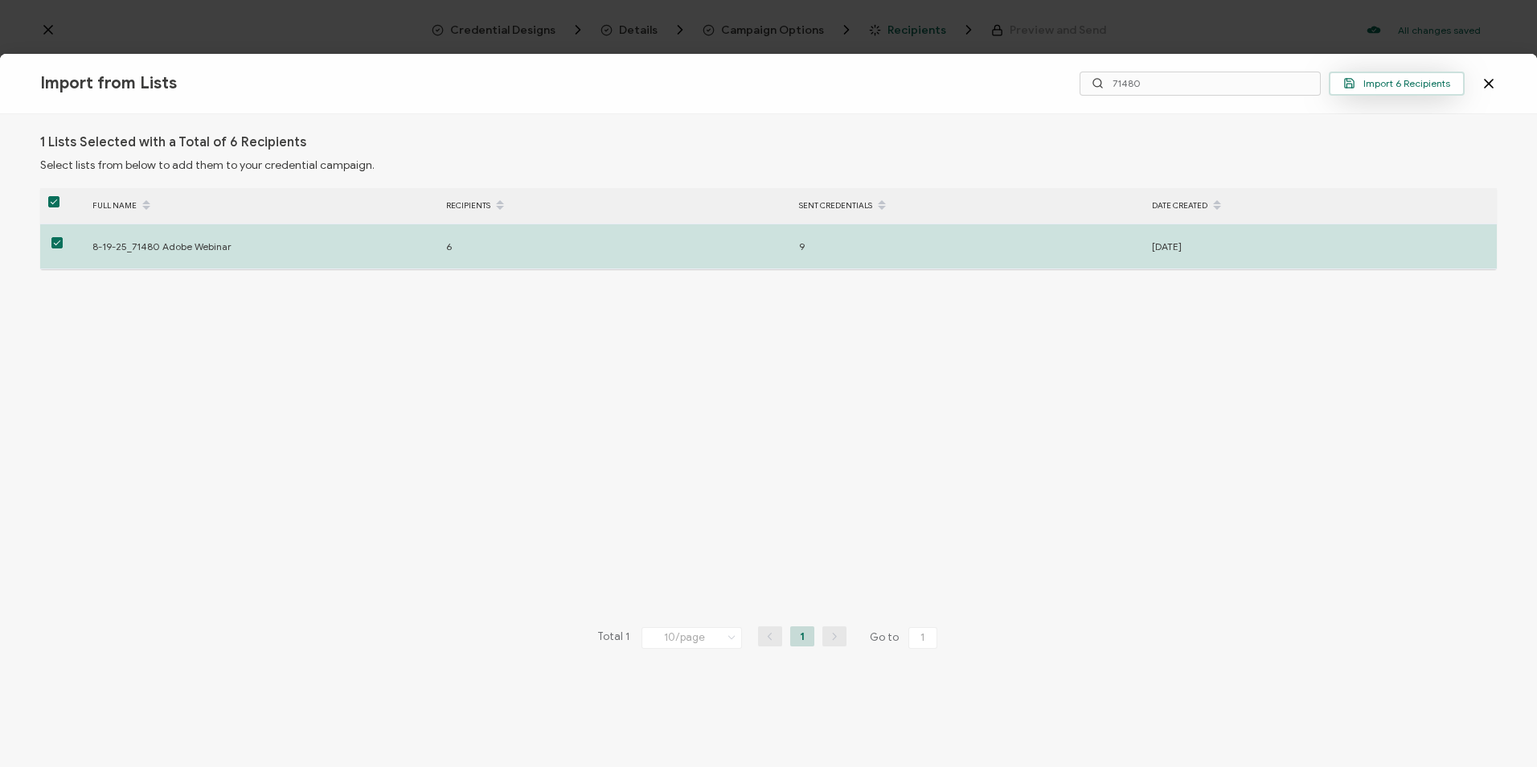
click at [1381, 80] on span "Import 6 Recipients" at bounding box center [1396, 83] width 107 height 12
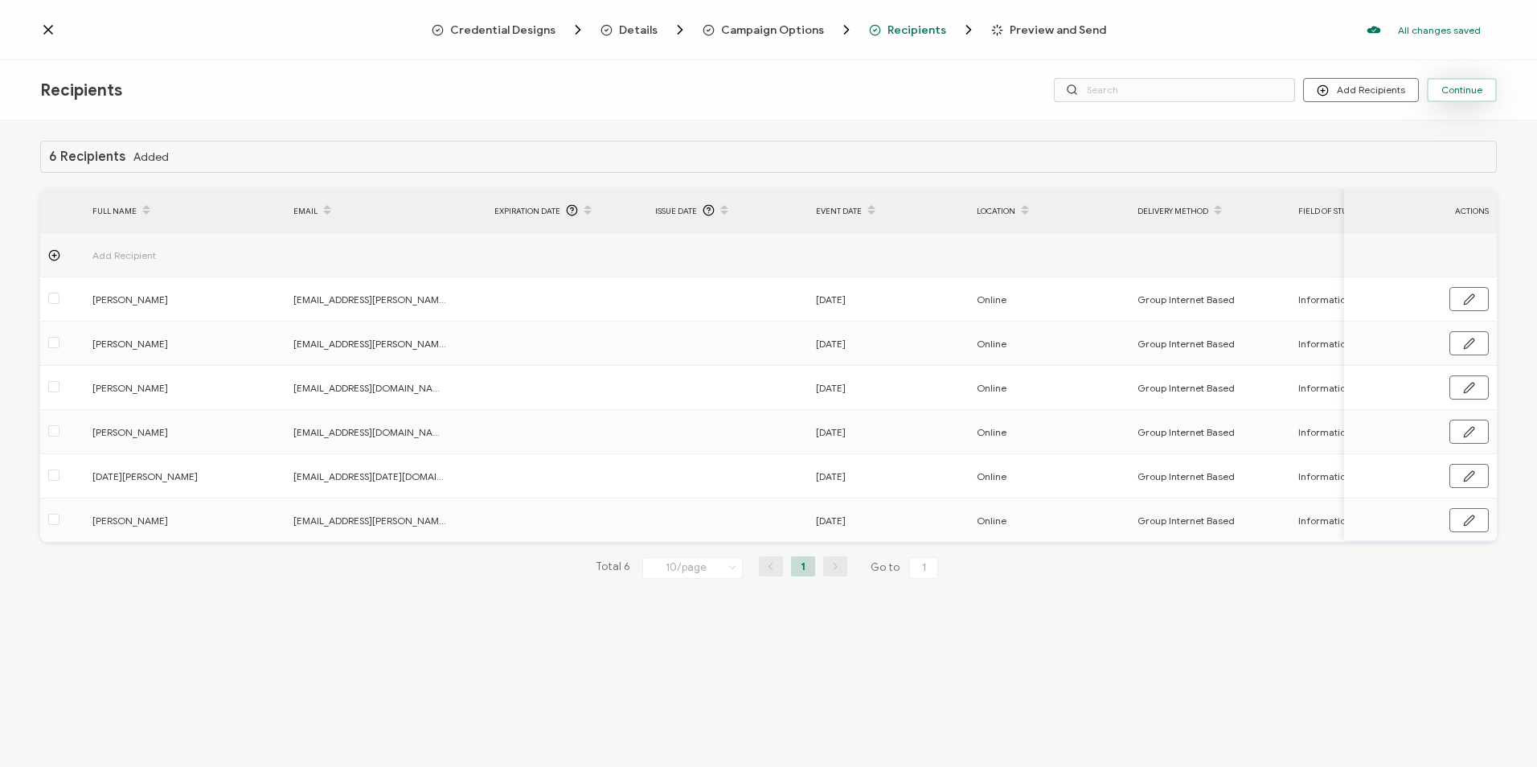
click at [1454, 88] on span "Continue" at bounding box center [1462, 90] width 41 height 10
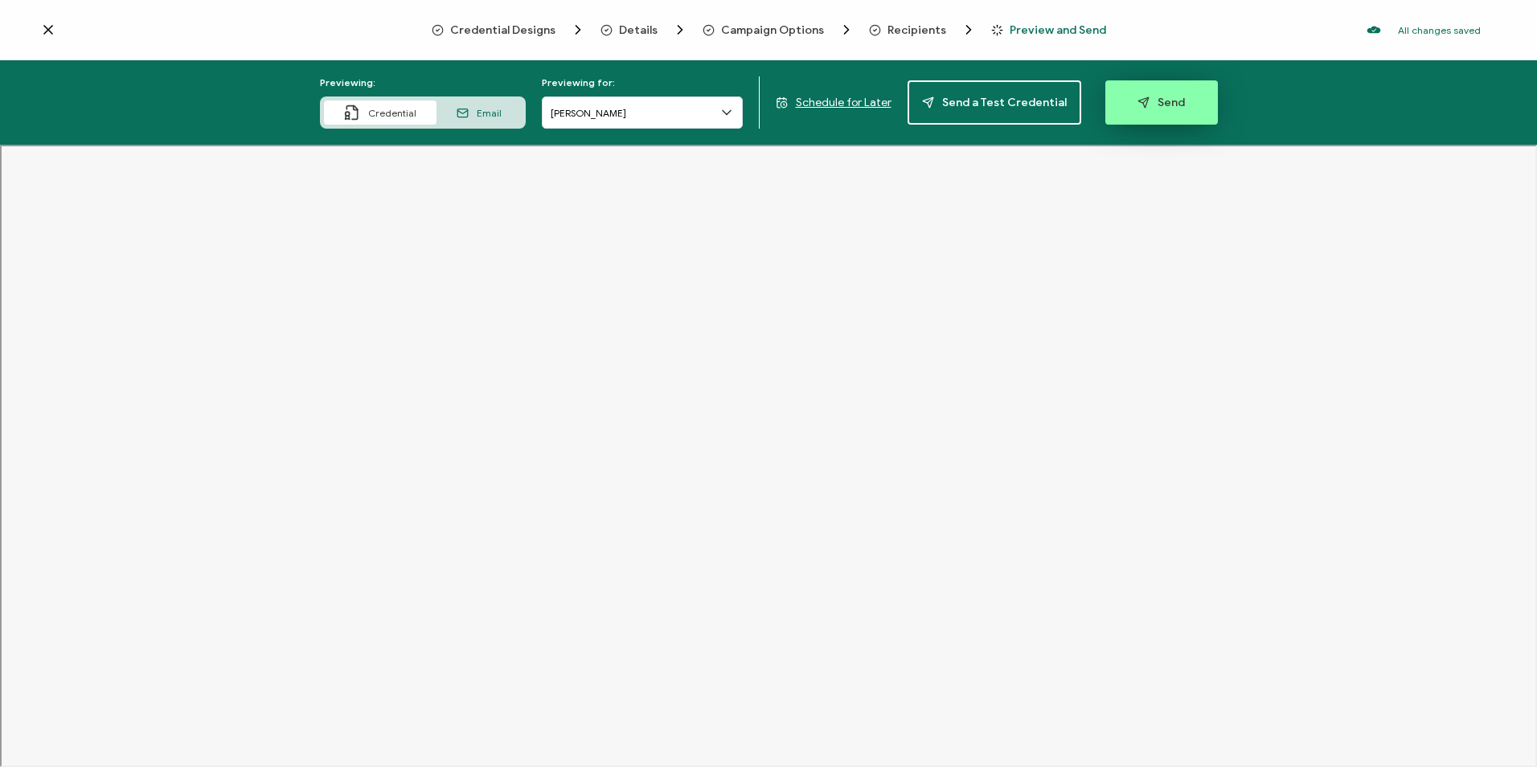
click at [1161, 91] on button "Send" at bounding box center [1162, 102] width 113 height 44
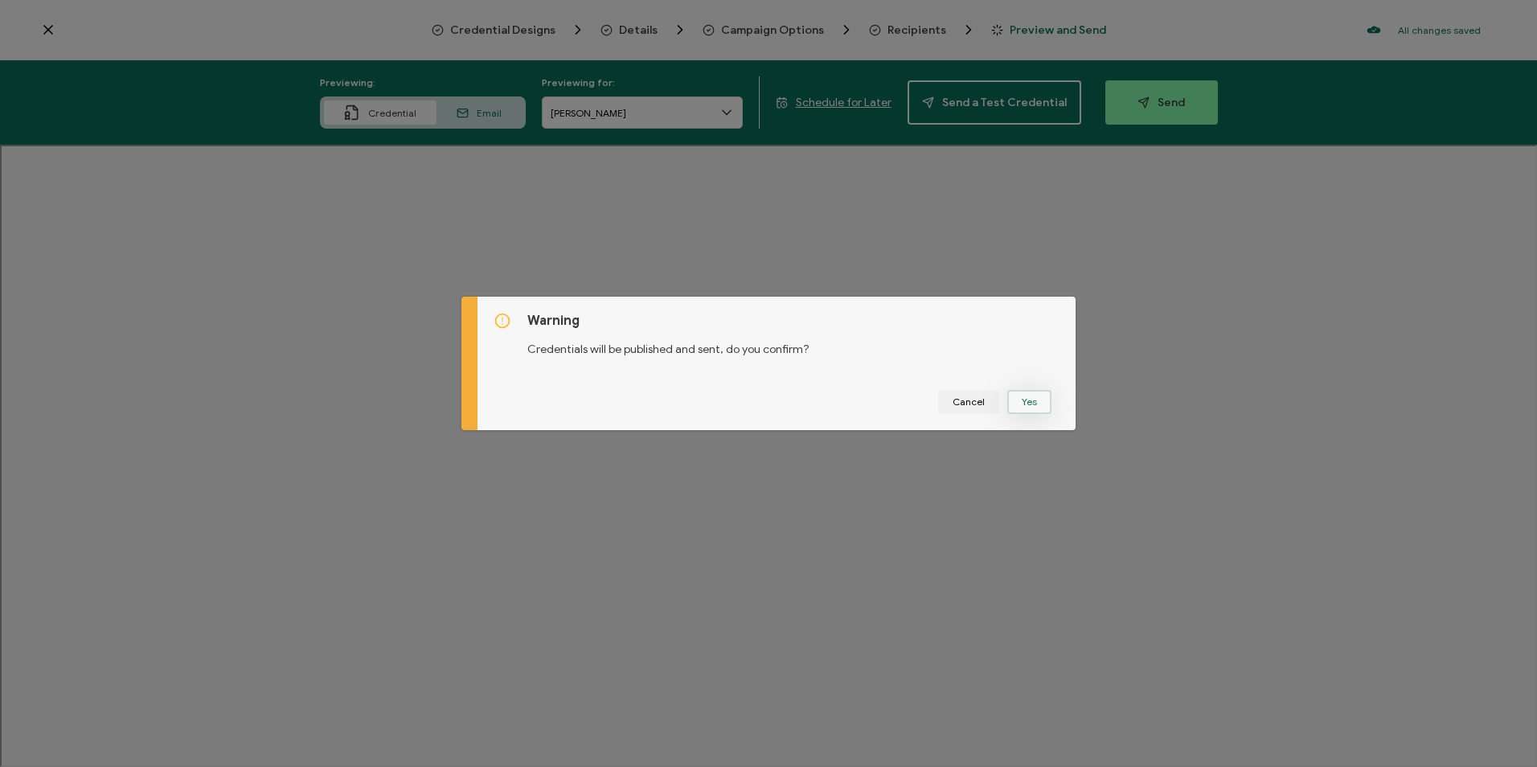
click at [1013, 396] on button "Yes" at bounding box center [1029, 402] width 44 height 24
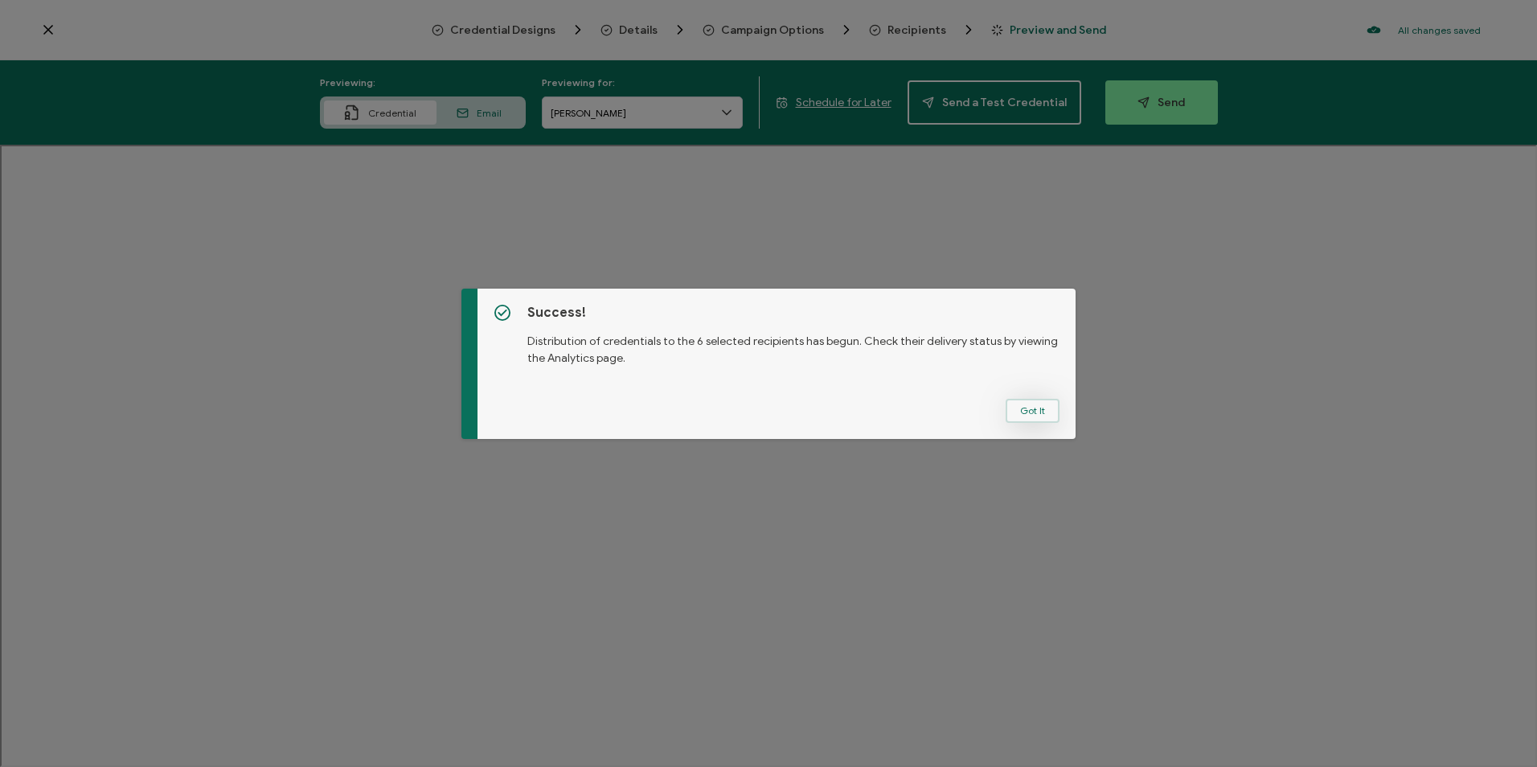
click at [1006, 407] on button "Got It" at bounding box center [1033, 411] width 54 height 24
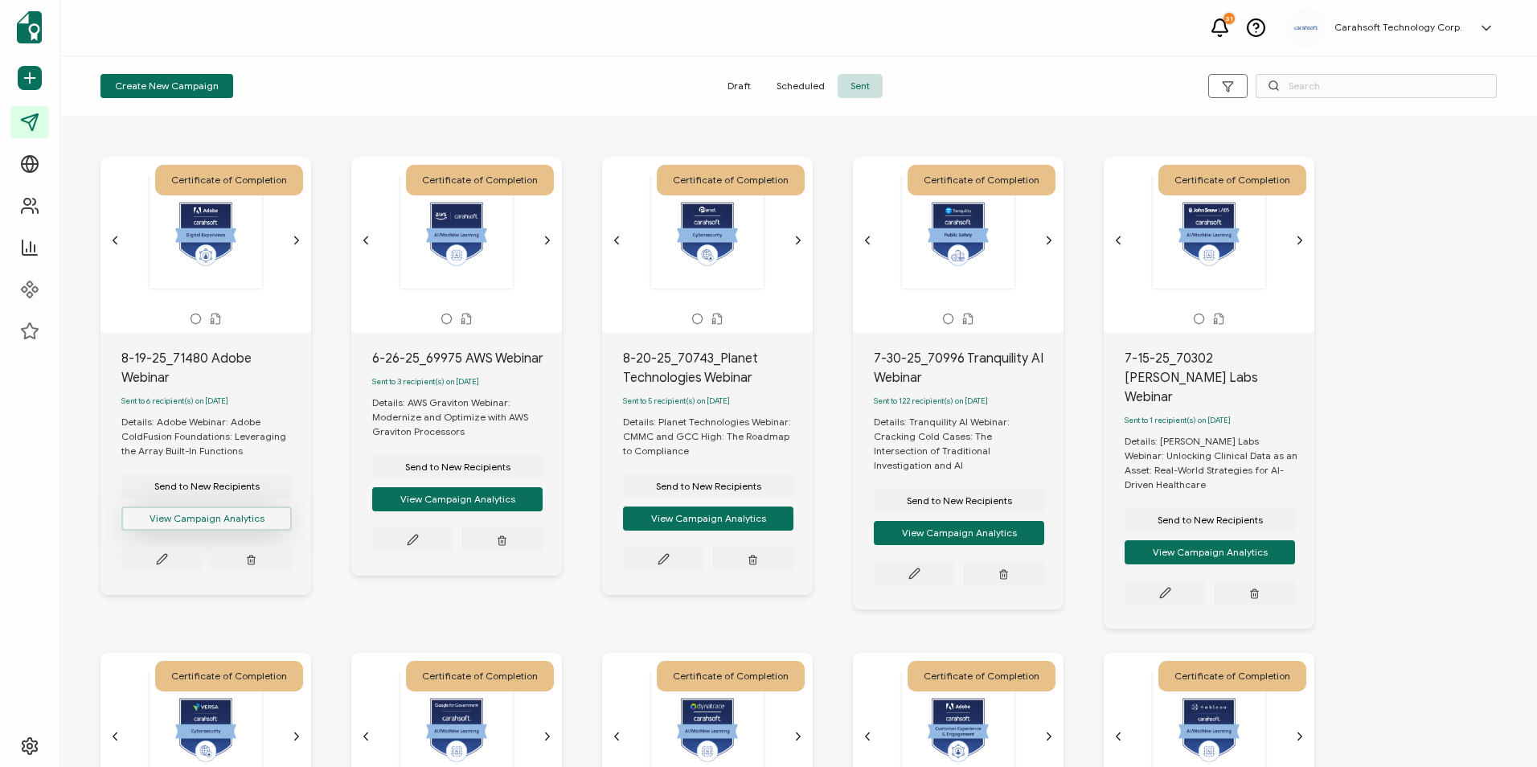
click at [190, 527] on button "View Campaign Analytics" at bounding box center [206, 519] width 170 height 24
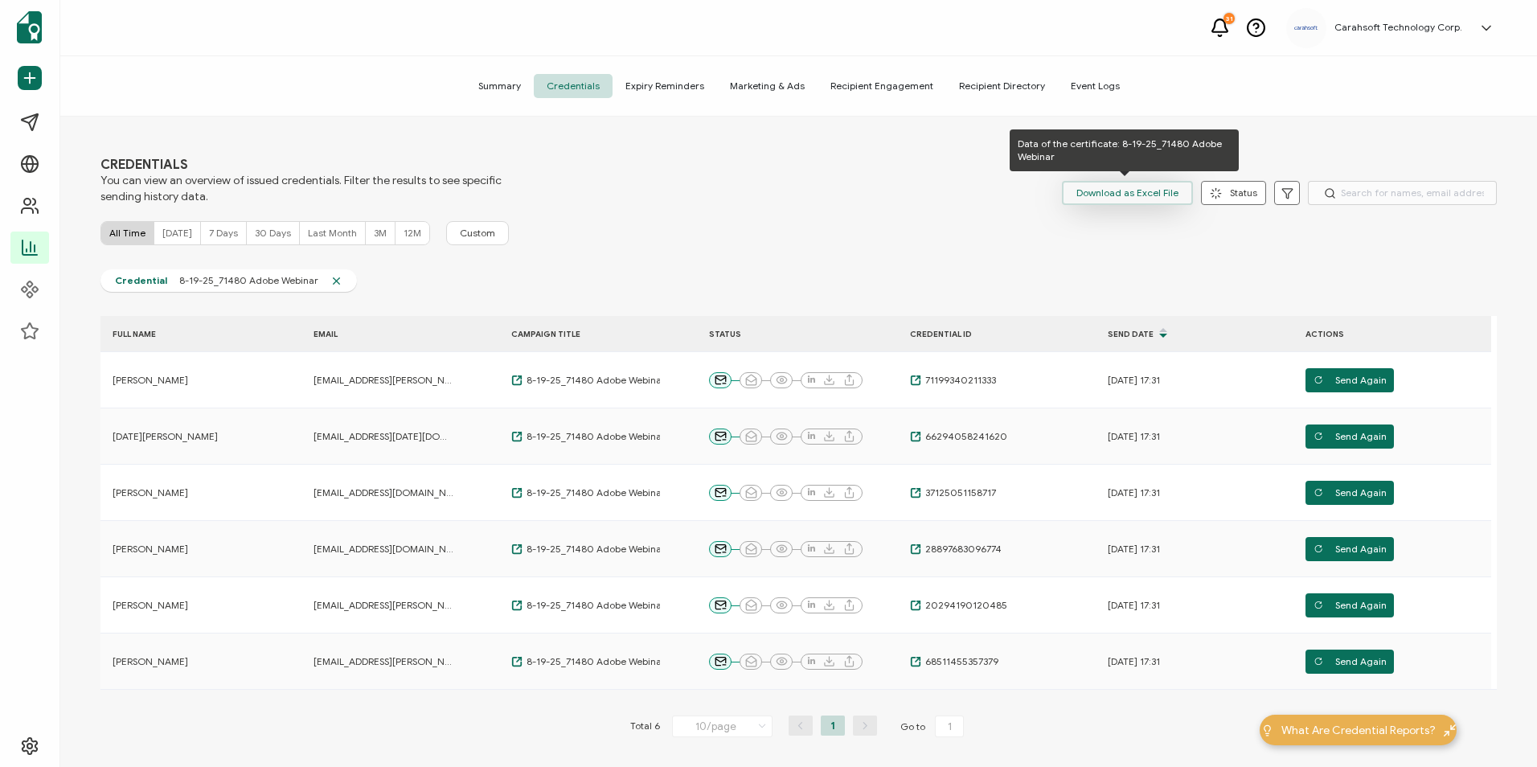
click at [1100, 185] on span "Download as Excel File" at bounding box center [1128, 193] width 102 height 24
